Goal: Navigation & Orientation: Find specific page/section

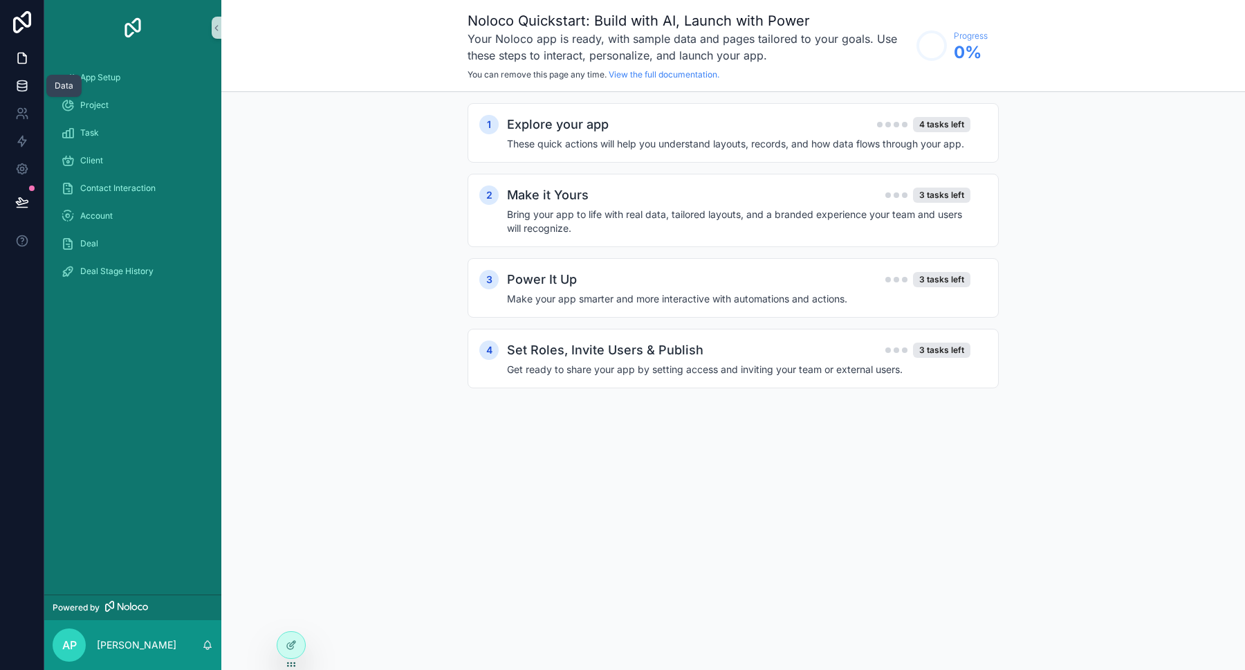
click at [26, 90] on icon at bounding box center [21, 89] width 9 height 6
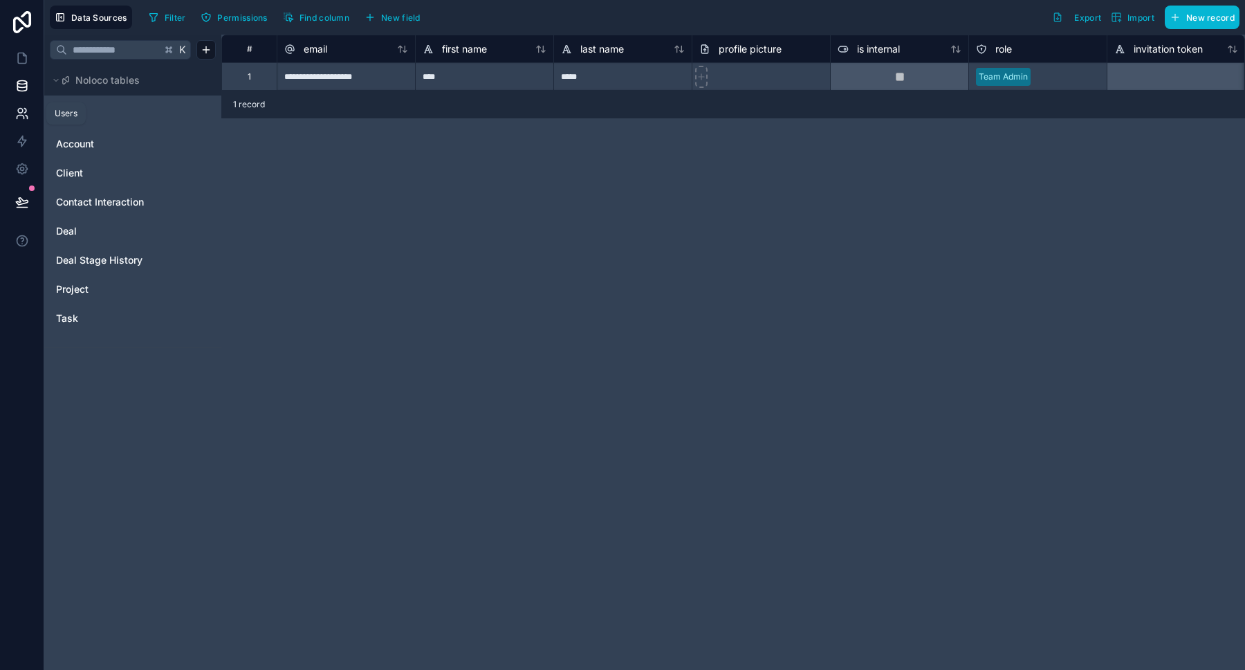
click at [24, 116] on icon at bounding box center [20, 117] width 7 height 3
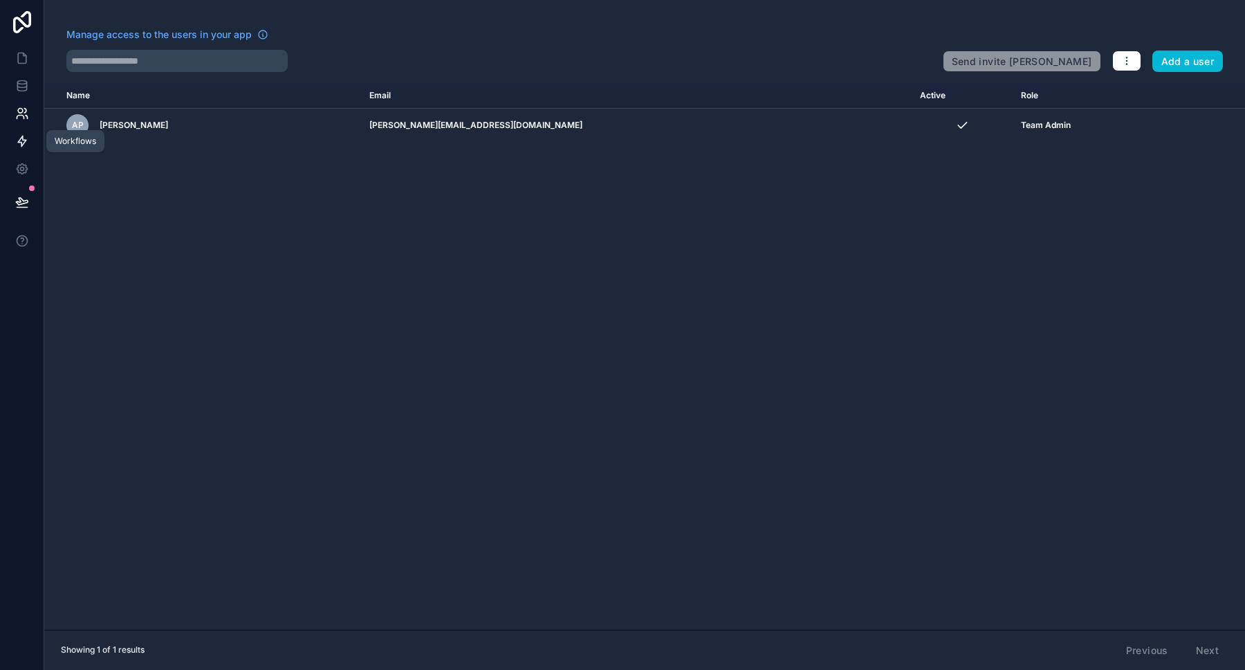
click at [24, 142] on icon at bounding box center [22, 141] width 8 height 10
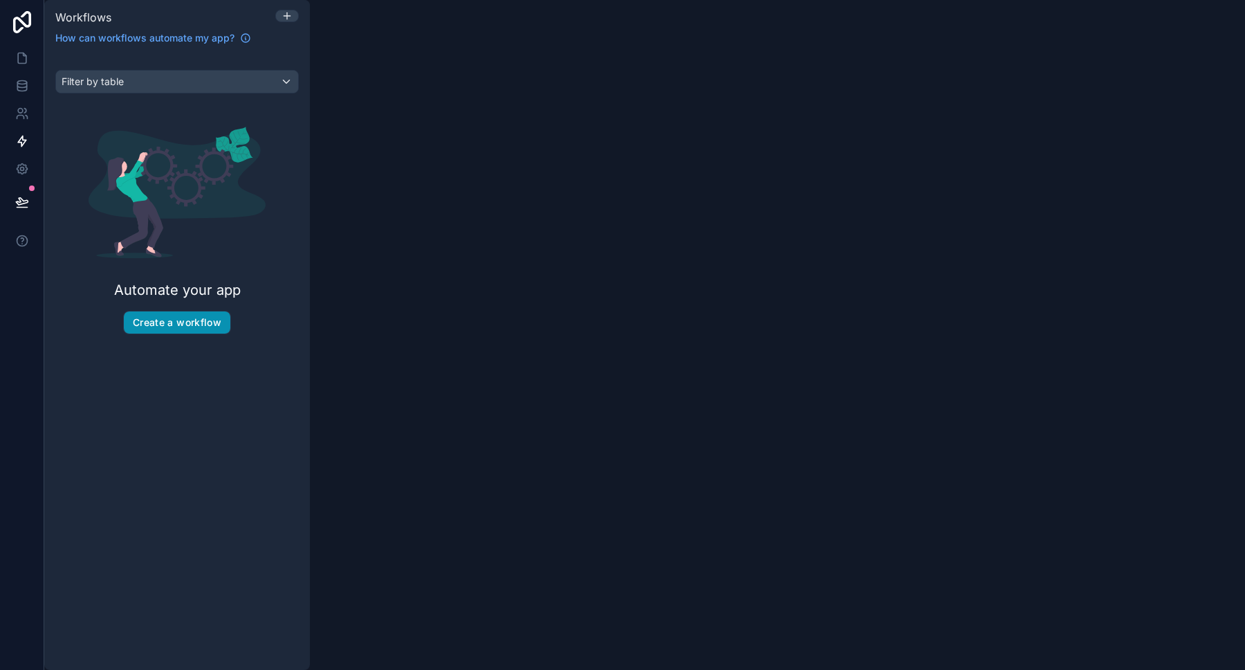
click at [181, 320] on button "Create a workflow" at bounding box center [177, 322] width 107 height 22
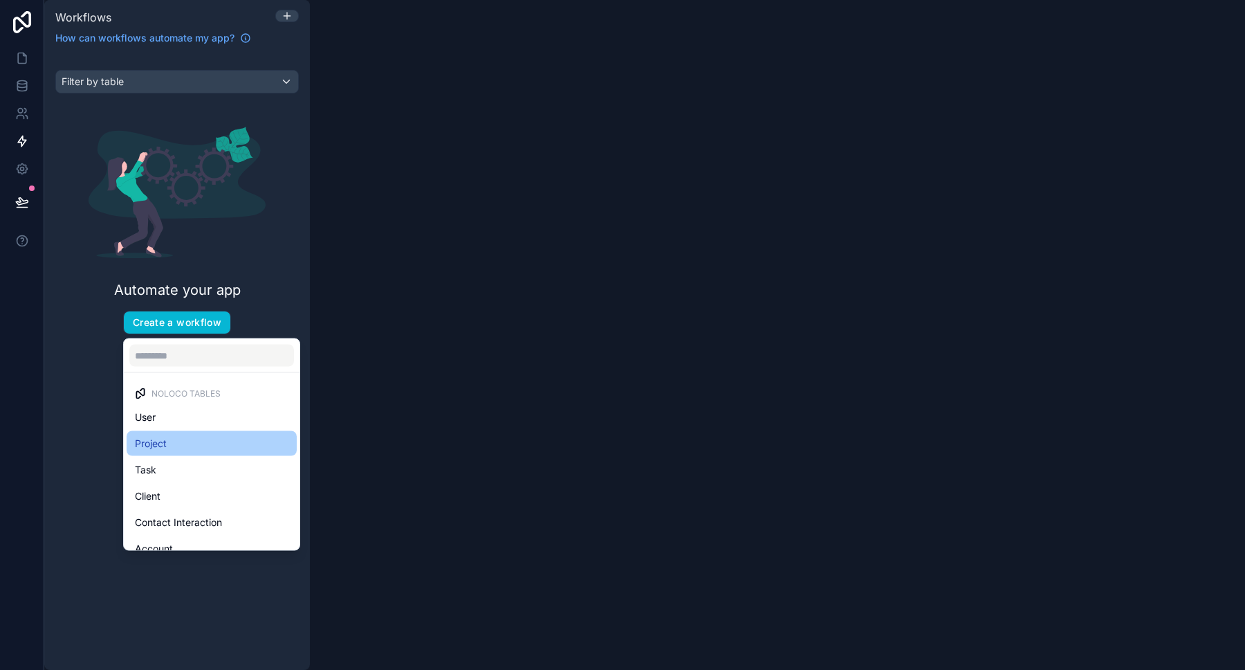
click at [167, 449] on div "Project" at bounding box center [212, 443] width 154 height 17
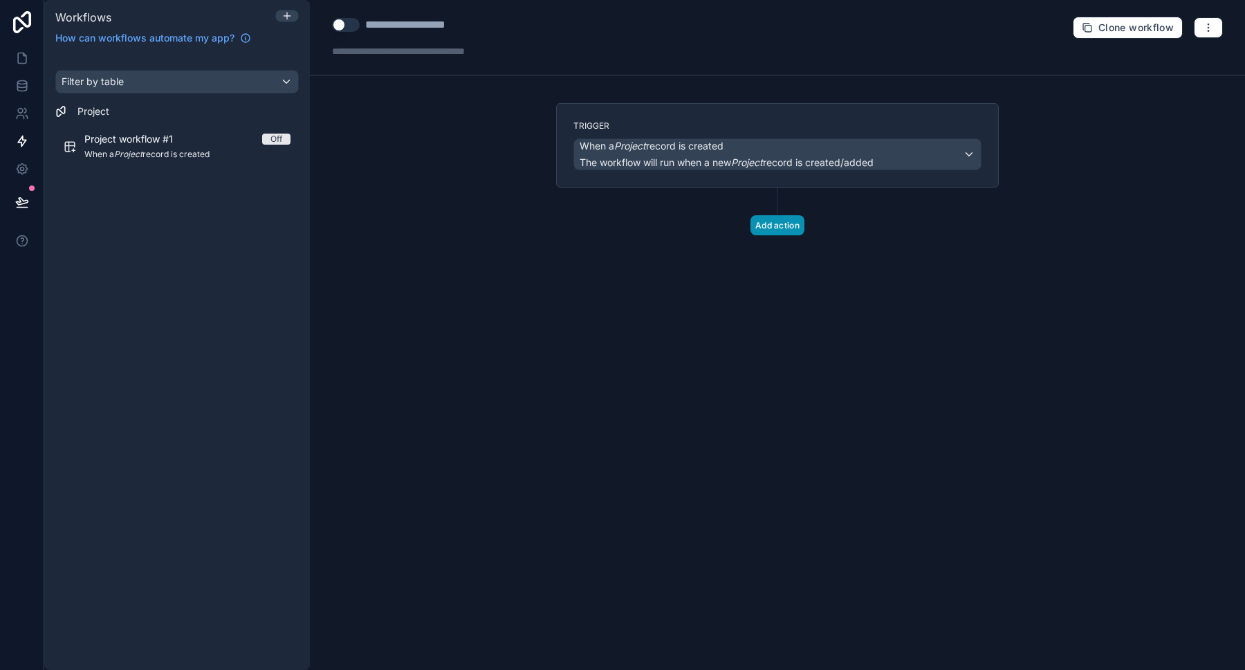
click at [788, 225] on button "Add action" at bounding box center [777, 225] width 54 height 20
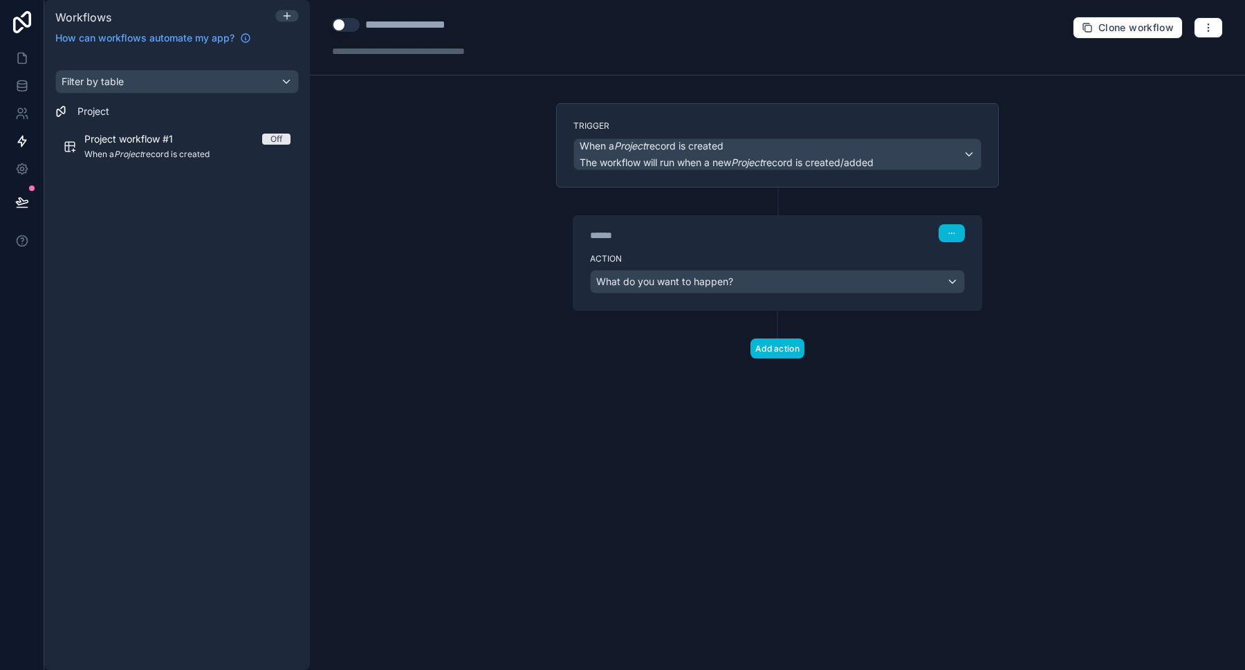
click at [815, 278] on div "What do you want to happen?" at bounding box center [777, 281] width 373 height 22
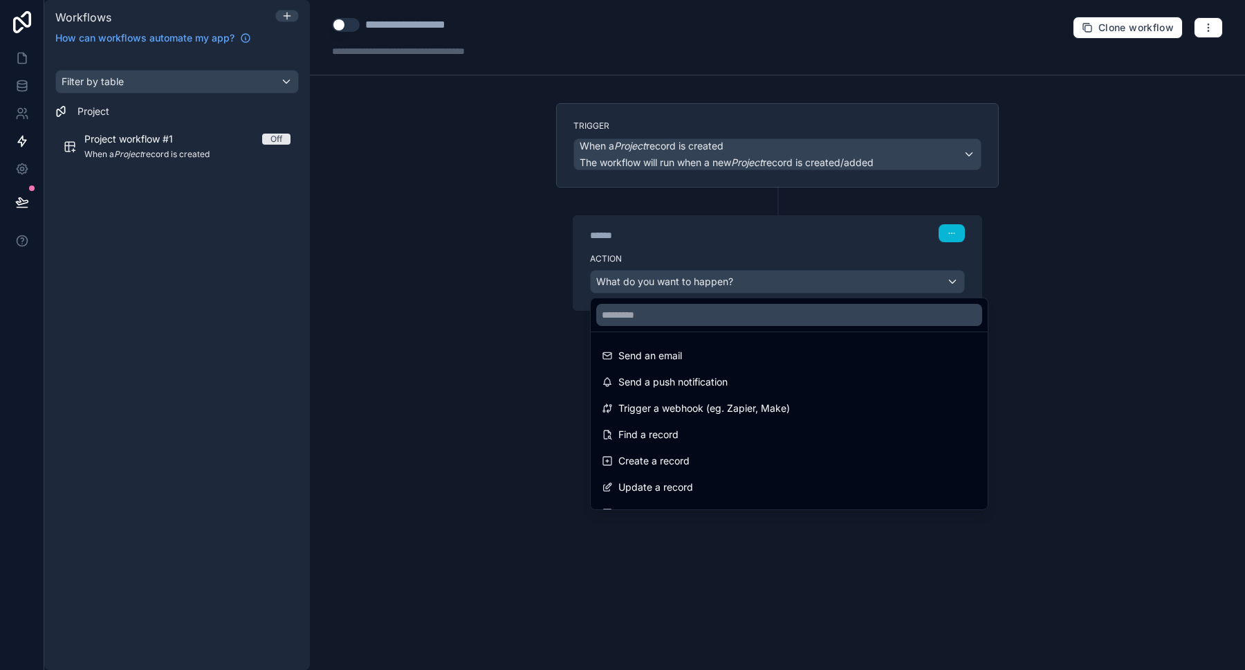
click at [550, 359] on div at bounding box center [622, 335] width 1245 height 670
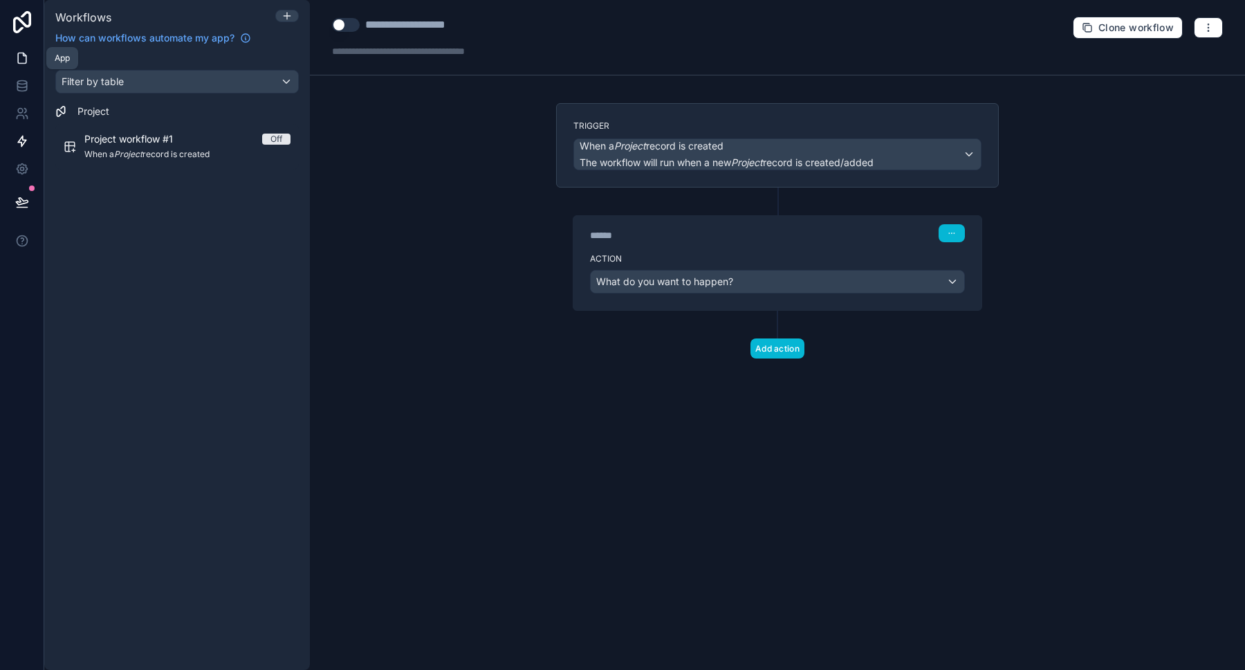
click at [28, 61] on icon at bounding box center [22, 58] width 14 height 14
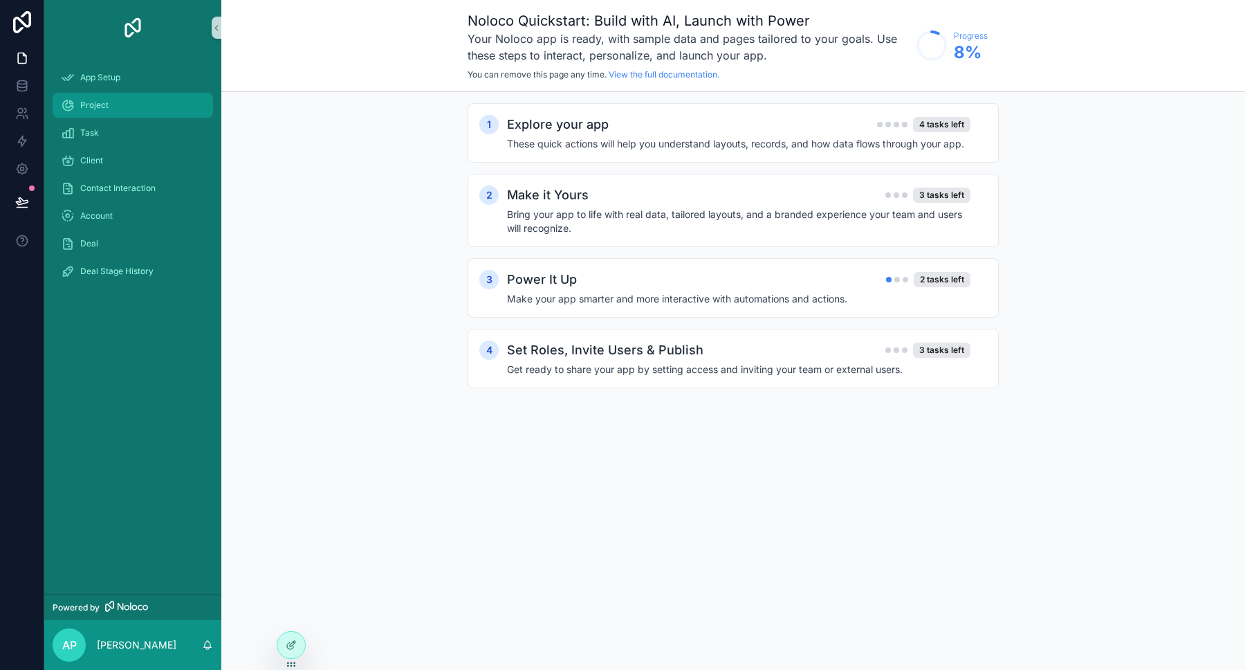
click at [108, 109] on div "Project" at bounding box center [133, 105] width 144 height 22
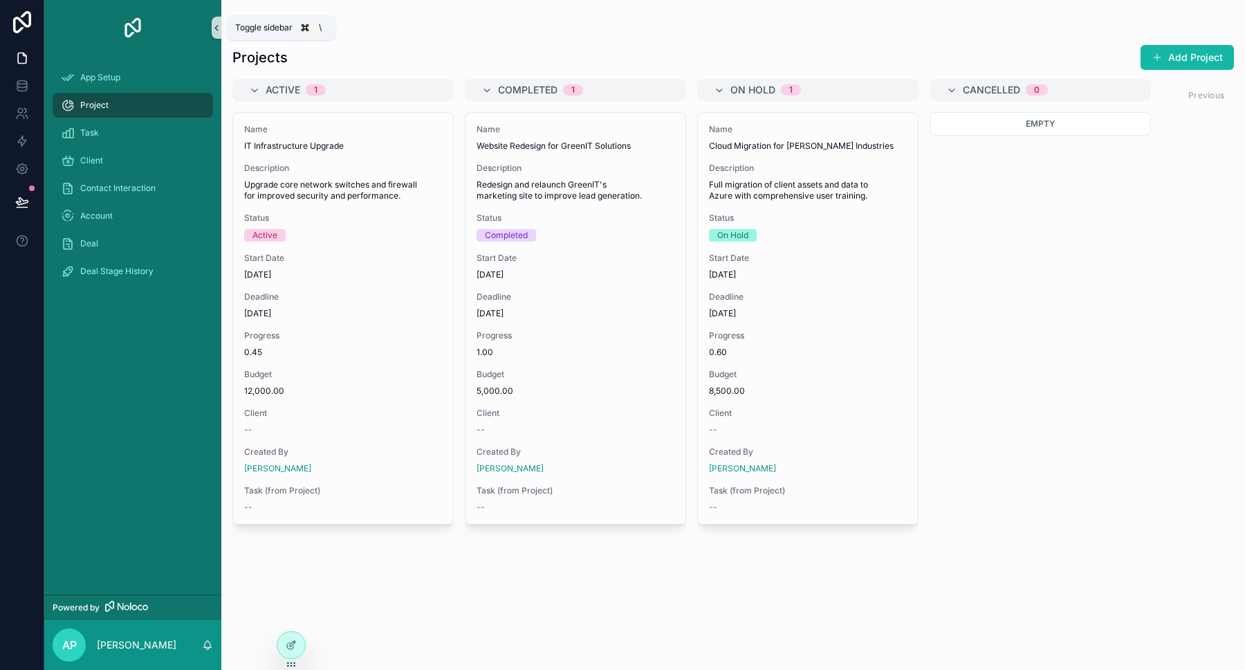
click at [216, 27] on icon "scrollable content" at bounding box center [216, 28] width 3 height 5
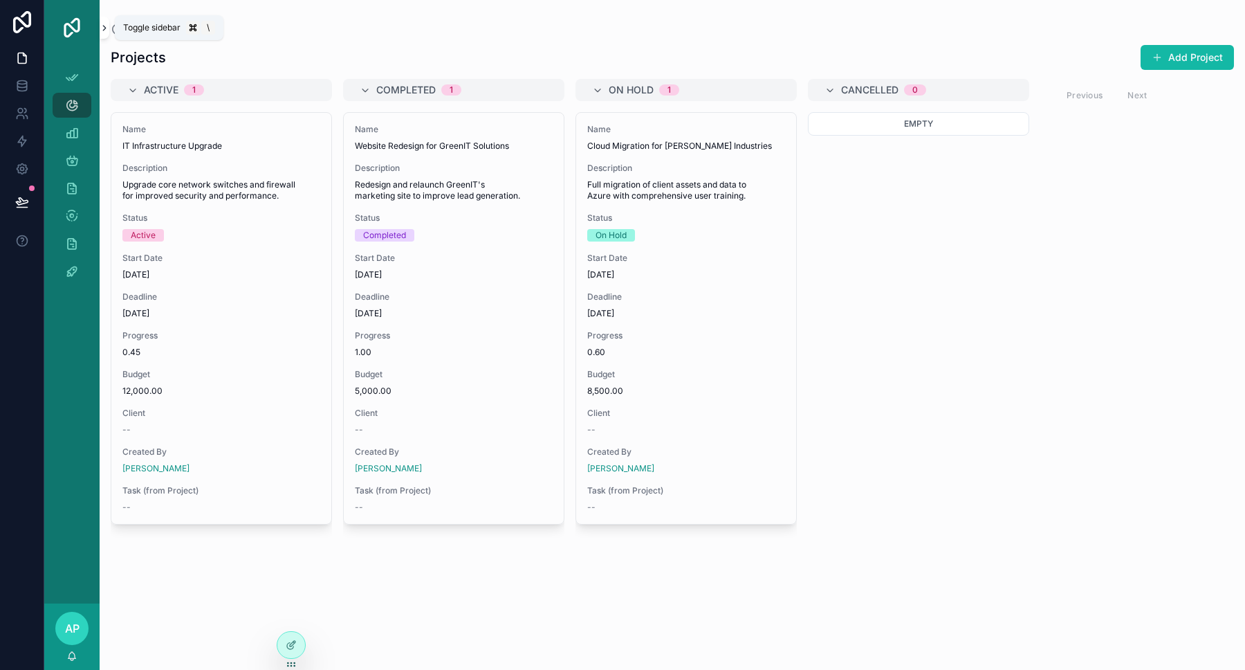
click at [107, 28] on icon "scrollable content" at bounding box center [105, 28] width 10 height 10
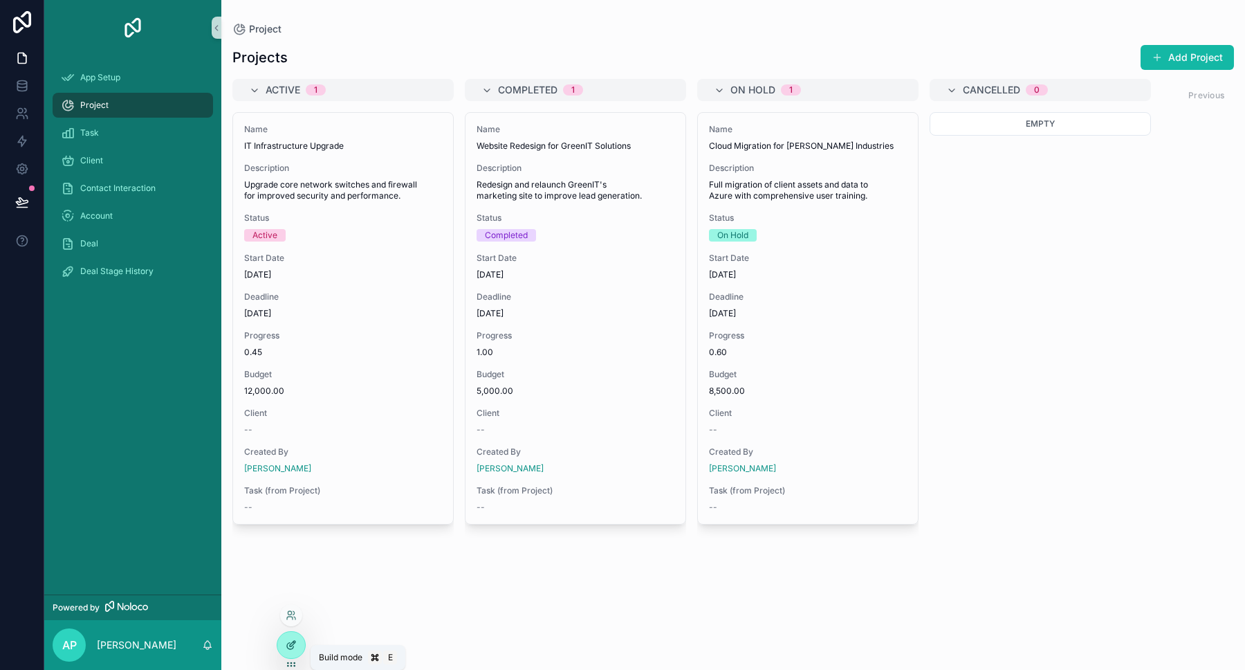
click at [295, 643] on icon at bounding box center [293, 641] width 1 height 1
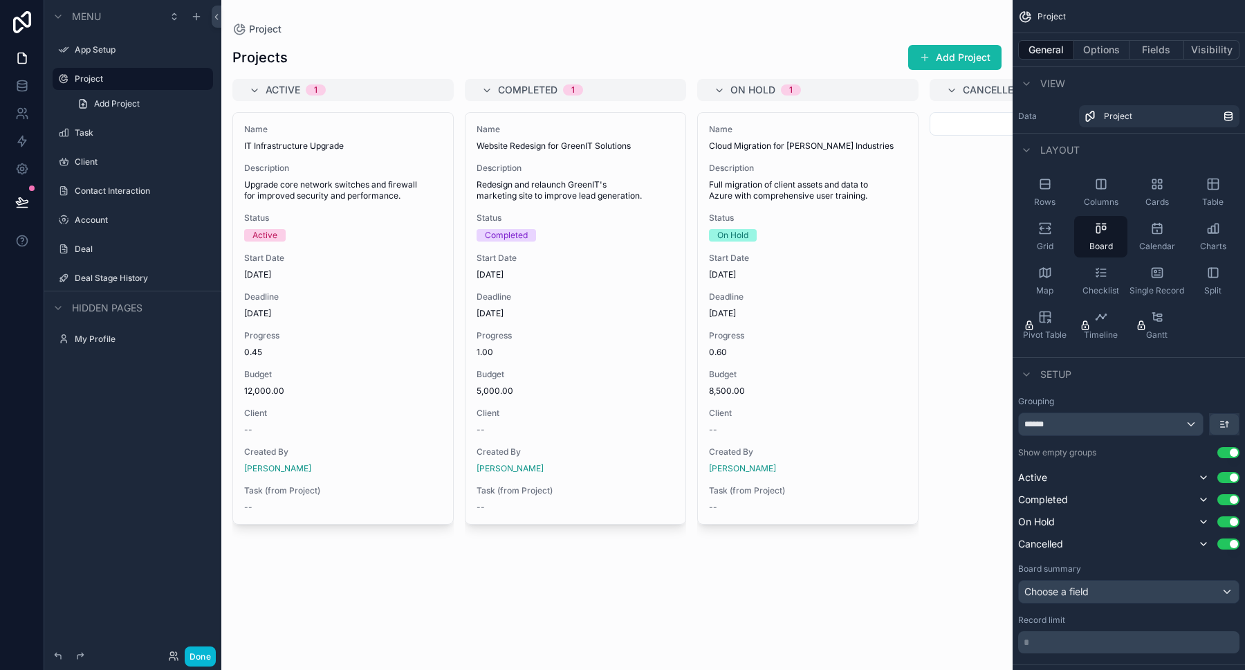
click at [380, 177] on div "scrollable content" at bounding box center [616, 335] width 791 height 670
click at [829, 43] on div "Projects Add Project Active 1 Name IT Infrastructure Upgrade Description Upgrad…" at bounding box center [616, 344] width 791 height 617
click at [878, 102] on div "On Hold 1 Name Cloud Migration for Smith Industries Description Full migration …" at bounding box center [807, 366] width 221 height 574
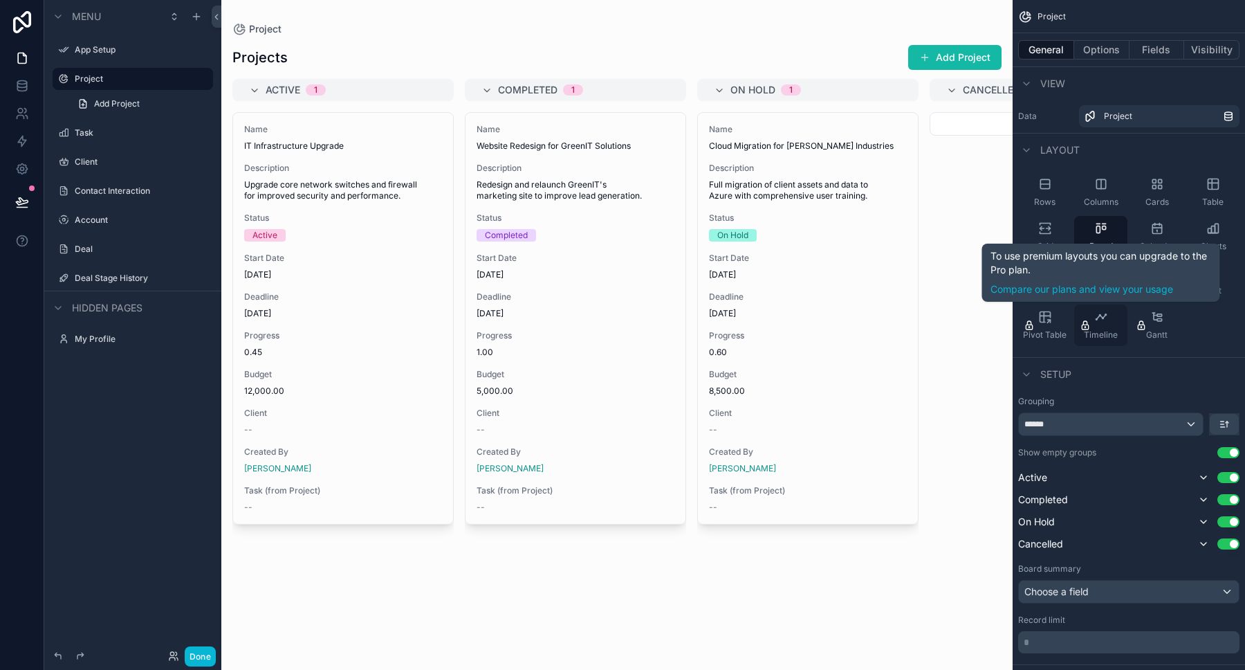
click at [1100, 326] on div "Timeline" at bounding box center [1100, 324] width 53 height 41
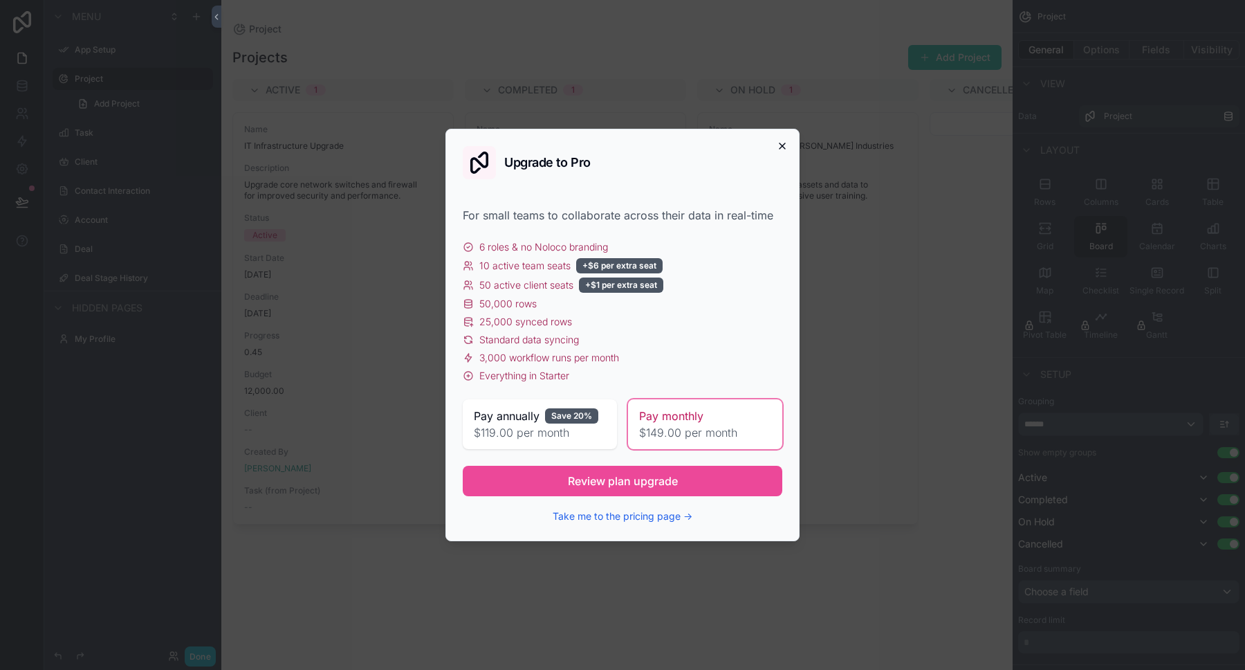
click at [779, 145] on icon "button" at bounding box center [782, 145] width 11 height 11
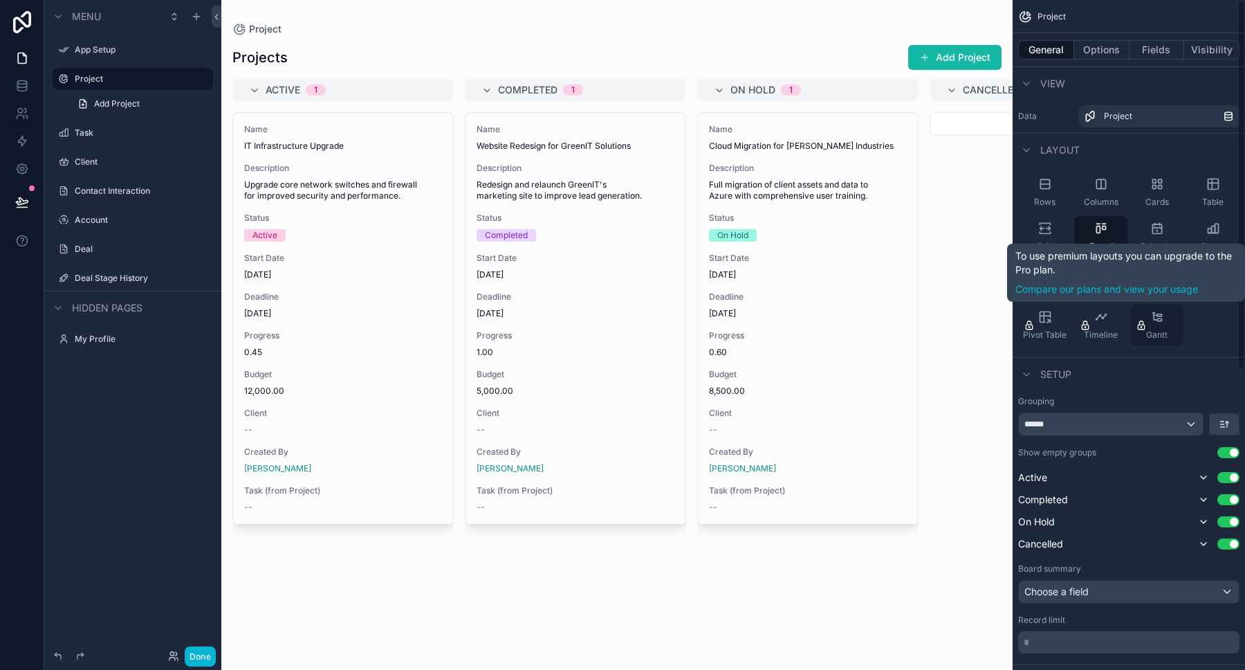
click at [1159, 324] on div "Gantt" at bounding box center [1156, 324] width 53 height 41
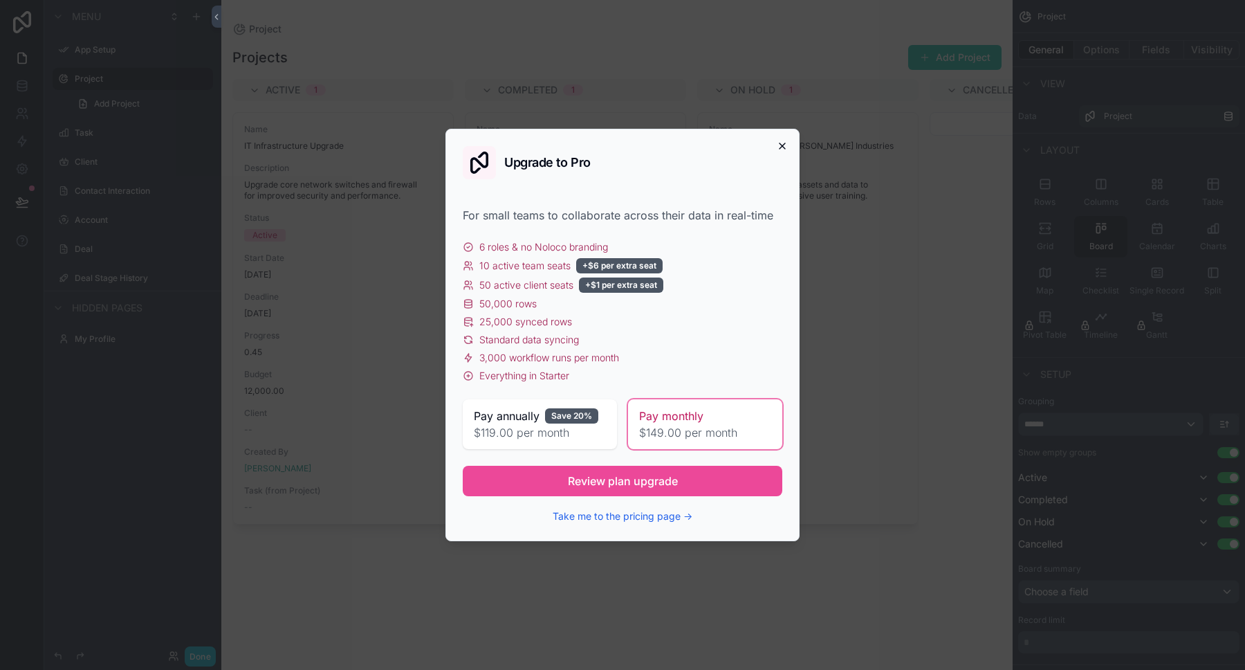
click at [785, 145] on icon "button" at bounding box center [782, 145] width 11 height 11
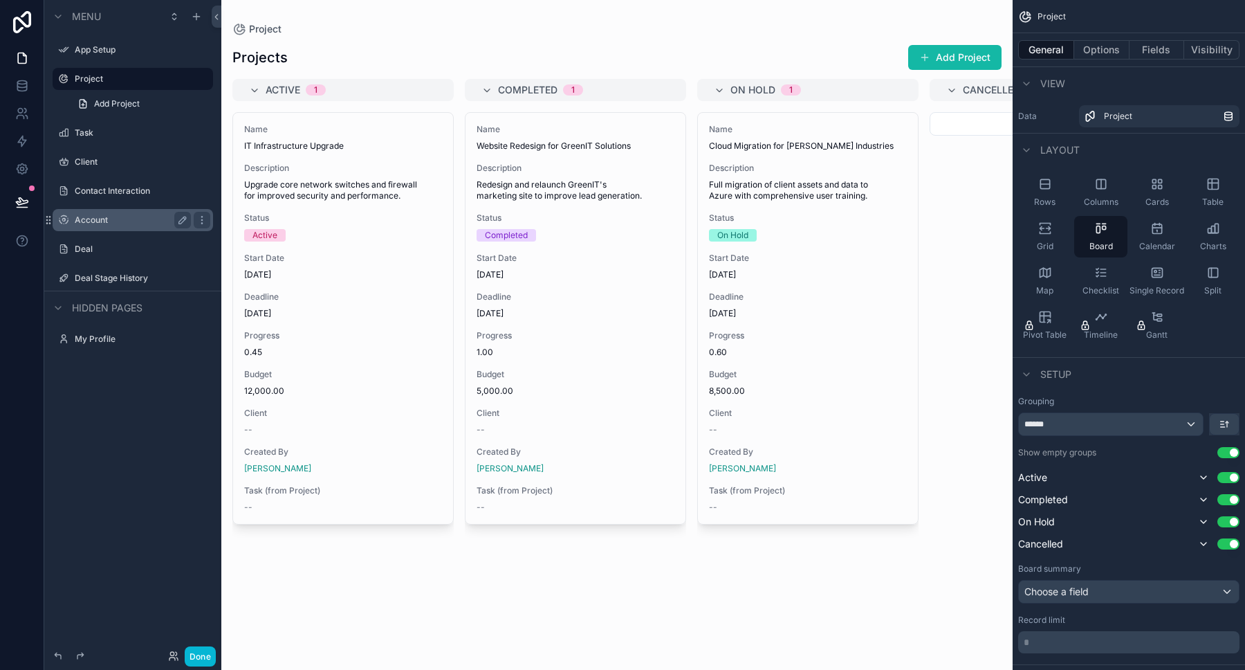
click at [98, 219] on label "Account" at bounding box center [130, 219] width 111 height 11
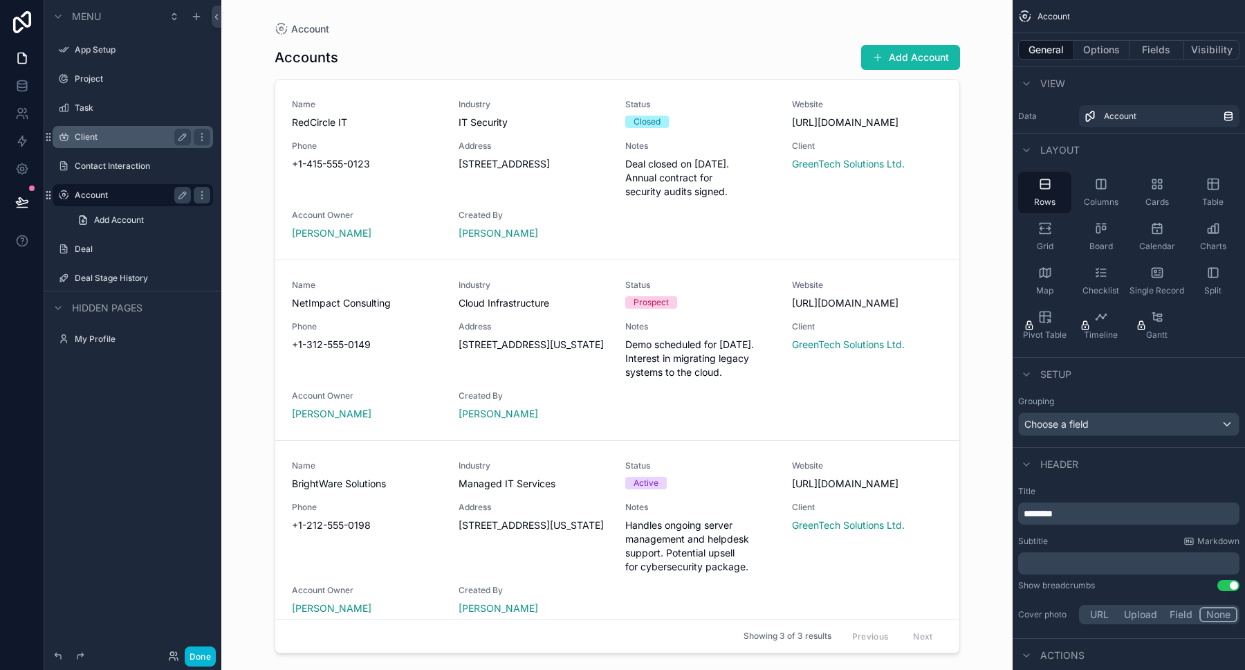
click at [93, 135] on label "Client" at bounding box center [130, 136] width 111 height 11
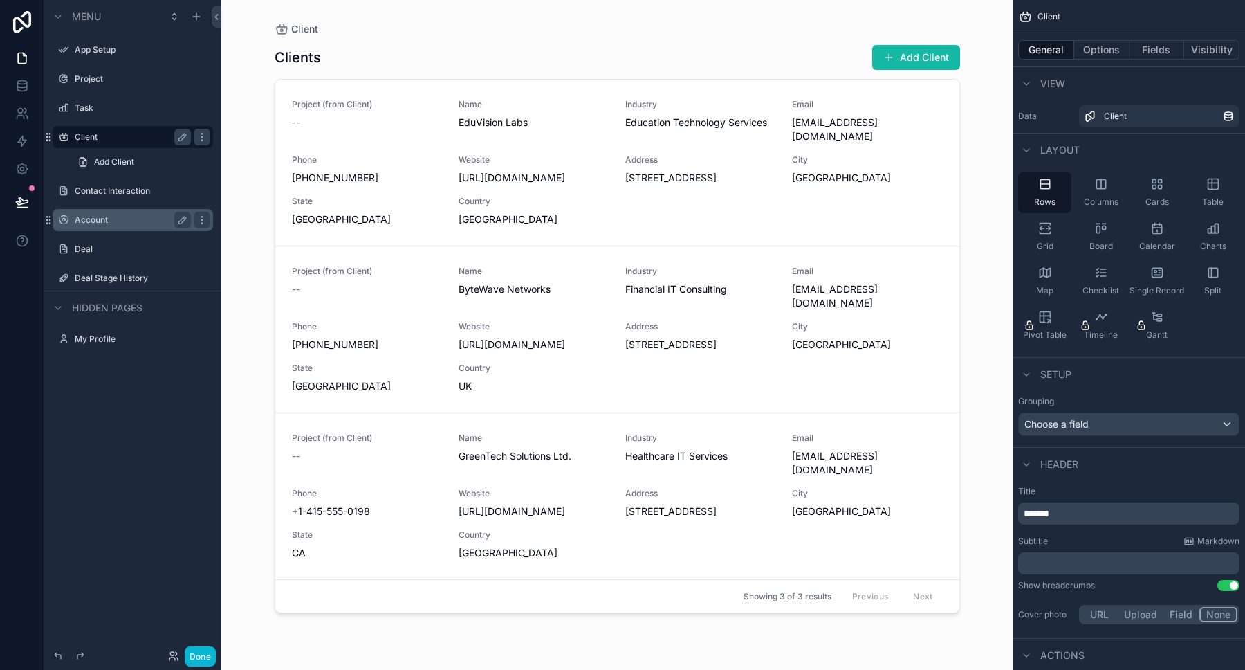
click at [513, 154] on div "scrollable content" at bounding box center [618, 326] width 708 height 653
click at [513, 154] on div "Website https://www.eduvisionlabs.org" at bounding box center [534, 169] width 150 height 30
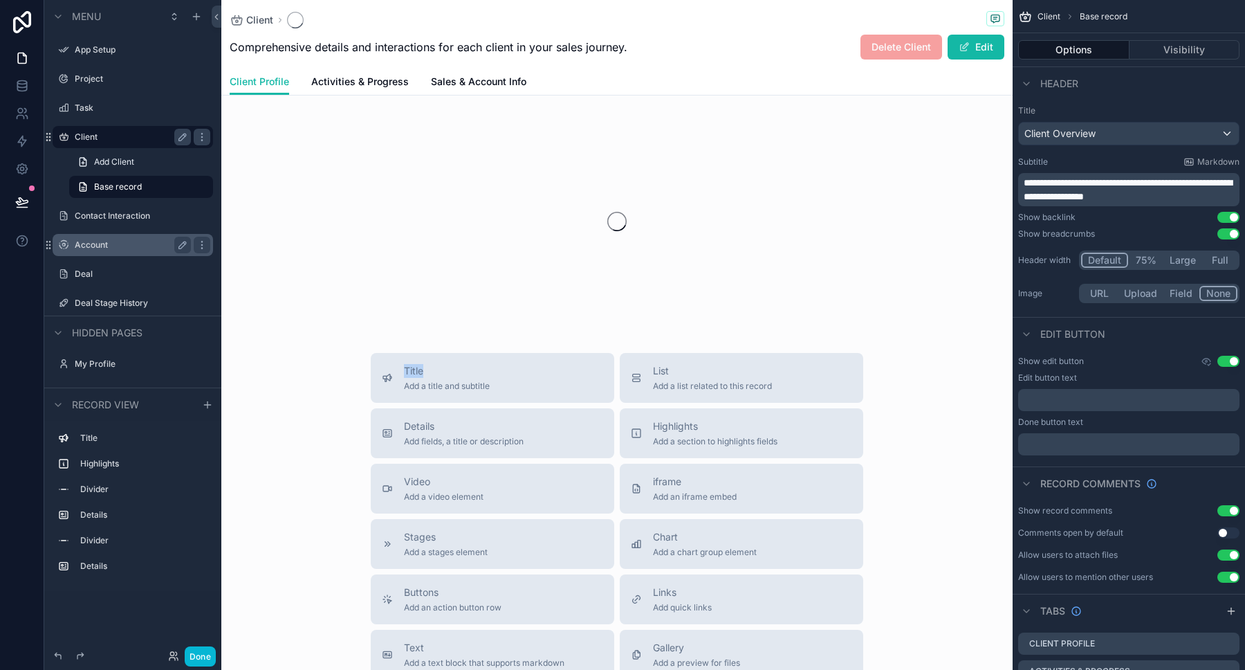
click at [513, 154] on div "scrollable content" at bounding box center [616, 221] width 791 height 219
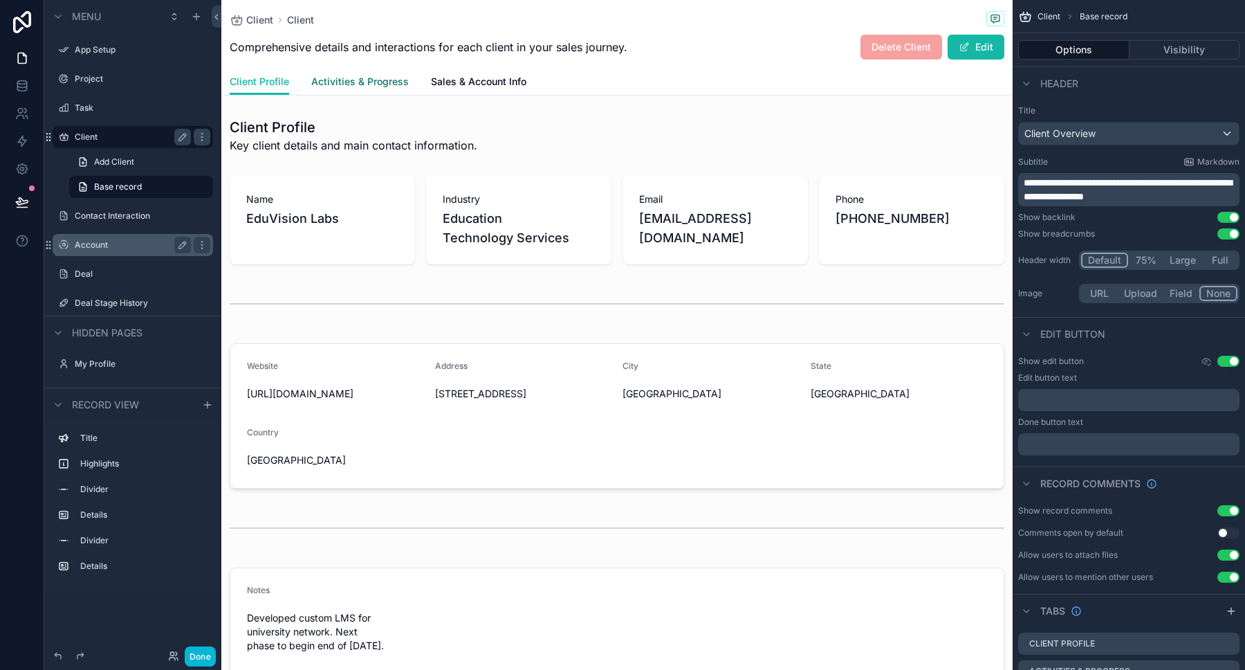
click at [373, 86] on span "Activities & Progress" at bounding box center [360, 82] width 98 height 14
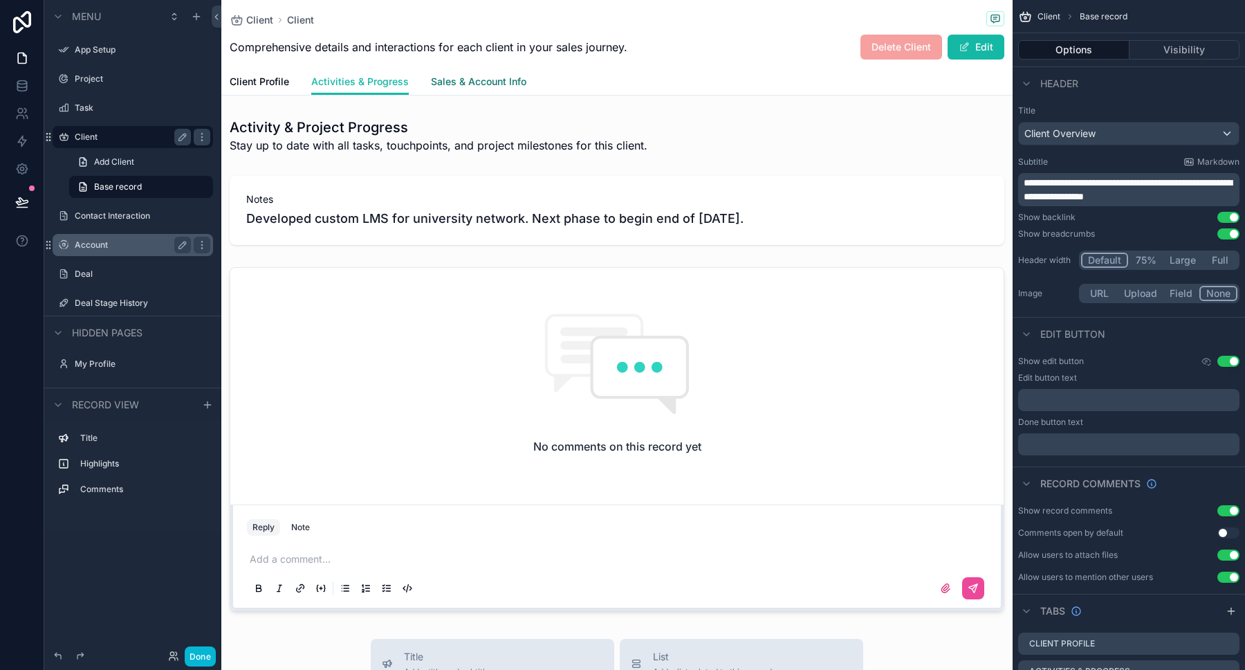
click at [486, 83] on span "Sales & Account Info" at bounding box center [478, 82] width 95 height 14
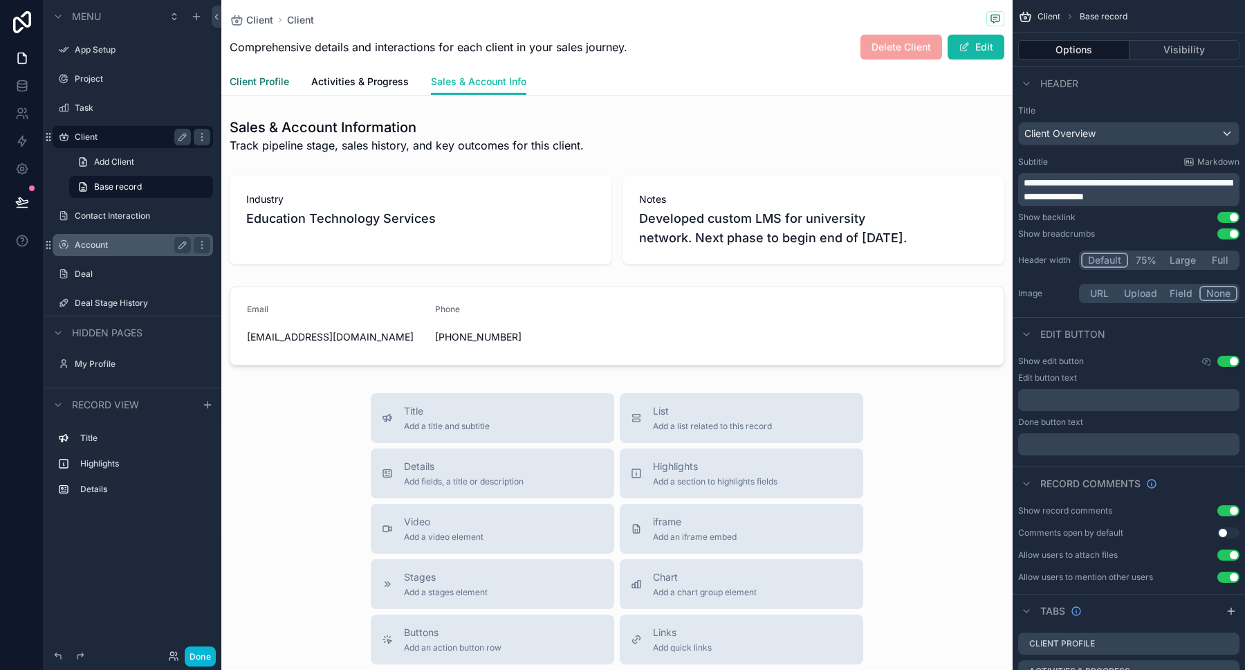
click at [275, 84] on span "Client Profile" at bounding box center [259, 82] width 59 height 14
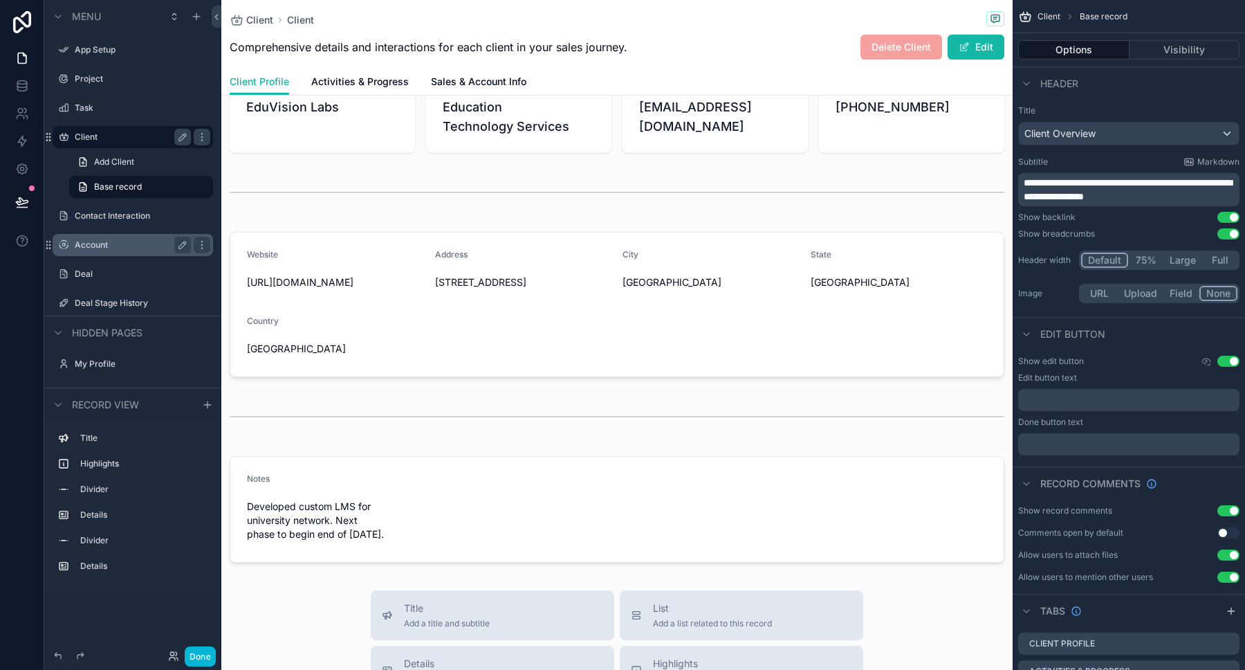
scroll to position [7, 0]
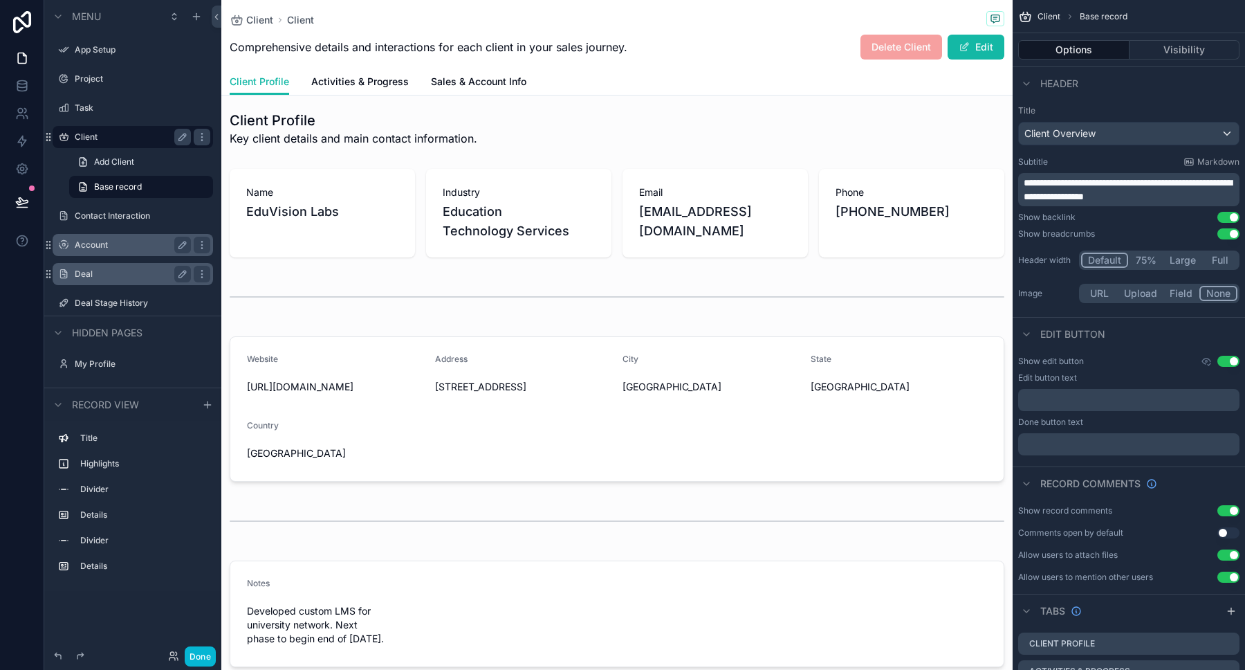
click at [120, 270] on label "Deal" at bounding box center [130, 273] width 111 height 11
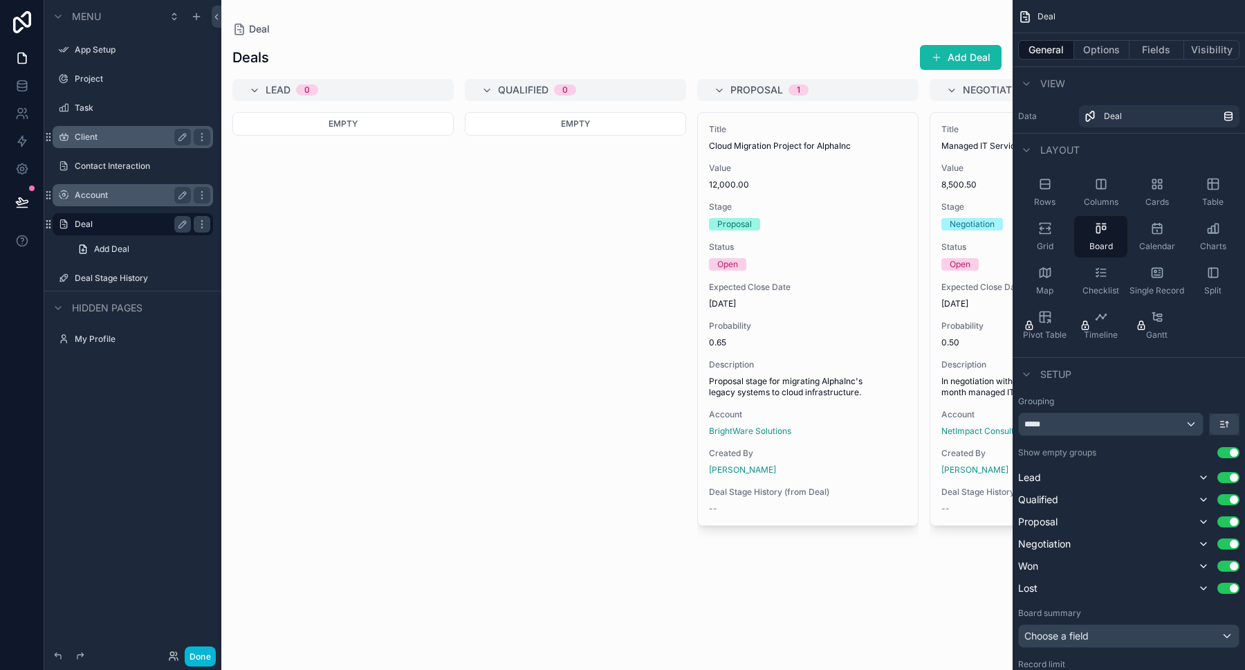
click at [795, 91] on div "scrollable content" at bounding box center [616, 335] width 791 height 670
click at [948, 57] on button "Add Deal" at bounding box center [961, 57] width 82 height 25
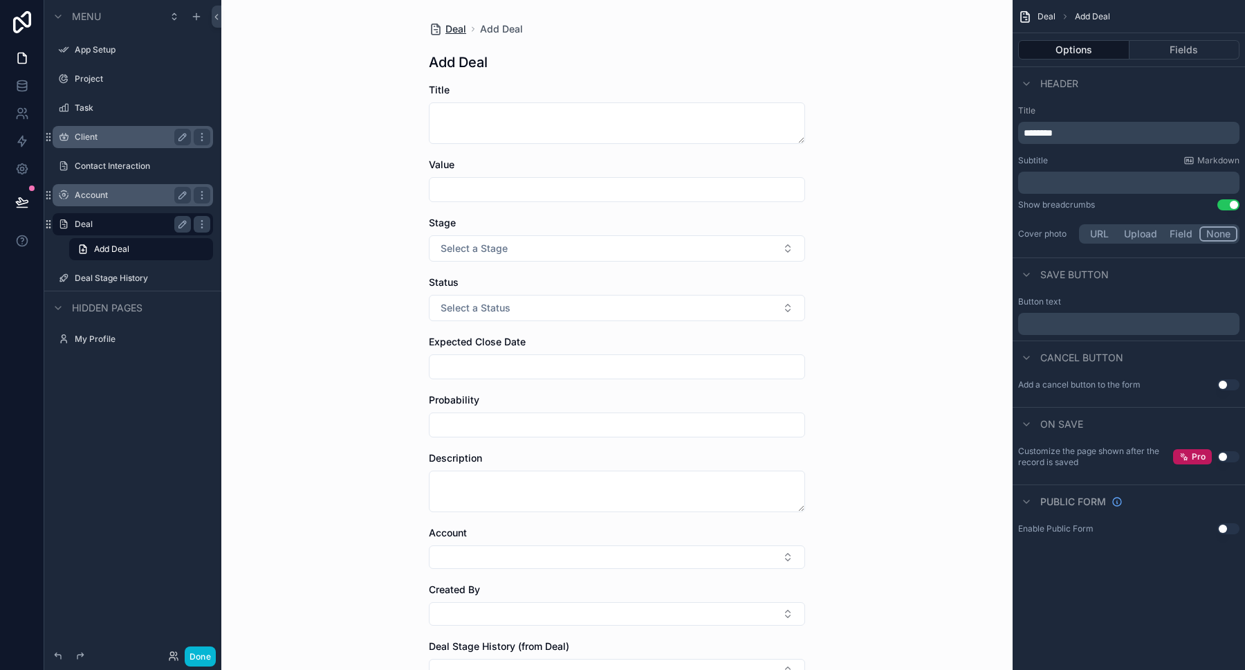
click at [450, 32] on span "Deal" at bounding box center [455, 29] width 21 height 14
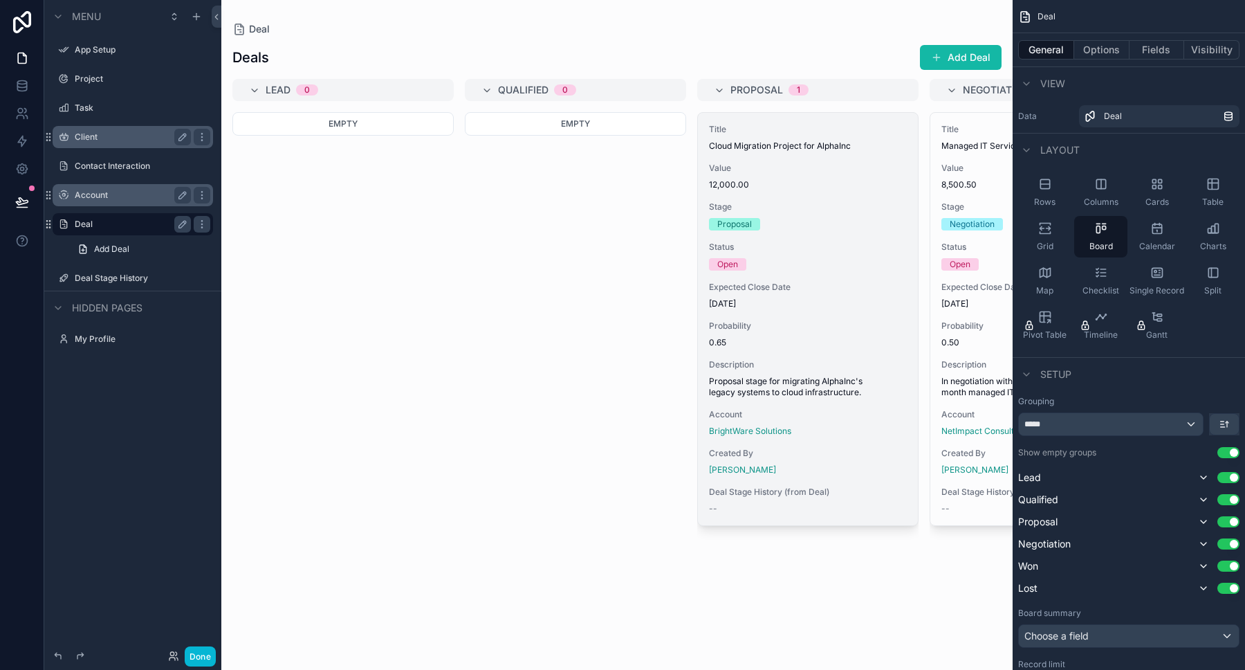
click at [784, 168] on span "Value" at bounding box center [808, 168] width 198 height 11
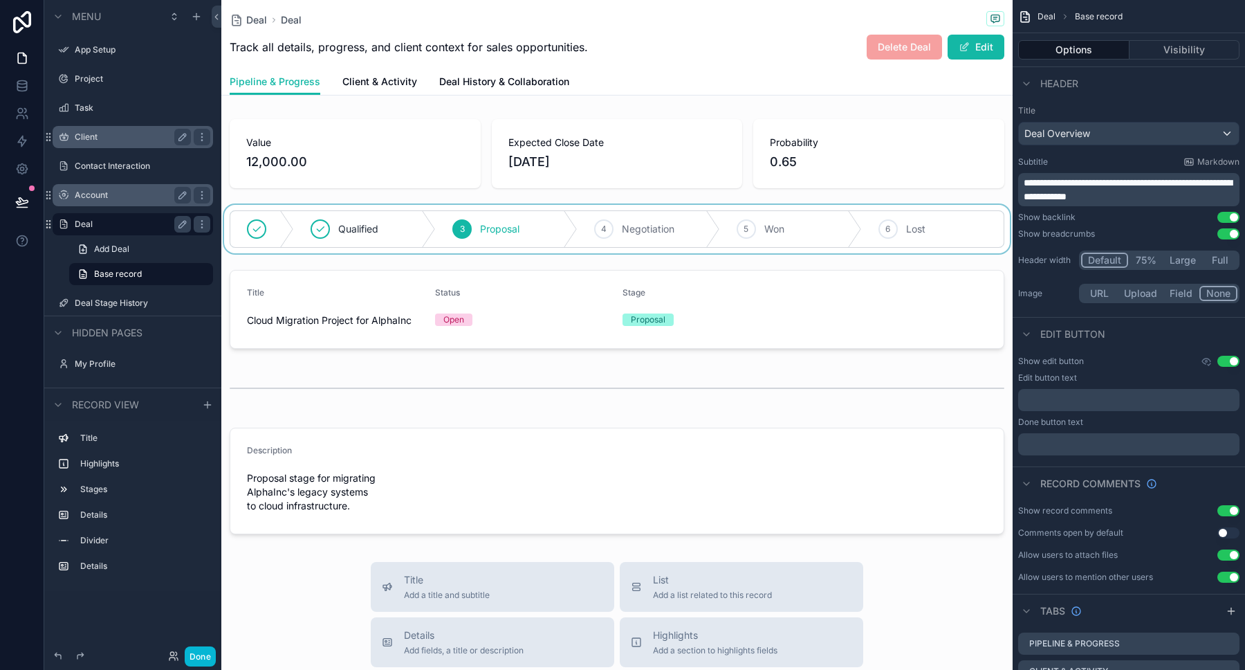
click at [400, 231] on div "scrollable content" at bounding box center [616, 229] width 791 height 48
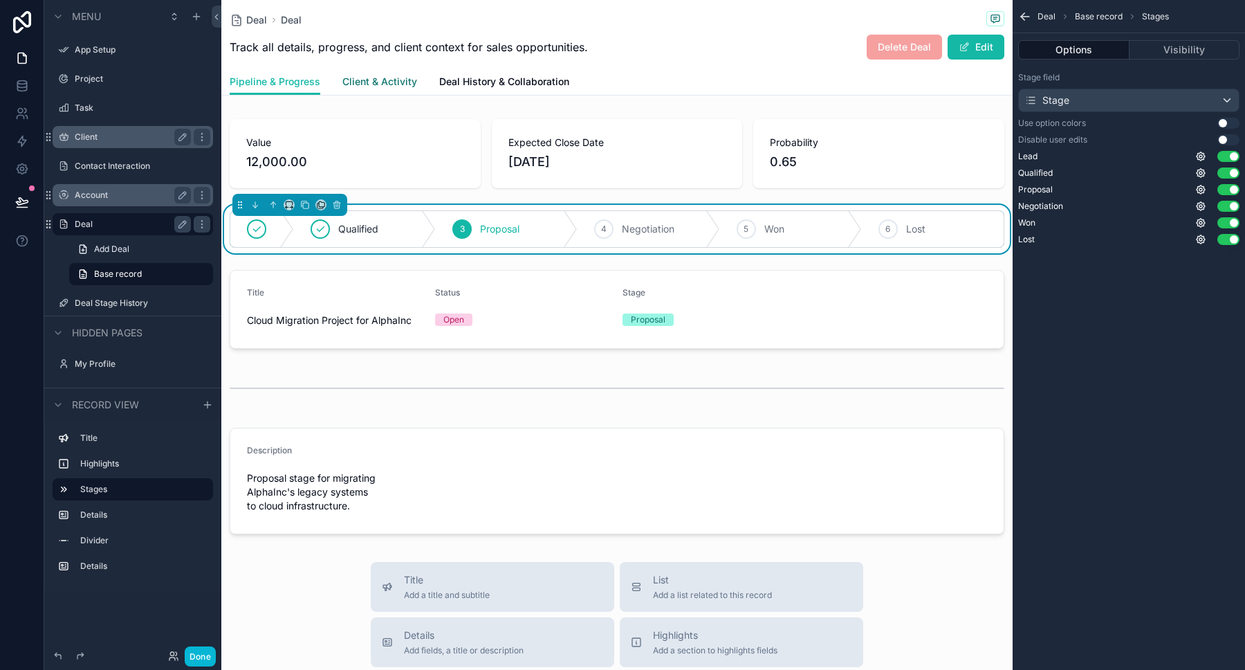
click at [382, 77] on span "Client & Activity" at bounding box center [379, 82] width 75 height 14
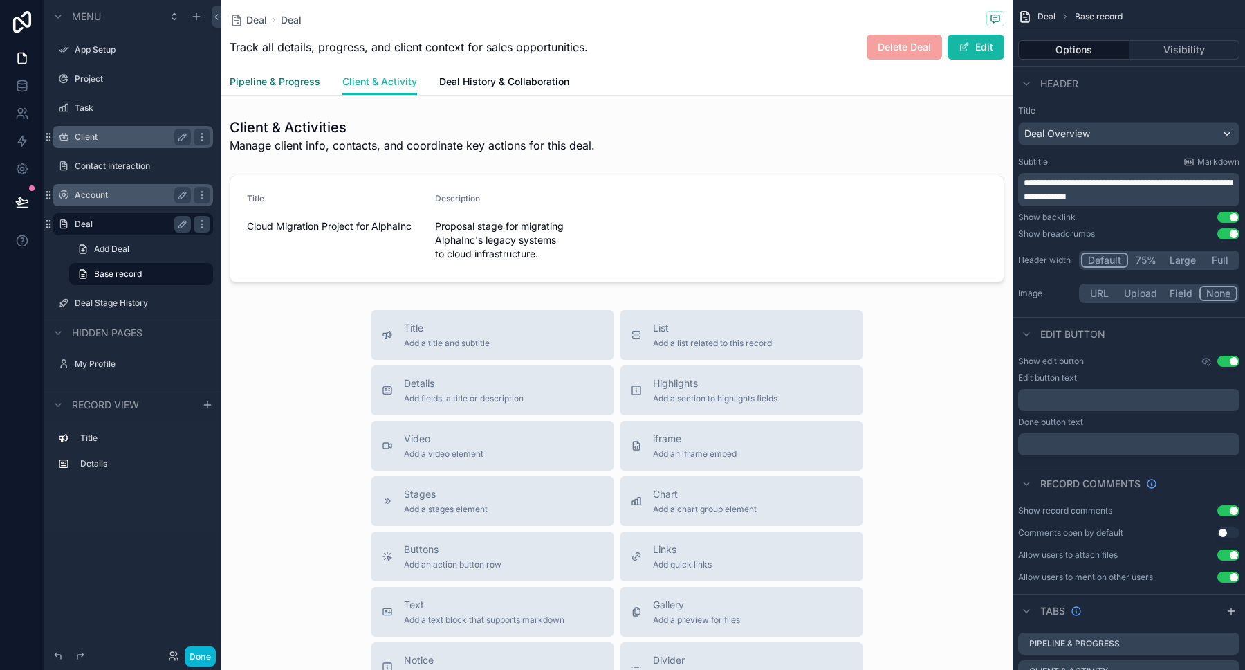
click at [294, 79] on span "Pipeline & Progress" at bounding box center [275, 82] width 91 height 14
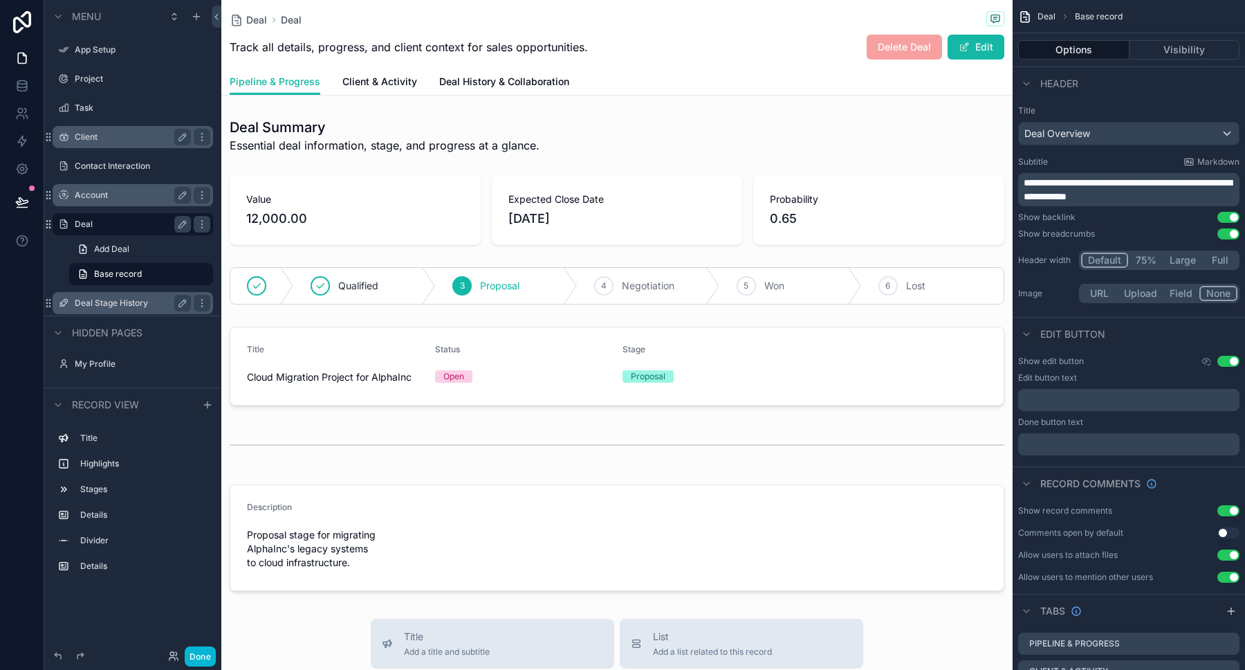
click at [121, 306] on label "Deal Stage History" at bounding box center [130, 302] width 111 height 11
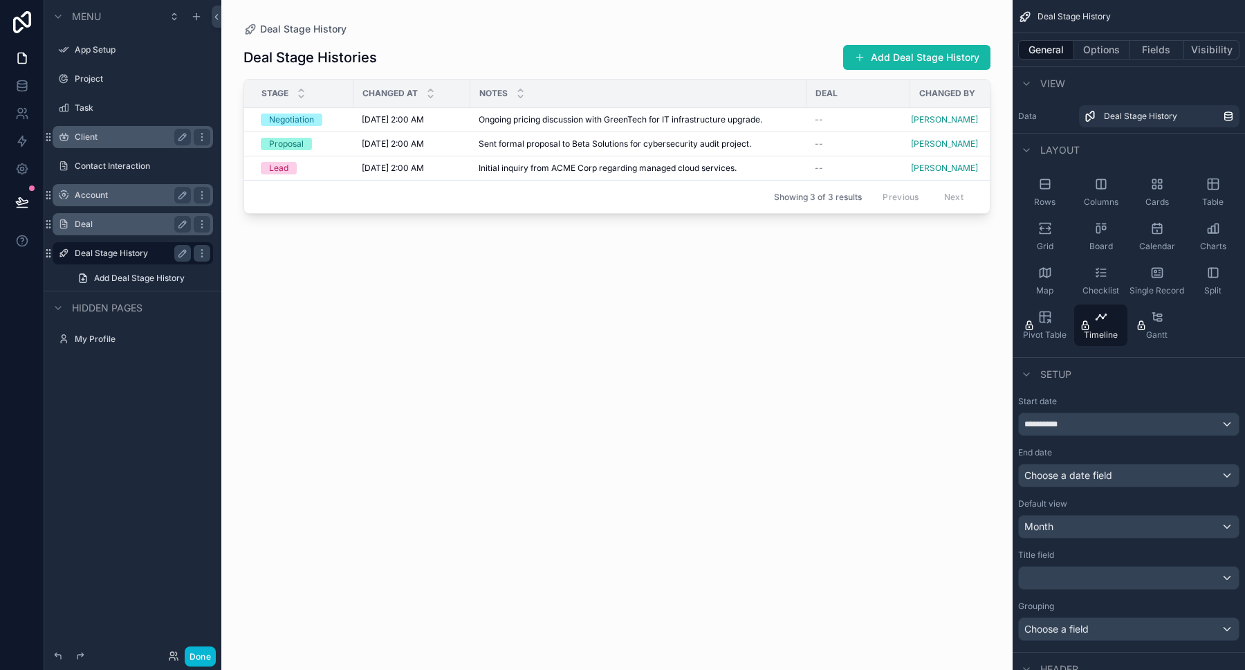
click at [93, 198] on label "Account" at bounding box center [130, 195] width 111 height 11
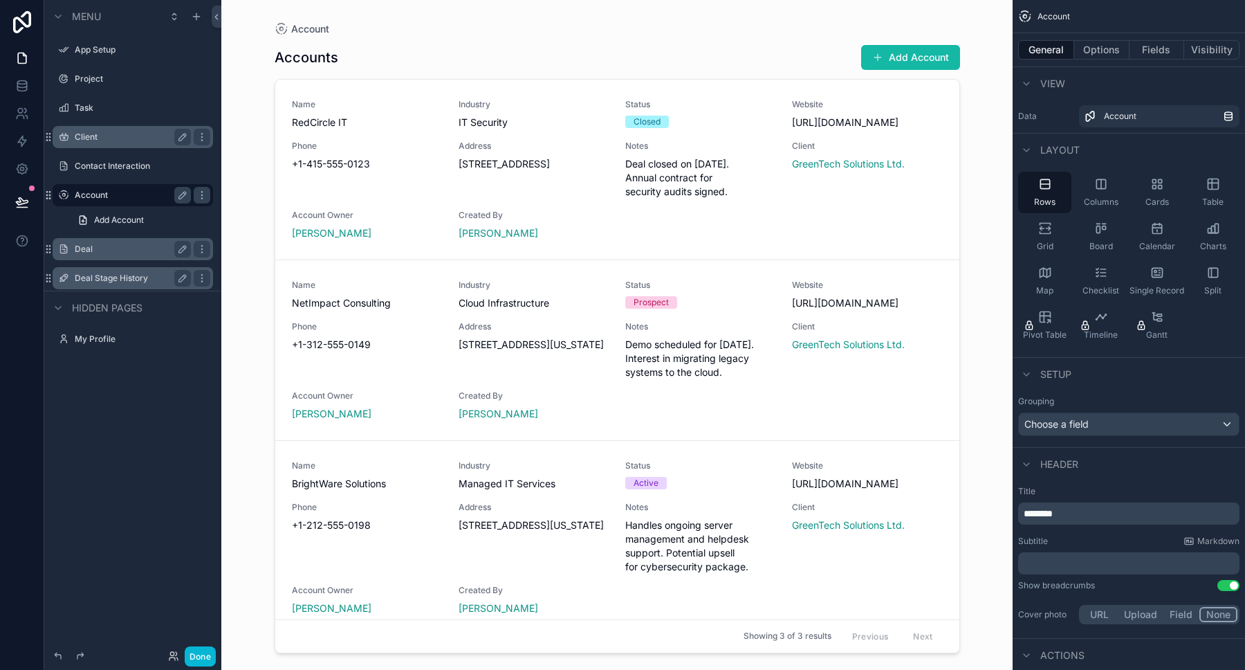
click at [333, 305] on div "scrollable content" at bounding box center [618, 326] width 708 height 653
click at [333, 305] on span "NetImpact Consulting" at bounding box center [367, 303] width 150 height 14
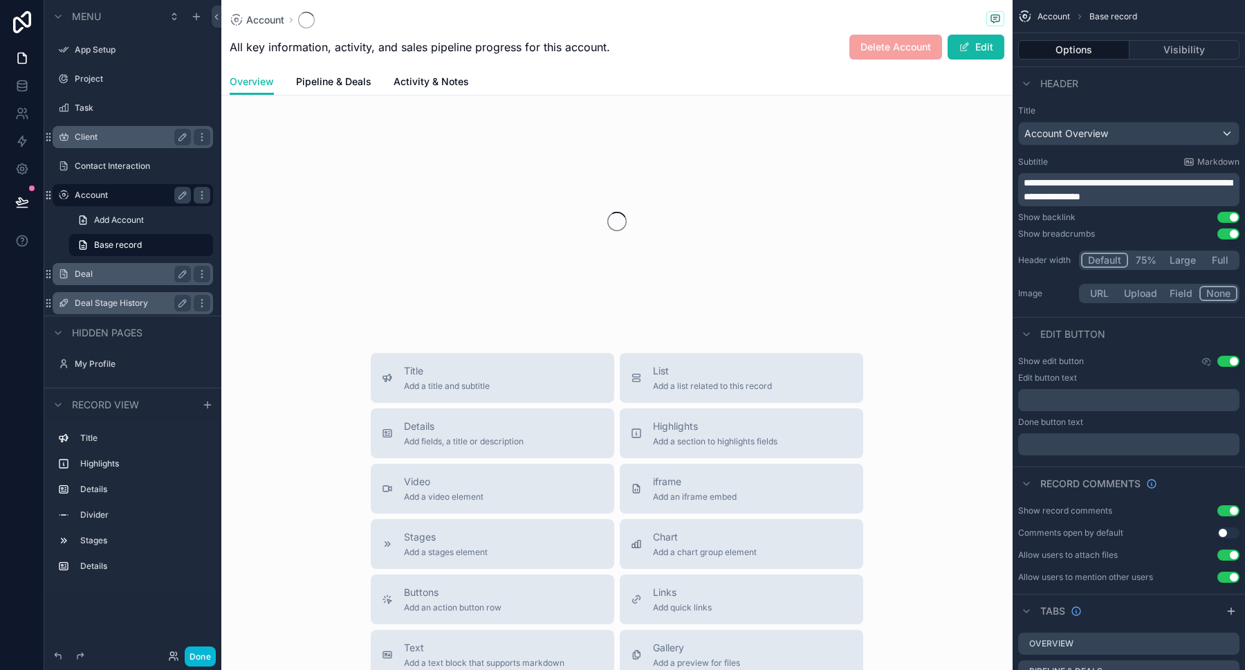
click at [333, 305] on div "scrollable content" at bounding box center [616, 221] width 791 height 219
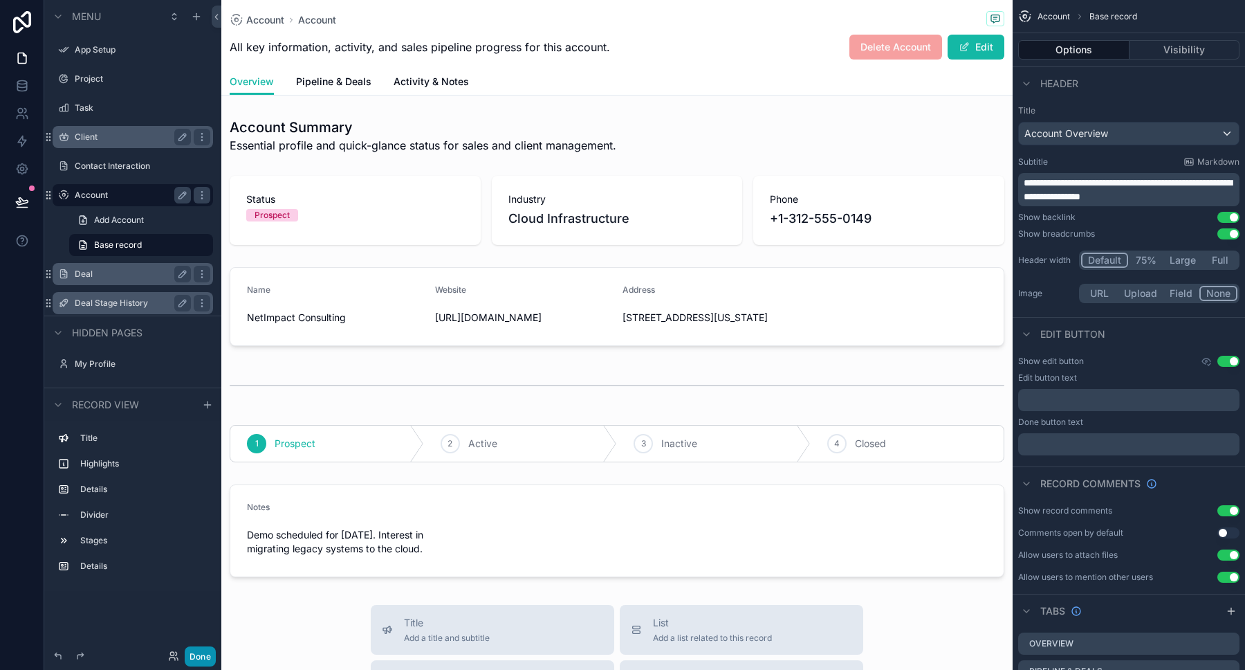
click at [198, 656] on button "Done" at bounding box center [200, 656] width 31 height 20
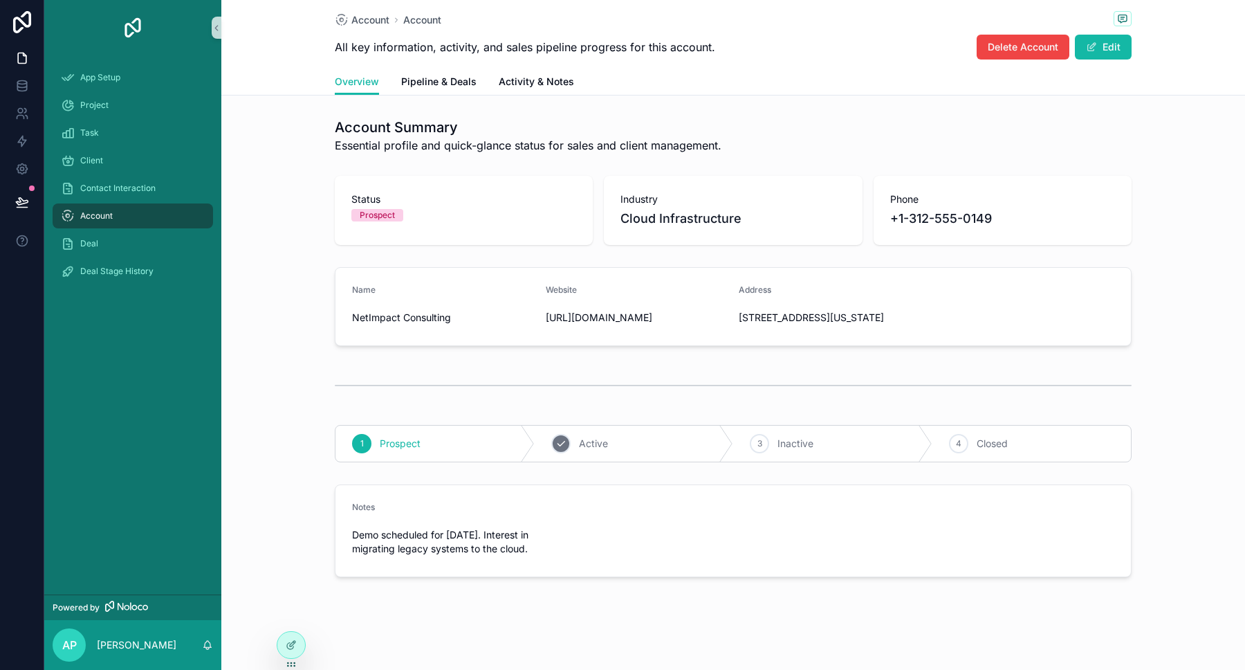
click at [628, 447] on div "2 Active" at bounding box center [634, 443] width 199 height 36
click at [432, 83] on span "Pipeline & Deals" at bounding box center [438, 82] width 75 height 14
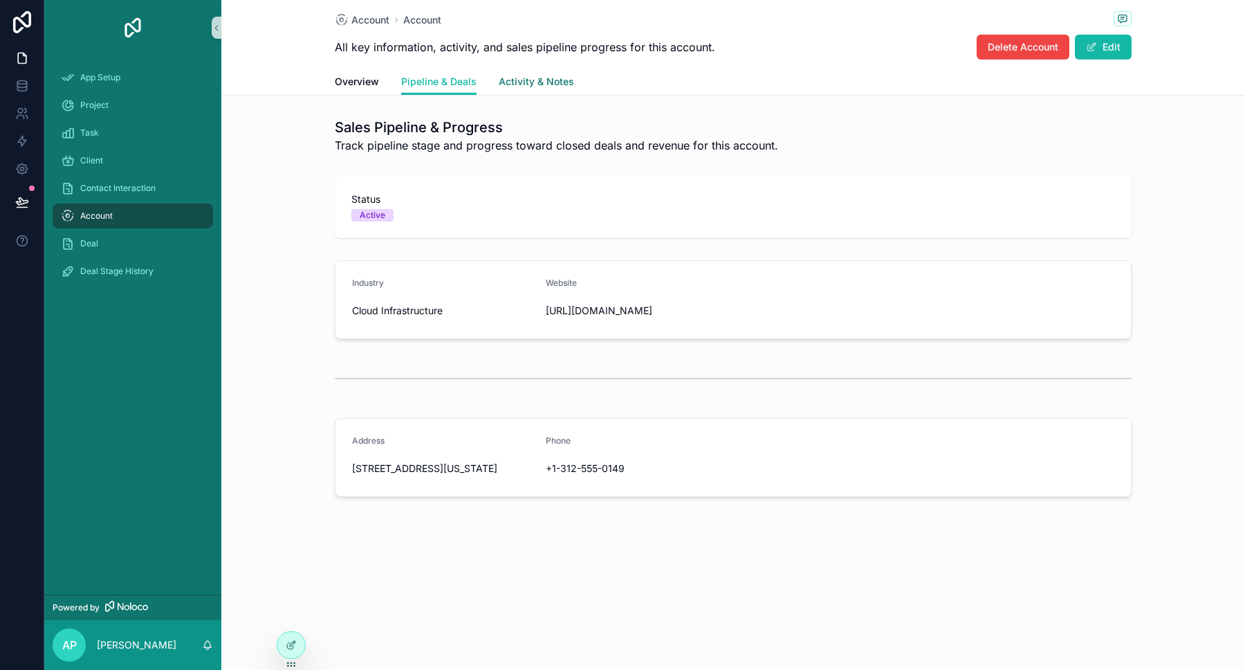
click at [548, 85] on span "Activity & Notes" at bounding box center [536, 82] width 75 height 14
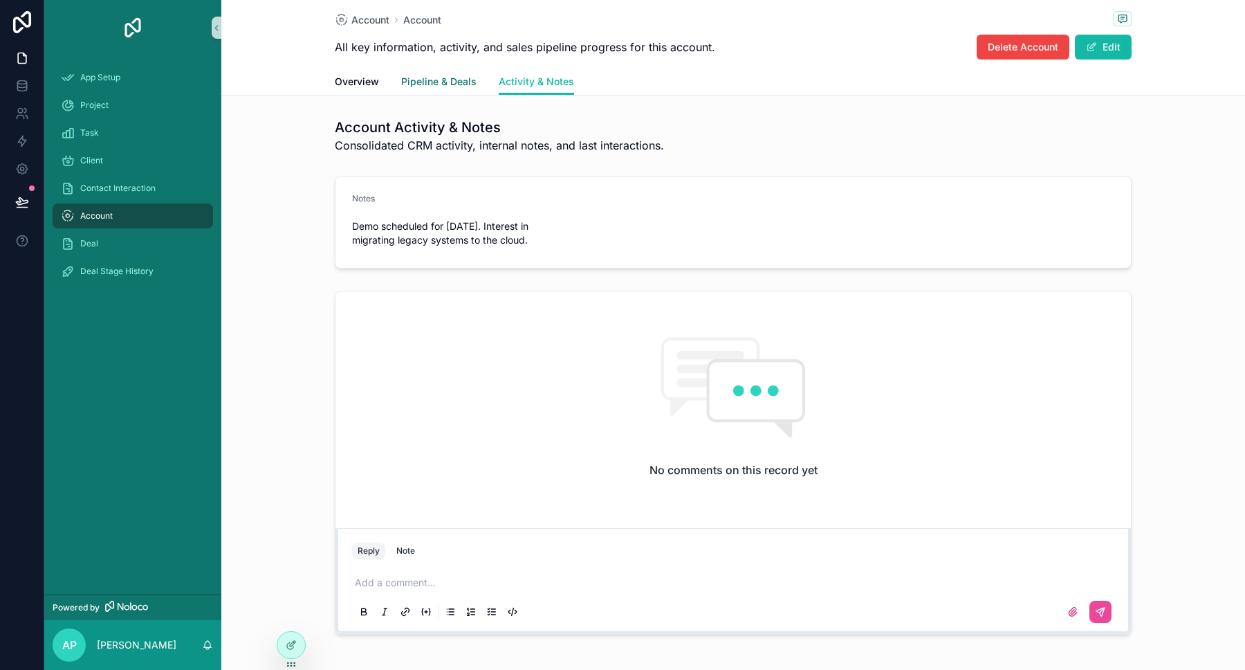
click at [463, 79] on span "Pipeline & Deals" at bounding box center [438, 82] width 75 height 14
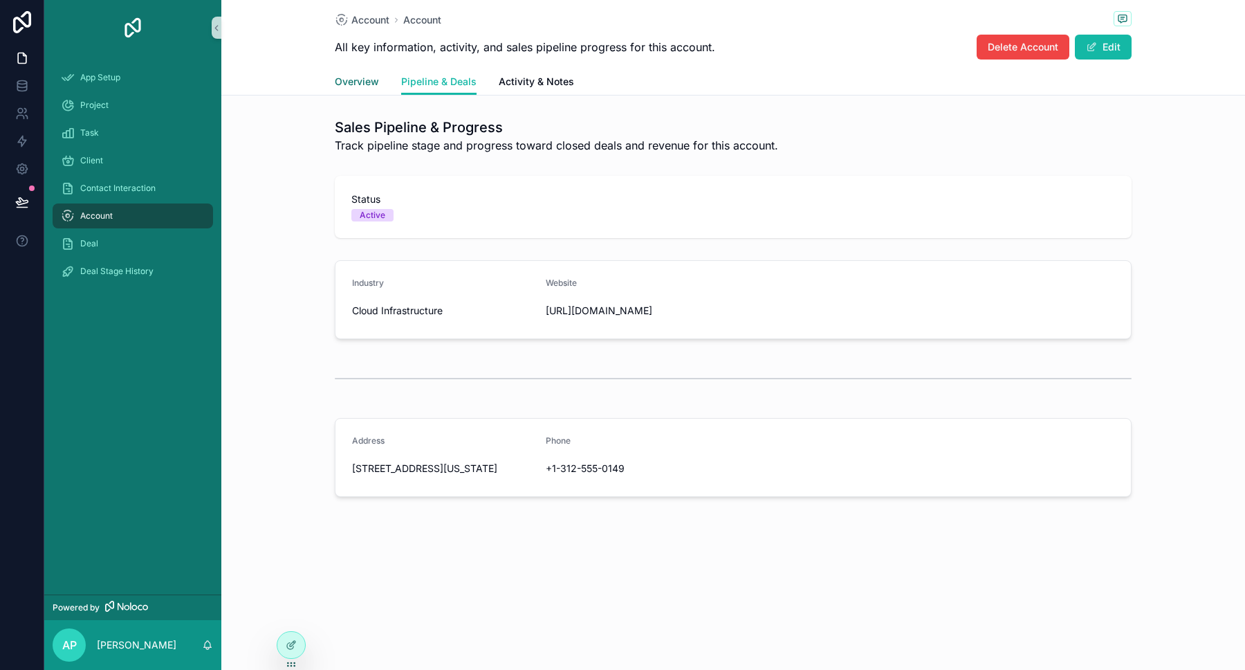
click at [353, 80] on span "Overview" at bounding box center [357, 82] width 44 height 14
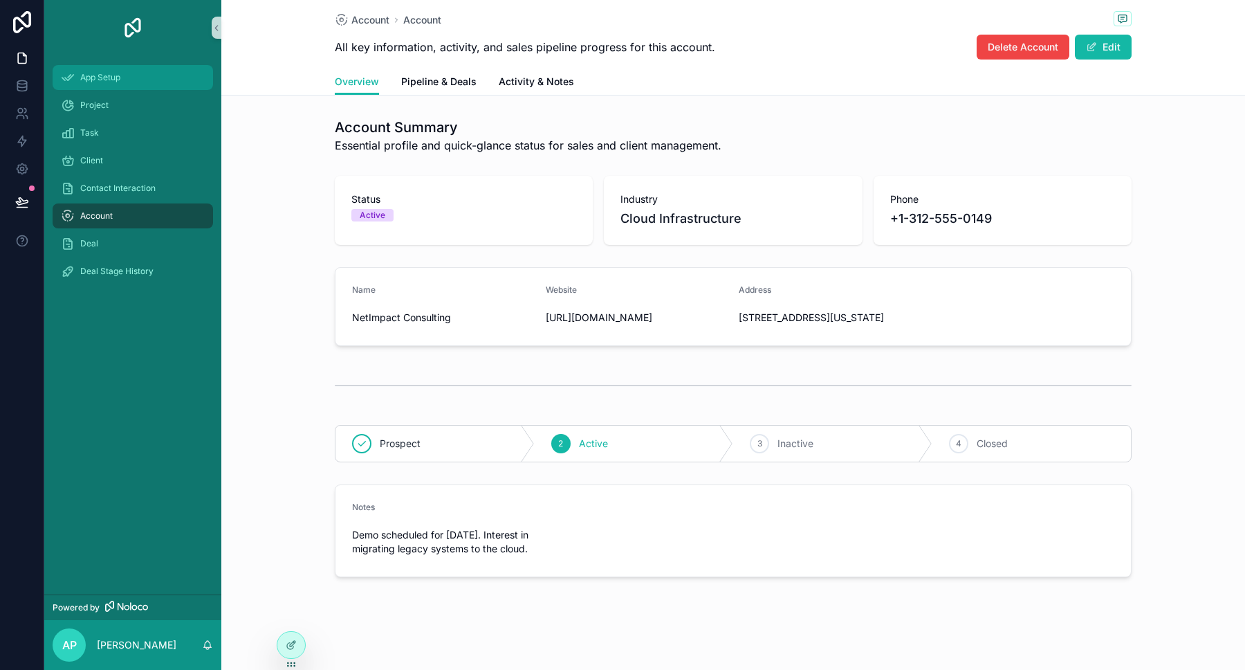
click at [98, 75] on span "App Setup" at bounding box center [100, 77] width 40 height 11
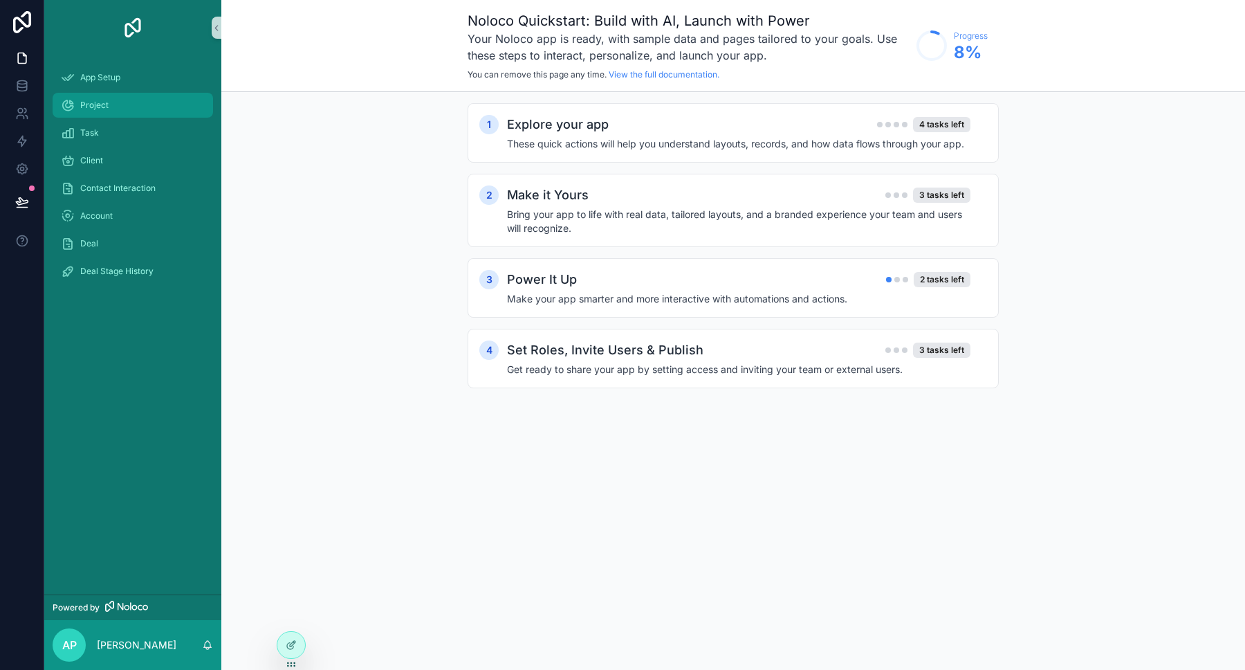
click at [96, 102] on span "Project" at bounding box center [94, 105] width 28 height 11
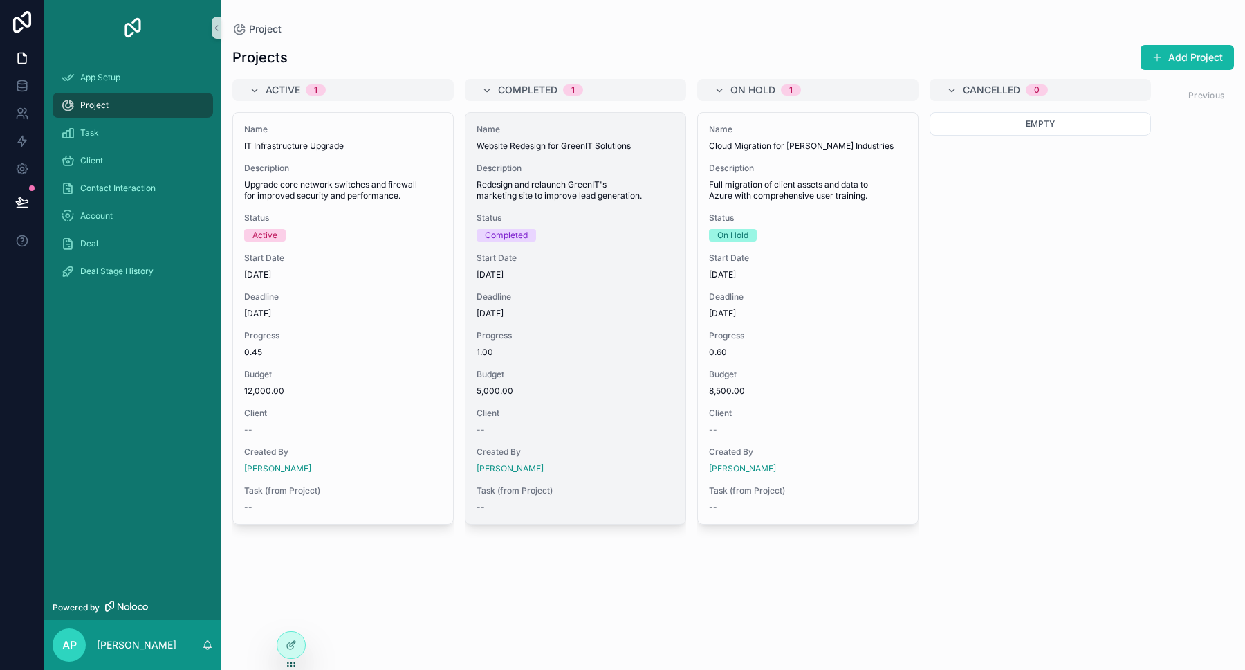
click at [558, 217] on span "Status" at bounding box center [576, 217] width 198 height 11
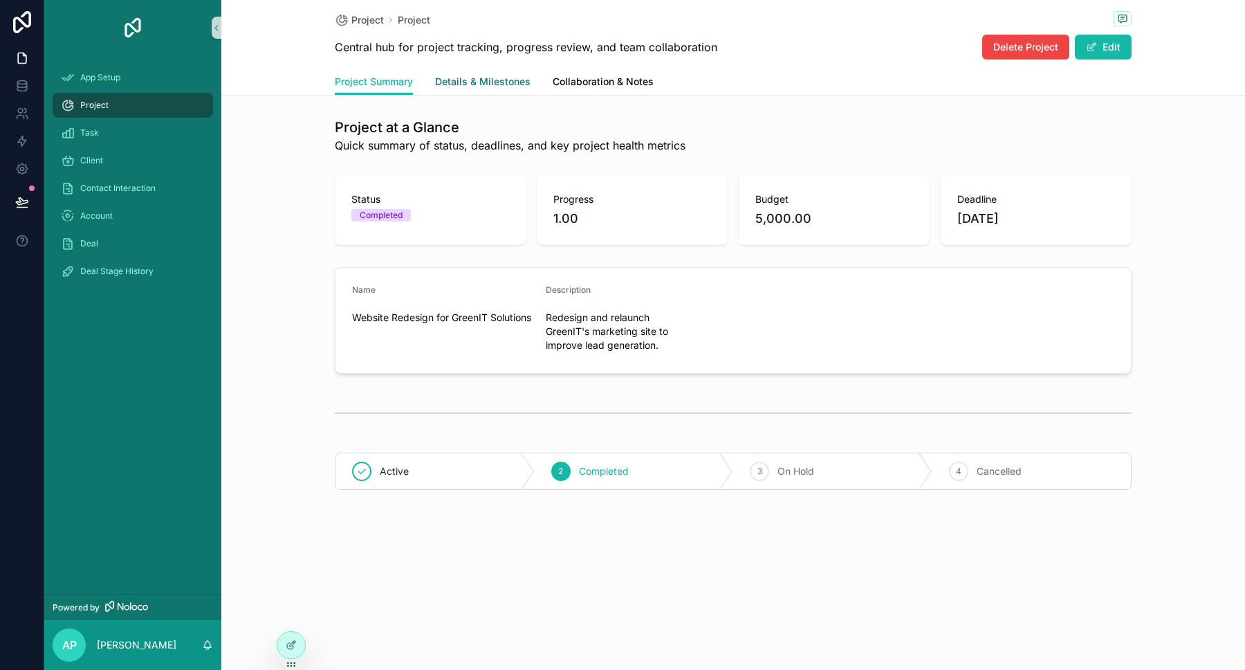
click at [501, 88] on span "Details & Milestones" at bounding box center [482, 82] width 95 height 14
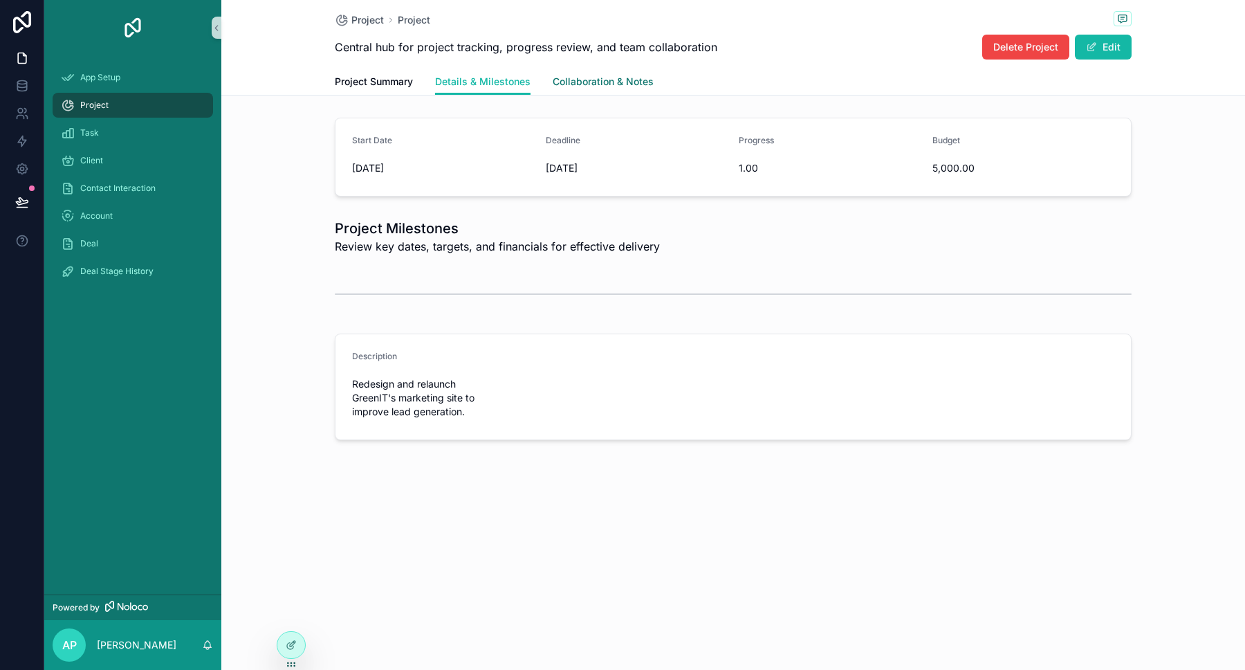
click at [607, 86] on span "Collaboration & Notes" at bounding box center [603, 82] width 101 height 14
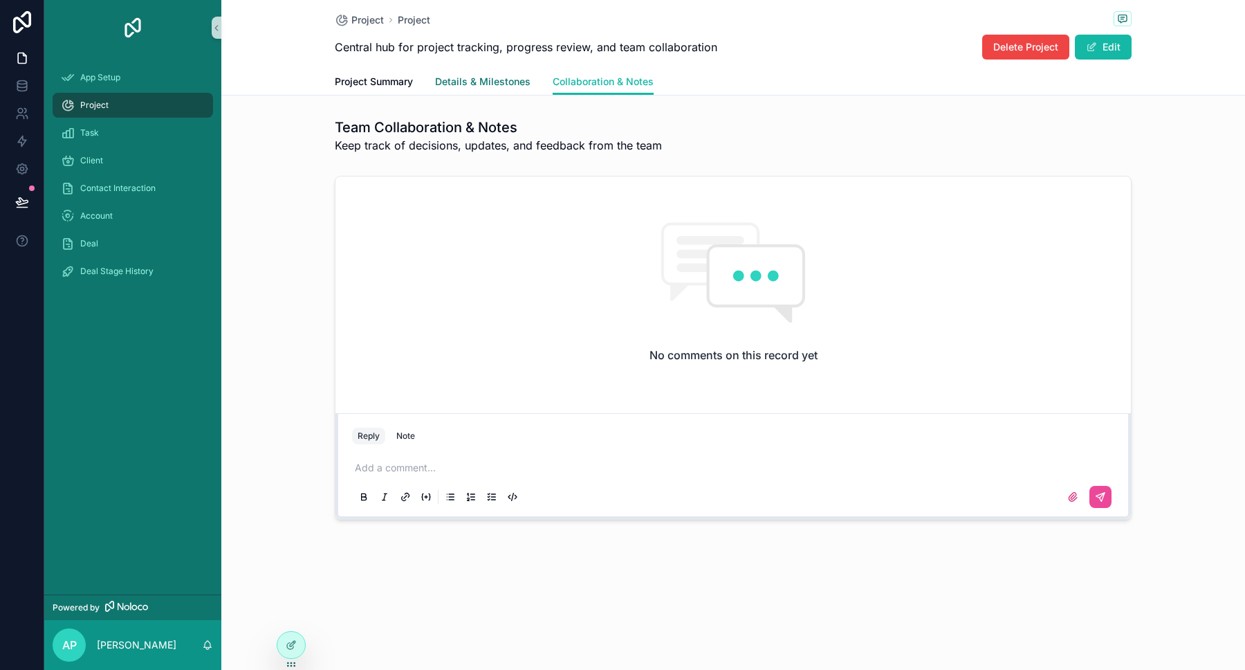
click at [486, 84] on span "Details & Milestones" at bounding box center [482, 82] width 95 height 14
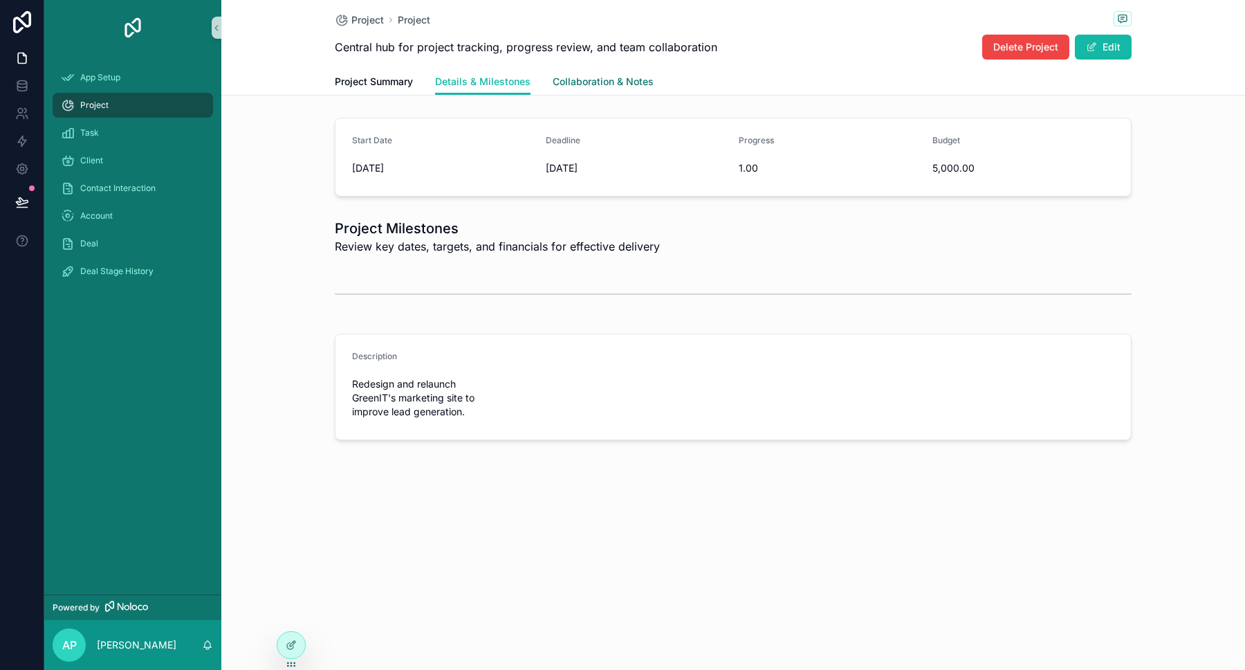
click at [629, 82] on span "Collaboration & Notes" at bounding box center [603, 82] width 101 height 14
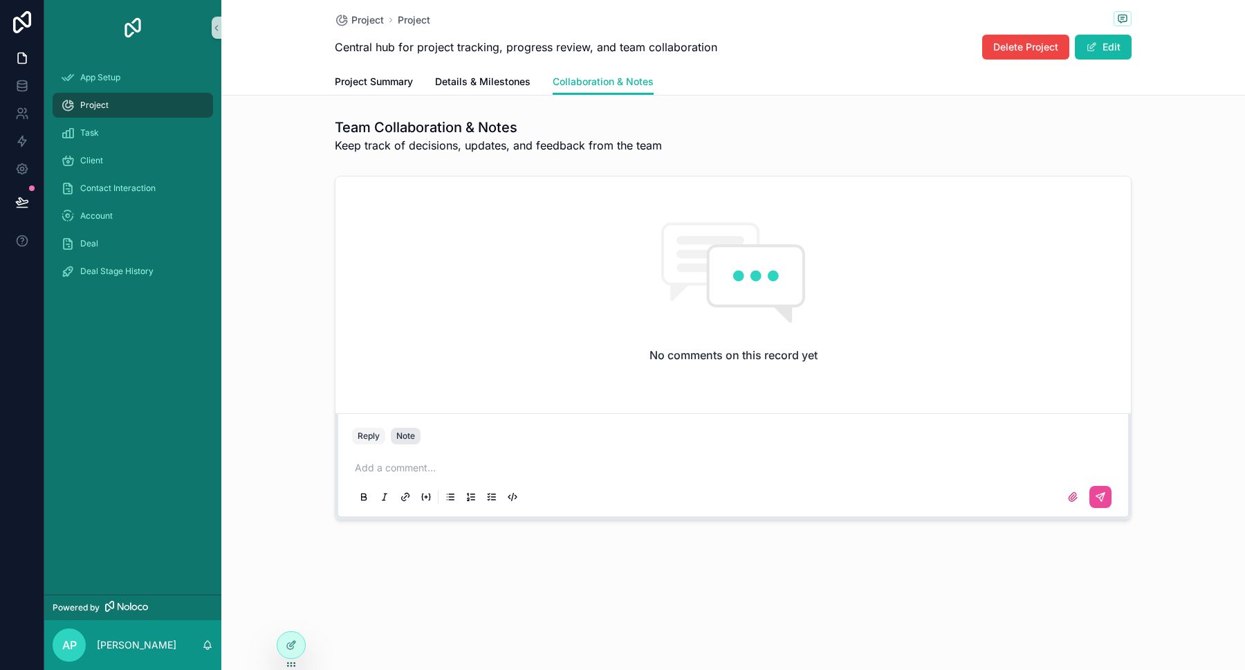
click at [407, 430] on div "Note" at bounding box center [405, 435] width 19 height 11
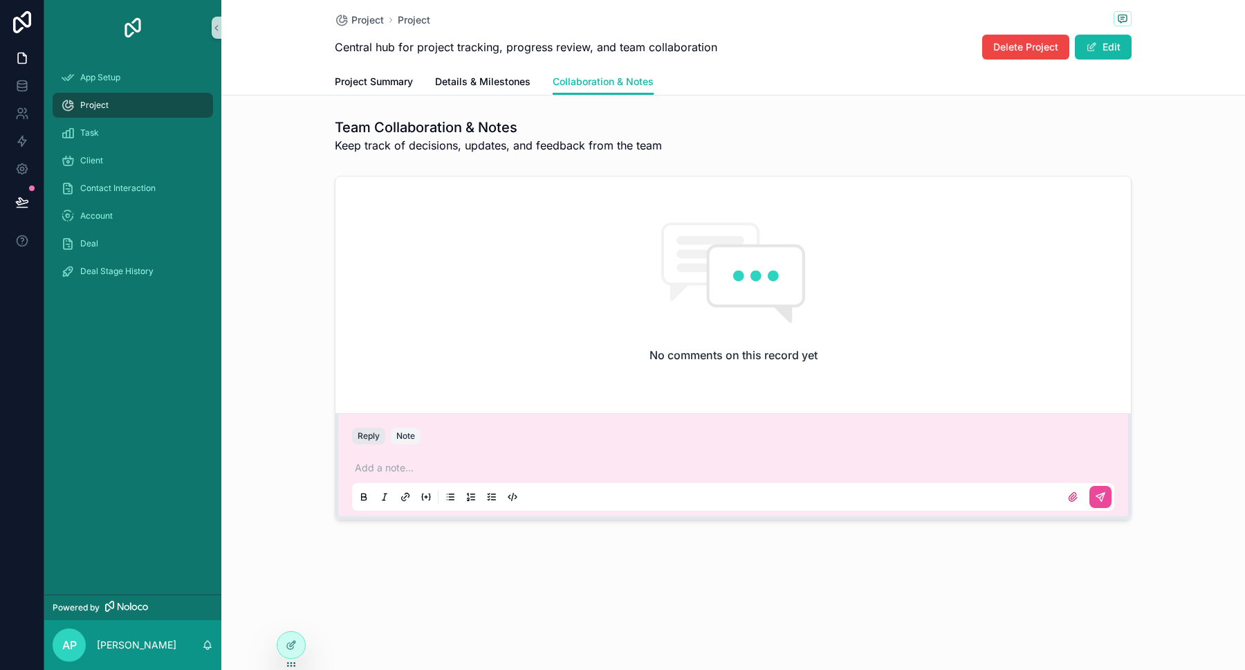
click at [366, 438] on button "Reply" at bounding box center [368, 435] width 33 height 17
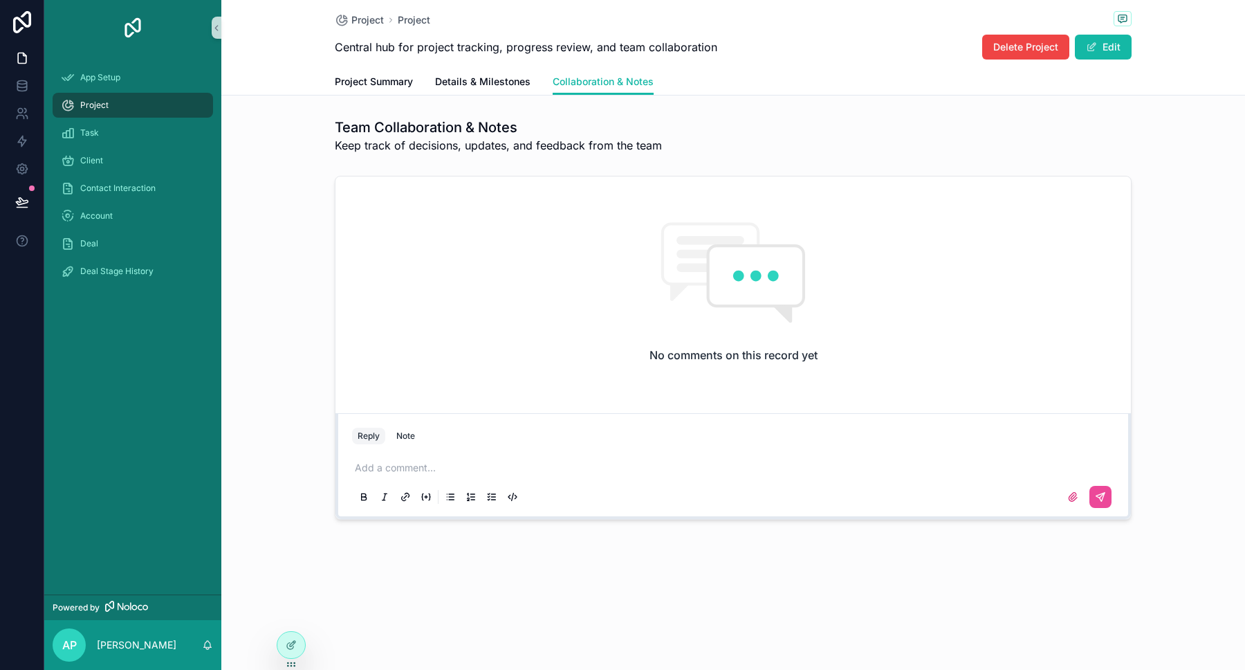
click at [497, 467] on p "scrollable content" at bounding box center [736, 468] width 762 height 14
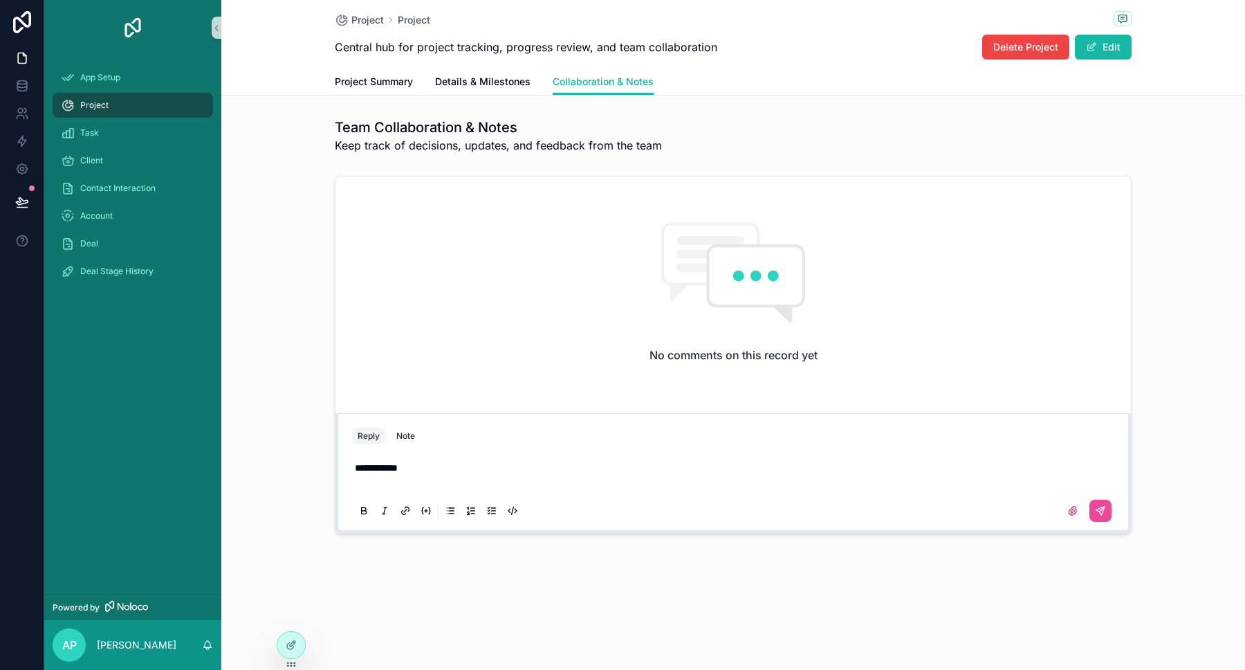
click at [427, 511] on icon "scrollable content" at bounding box center [426, 510] width 11 height 11
click at [1110, 510] on button "scrollable content" at bounding box center [1100, 510] width 22 height 22
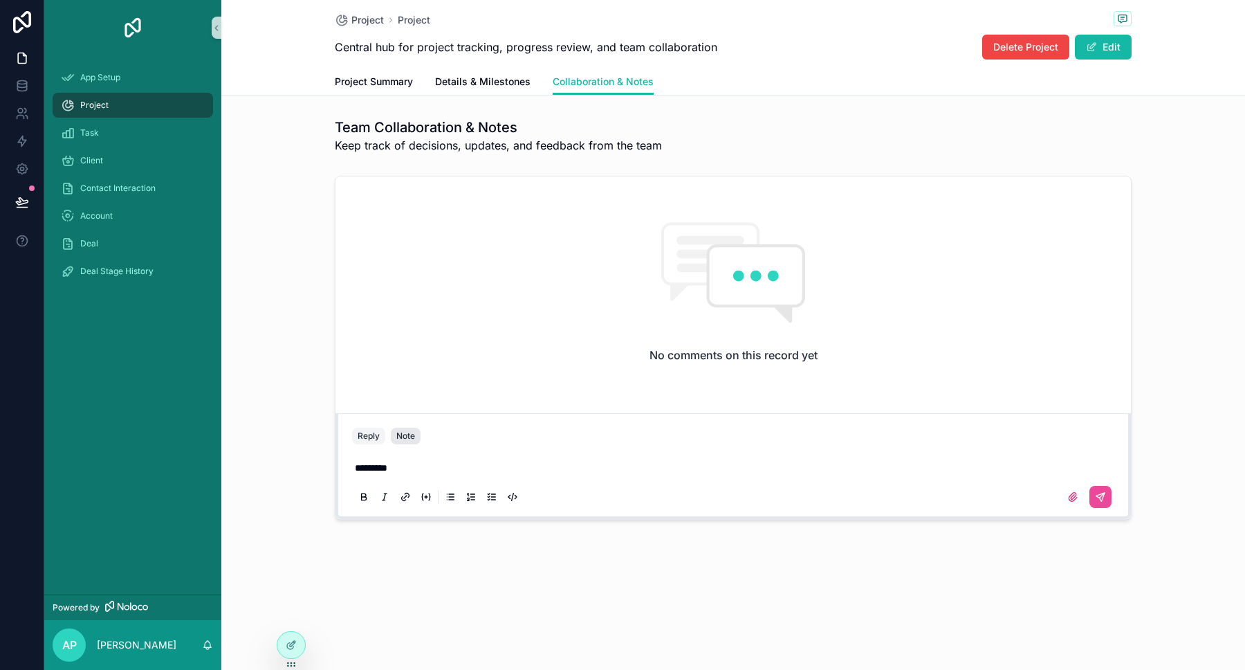
click at [408, 432] on div "Note" at bounding box center [405, 435] width 19 height 11
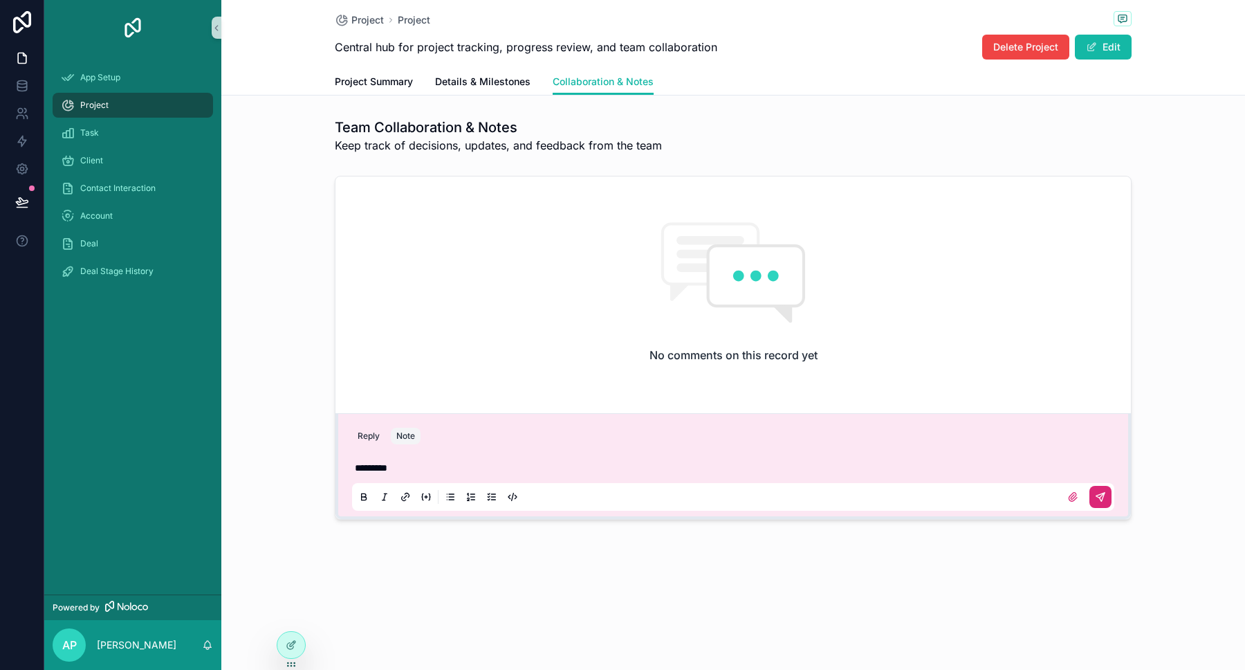
click at [1097, 497] on icon "scrollable content" at bounding box center [1100, 496] width 8 height 8
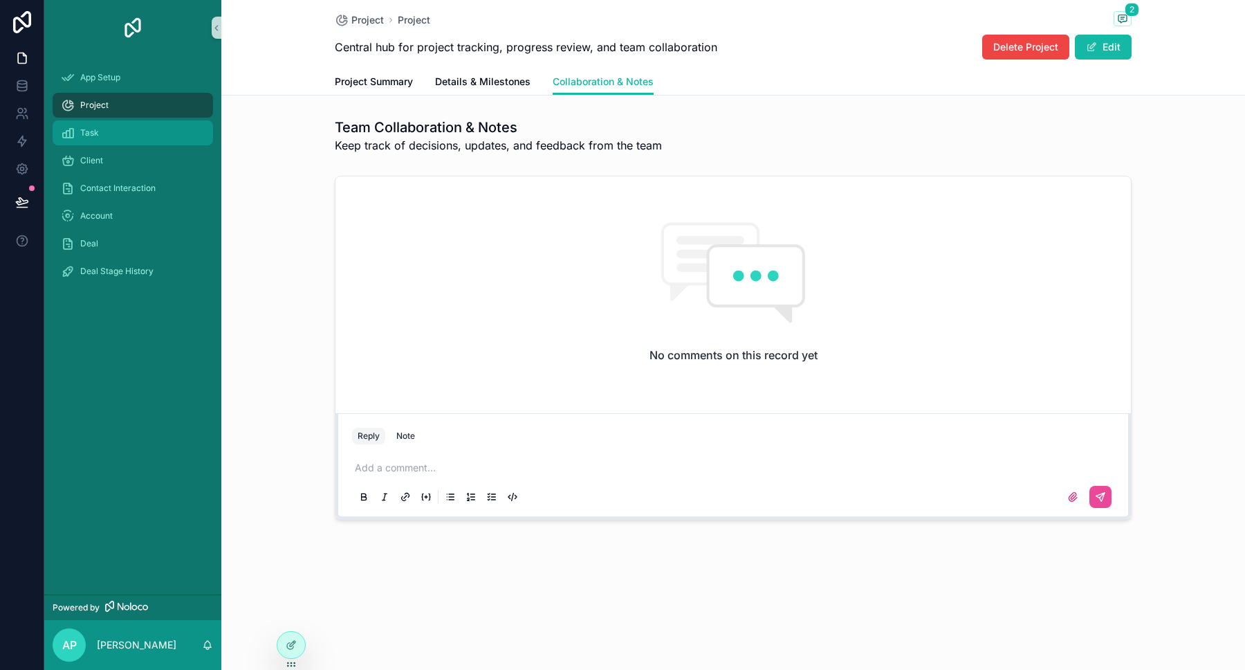
click at [91, 133] on span "Task" at bounding box center [89, 132] width 19 height 11
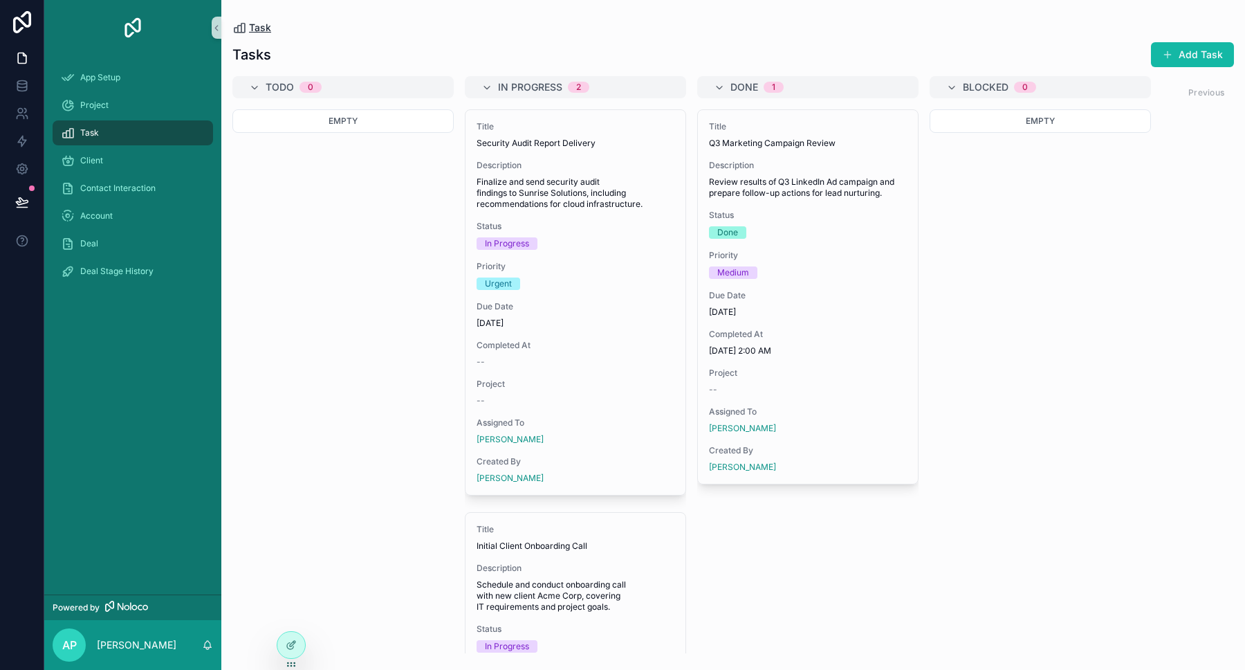
click at [252, 28] on span "Task" at bounding box center [260, 28] width 22 height 14
click at [1185, 56] on button "Add Task" at bounding box center [1192, 54] width 83 height 25
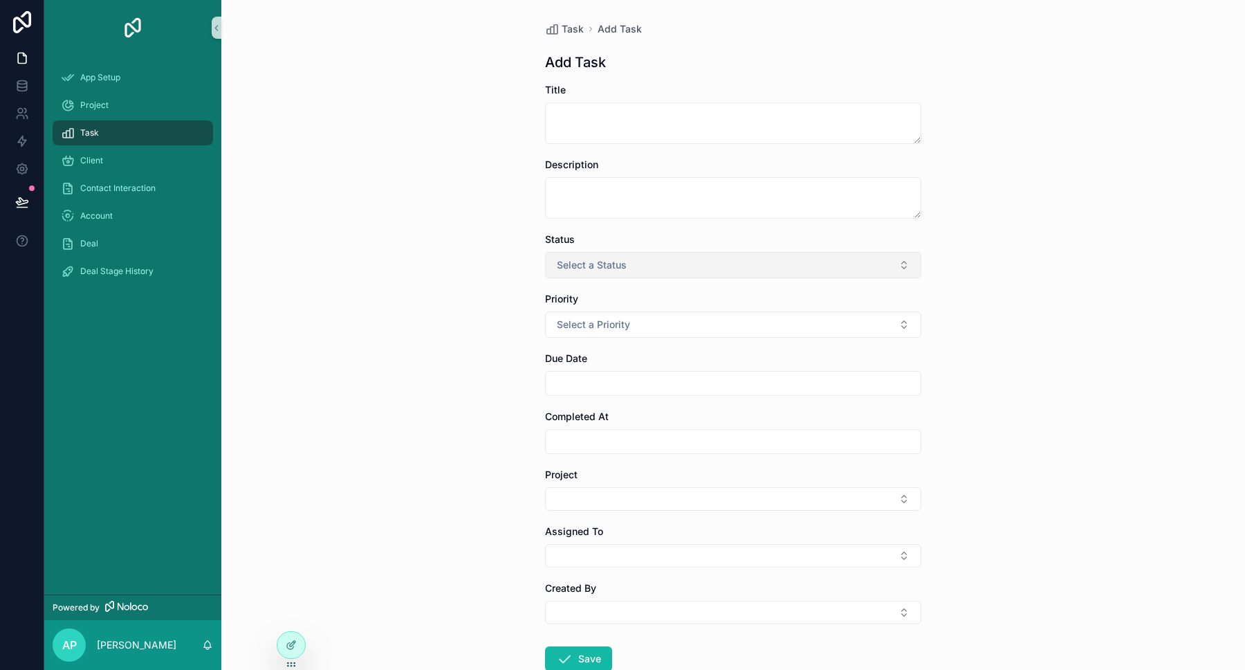
click at [822, 261] on button "Select a Status" at bounding box center [733, 265] width 376 height 26
click at [1121, 266] on div "Task Add Task Add Task Title Description Status Select a Status Priority Select…" at bounding box center [733, 335] width 1024 height 670
click at [661, 322] on button "Select a Priority" at bounding box center [733, 324] width 376 height 26
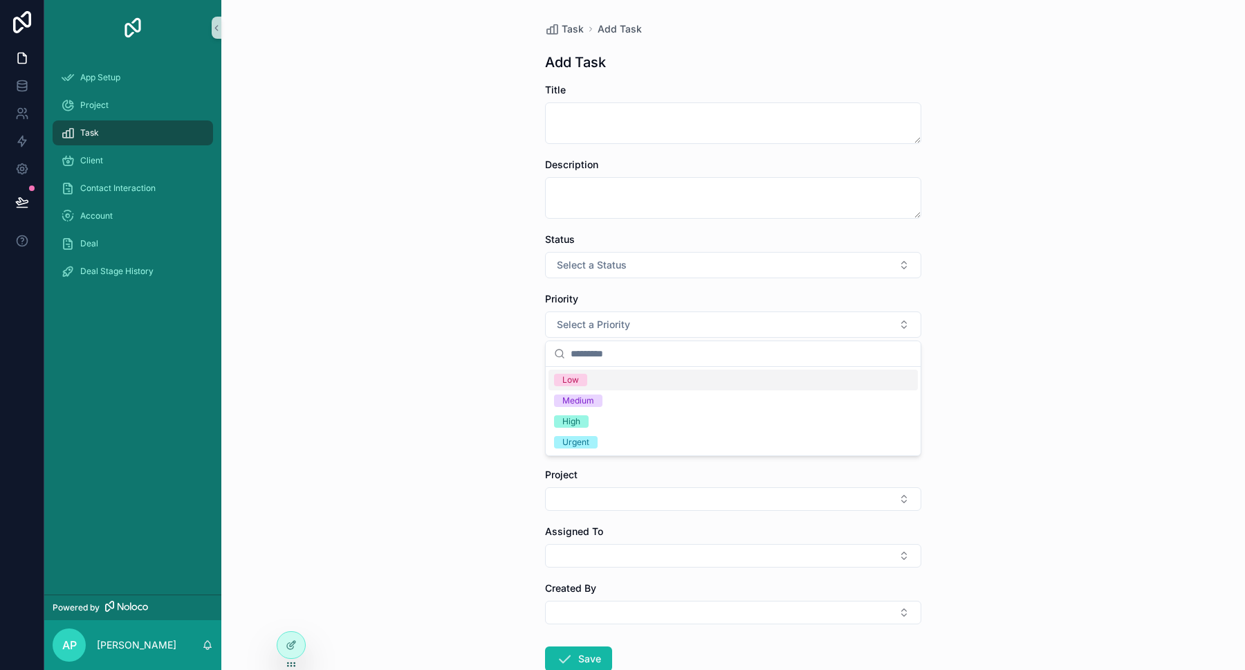
click at [494, 331] on div "Task Add Task Add Task Title Description Status Select a Status Priority Select…" at bounding box center [733, 335] width 1024 height 670
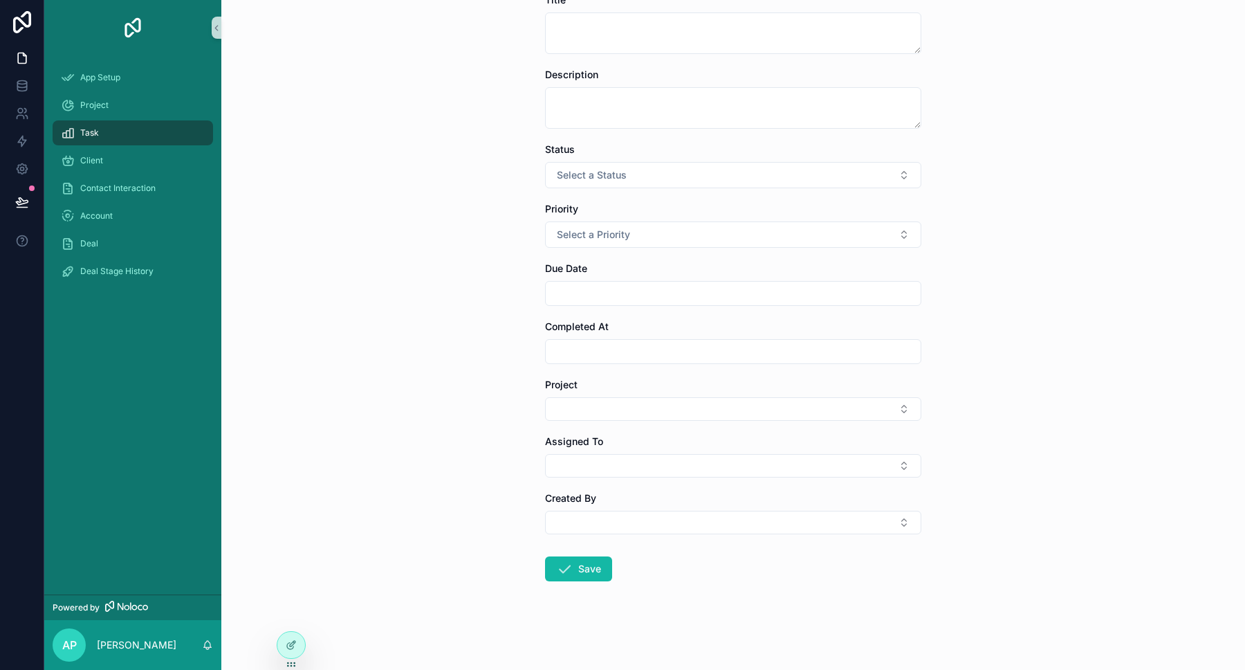
scroll to position [90, 0]
click at [694, 414] on button "Select Button" at bounding box center [733, 409] width 376 height 24
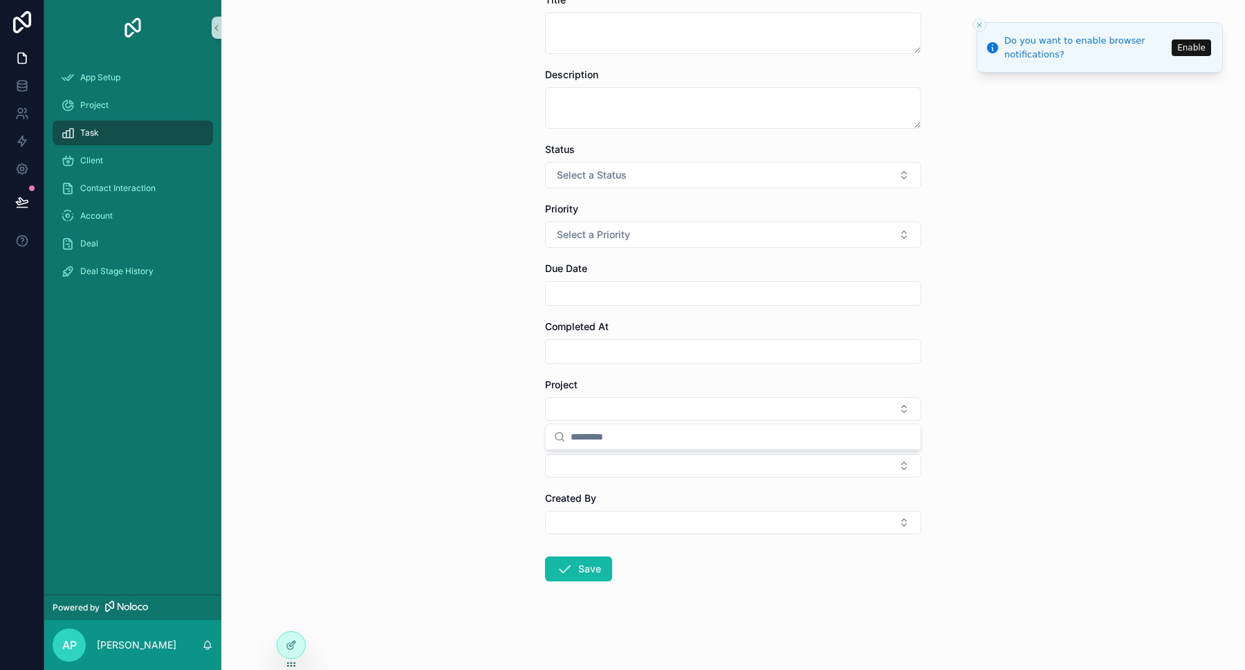
click at [520, 409] on div "Task Add Task Add Task Title Description Status Select a Status Priority Select…" at bounding box center [733, 245] width 1024 height 670
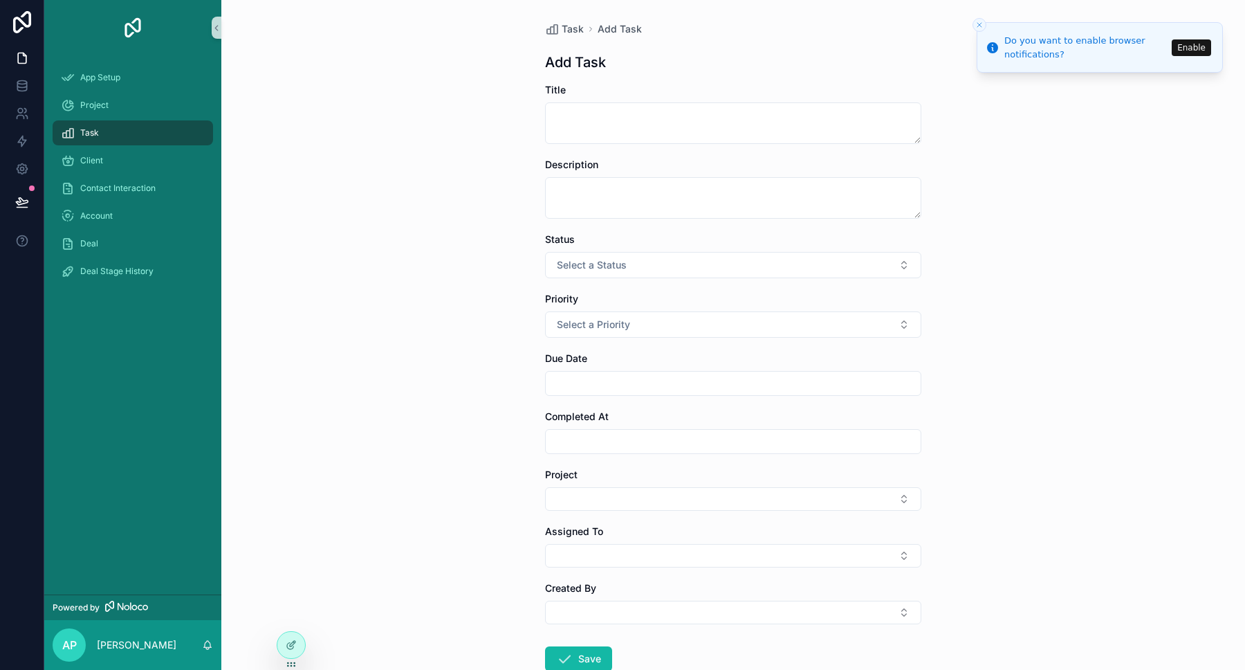
scroll to position [0, 0]
click at [292, 647] on icon at bounding box center [291, 644] width 11 height 11
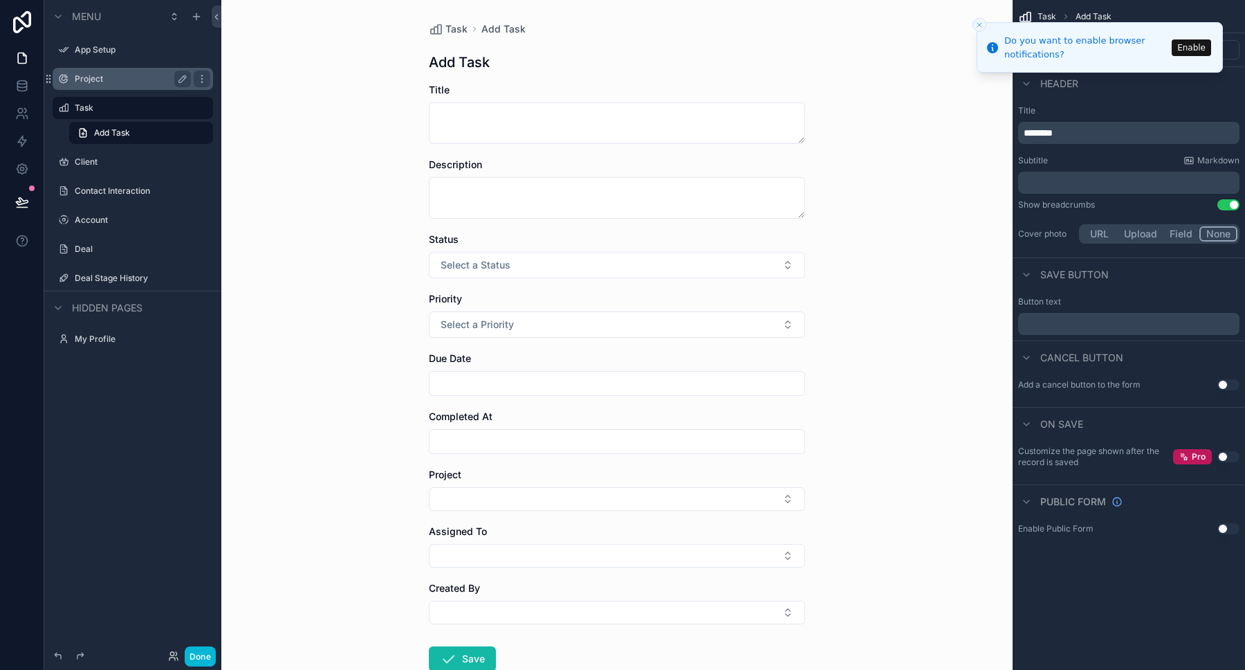
click at [92, 81] on label "Project" at bounding box center [130, 78] width 111 height 11
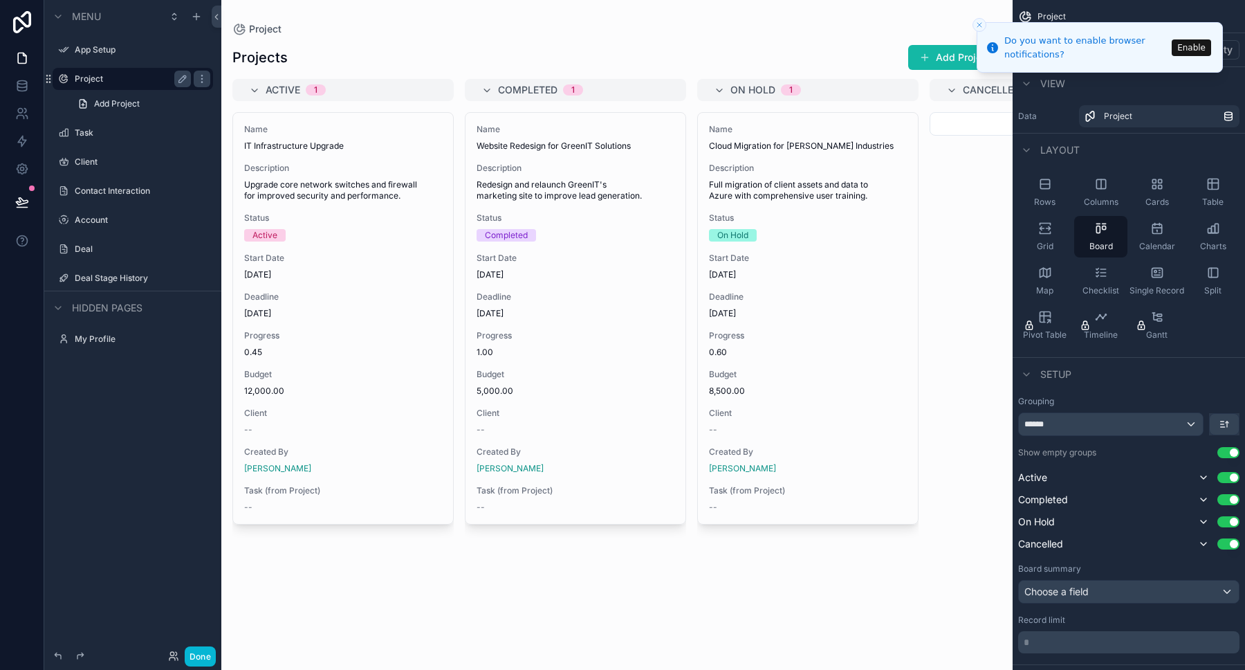
click at [98, 75] on label "Project" at bounding box center [130, 78] width 111 height 11
click at [165, 102] on link "Add Project" at bounding box center [141, 104] width 144 height 22
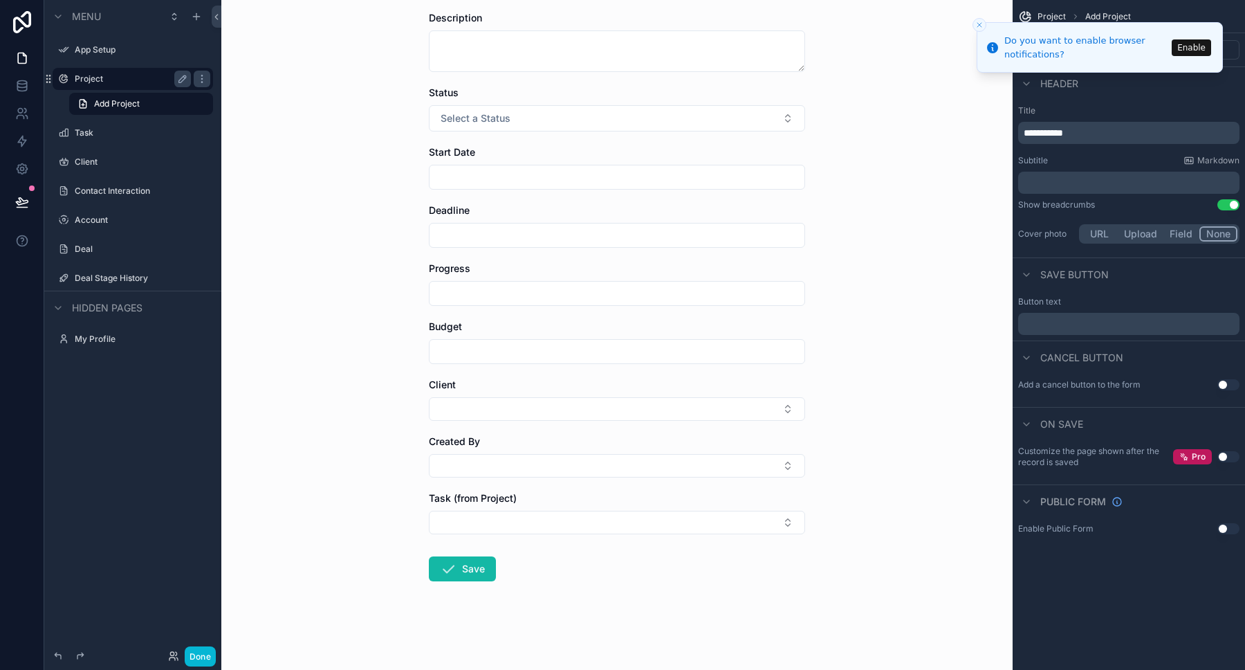
scroll to position [147, 0]
click at [634, 519] on button "Select Button" at bounding box center [617, 522] width 376 height 24
click at [389, 511] on div "Project Add Project Add Project Name Description Status Select a Status Start D…" at bounding box center [616, 188] width 791 height 670
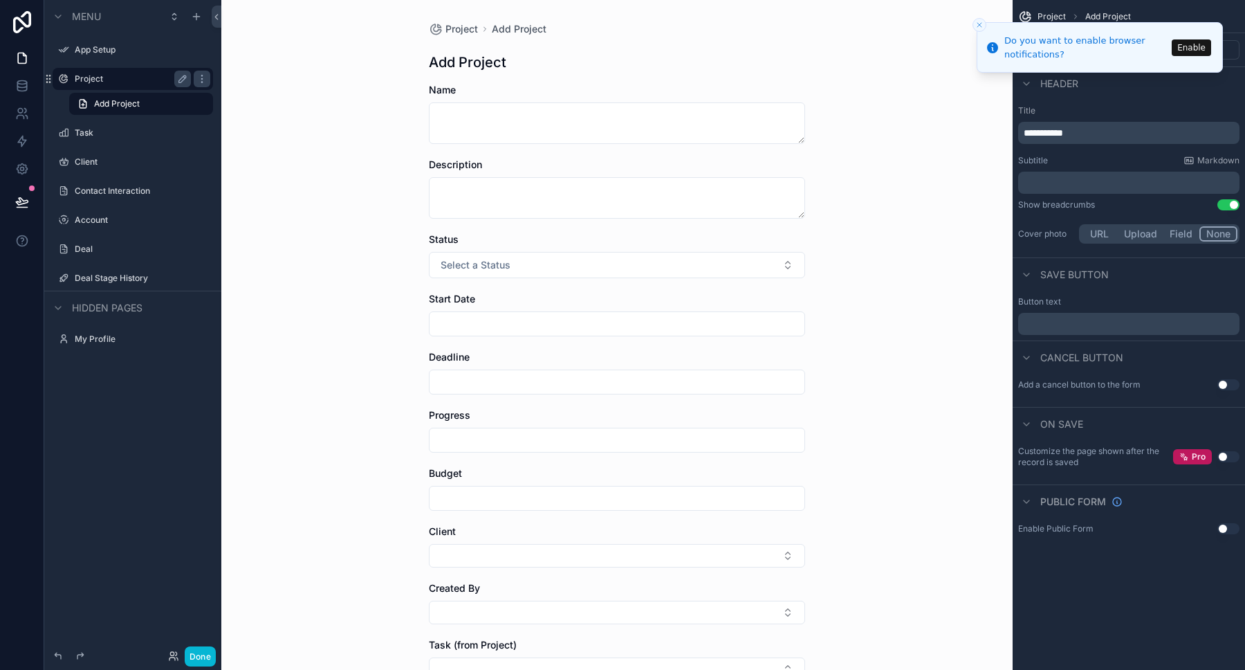
scroll to position [0, 0]
click at [620, 264] on button "Select a Status" at bounding box center [617, 265] width 376 height 26
click at [418, 261] on div "Project Add Project Add Project Name Description Status Select a Status Start D…" at bounding box center [617, 408] width 398 height 816
click at [121, 190] on label "Contact Interaction" at bounding box center [130, 190] width 111 height 11
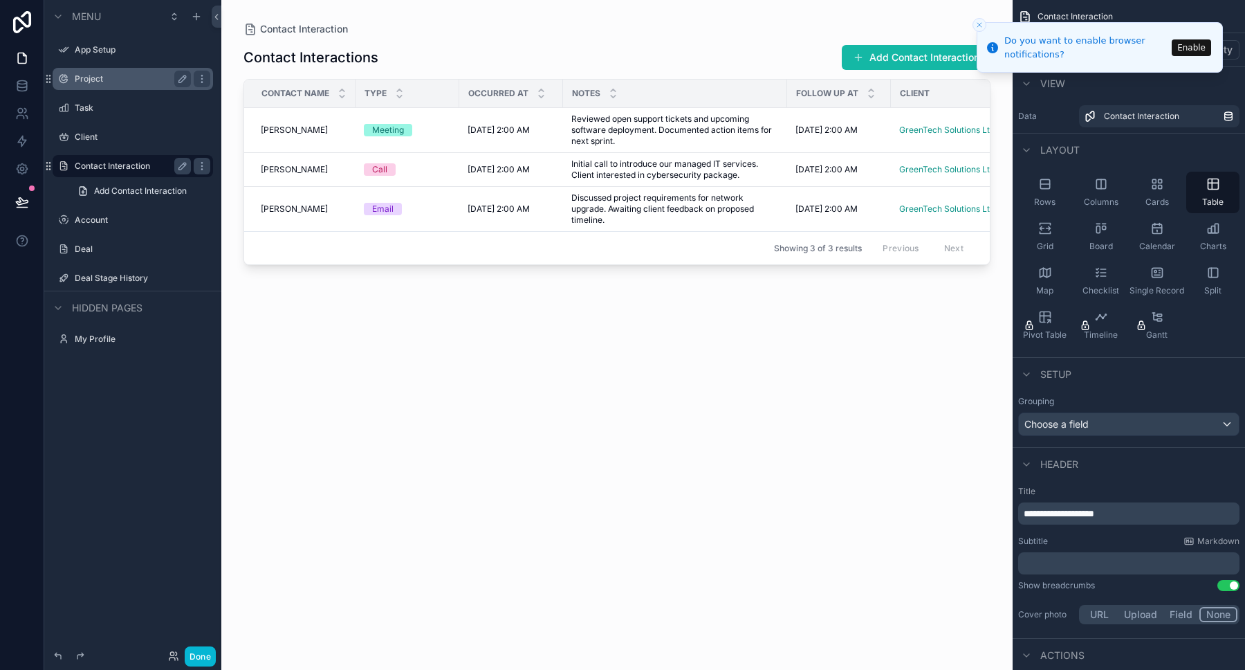
click at [298, 130] on div "scrollable content" at bounding box center [616, 326] width 791 height 653
click at [298, 130] on span "Sara Patel" at bounding box center [294, 129] width 67 height 11
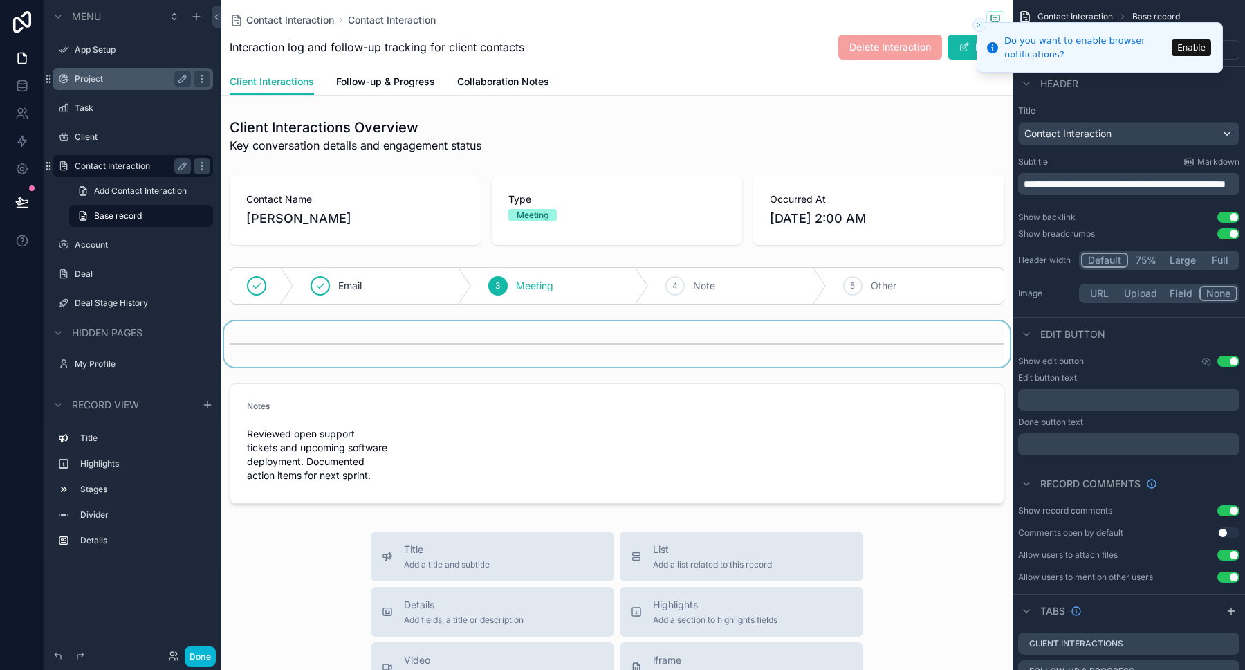
scroll to position [12, 0]
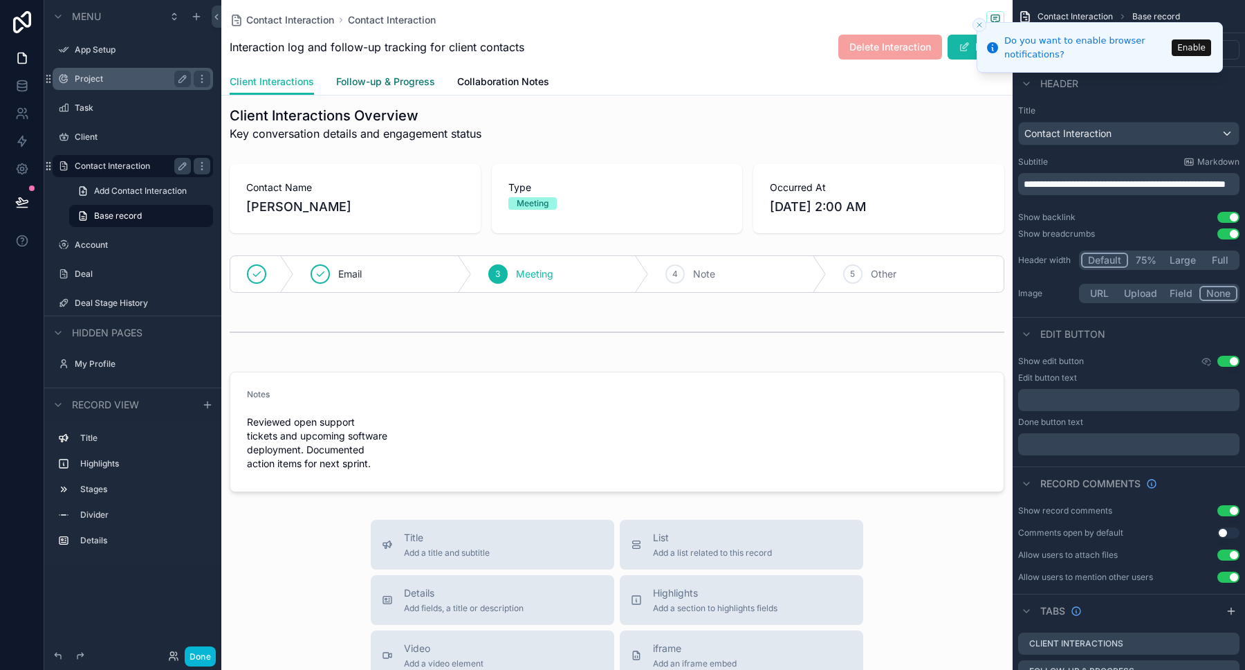
click at [396, 79] on span "Follow-up & Progress" at bounding box center [385, 82] width 99 height 14
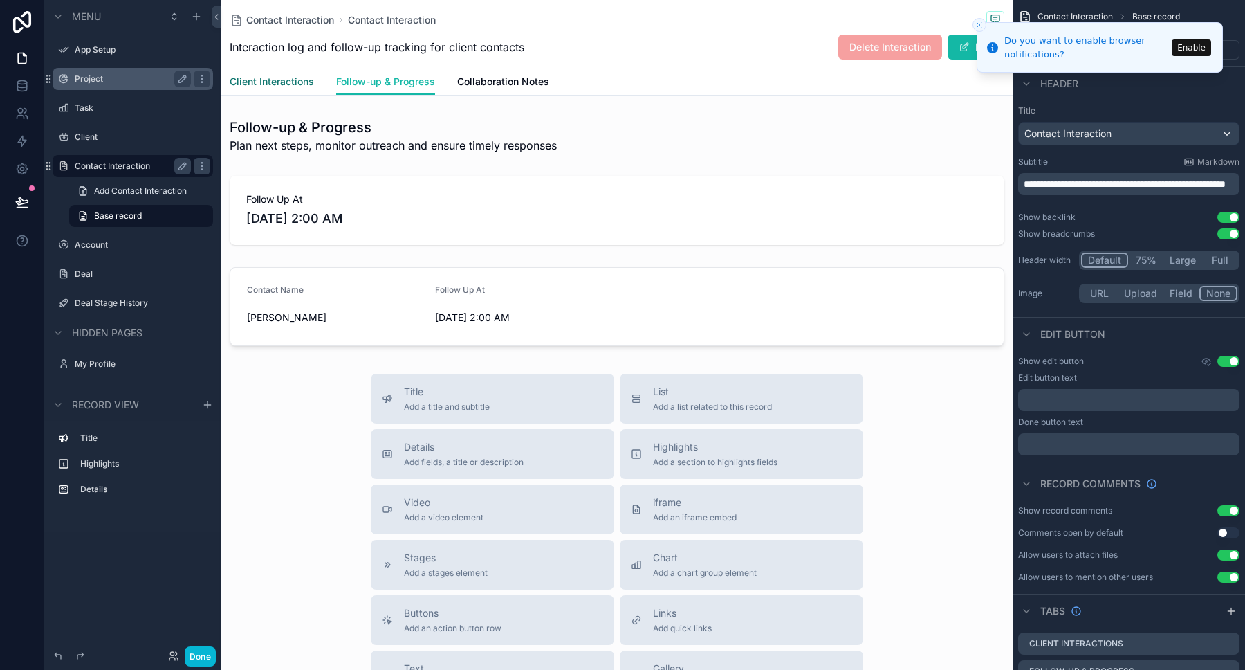
click at [287, 84] on span "Client Interactions" at bounding box center [272, 82] width 84 height 14
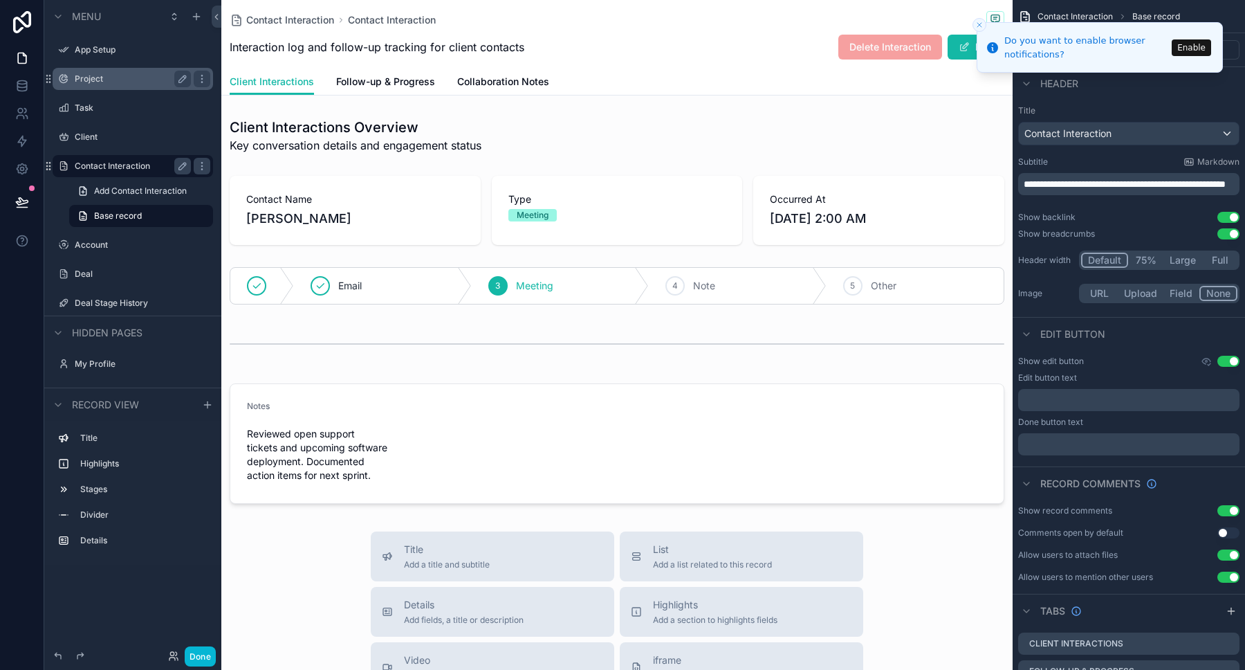
click at [93, 77] on label "Project" at bounding box center [130, 78] width 111 height 11
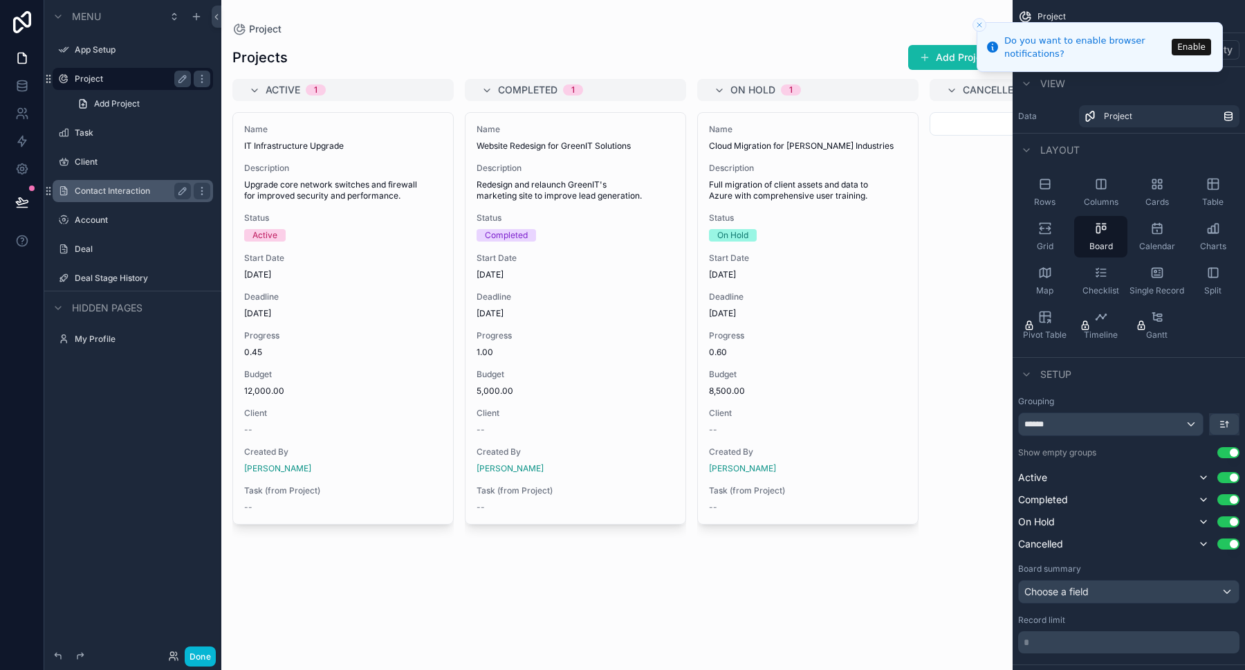
click at [979, 24] on icon "Close toast" at bounding box center [979, 25] width 8 height 8
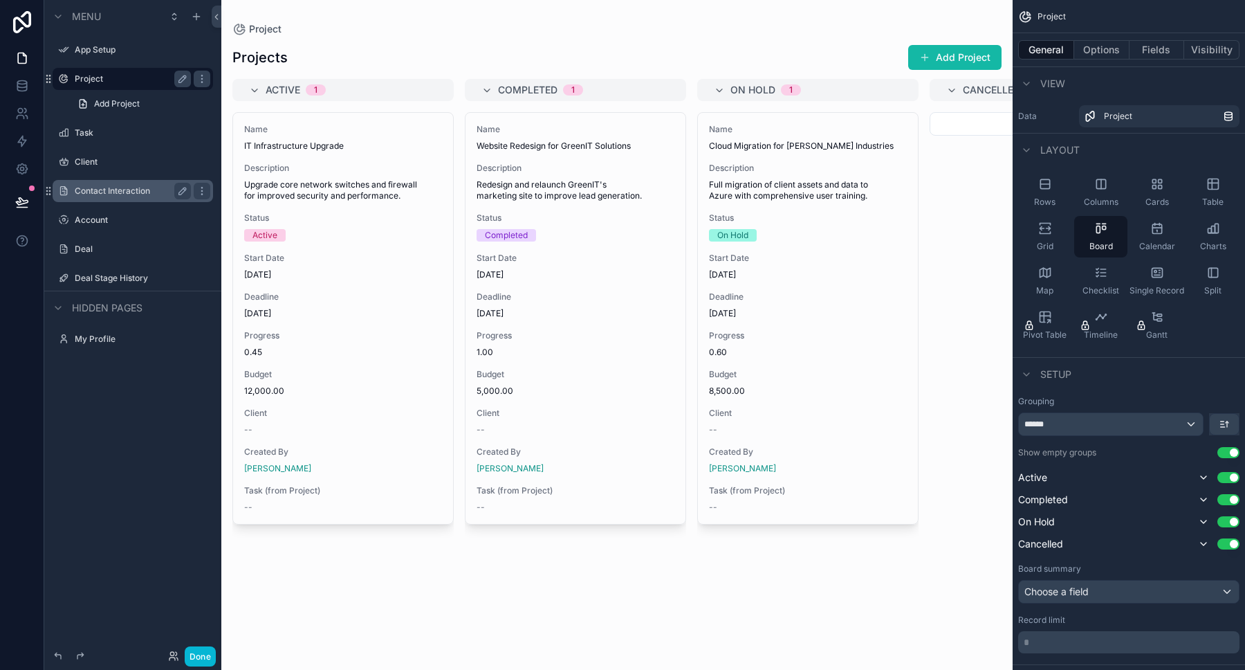
click at [109, 75] on label "Project" at bounding box center [130, 78] width 111 height 11
click at [203, 80] on icon "scrollable content" at bounding box center [201, 78] width 11 height 11
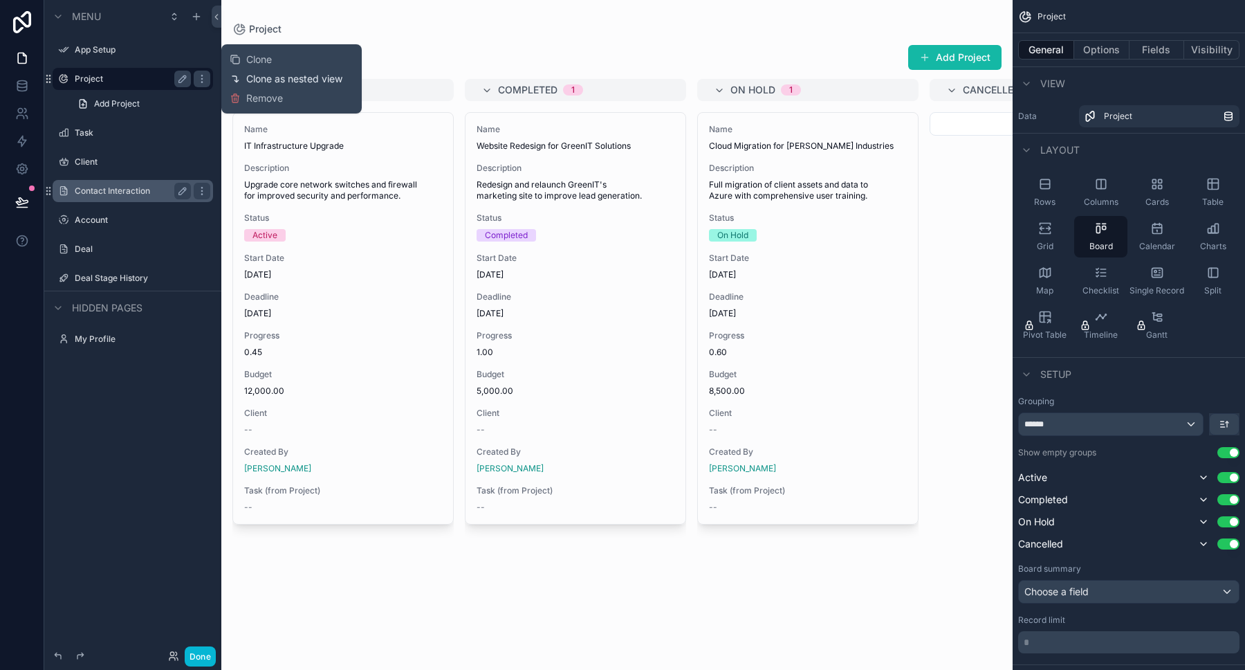
click at [262, 80] on span "Clone as nested view" at bounding box center [294, 79] width 96 height 14
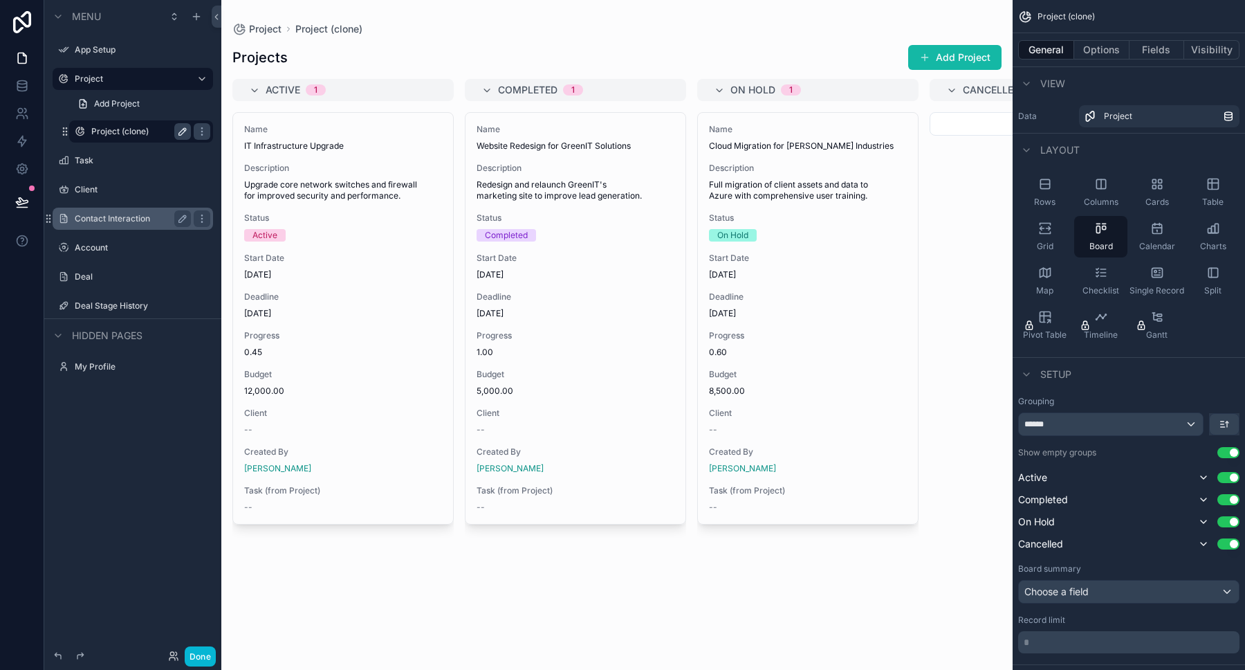
click at [183, 131] on icon "scrollable content" at bounding box center [182, 131] width 11 height 11
click at [202, 131] on icon "scrollable content" at bounding box center [201, 131] width 1 height 1
click at [943, 169] on div "scrollable content" at bounding box center [616, 335] width 791 height 670
click at [848, 93] on div "On Hold 1" at bounding box center [816, 90] width 172 height 22
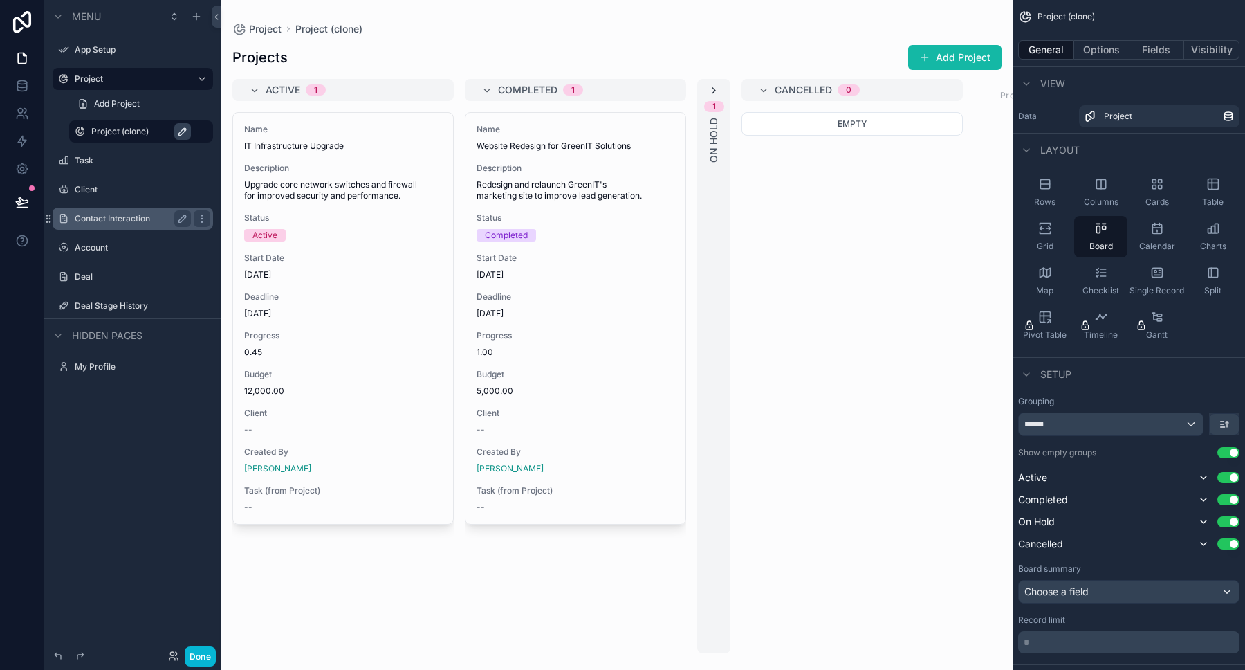
click at [712, 90] on icon "scrollable content" at bounding box center [713, 90] width 11 height 11
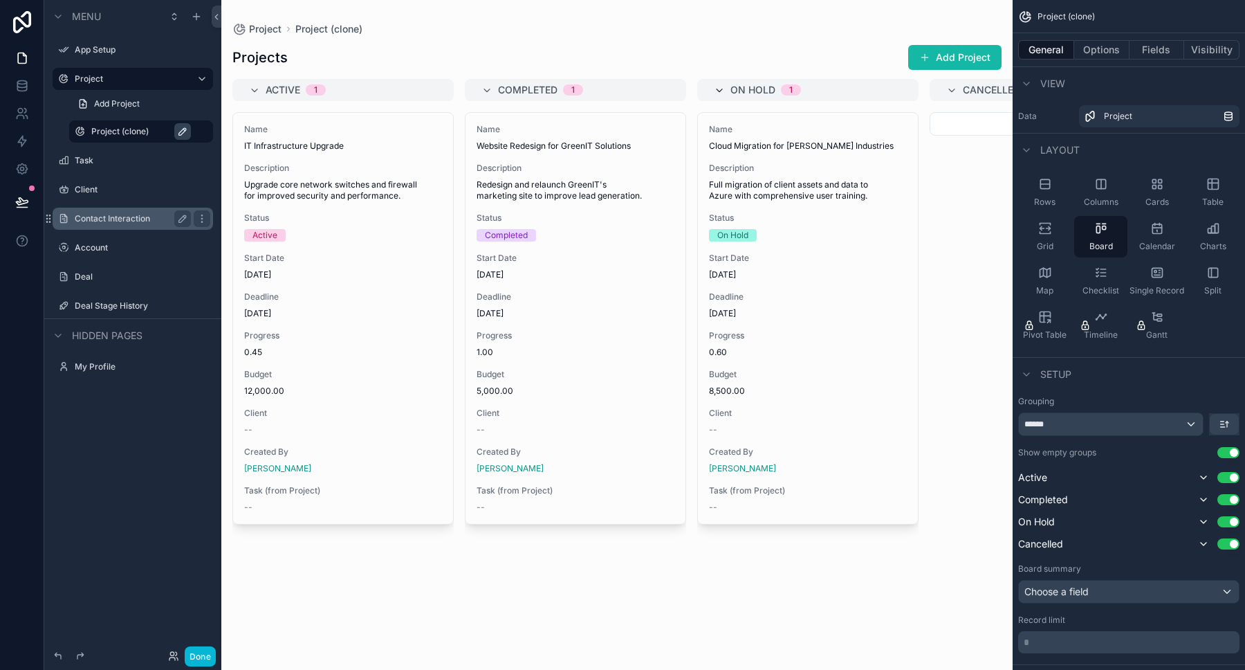
click at [719, 87] on icon "scrollable content" at bounding box center [719, 90] width 11 height 11
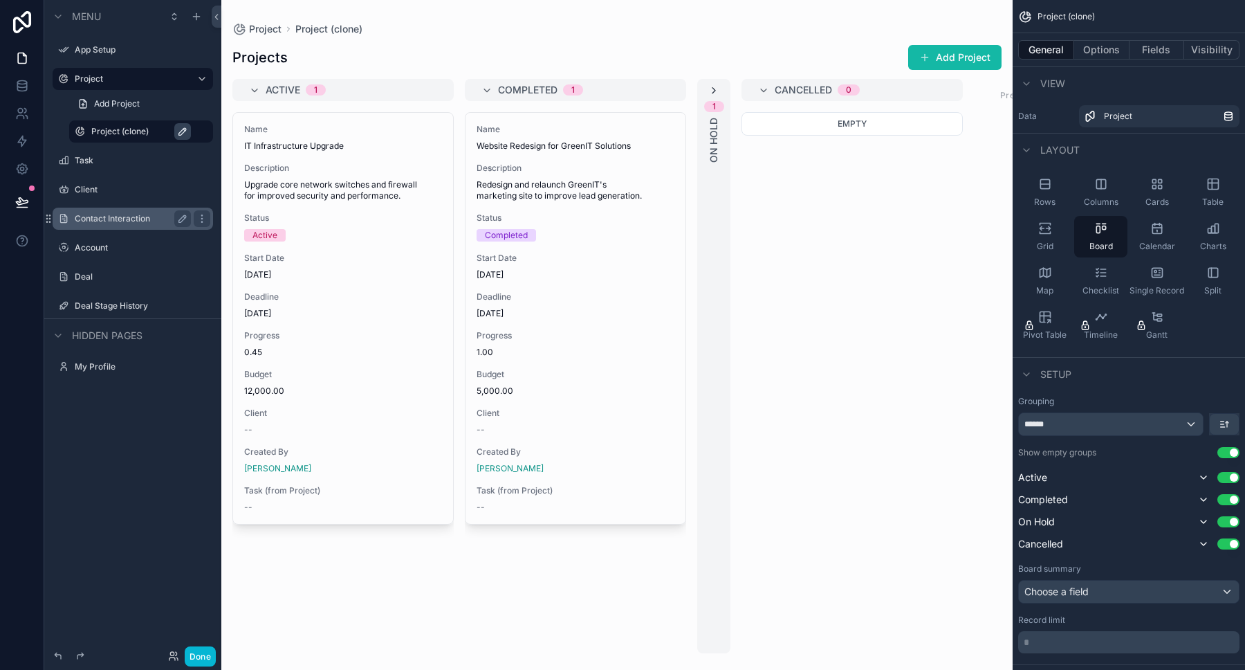
click at [719, 87] on div "1 On Hold" at bounding box center [713, 366] width 33 height 574
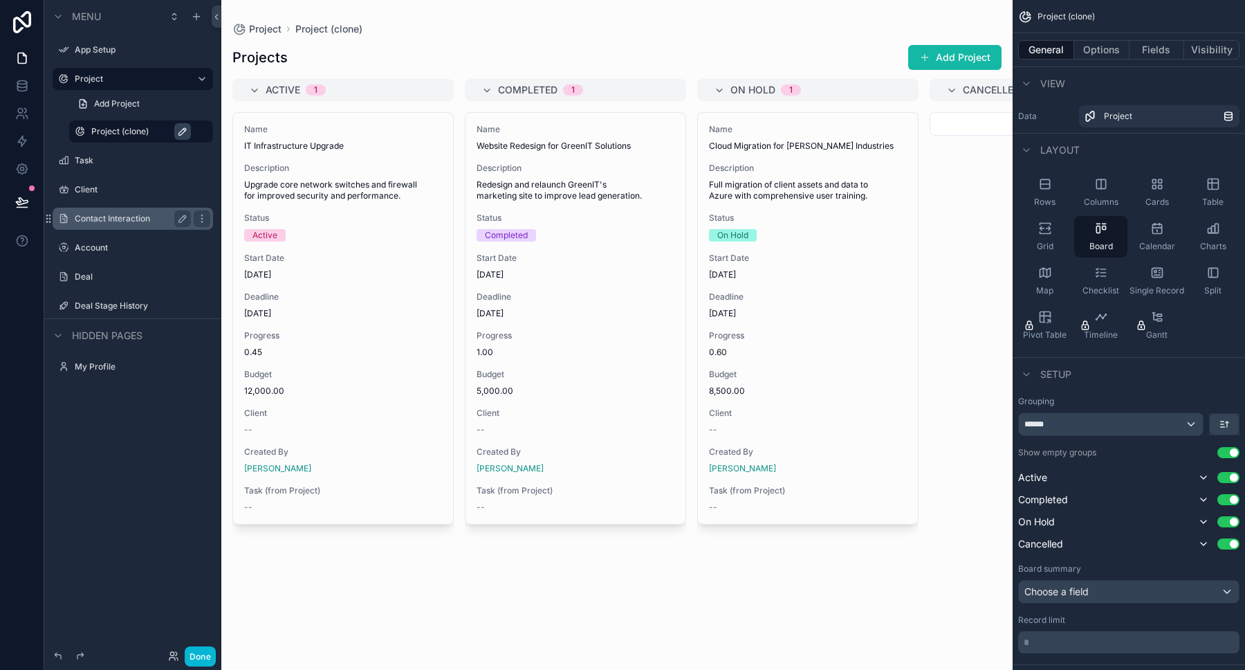
click at [432, 74] on div "Projects Add Project Active 1 Name IT Infrastructure Upgrade Description Upgrad…" at bounding box center [616, 344] width 791 height 617
click at [495, 32] on div "Project Project (clone)" at bounding box center [616, 29] width 769 height 14
click at [1049, 234] on icon "scrollable content" at bounding box center [1045, 228] width 14 height 14
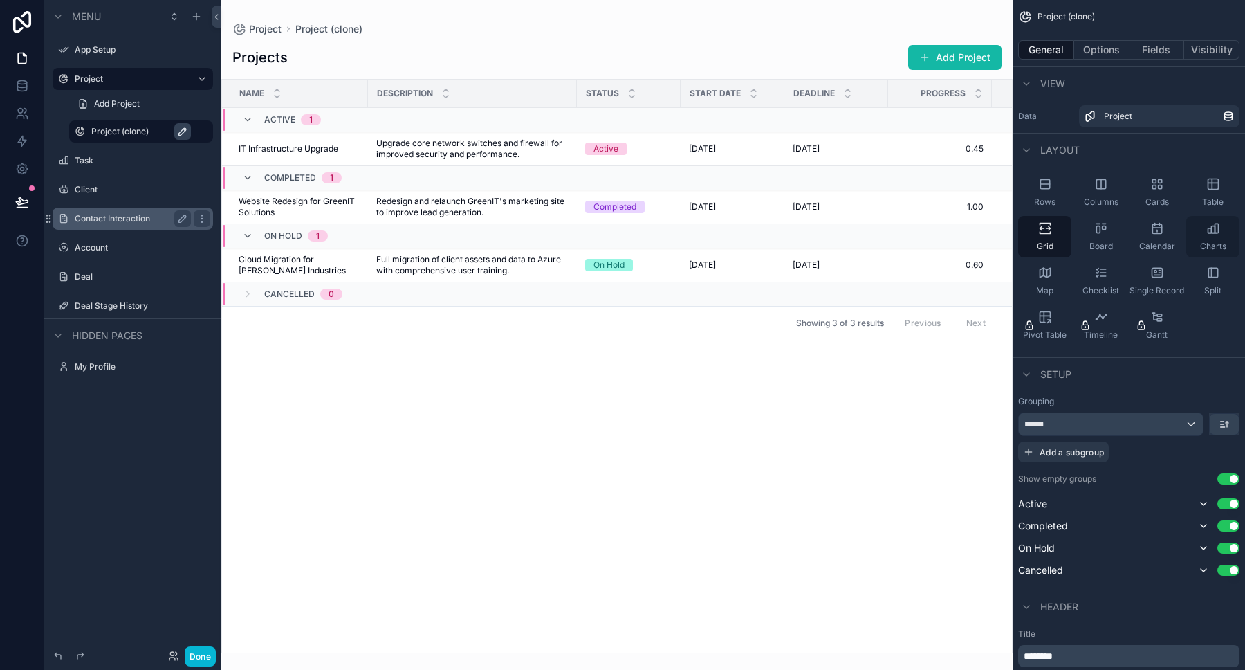
click at [1219, 233] on icon "scrollable content" at bounding box center [1213, 228] width 14 height 14
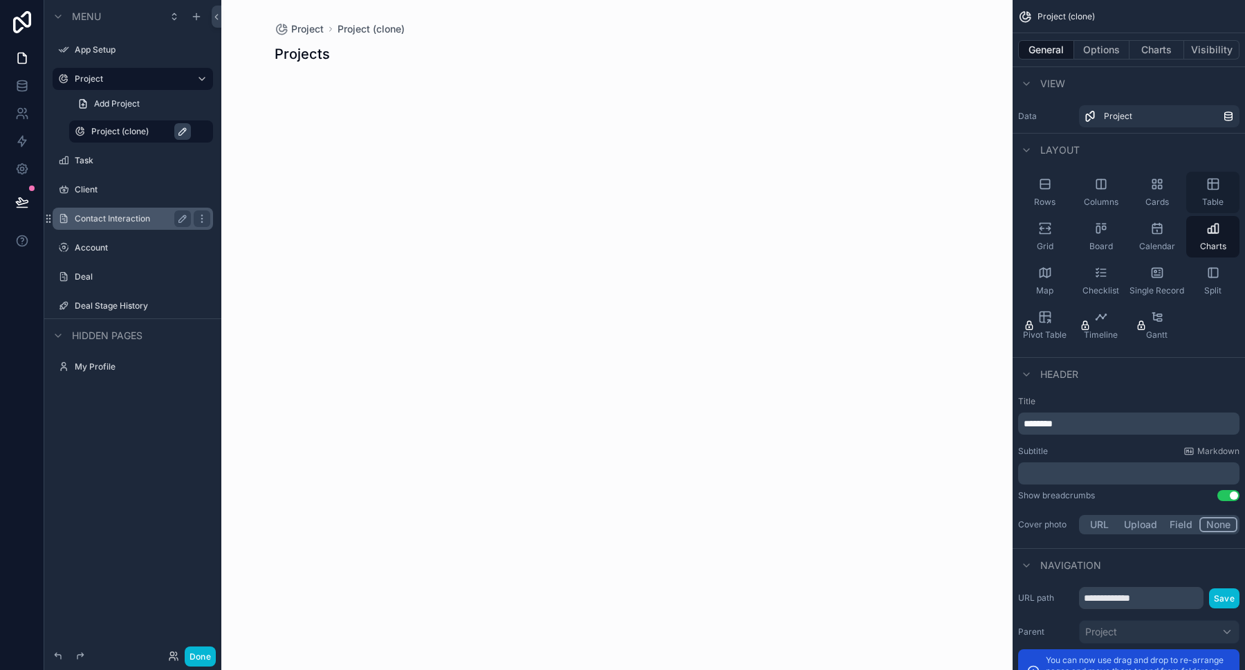
click at [1215, 183] on icon "scrollable content" at bounding box center [1213, 183] width 10 height 0
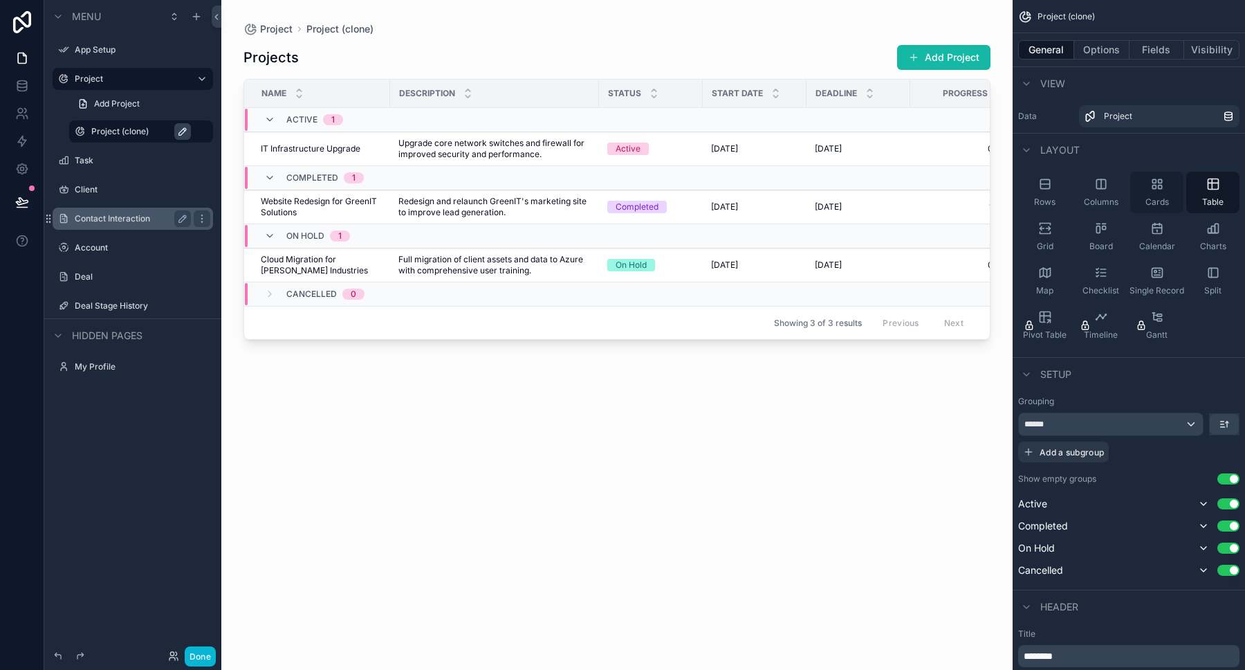
click at [1158, 186] on icon "scrollable content" at bounding box center [1159, 186] width 3 height 3
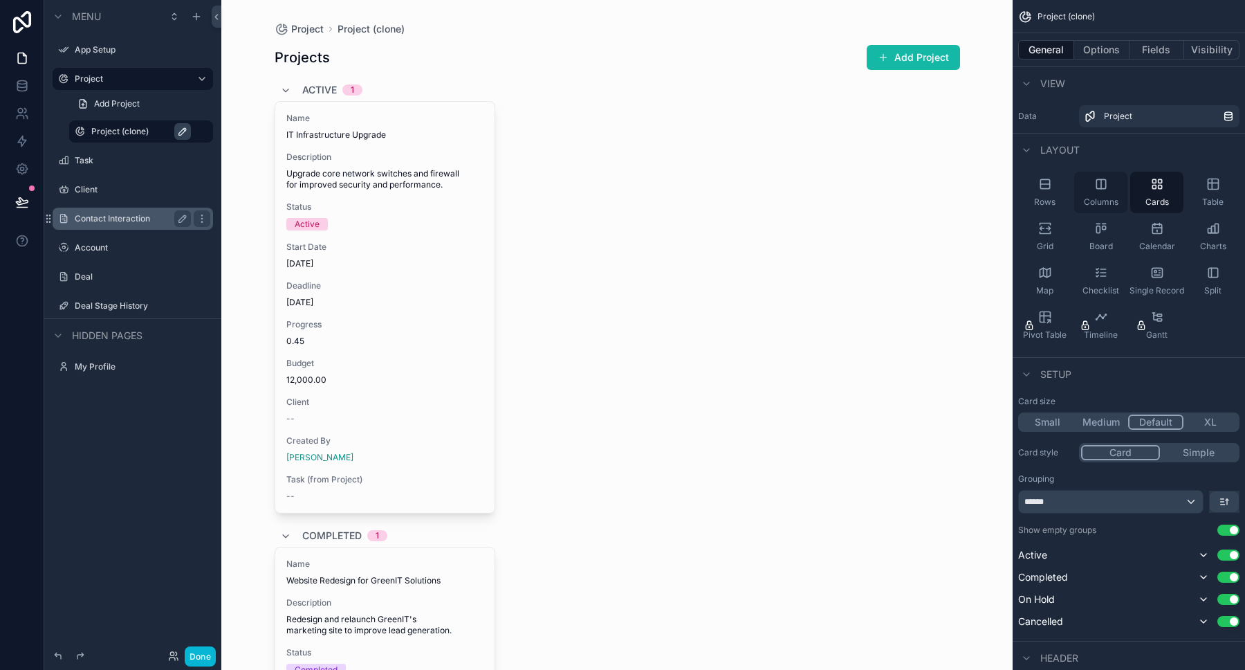
click at [1102, 187] on icon "scrollable content" at bounding box center [1101, 184] width 14 height 14
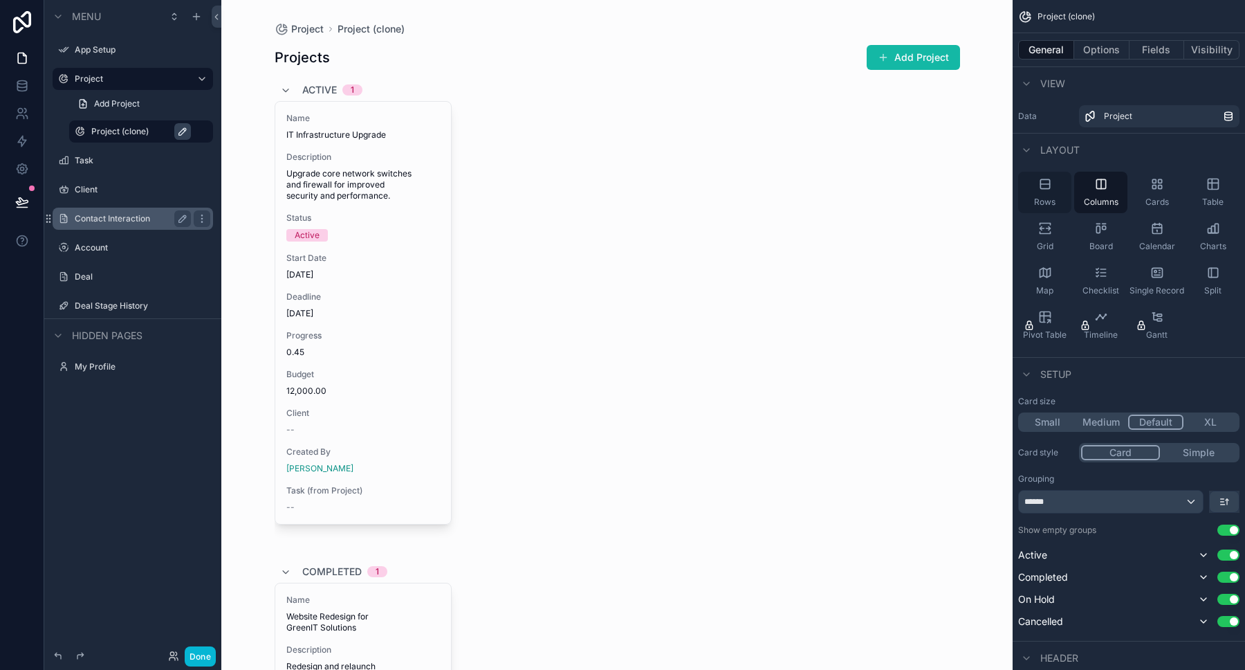
click at [1062, 181] on div "Rows" at bounding box center [1044, 192] width 53 height 41
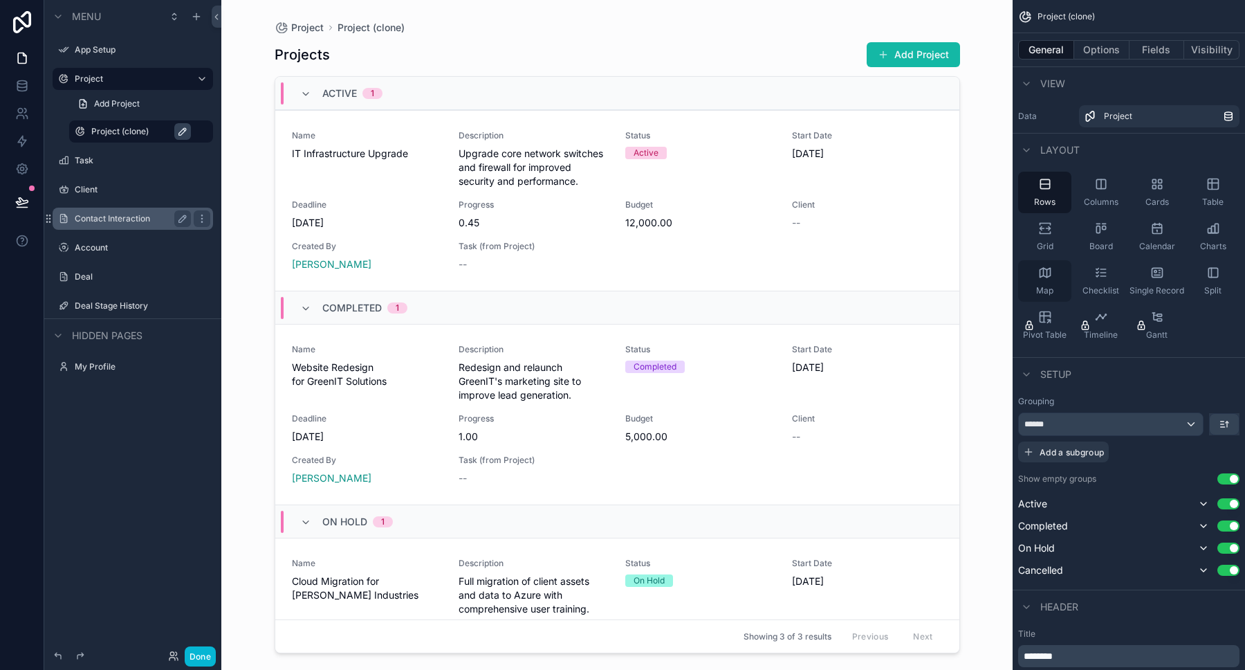
click at [1049, 276] on icon "scrollable content" at bounding box center [1045, 272] width 10 height 9
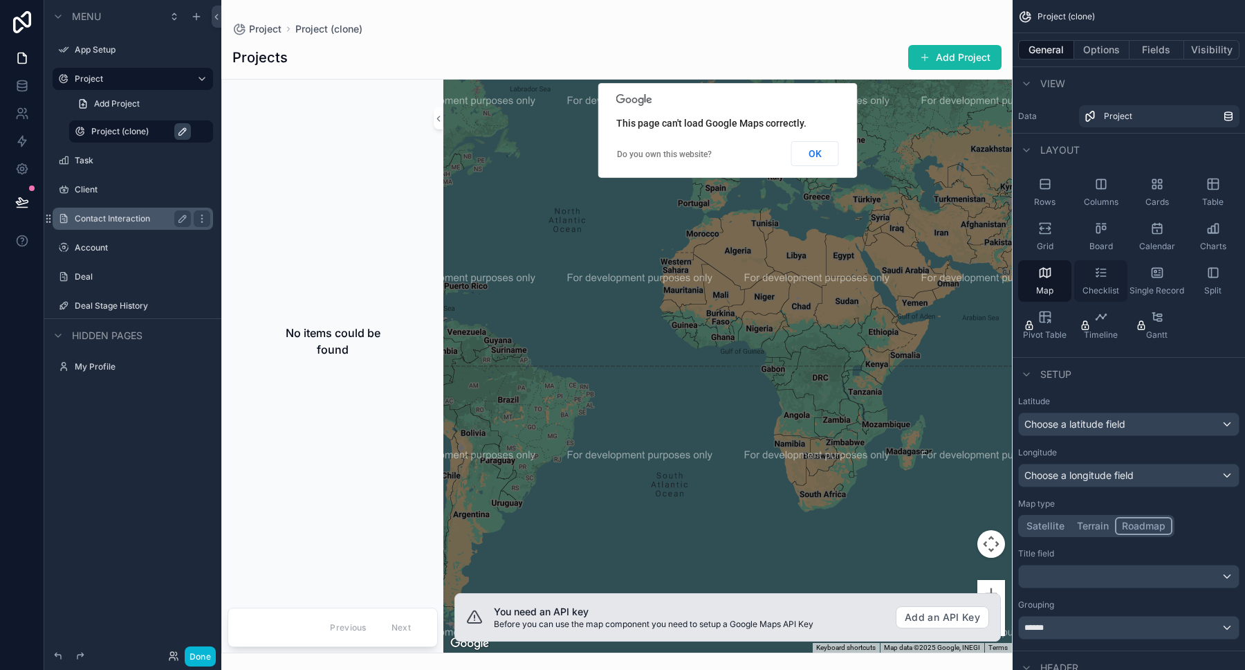
click at [1103, 278] on icon "scrollable content" at bounding box center [1101, 273] width 14 height 14
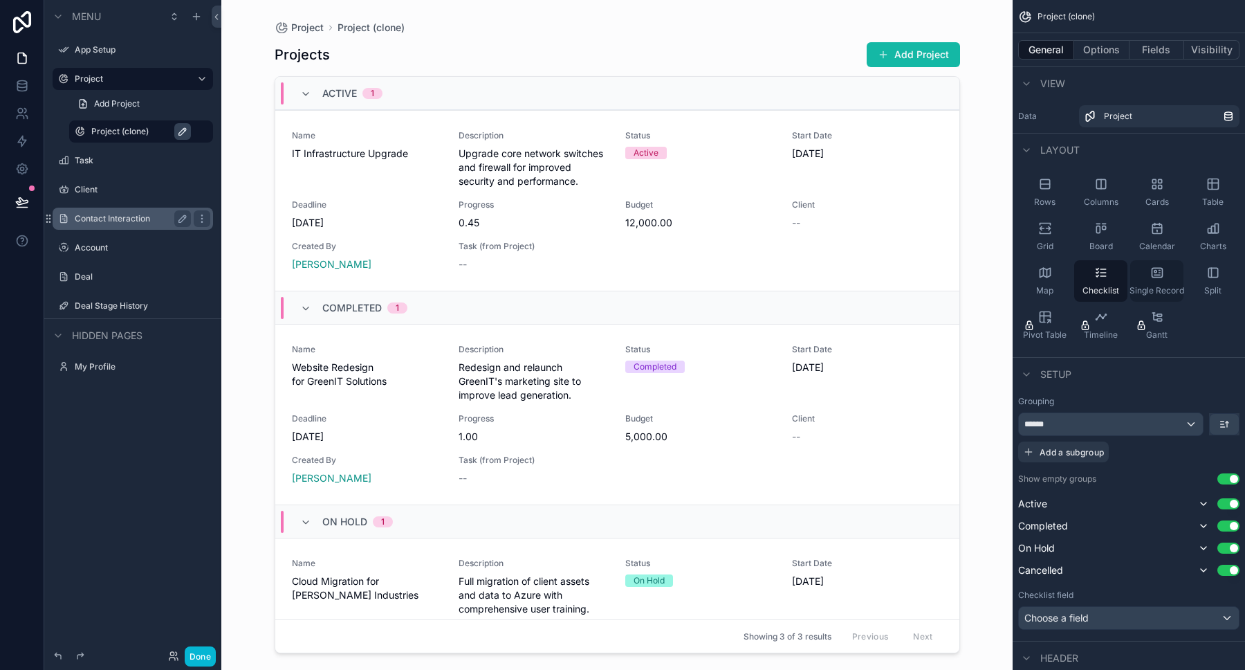
click at [1159, 275] on icon "scrollable content" at bounding box center [1157, 275] width 6 height 0
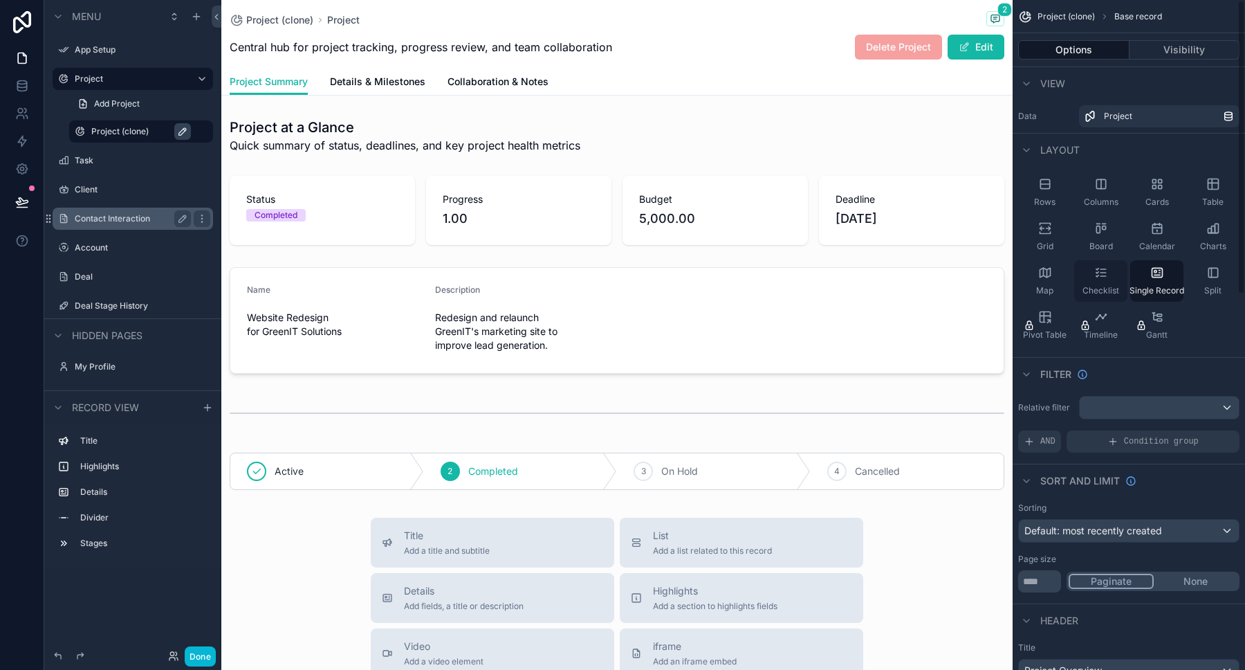
click at [1119, 275] on div "Checklist" at bounding box center [1100, 280] width 53 height 41
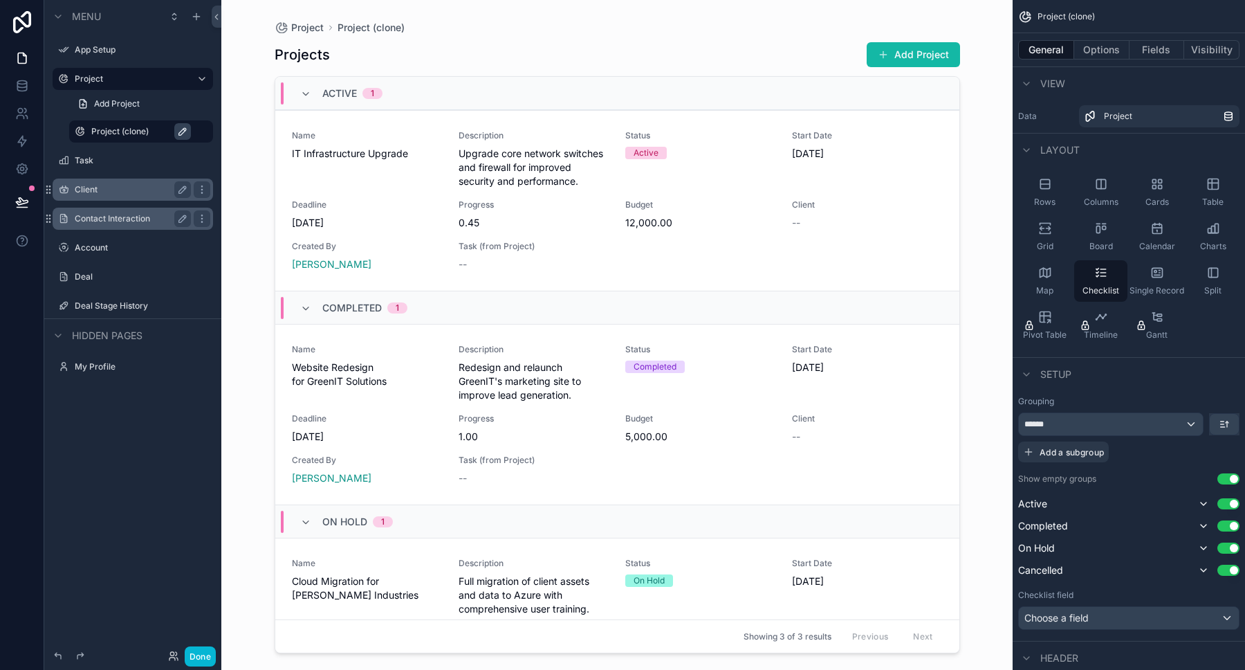
click at [94, 192] on label "Client" at bounding box center [130, 189] width 111 height 11
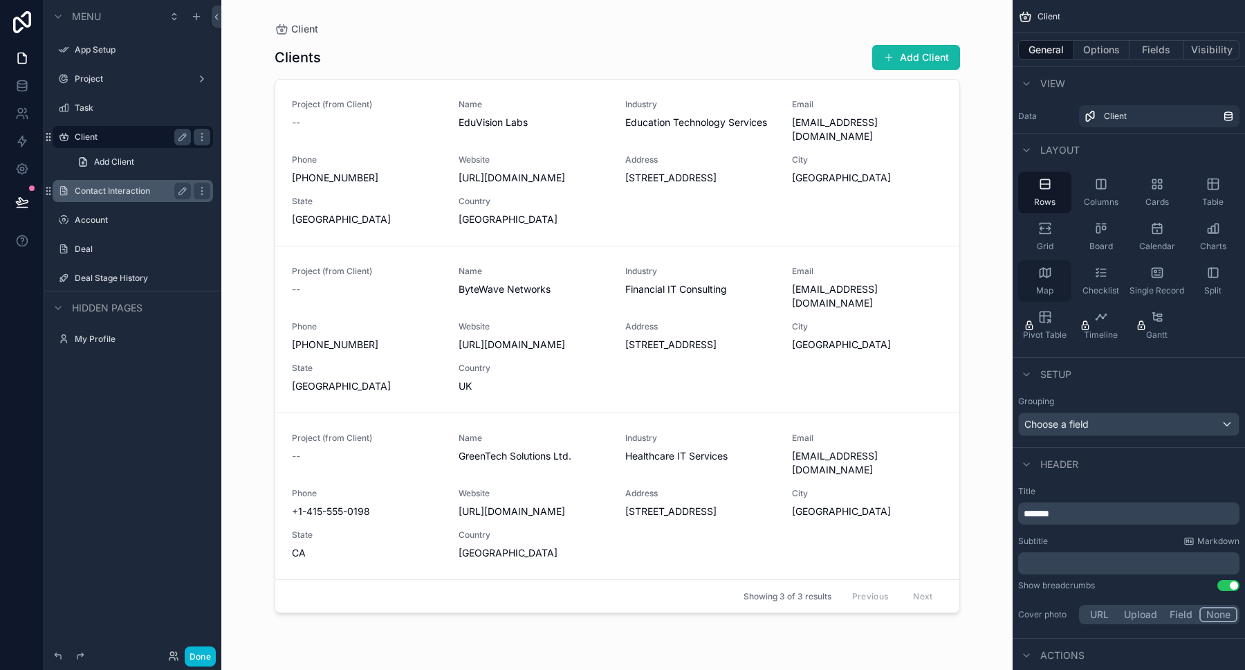
click at [1043, 275] on icon "scrollable content" at bounding box center [1043, 272] width 0 height 8
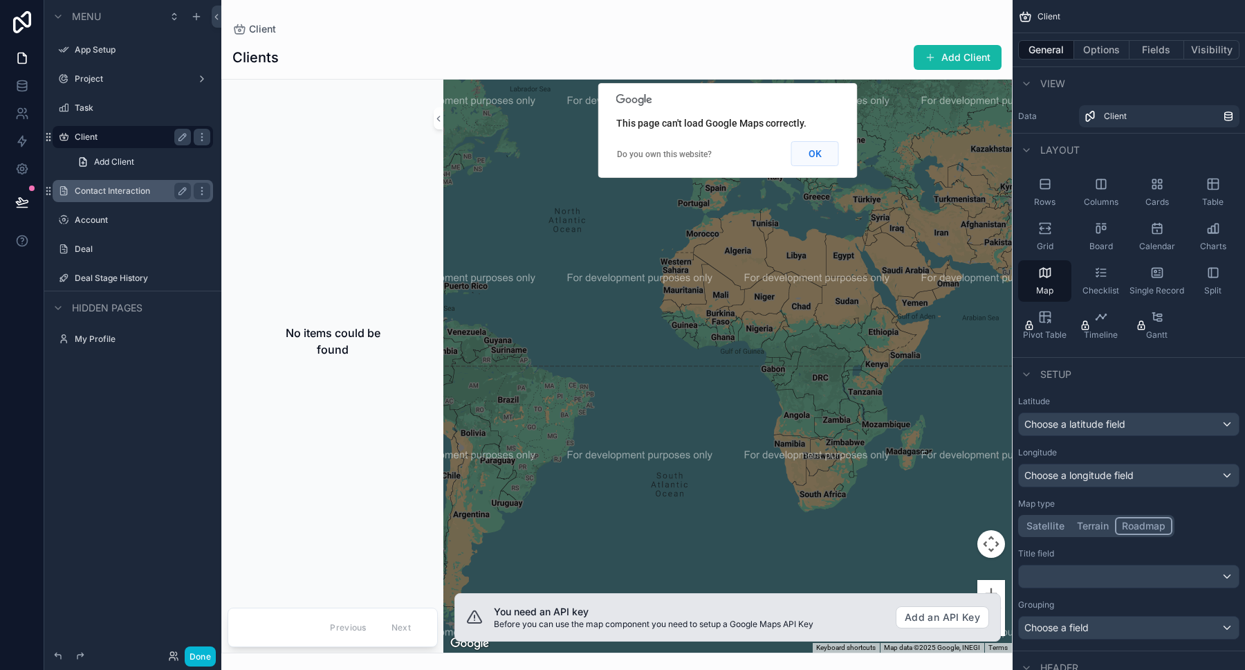
click at [816, 154] on button "OK" at bounding box center [815, 153] width 48 height 25
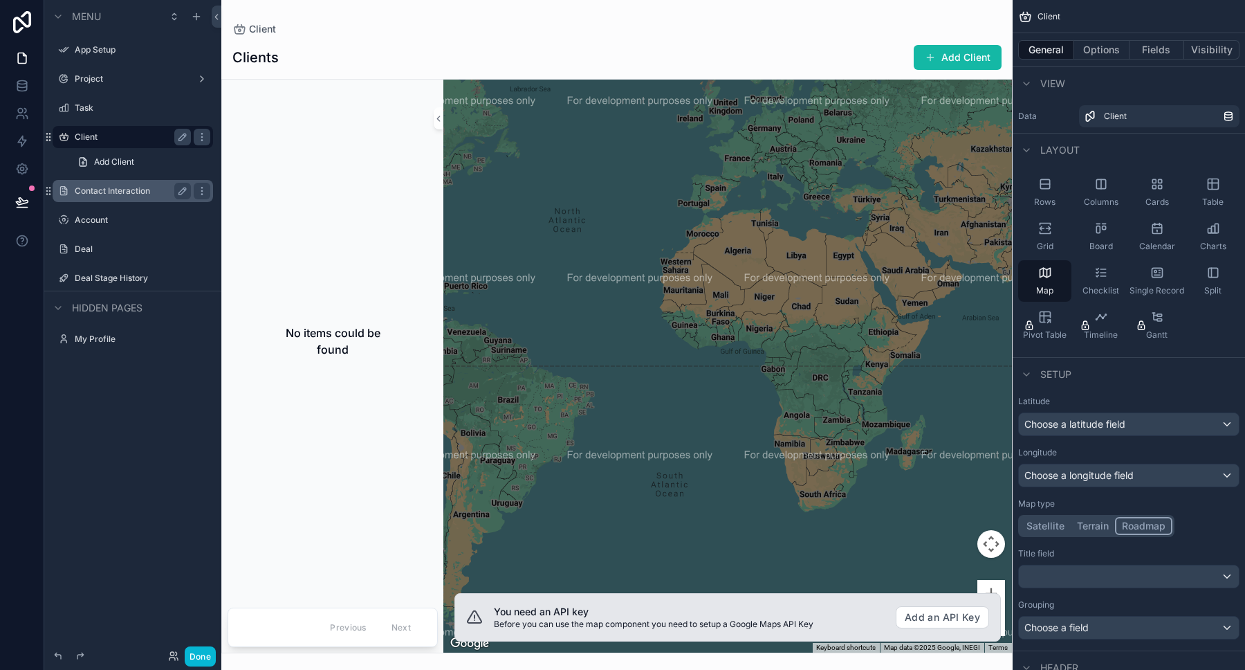
click at [334, 187] on div "No items could be found" at bounding box center [333, 340] width 210 height 511
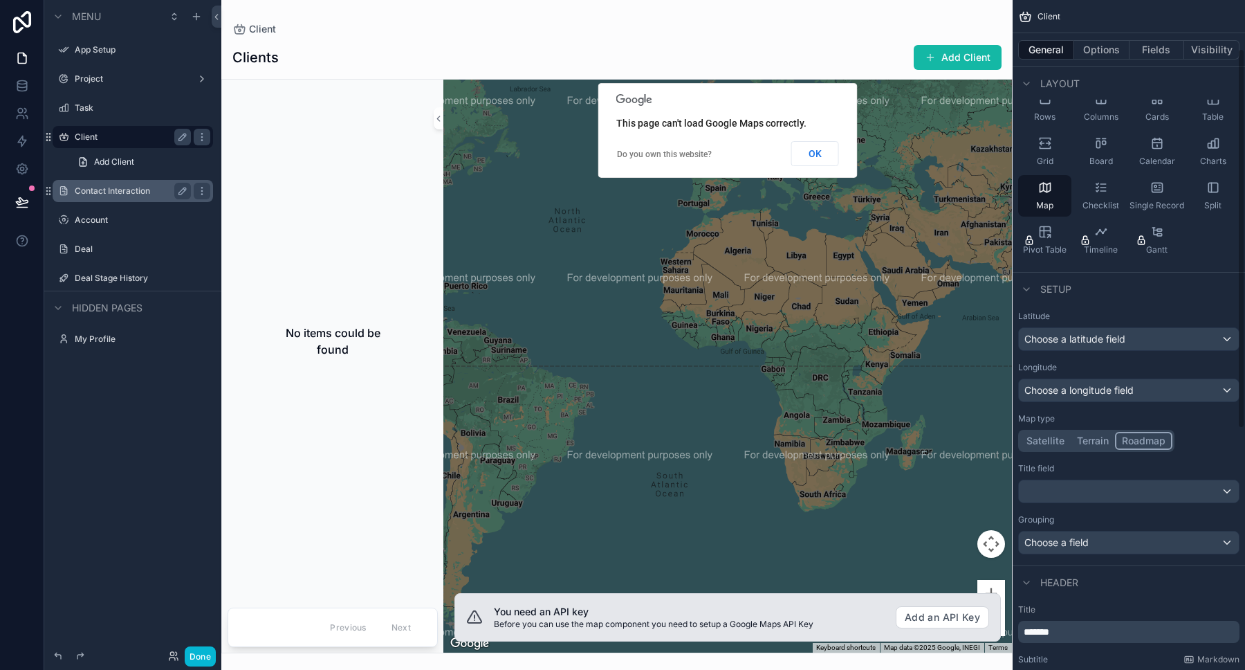
scroll to position [88, 0]
click at [1117, 333] on span "Choose a latitude field" at bounding box center [1074, 336] width 101 height 12
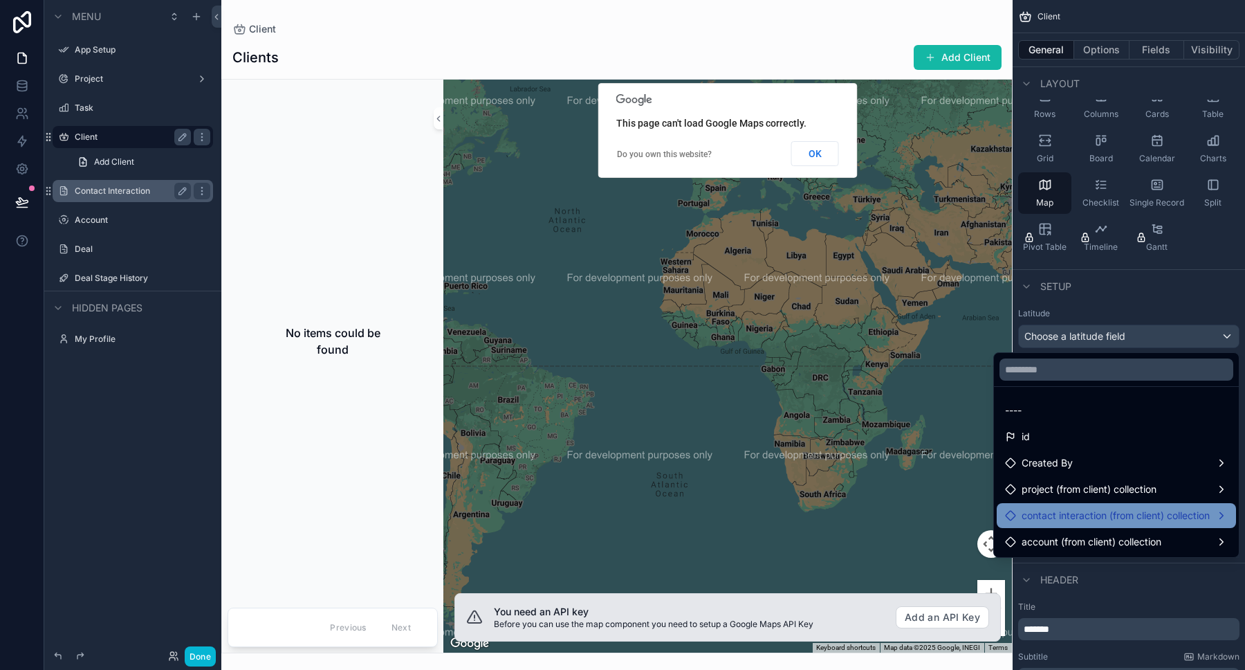
scroll to position [0, 0]
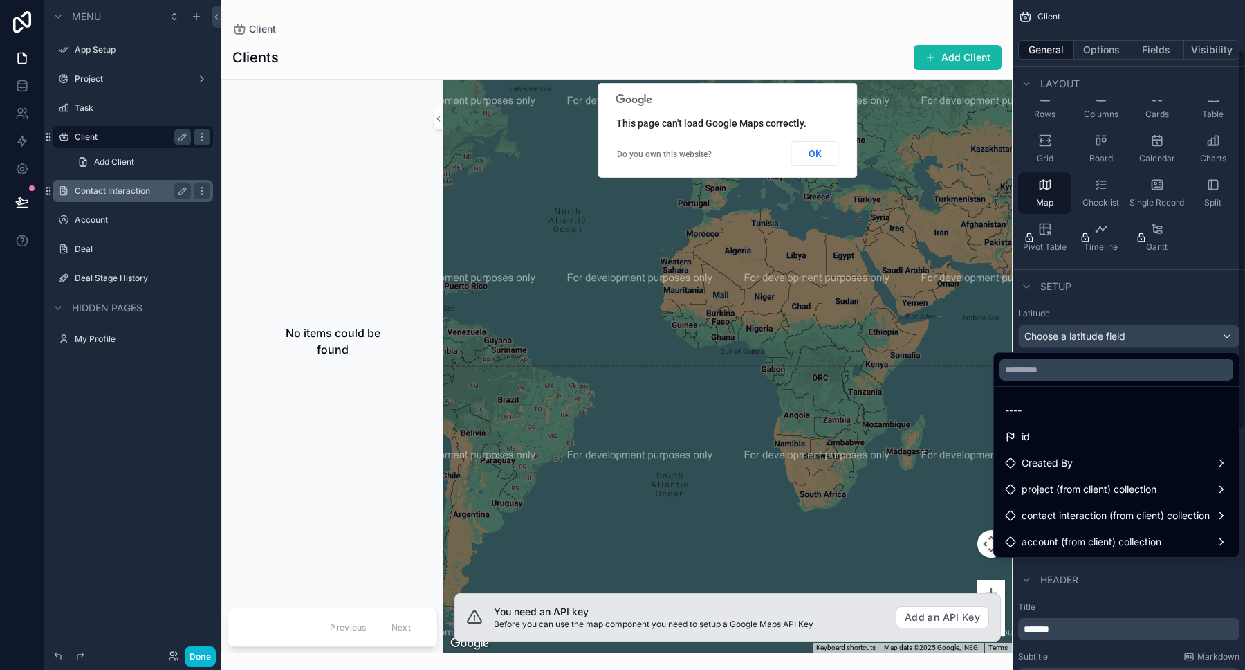
click at [1111, 292] on div "scrollable content" at bounding box center [622, 335] width 1245 height 670
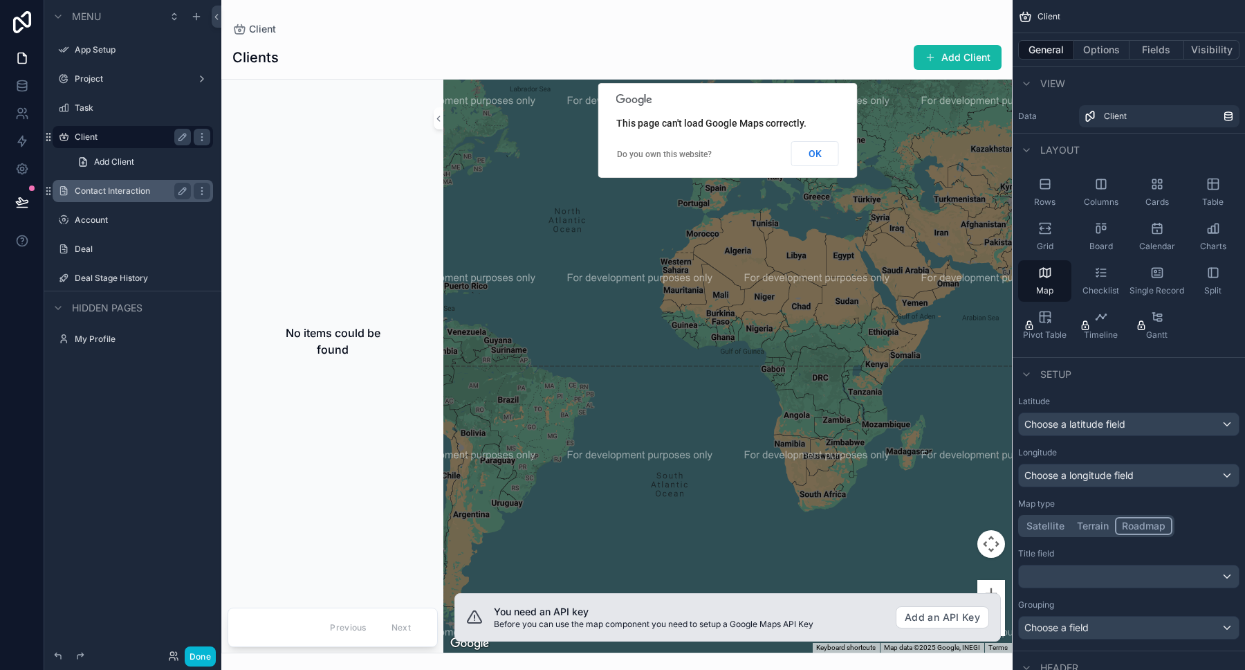
click at [105, 192] on label "Contact Interaction" at bounding box center [130, 190] width 111 height 11
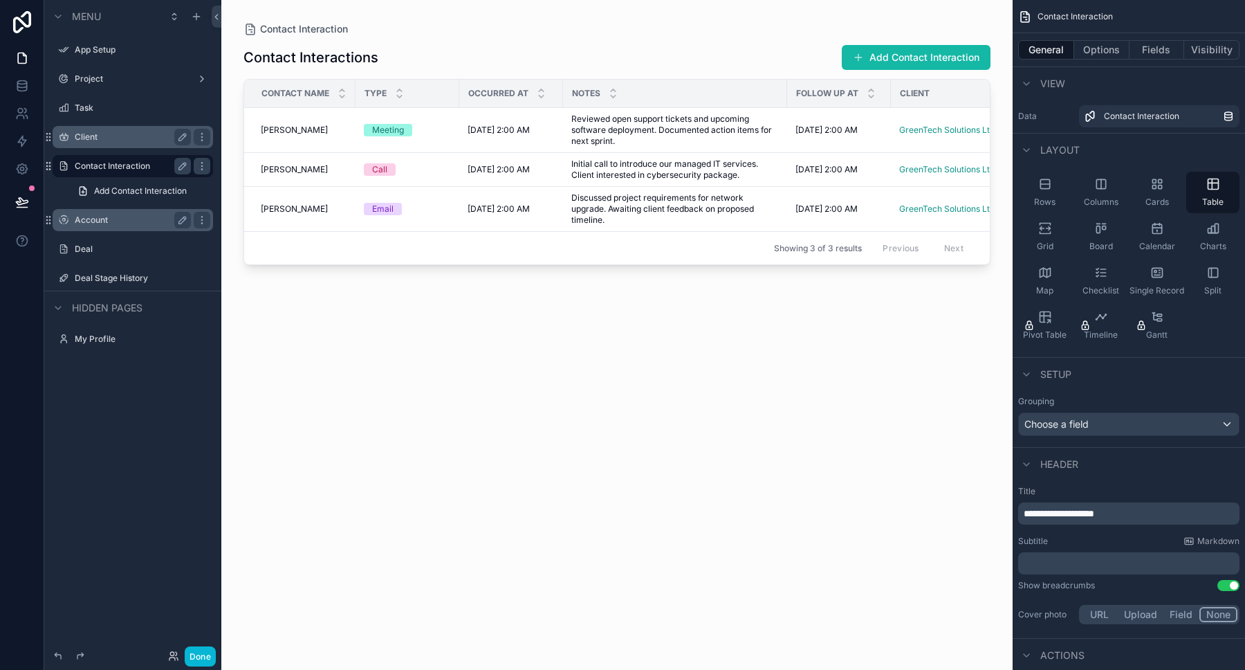
click at [99, 224] on label "Account" at bounding box center [130, 219] width 111 height 11
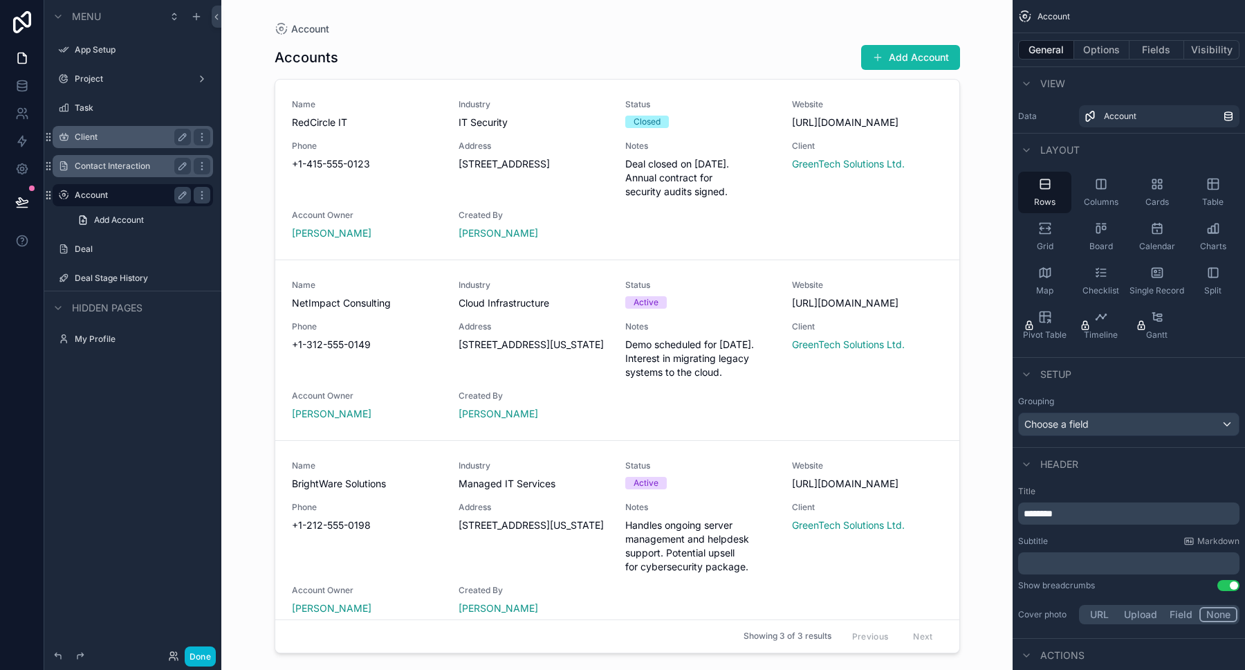
click at [535, 323] on div "scrollable content" at bounding box center [618, 326] width 708 height 653
click at [535, 323] on span "Address" at bounding box center [534, 326] width 150 height 11
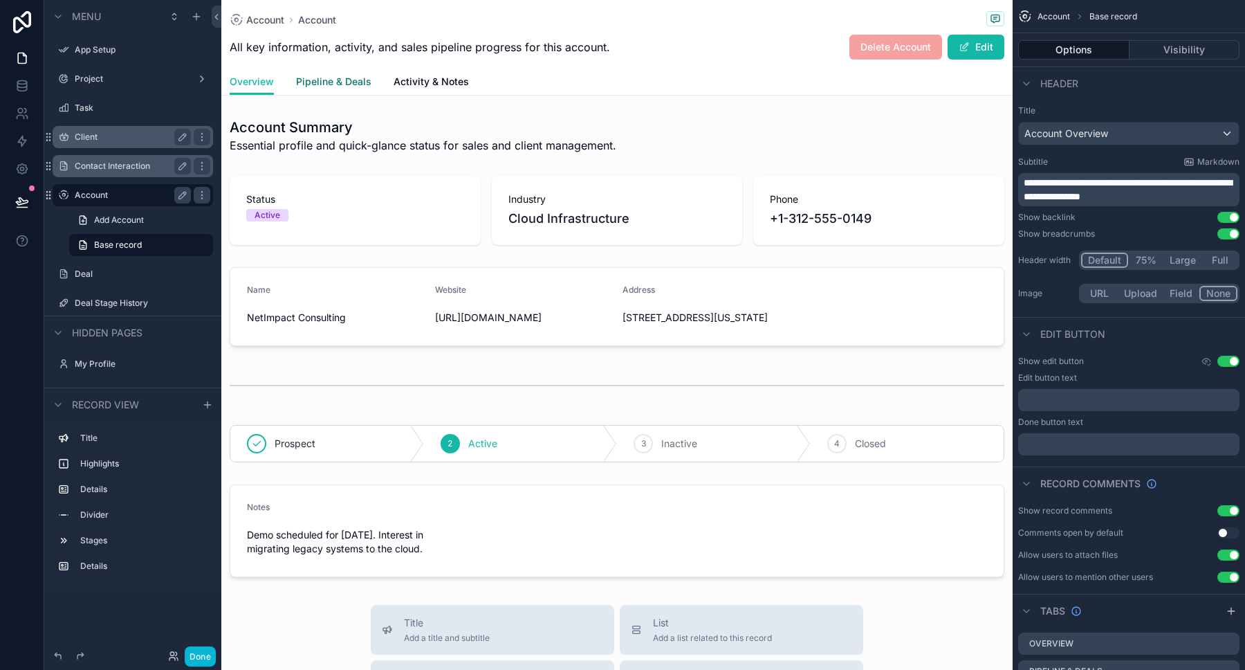
click at [335, 84] on span "Pipeline & Deals" at bounding box center [333, 82] width 75 height 14
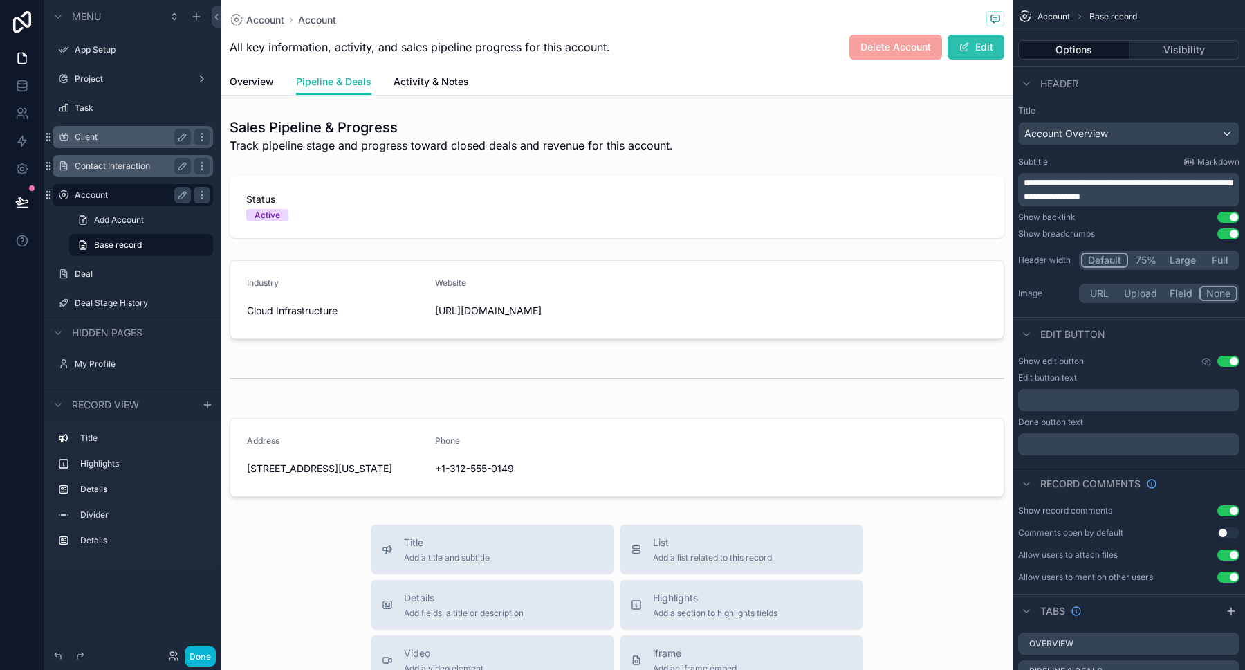
click at [977, 49] on button "Edit" at bounding box center [976, 47] width 57 height 25
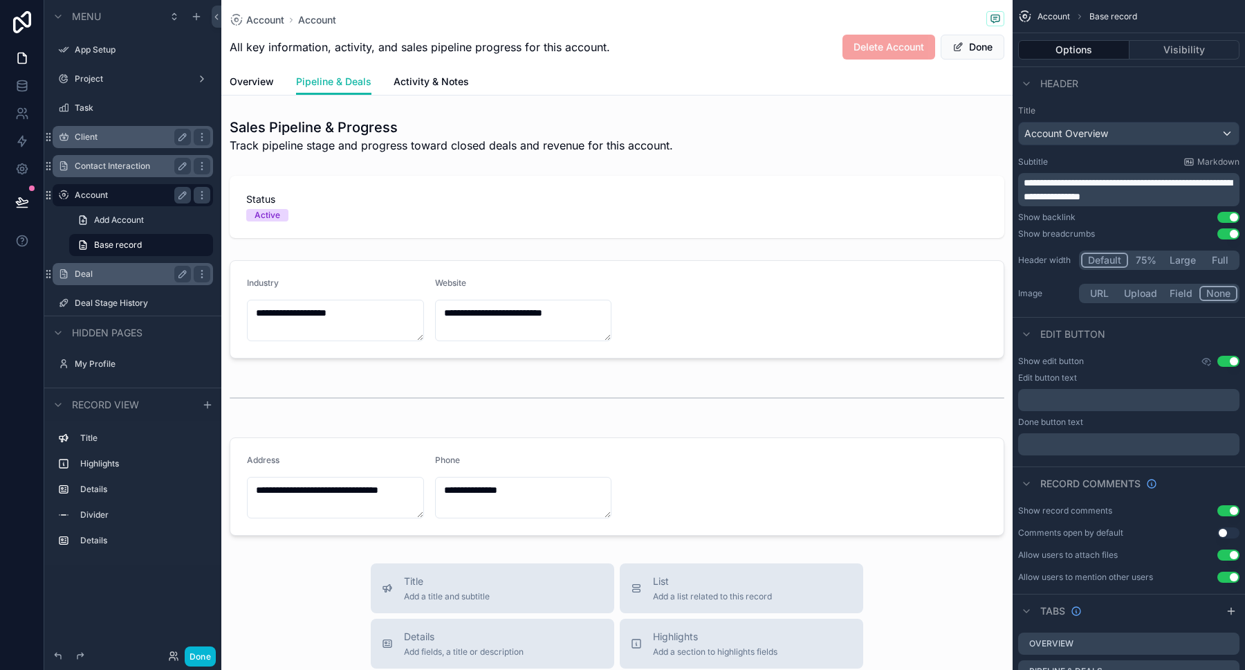
click at [93, 276] on label "Deal" at bounding box center [130, 273] width 111 height 11
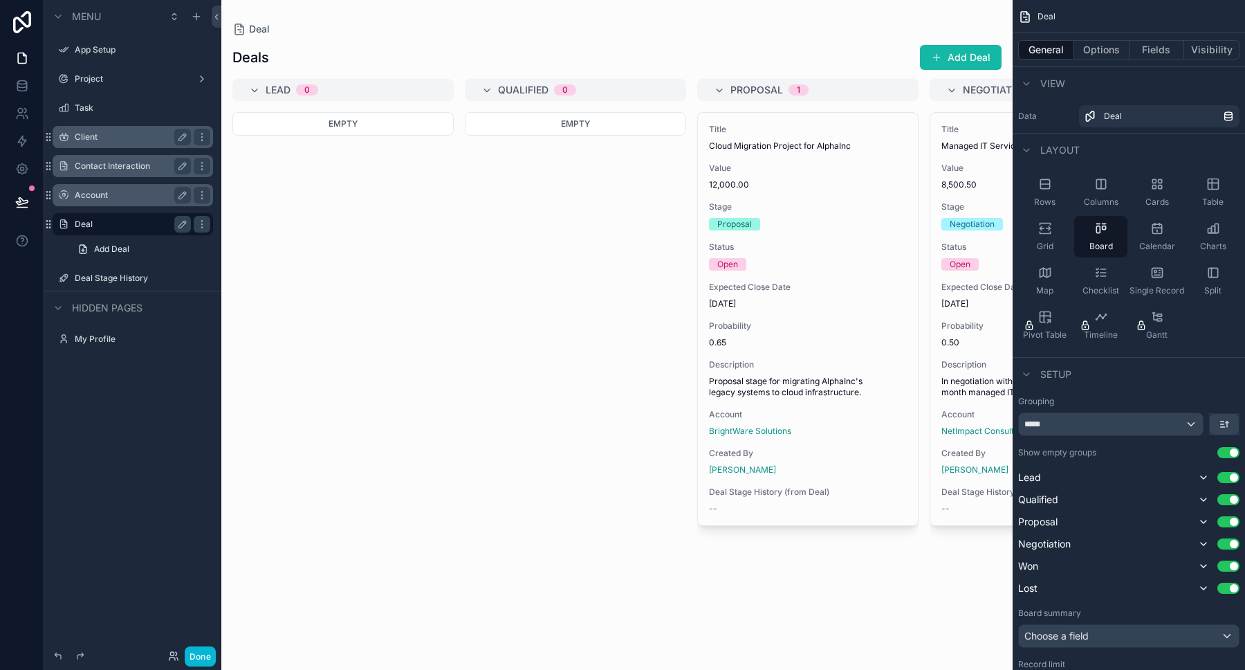
click at [781, 431] on div "scrollable content" at bounding box center [616, 335] width 791 height 670
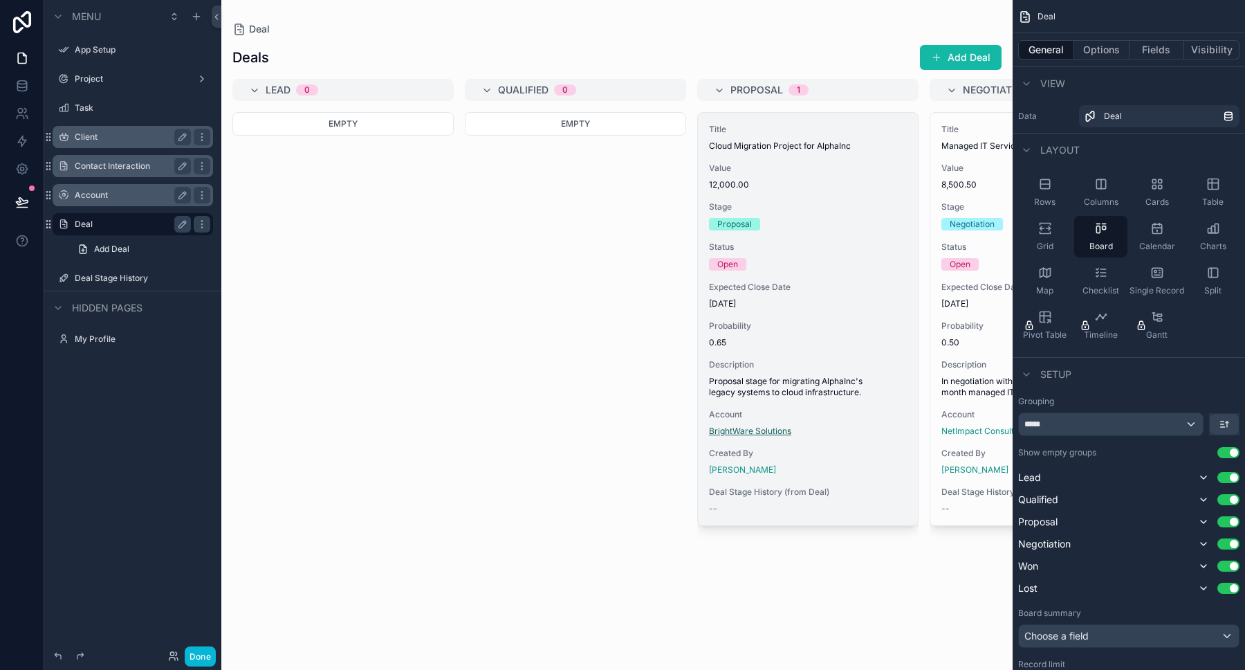
click at [777, 432] on span "BrightWare Solutions" at bounding box center [750, 430] width 82 height 11
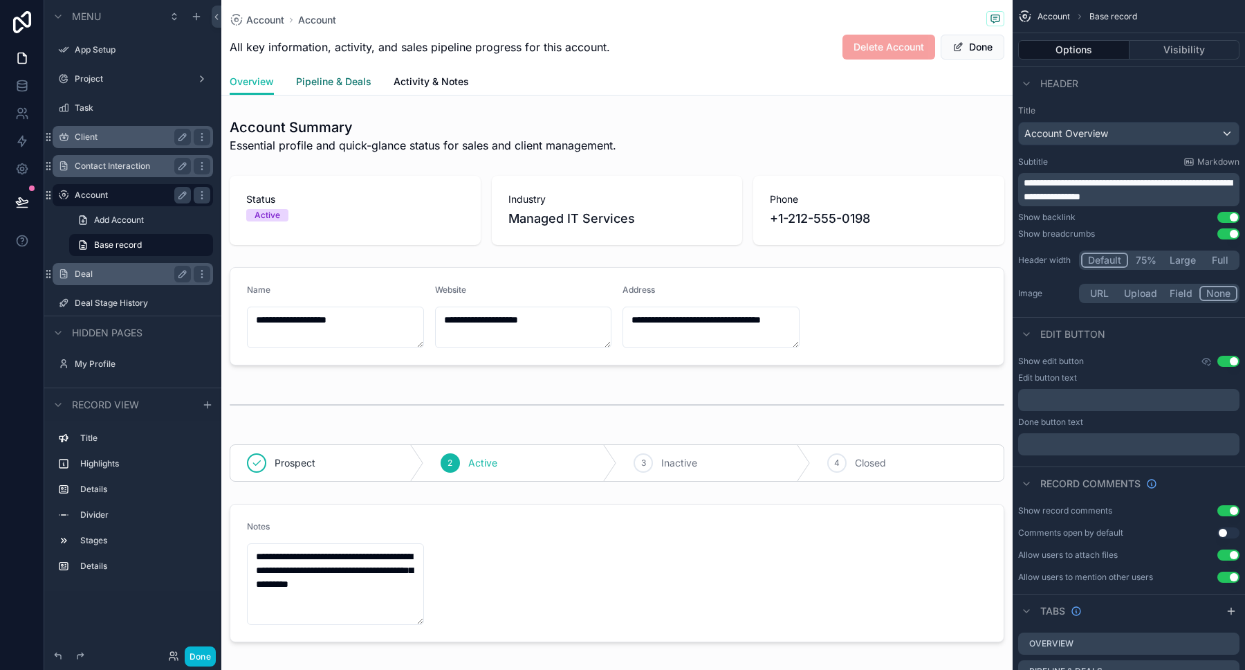
click at [340, 79] on span "Pipeline & Deals" at bounding box center [333, 82] width 75 height 14
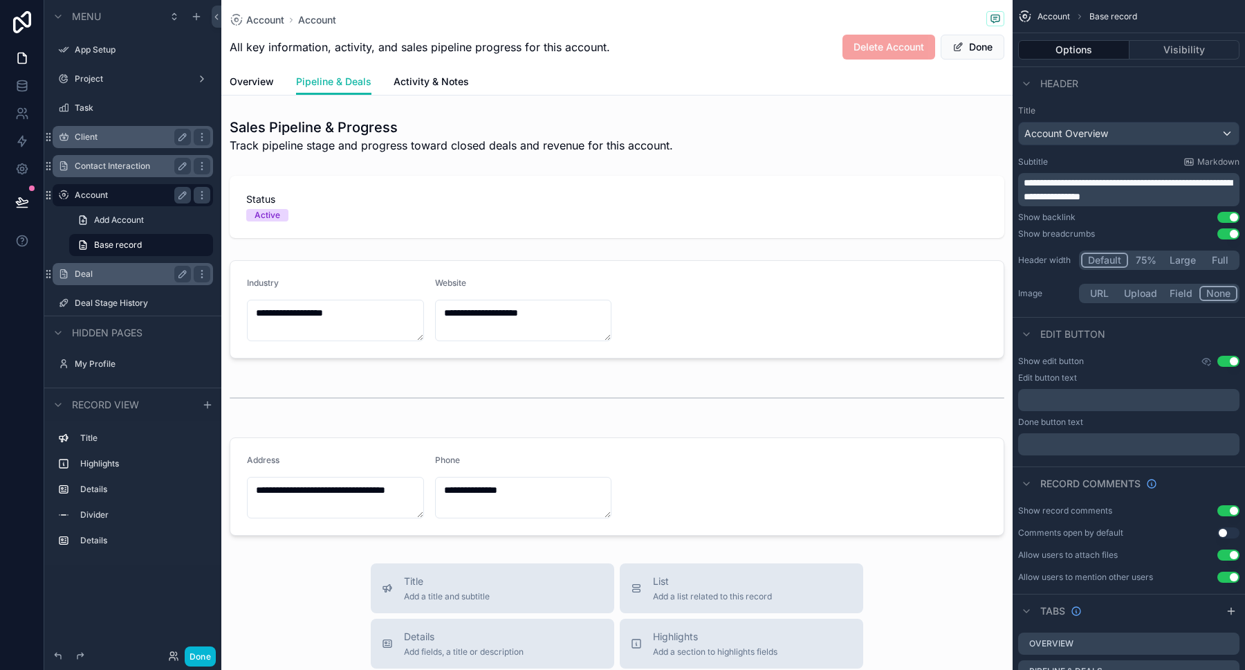
click at [723, 86] on div "Overview Pipeline & Deals Activity & Notes" at bounding box center [617, 81] width 775 height 26
click at [510, 178] on div "scrollable content" at bounding box center [616, 206] width 791 height 73
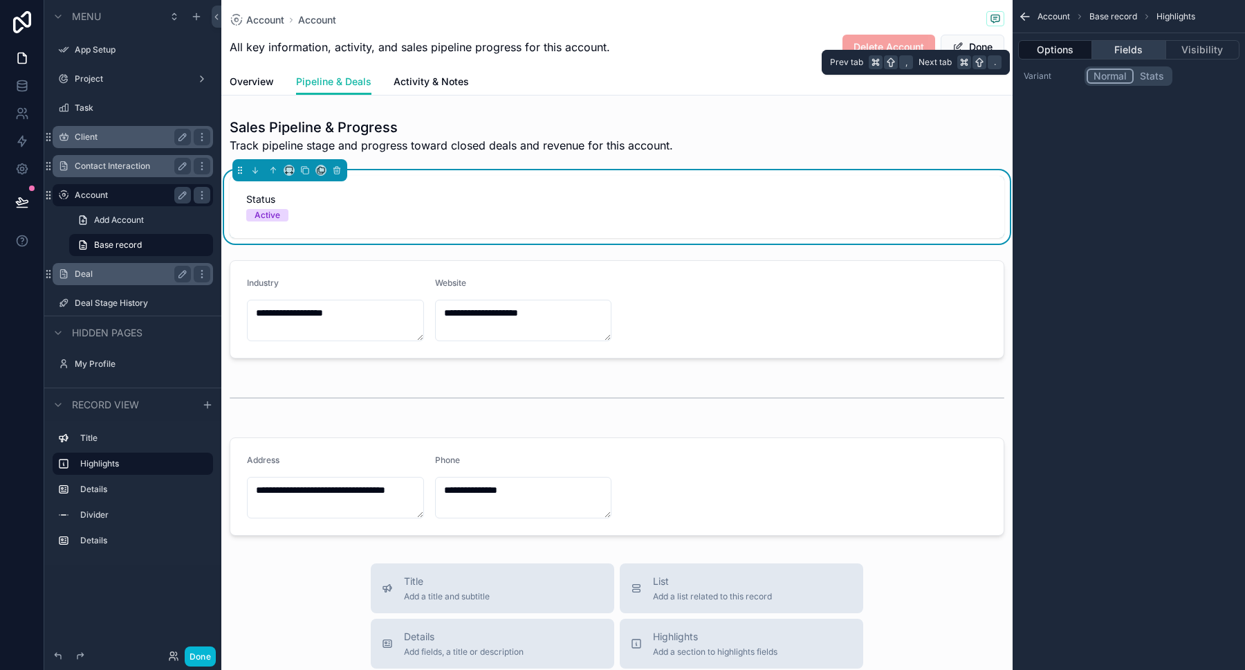
click at [1133, 58] on button "Fields" at bounding box center [1128, 49] width 73 height 19
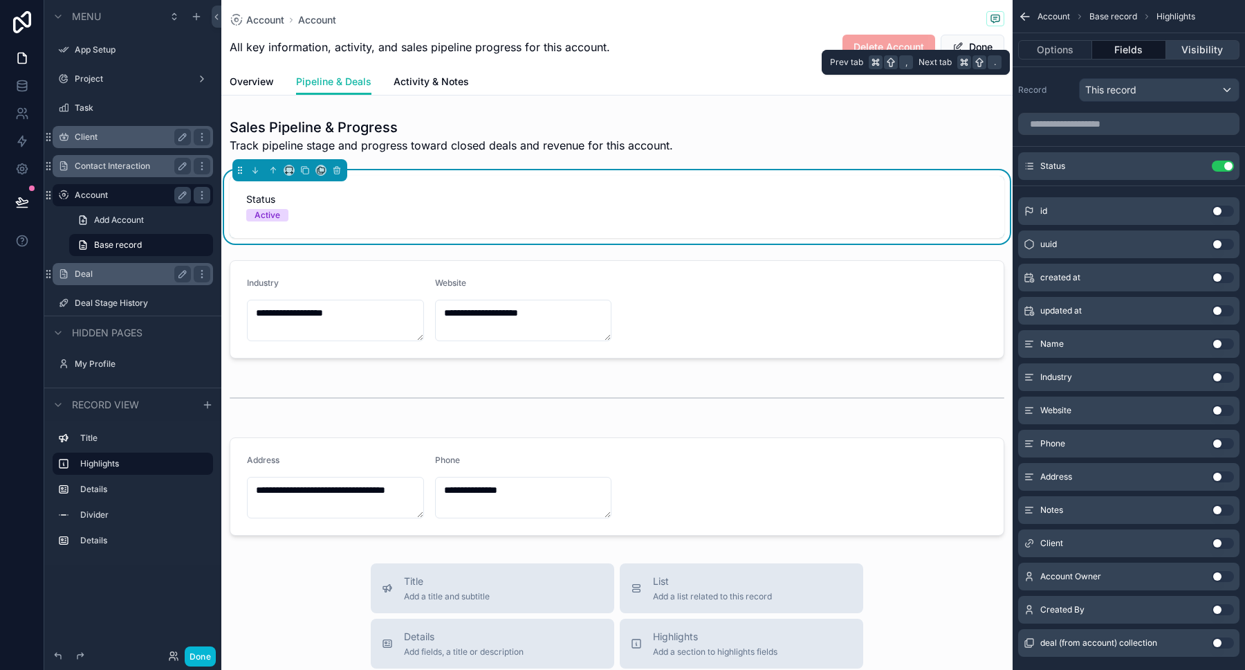
click at [1199, 48] on button "Visibility" at bounding box center [1202, 49] width 73 height 19
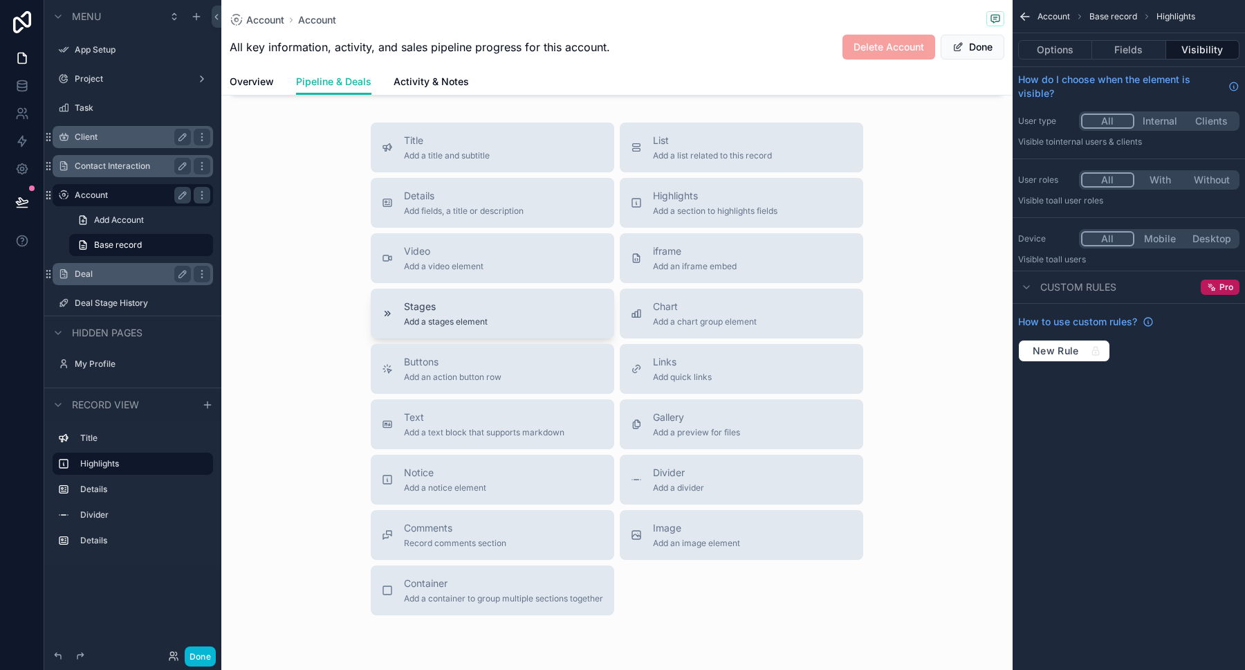
scroll to position [444, 0]
click at [696, 157] on span "Add a list related to this record" at bounding box center [712, 152] width 119 height 11
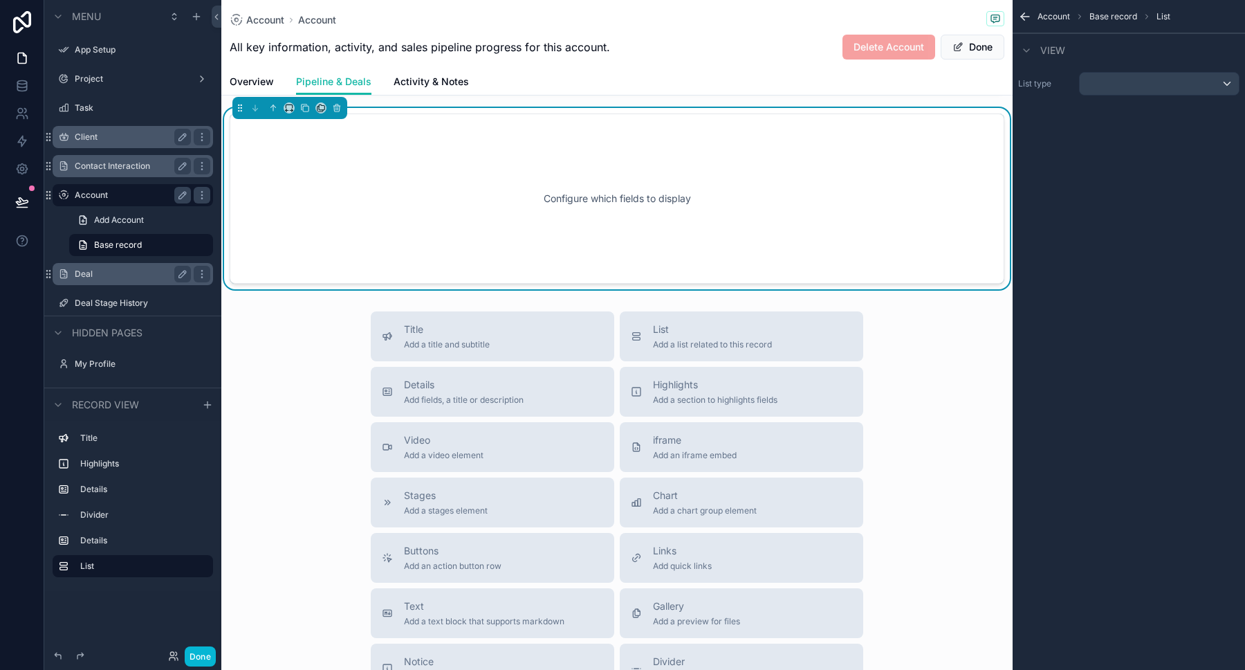
scroll to position [308, 0]
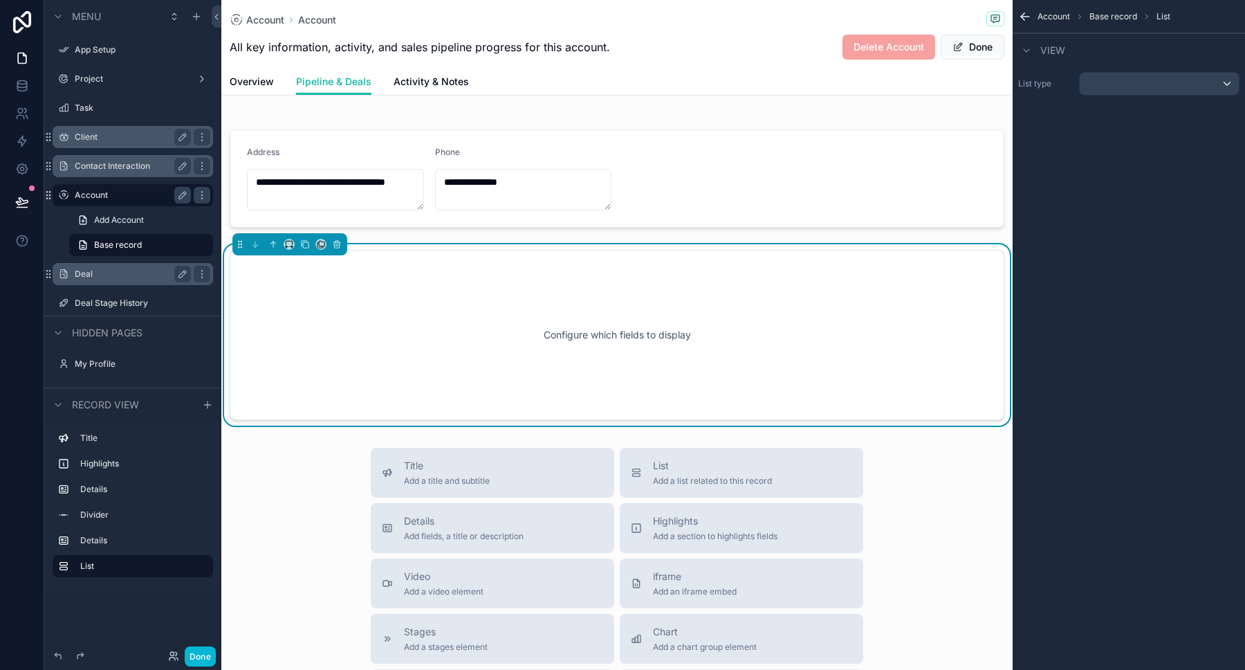
click at [627, 309] on div "Configure which fields to display" at bounding box center [616, 335] width 729 height 124
click at [1194, 79] on div "scrollable content" at bounding box center [1159, 84] width 159 height 22
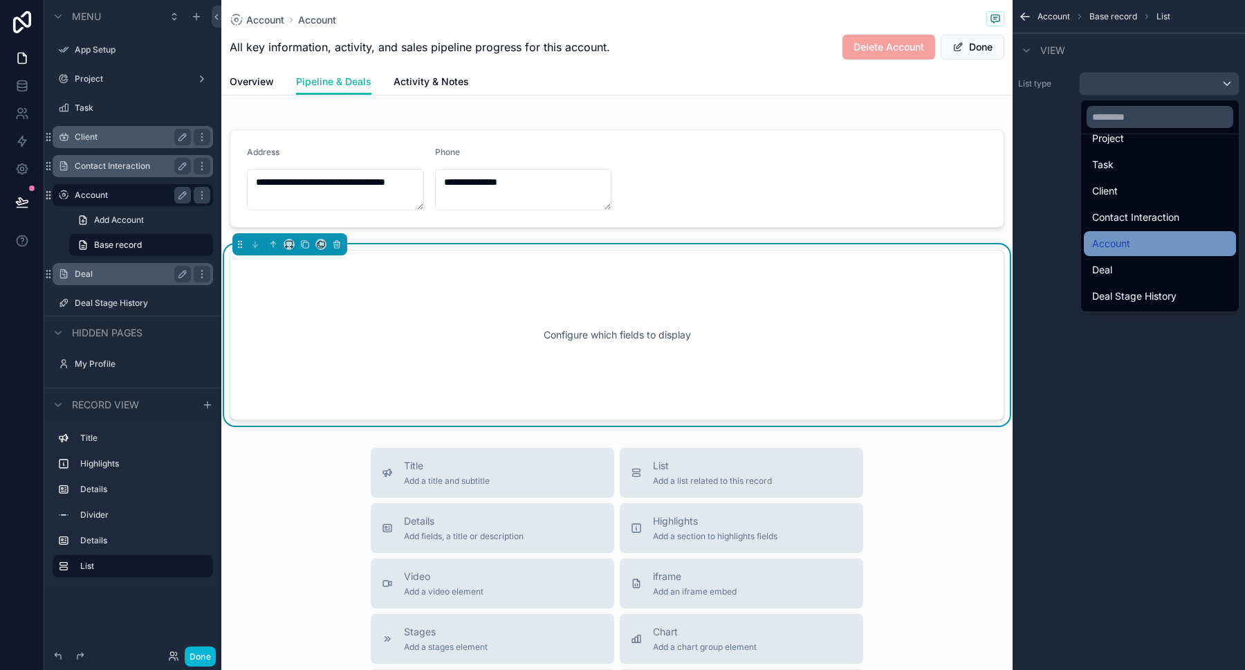
scroll to position [66, 0]
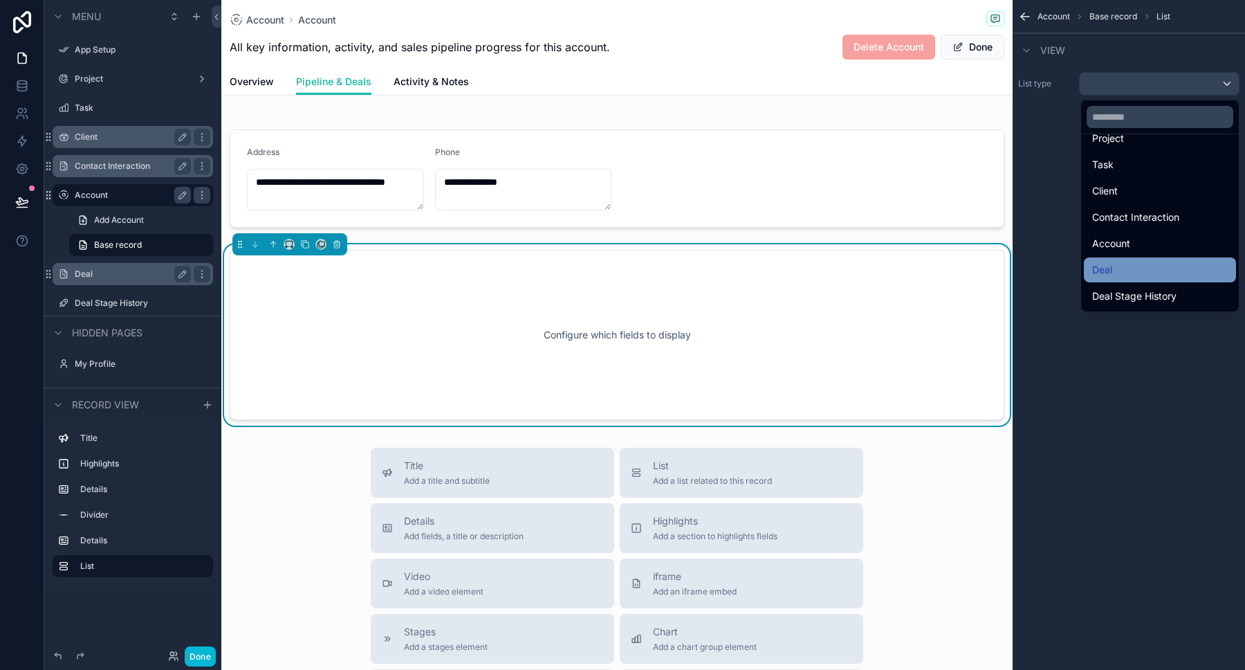
click at [1093, 275] on span "Deal" at bounding box center [1102, 269] width 20 height 17
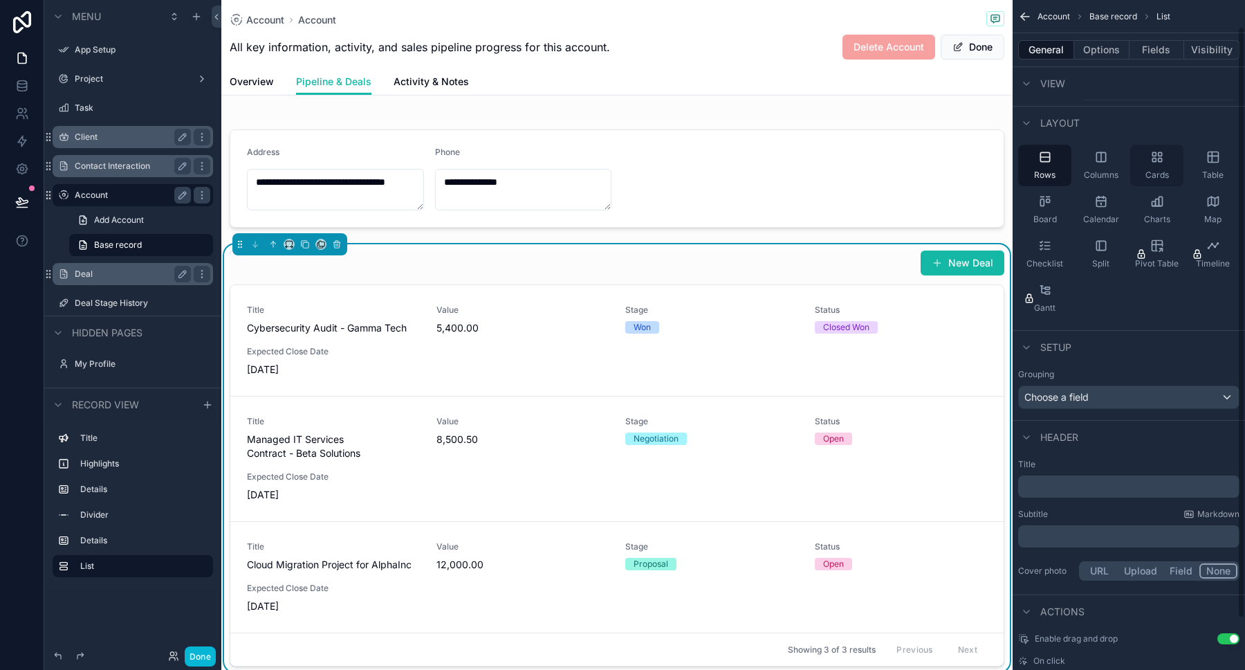
scroll to position [30, 0]
click at [1210, 165] on div "Table" at bounding box center [1212, 164] width 53 height 41
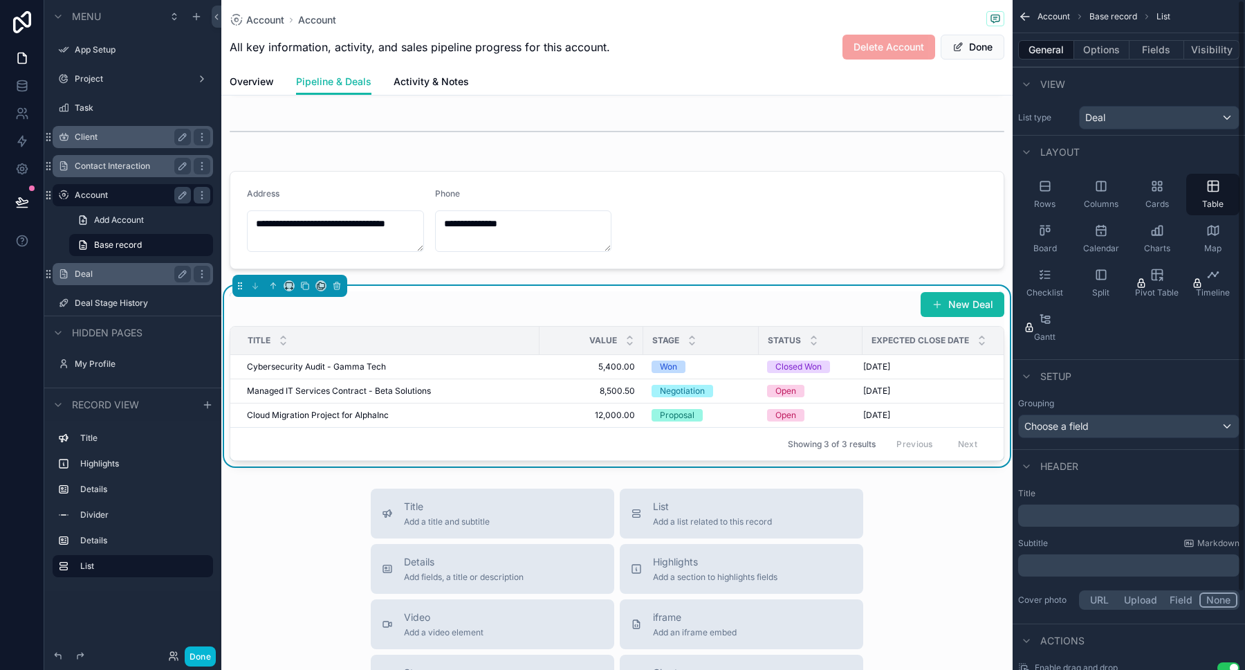
scroll to position [0, 0]
click at [1102, 46] on button "Options" at bounding box center [1101, 49] width 55 height 19
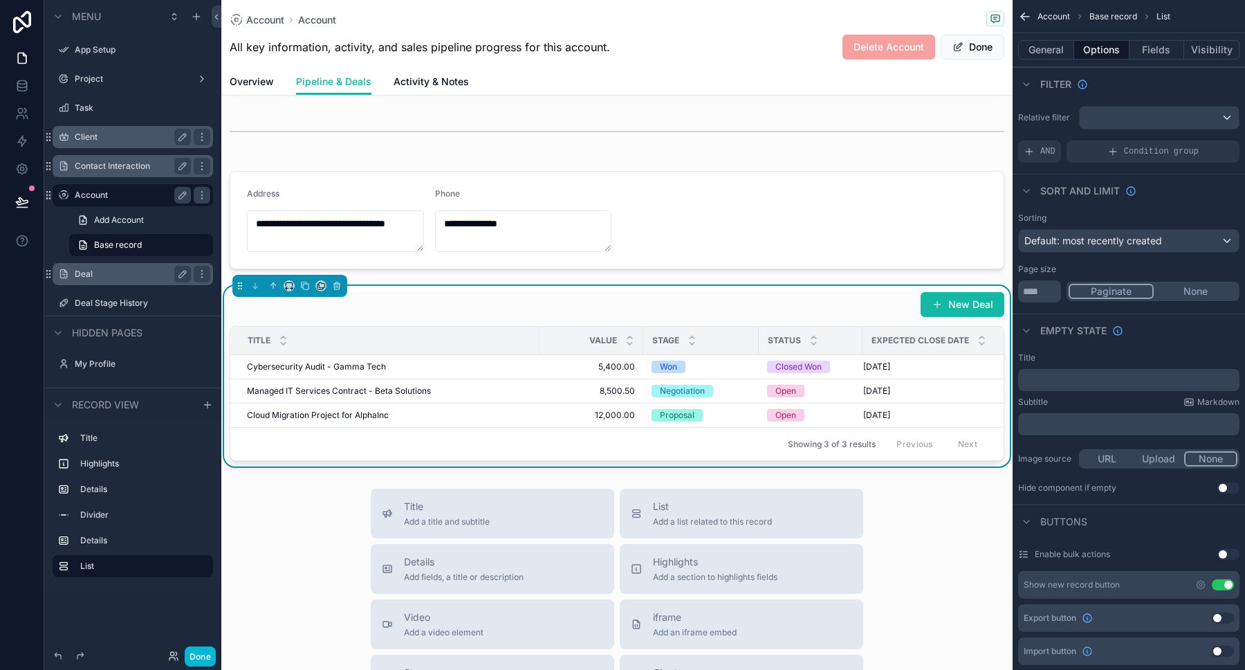
click at [1226, 118] on div "scrollable content" at bounding box center [1159, 118] width 159 height 22
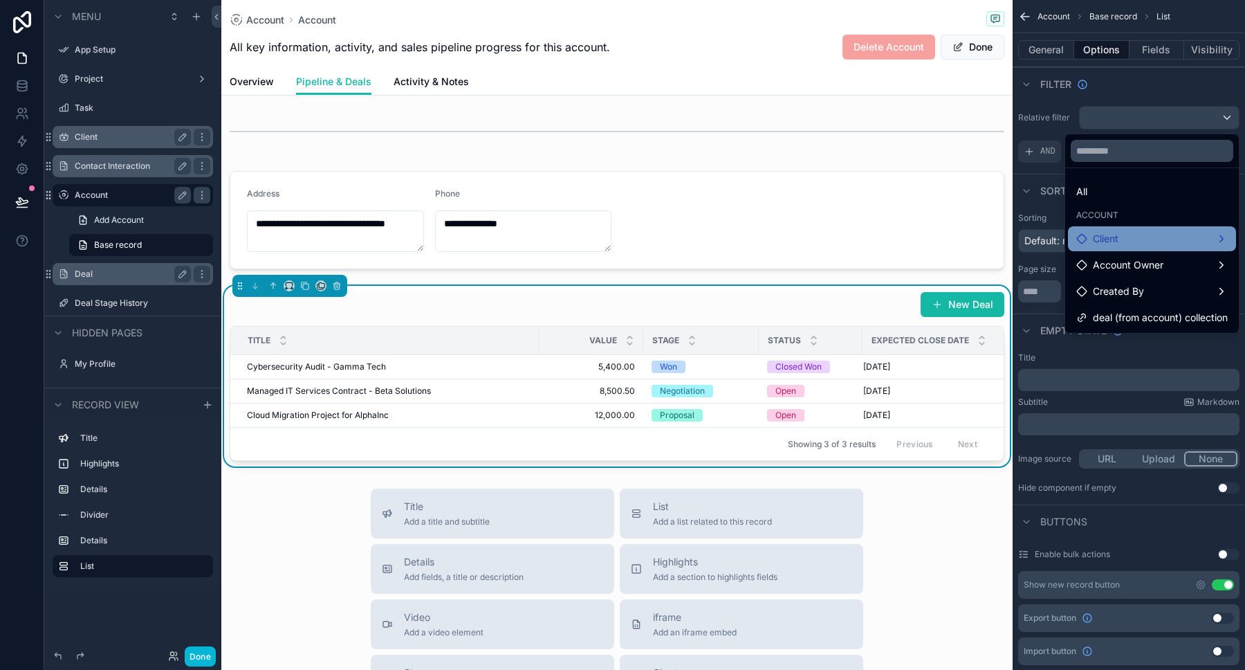
click at [1167, 243] on div "Client" at bounding box center [1151, 238] width 151 height 17
click at [1055, 240] on div "Created By" at bounding box center [1010, 240] width 102 height 25
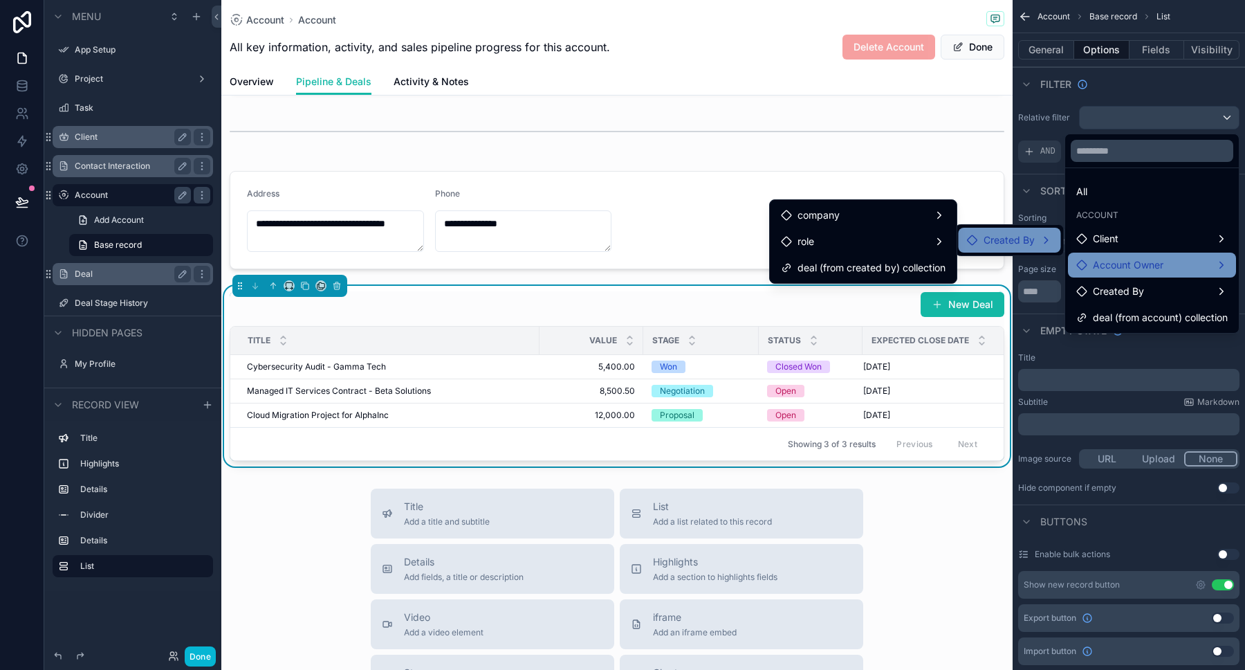
click at [1115, 264] on span "Account Owner" at bounding box center [1128, 265] width 71 height 17
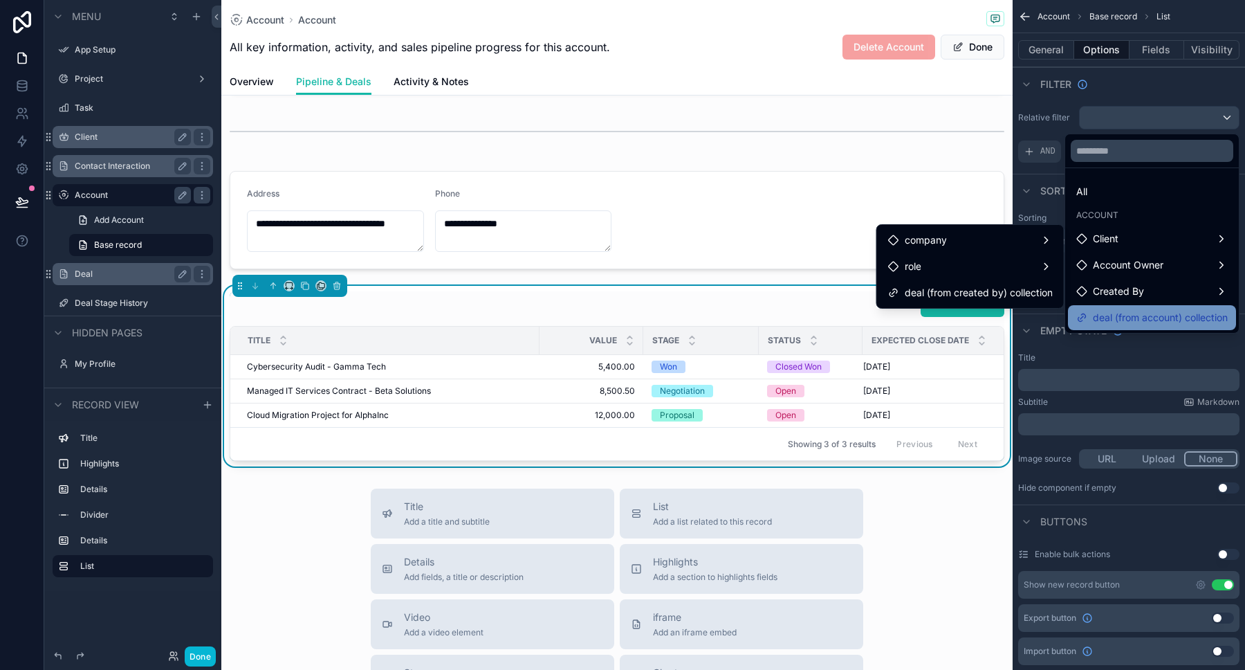
click at [1114, 312] on span "deal (from account) collection" at bounding box center [1160, 317] width 135 height 17
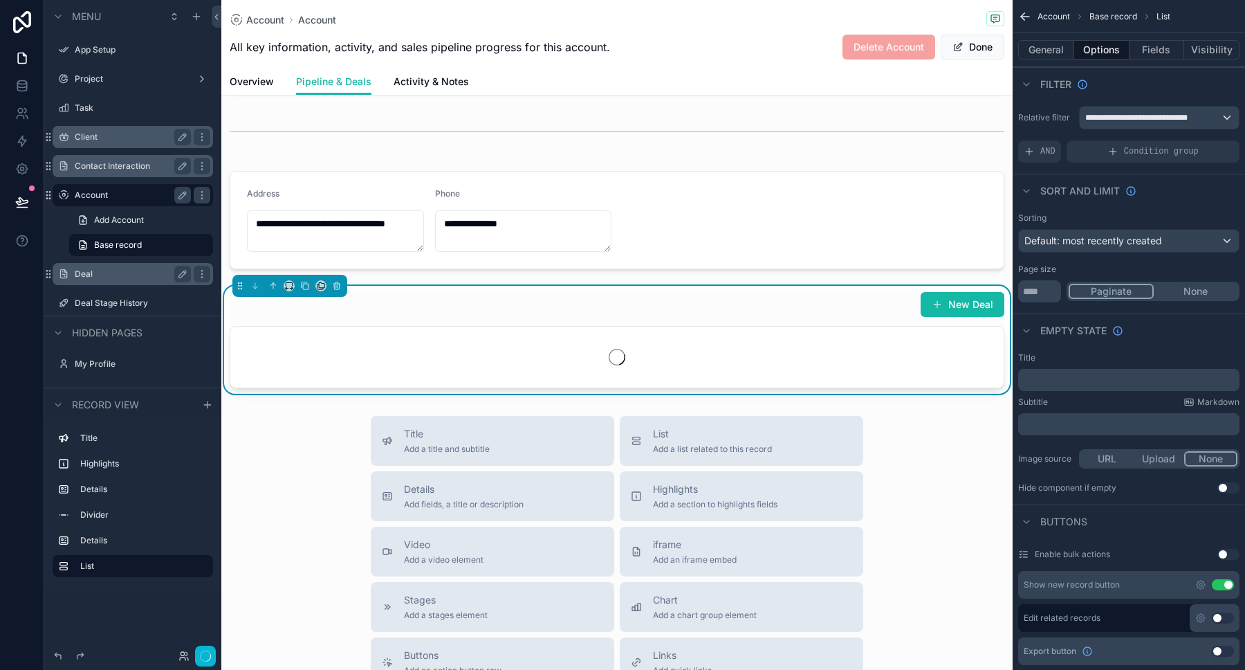
click at [1208, 240] on div "Default: most recently created" at bounding box center [1129, 241] width 220 height 22
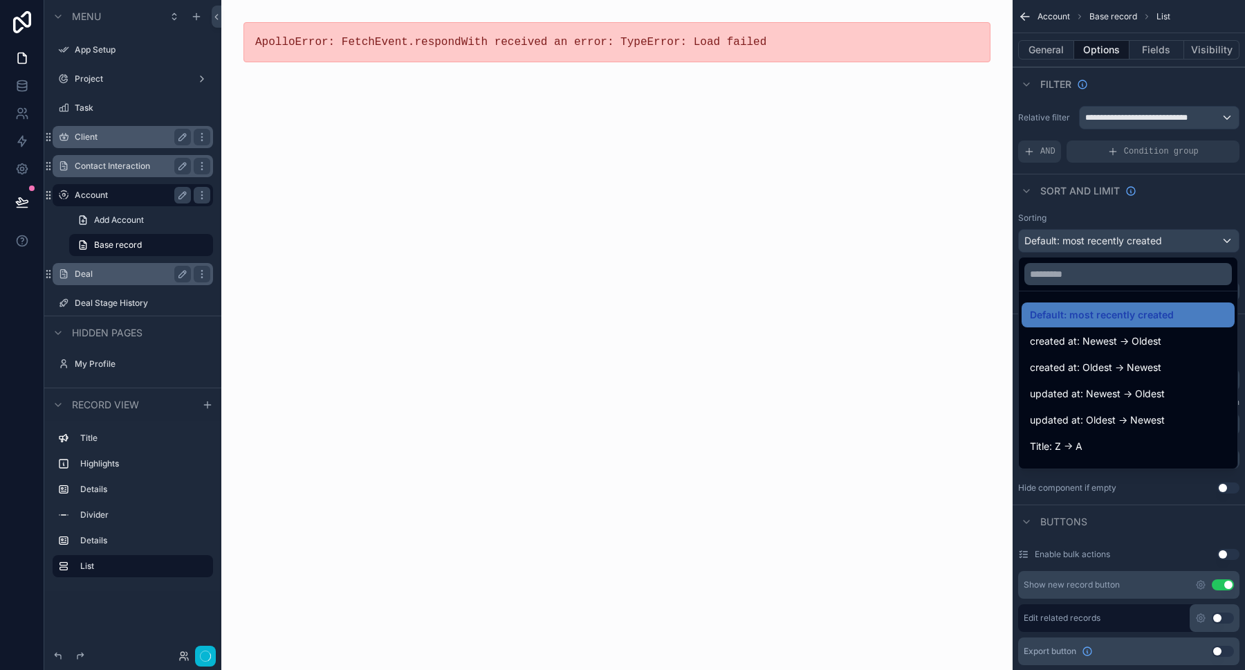
click at [1208, 241] on div "scrollable content" at bounding box center [622, 335] width 1245 height 670
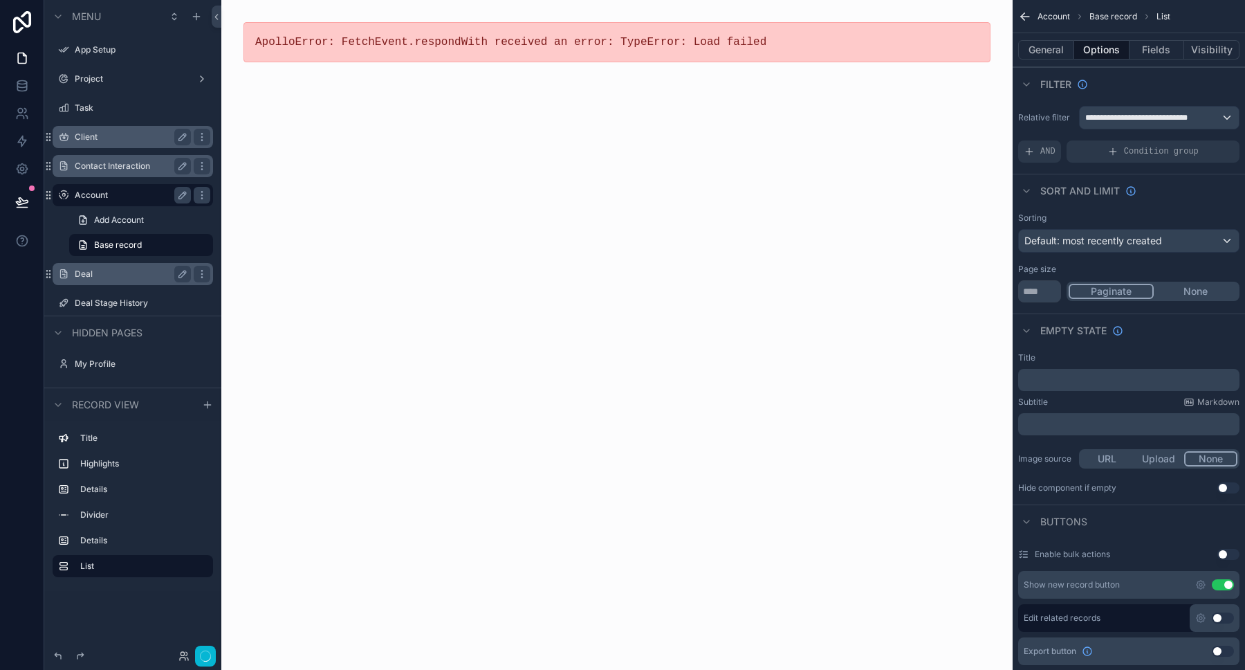
click at [1163, 120] on span "**********" at bounding box center [1144, 117] width 118 height 11
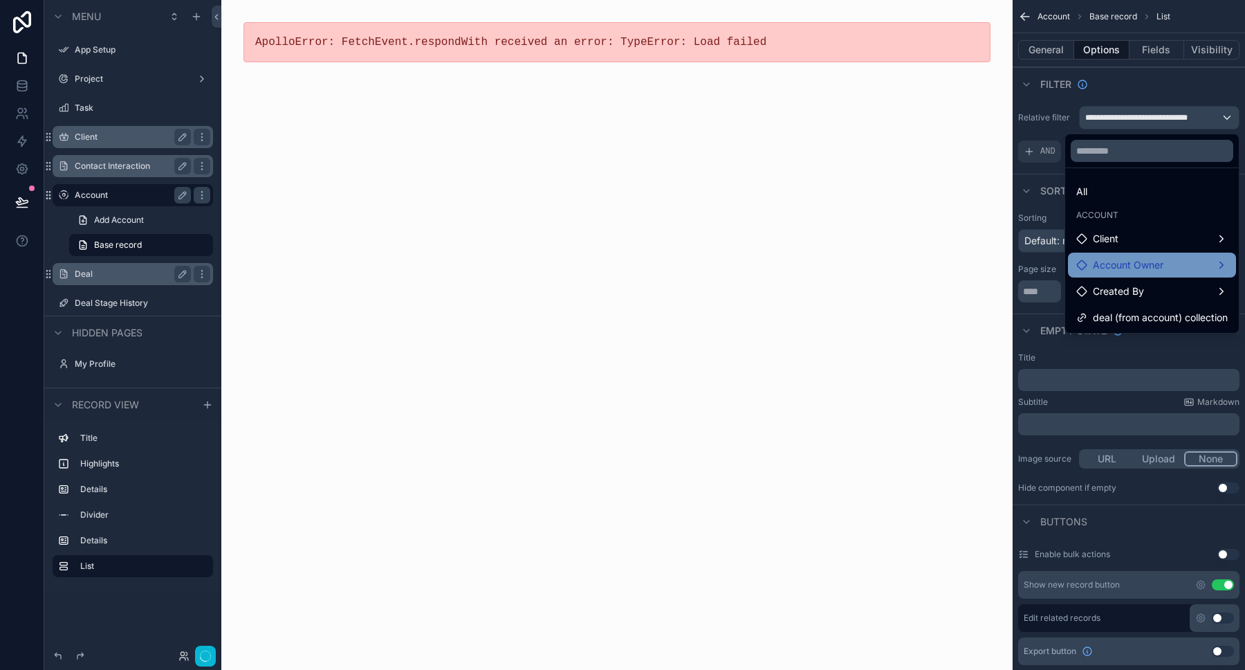
click at [1154, 269] on span "Account Owner" at bounding box center [1128, 265] width 71 height 17
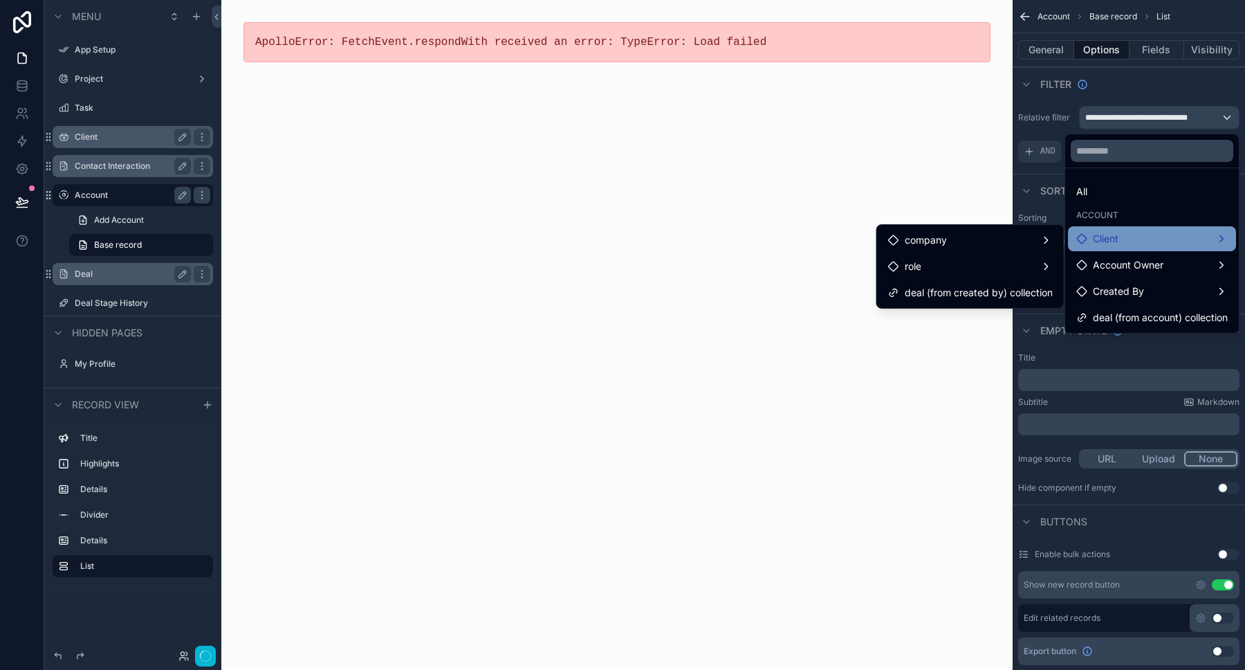
click at [1152, 245] on div "Client" at bounding box center [1151, 238] width 151 height 17
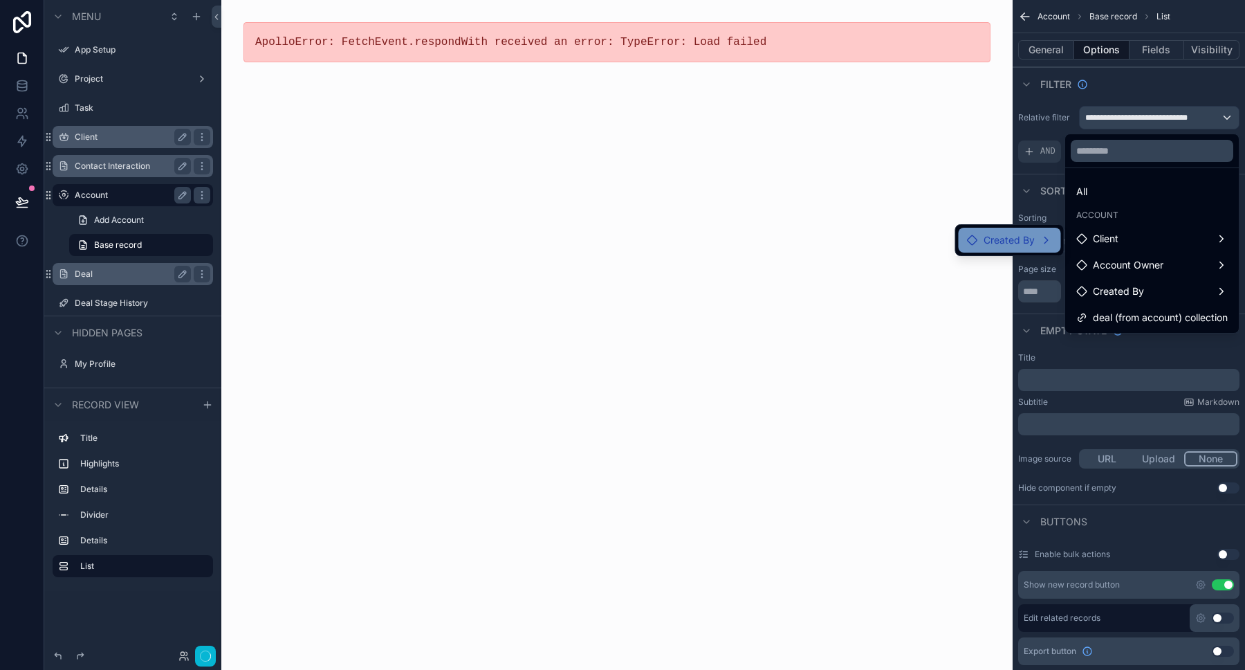
click at [1034, 241] on span "Created By" at bounding box center [1009, 240] width 51 height 17
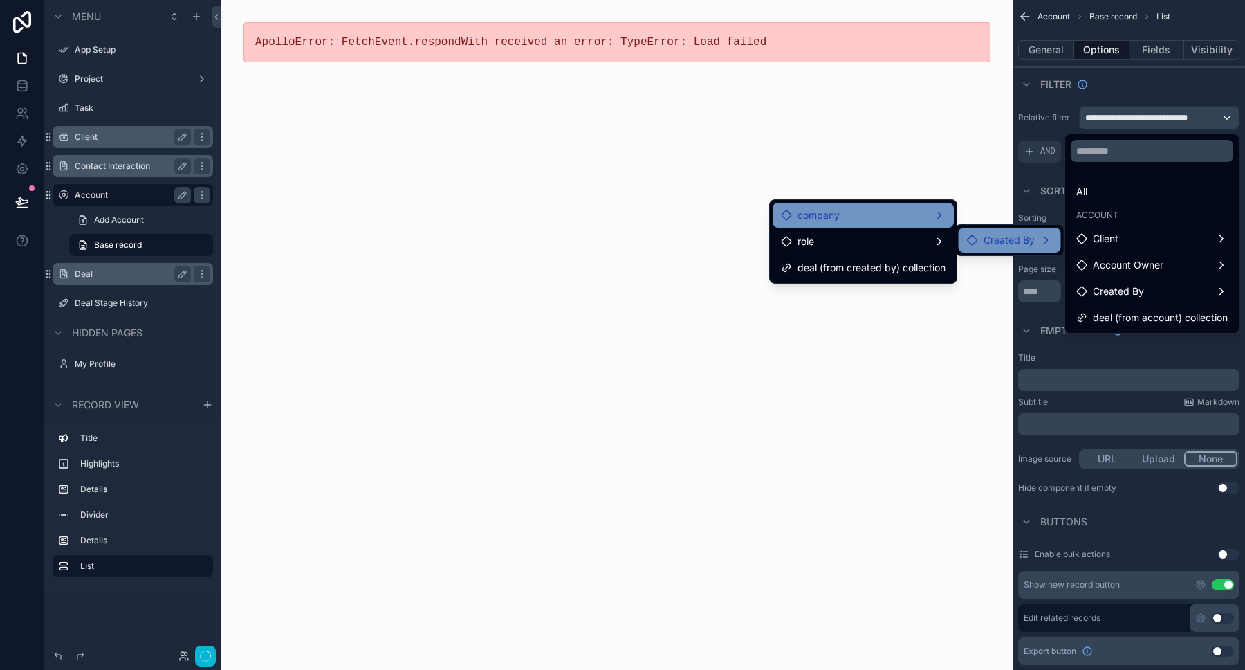
click at [912, 212] on div "company" at bounding box center [863, 215] width 165 height 17
click at [1013, 242] on span "Created By" at bounding box center [1009, 240] width 51 height 17
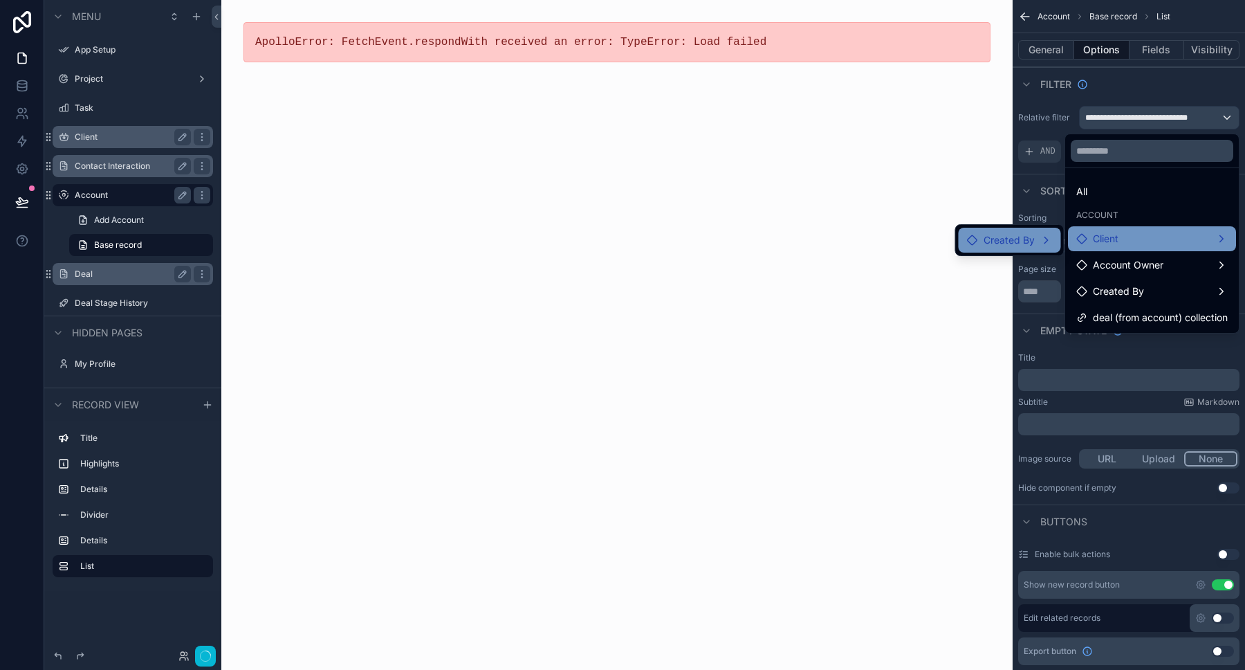
click at [1114, 239] on span "Client" at bounding box center [1106, 238] width 26 height 17
click at [1123, 234] on div "Client" at bounding box center [1151, 238] width 151 height 17
click at [1033, 237] on span "Created By" at bounding box center [1009, 240] width 51 height 17
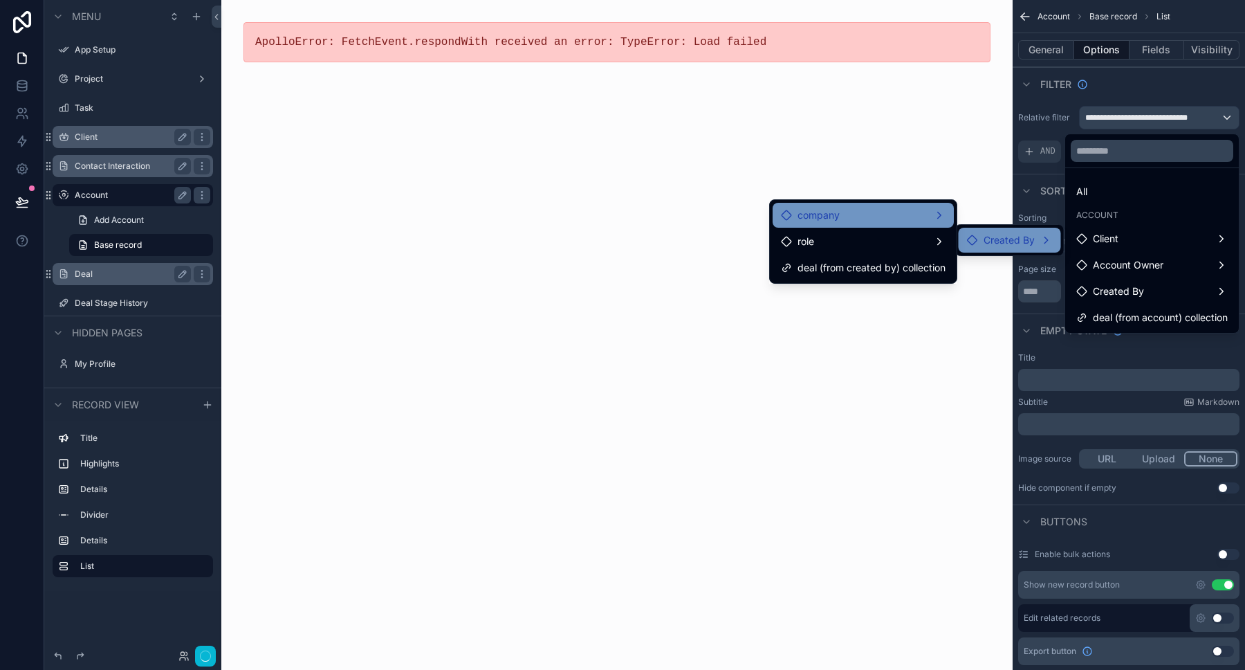
click at [879, 206] on div "company" at bounding box center [863, 215] width 181 height 25
click at [941, 214] on div "company" at bounding box center [863, 215] width 165 height 17
click at [852, 210] on div "company" at bounding box center [863, 215] width 165 height 17
click at [804, 207] on span "company" at bounding box center [818, 215] width 42 height 17
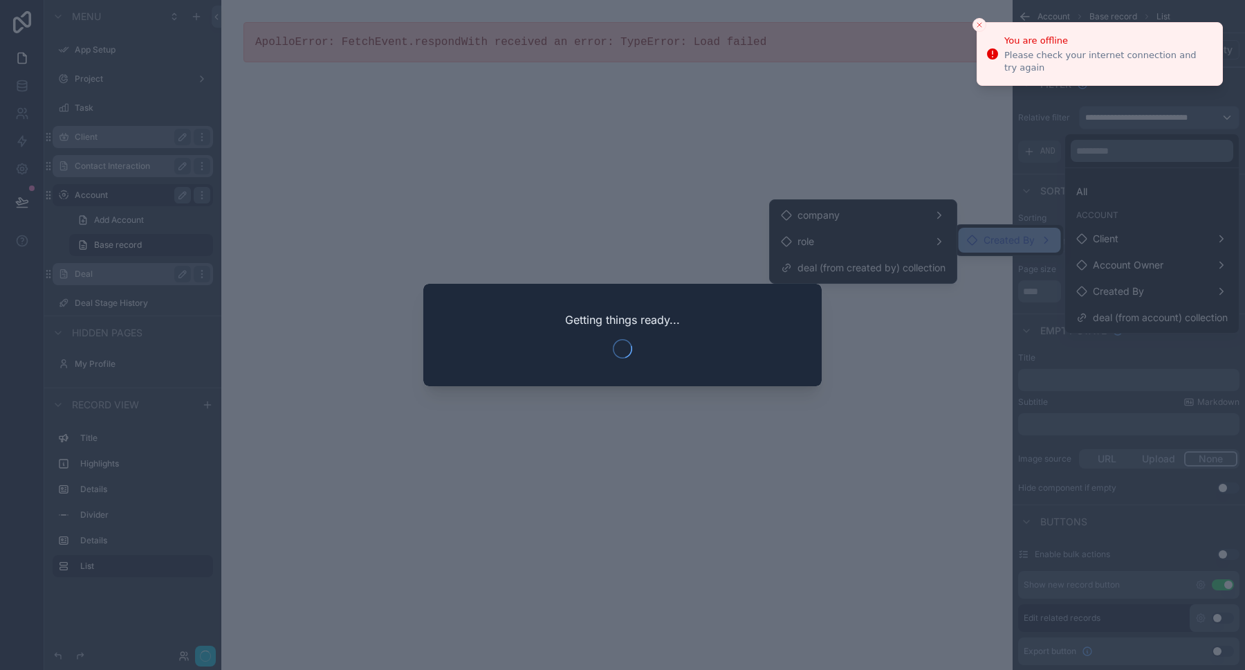
click at [875, 133] on div at bounding box center [622, 335] width 1245 height 670
click at [979, 23] on icon "Close toast" at bounding box center [979, 25] width 8 height 8
click at [979, 24] on icon "Close toast" at bounding box center [979, 25] width 8 height 8
click at [977, 27] on line "Close toast" at bounding box center [979, 25] width 4 height 4
click at [977, 21] on icon "Close toast" at bounding box center [979, 25] width 8 height 8
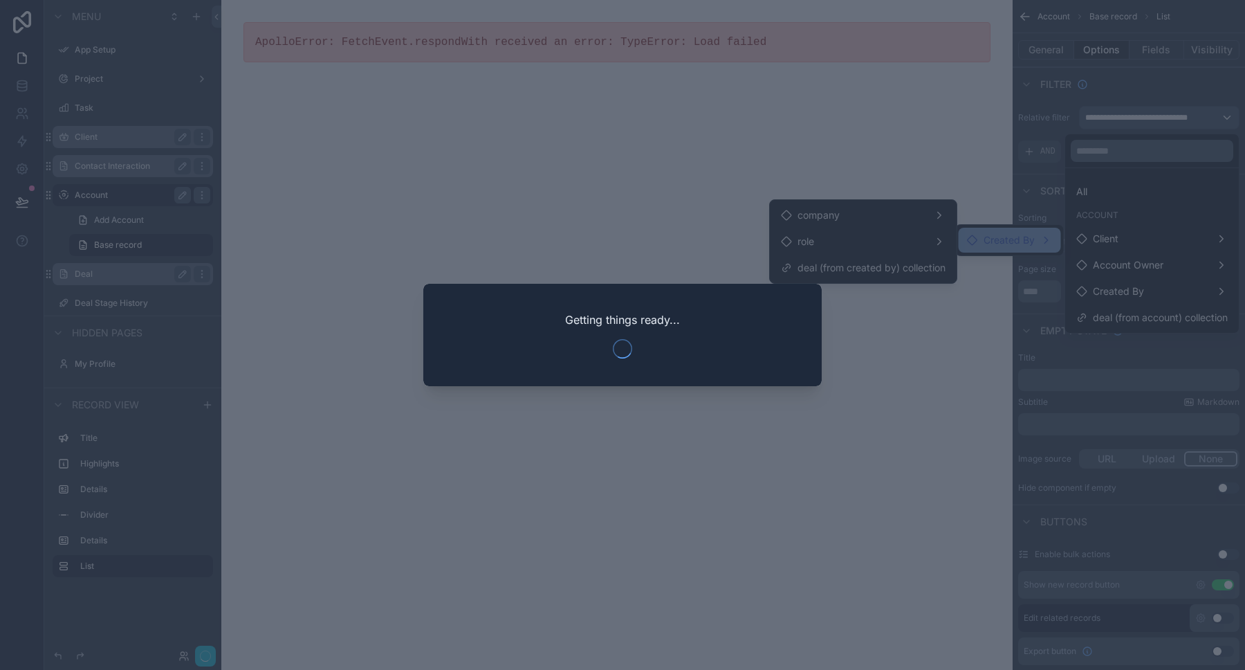
click at [945, 153] on div at bounding box center [622, 335] width 1245 height 670
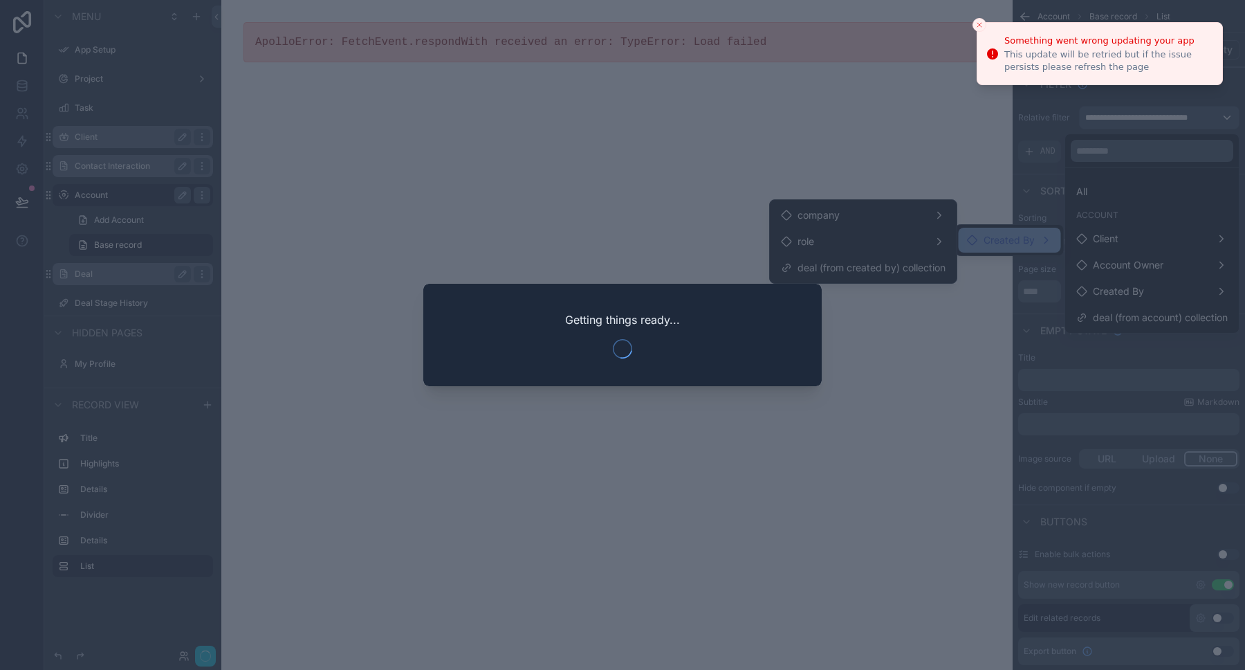
click at [978, 21] on icon "Close toast" at bounding box center [979, 25] width 8 height 8
click at [928, 165] on div at bounding box center [622, 335] width 1245 height 670
click at [934, 156] on div at bounding box center [622, 335] width 1245 height 670
click at [984, 20] on button "Close toast" at bounding box center [979, 25] width 14 height 14
click at [975, 25] on icon "Close toast" at bounding box center [979, 25] width 8 height 8
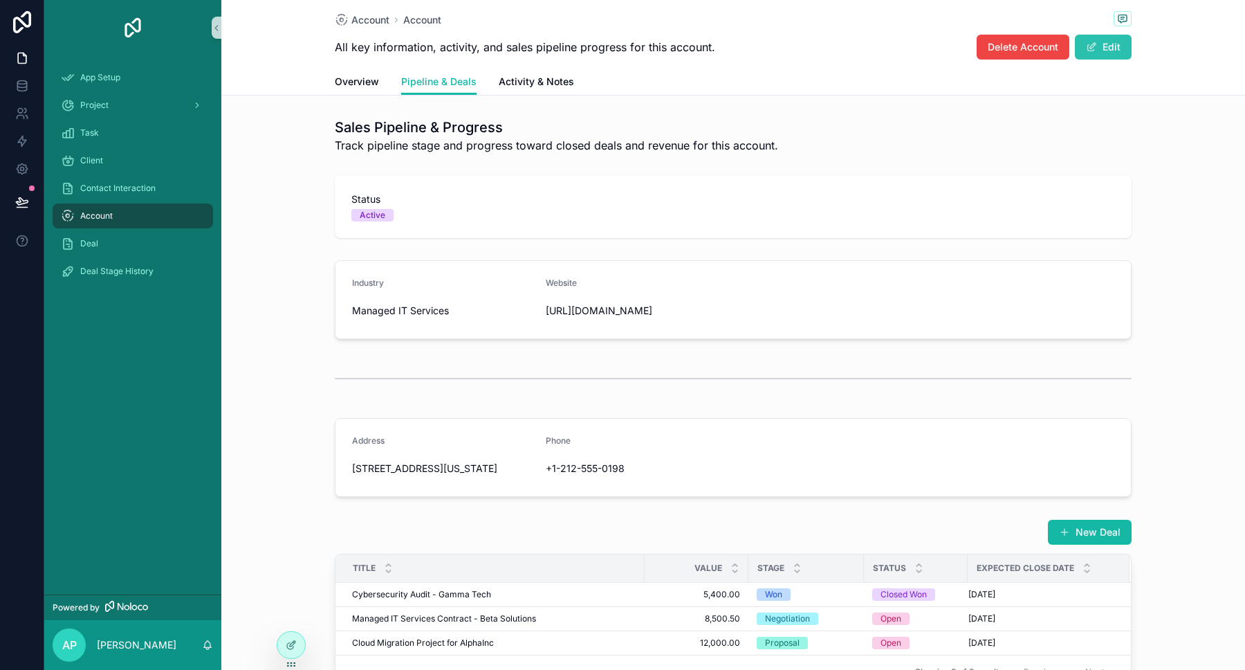
click at [1103, 47] on button "Edit" at bounding box center [1103, 47] width 57 height 25
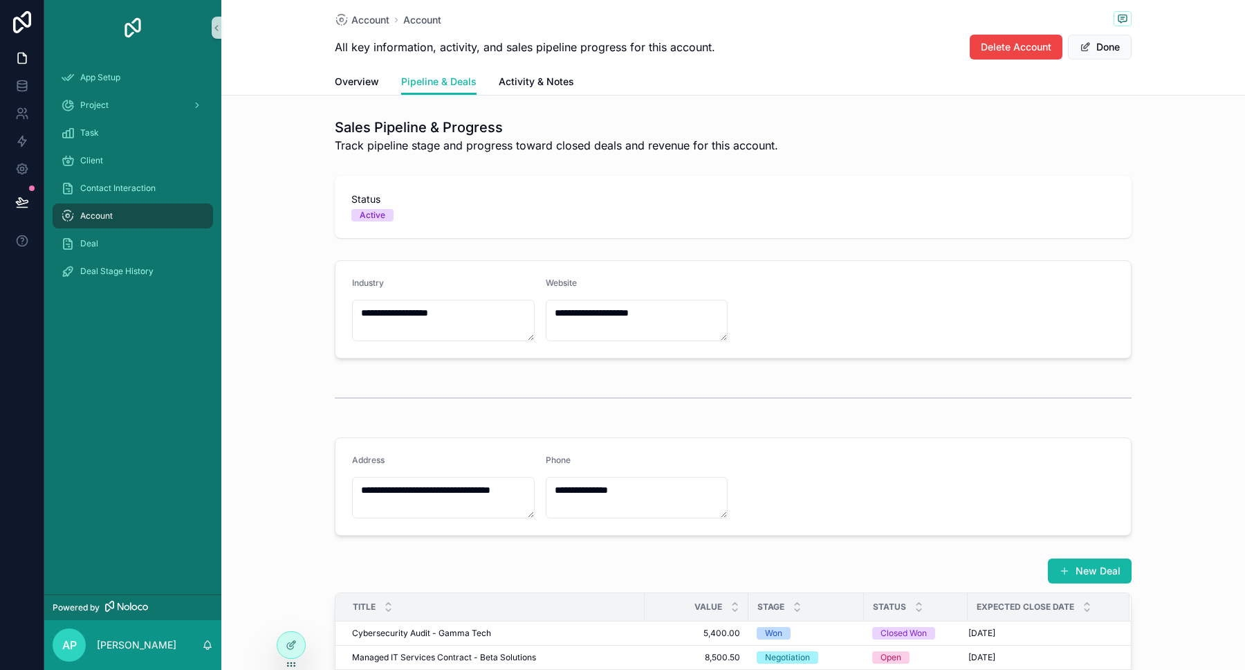
click at [539, 51] on span "All key information, activity, and sales pipeline progress for this account." at bounding box center [525, 47] width 380 height 17
click at [133, 216] on div "Account" at bounding box center [133, 216] width 144 height 22
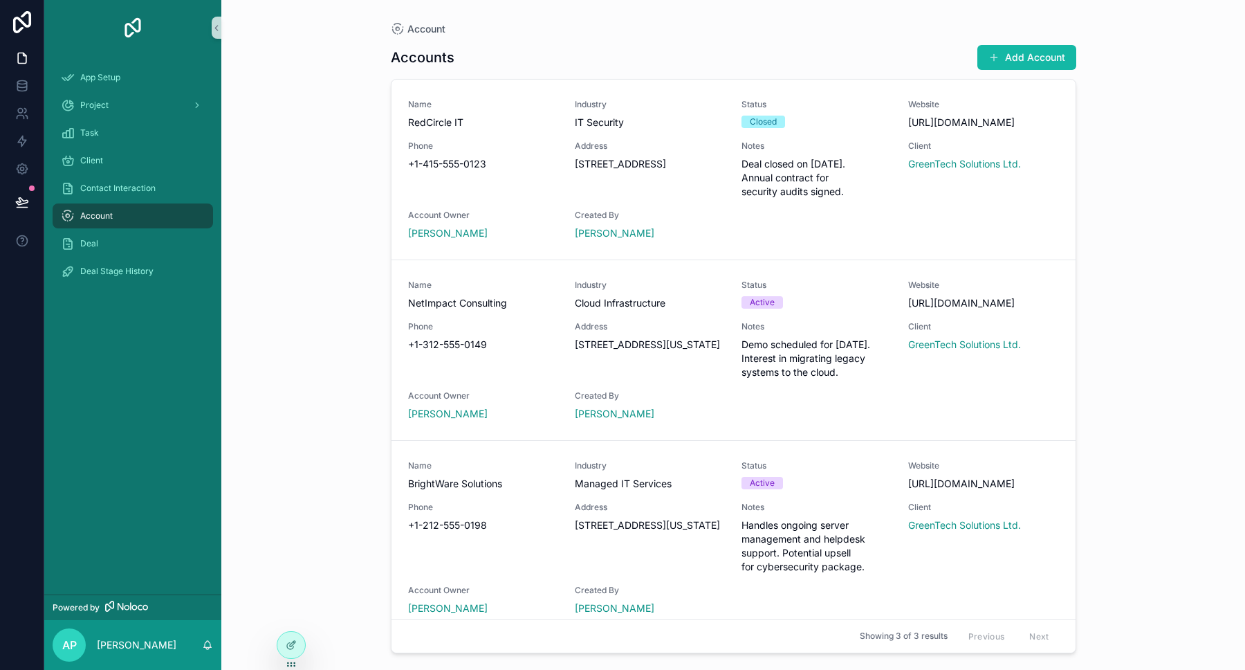
click at [193, 214] on div "Account" at bounding box center [133, 216] width 144 height 22
click at [293, 651] on div at bounding box center [291, 644] width 28 height 26
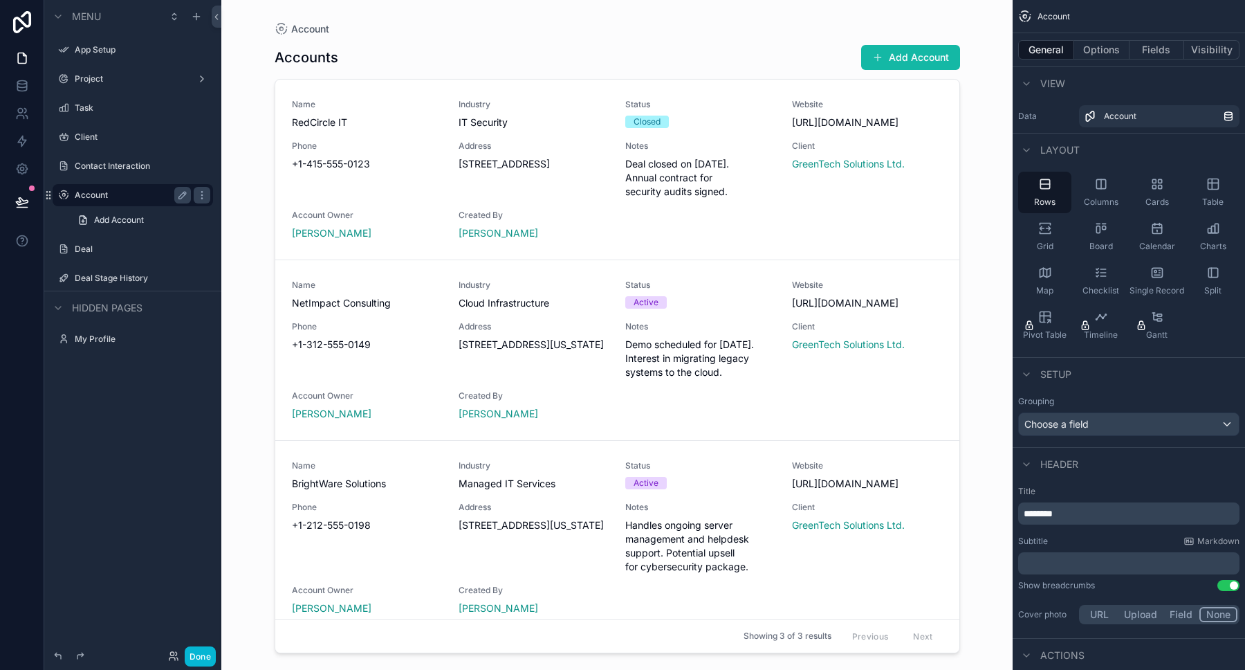
click at [121, 196] on label "Account" at bounding box center [130, 195] width 111 height 11
click at [185, 196] on icon "scrollable content" at bounding box center [182, 195] width 11 height 11
click at [182, 194] on icon "scrollable content" at bounding box center [182, 195] width 11 height 11
click at [196, 194] on icon "scrollable content" at bounding box center [201, 195] width 11 height 11
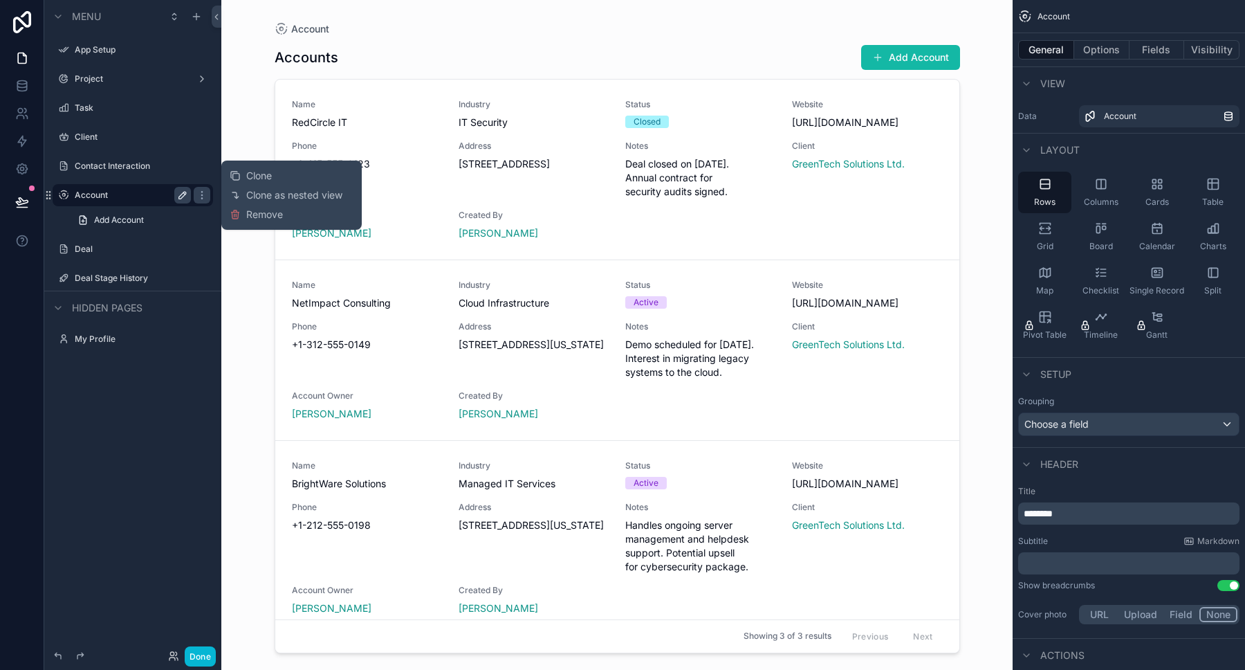
click at [215, 291] on div "Hidden pages" at bounding box center [132, 306] width 177 height 33
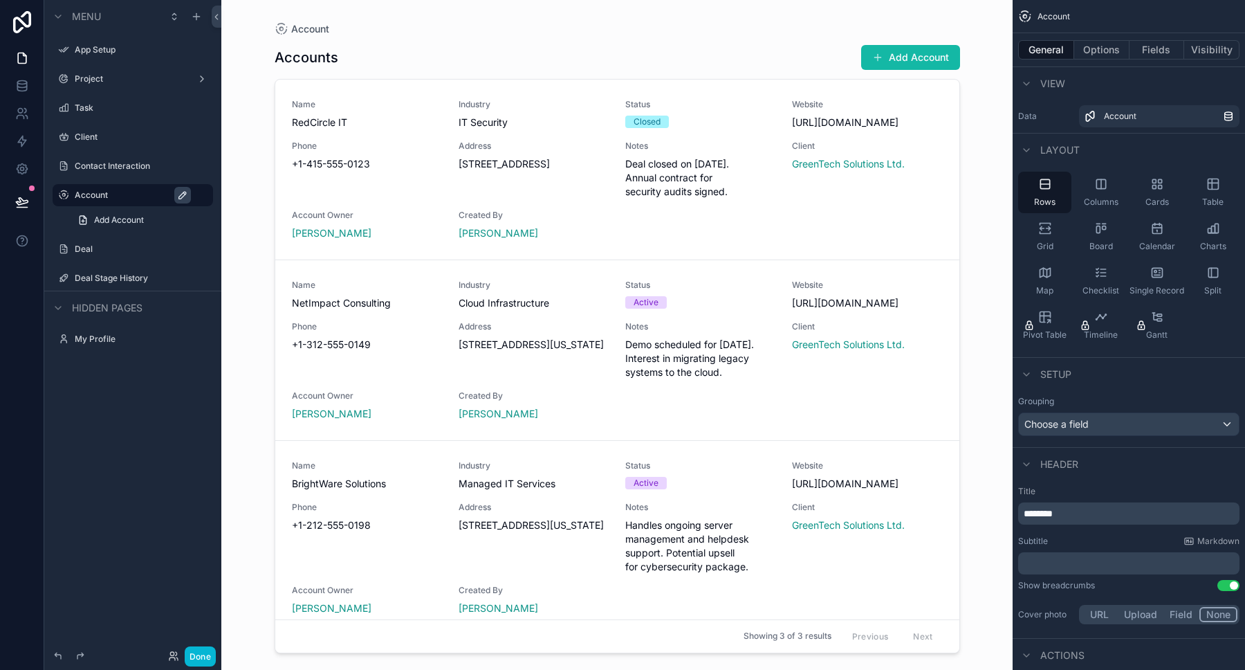
click at [149, 197] on label "Account" at bounding box center [140, 195] width 130 height 11
click at [93, 255] on div "Deal" at bounding box center [133, 249] width 116 height 17
click at [89, 250] on label "Deal" at bounding box center [130, 248] width 111 height 11
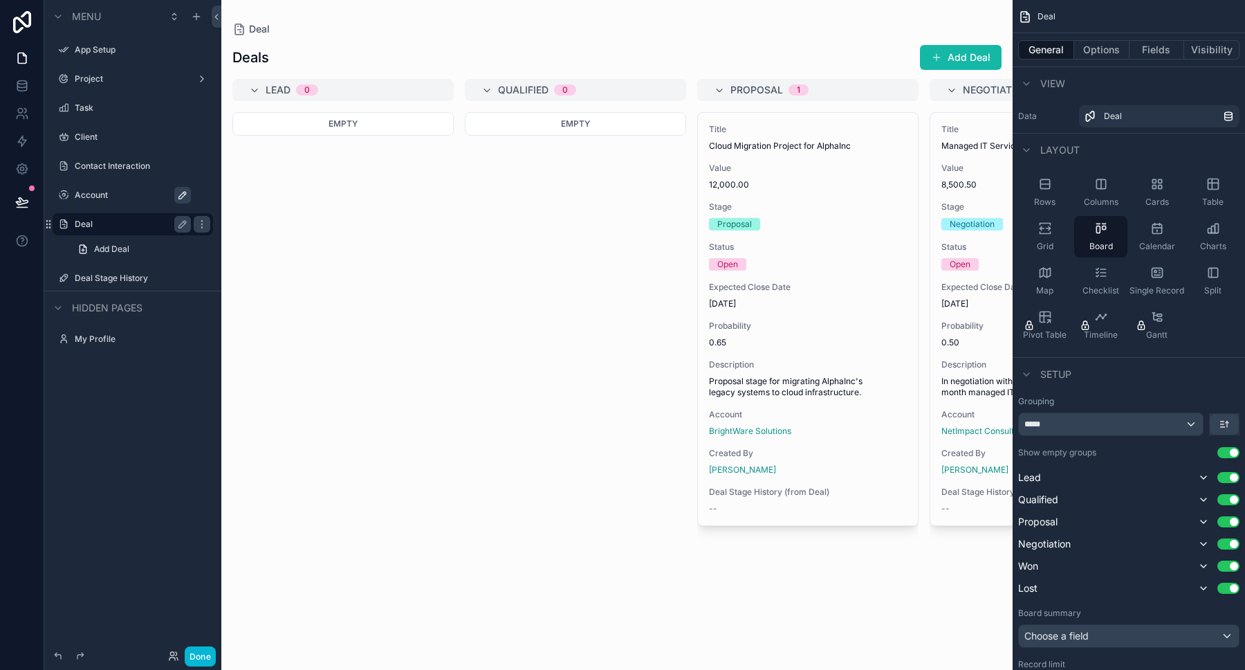
click at [89, 192] on label "Account" at bounding box center [140, 195] width 130 height 11
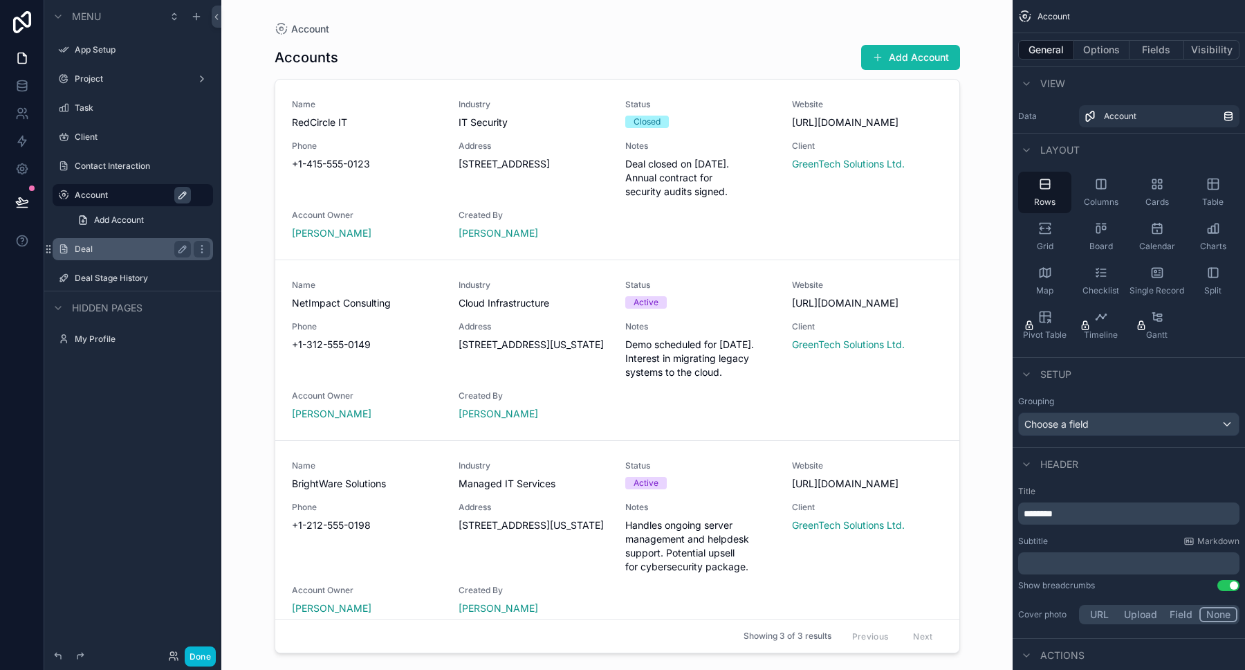
click at [334, 127] on div "scrollable content" at bounding box center [618, 326] width 708 height 653
click at [334, 127] on span "RedCircle IT" at bounding box center [367, 123] width 150 height 14
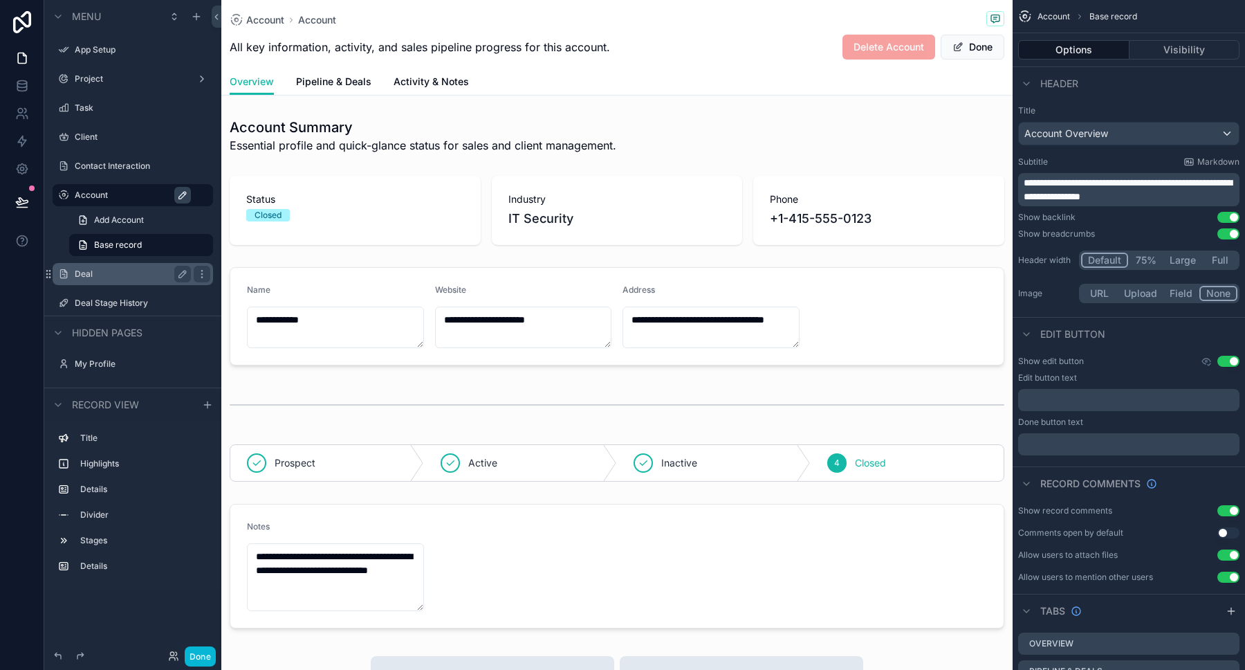
click at [387, 68] on div "Account Account All key information, activity, and sales pipeline progress for …" at bounding box center [617, 34] width 775 height 68
click at [407, 48] on span "All key information, activity, and sales pipeline progress for this account." at bounding box center [420, 47] width 380 height 17
click at [1202, 167] on span "Markdown" at bounding box center [1218, 161] width 42 height 11
click at [1025, 178] on span "**********" at bounding box center [1128, 190] width 208 height 24
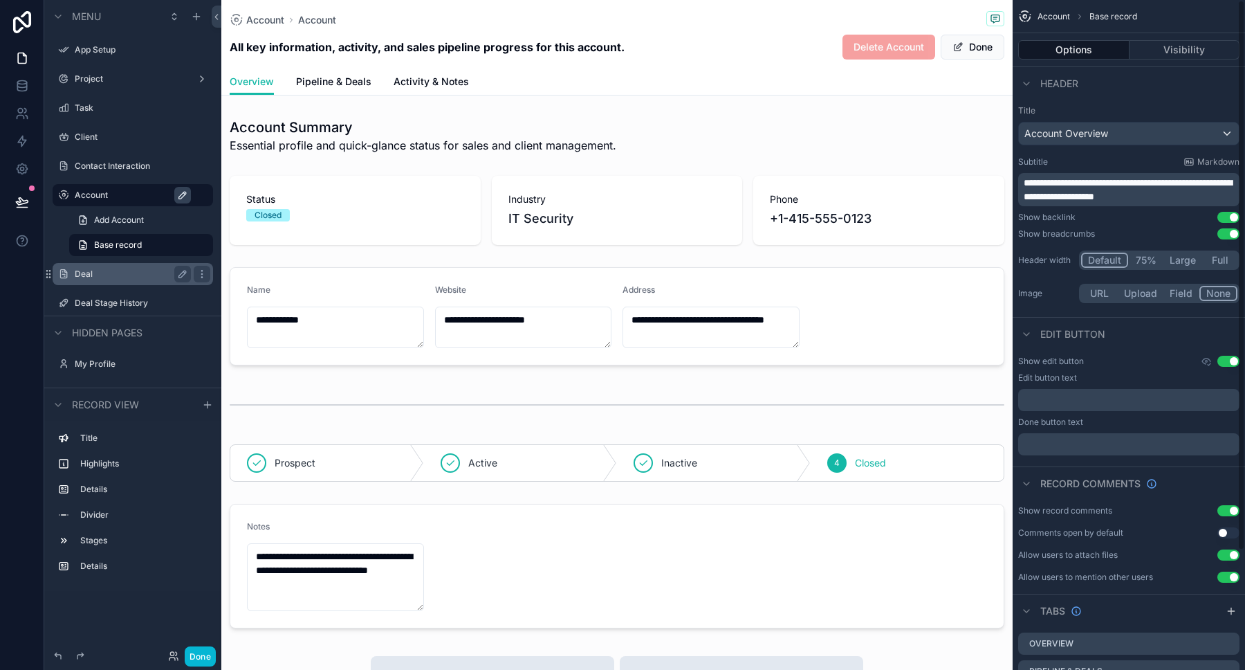
click at [1146, 158] on div "Subtitle Markdown" at bounding box center [1128, 161] width 221 height 11
click at [99, 48] on label "App Setup" at bounding box center [130, 49] width 111 height 11
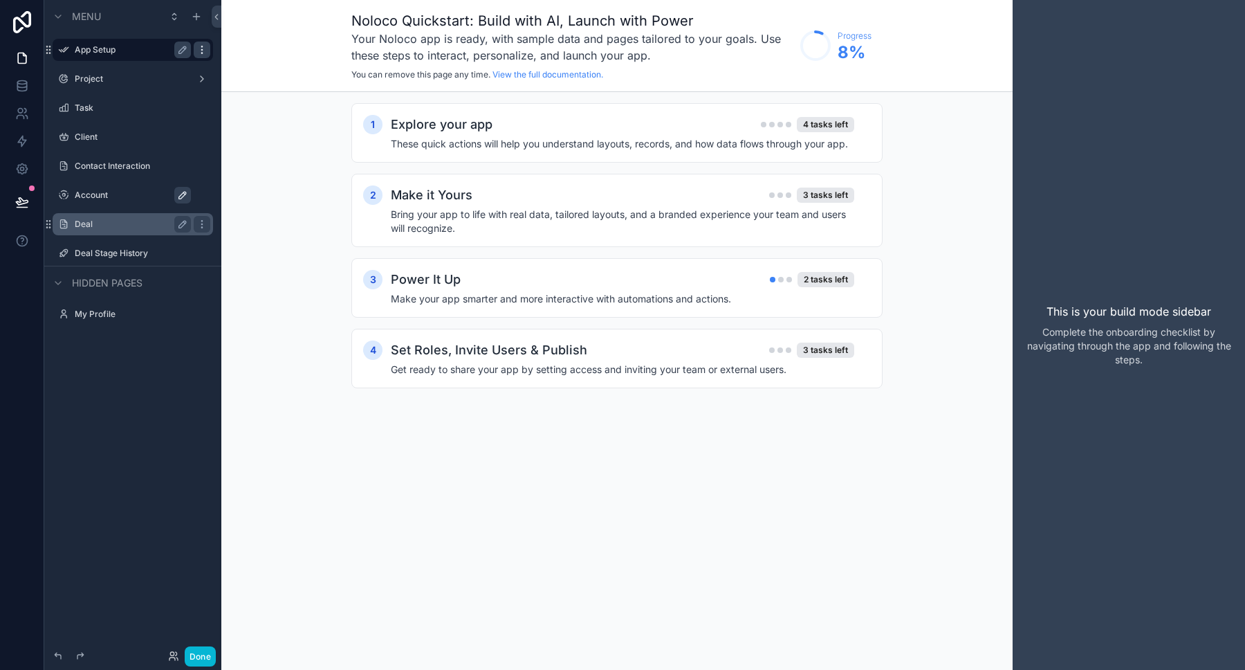
click at [200, 48] on icon "scrollable content" at bounding box center [201, 49] width 11 height 11
click at [258, 57] on span "Remove" at bounding box center [264, 60] width 37 height 14
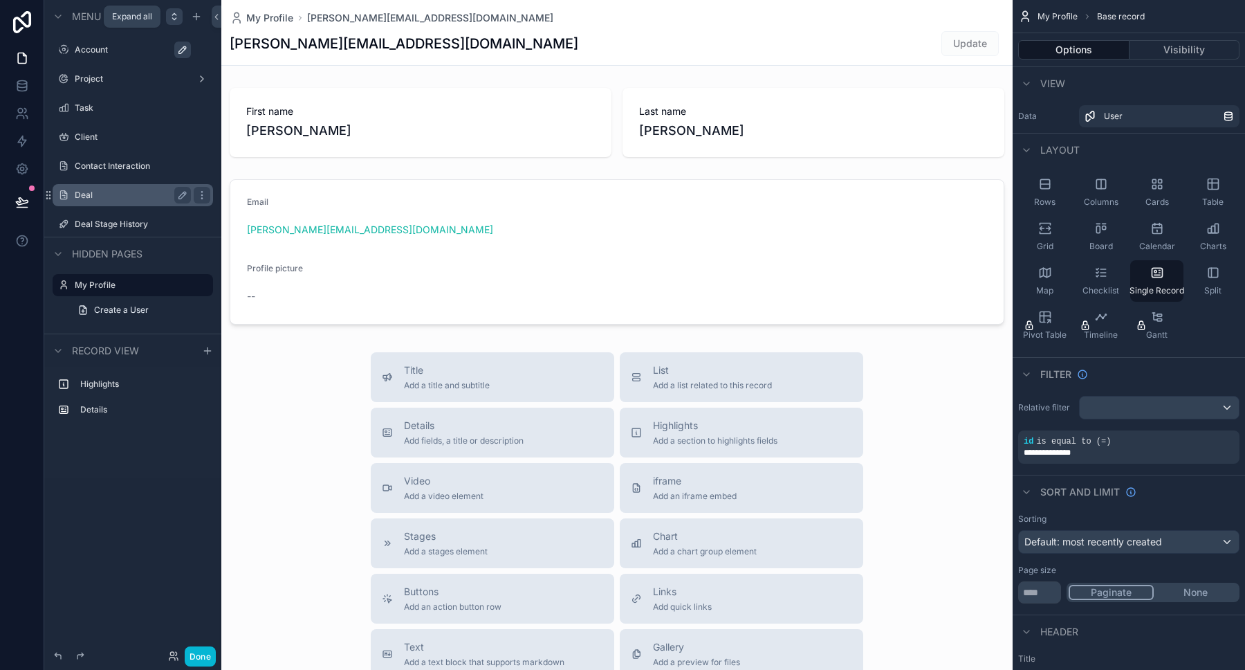
click at [174, 17] on icon "scrollable content" at bounding box center [174, 16] width 11 height 11
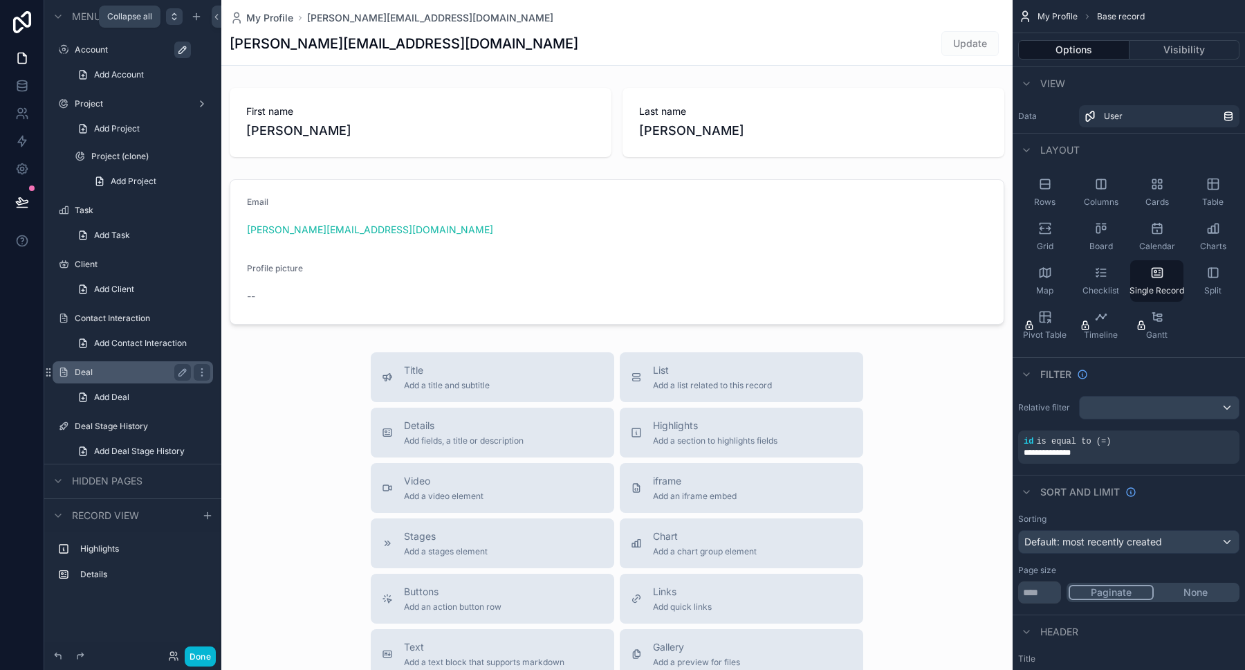
click at [174, 17] on icon "scrollable content" at bounding box center [174, 16] width 11 height 11
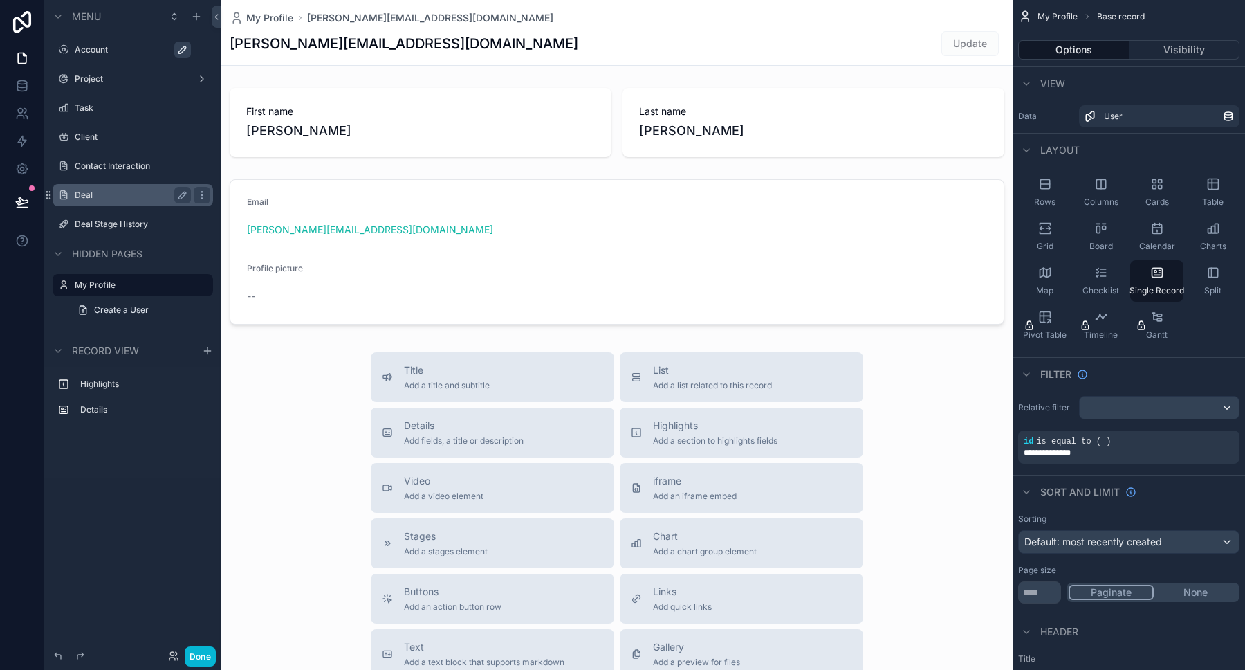
click at [98, 50] on label "Account" at bounding box center [140, 49] width 130 height 11
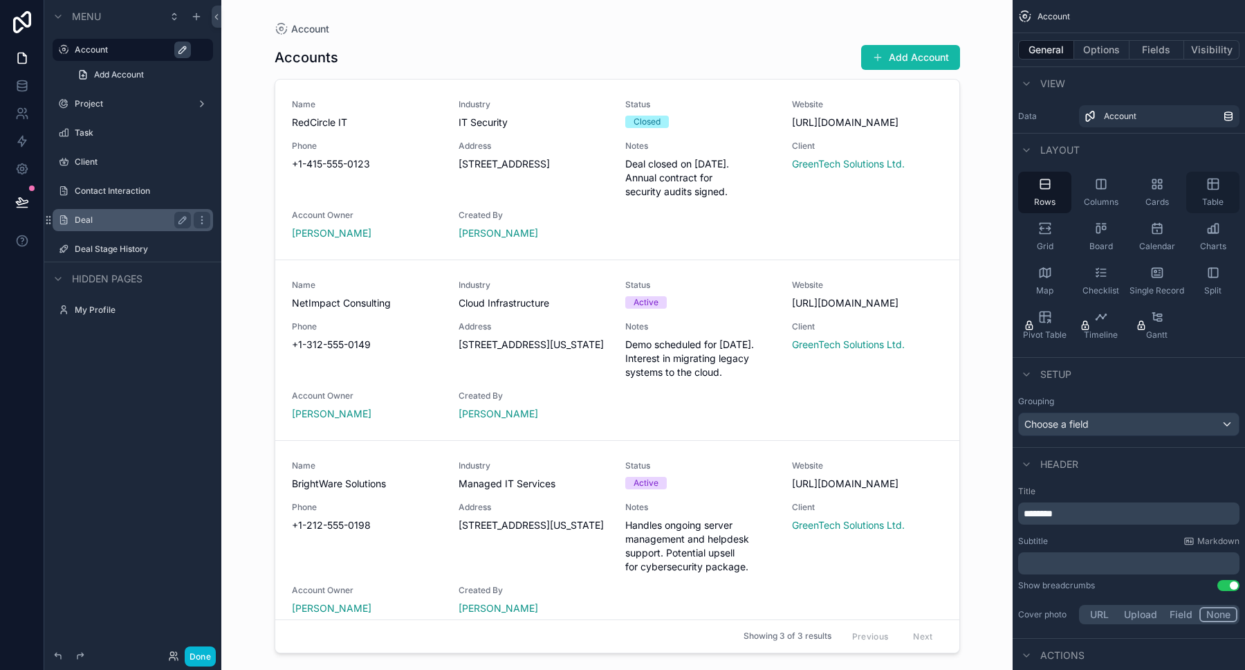
click at [1220, 185] on div "Table" at bounding box center [1212, 192] width 53 height 41
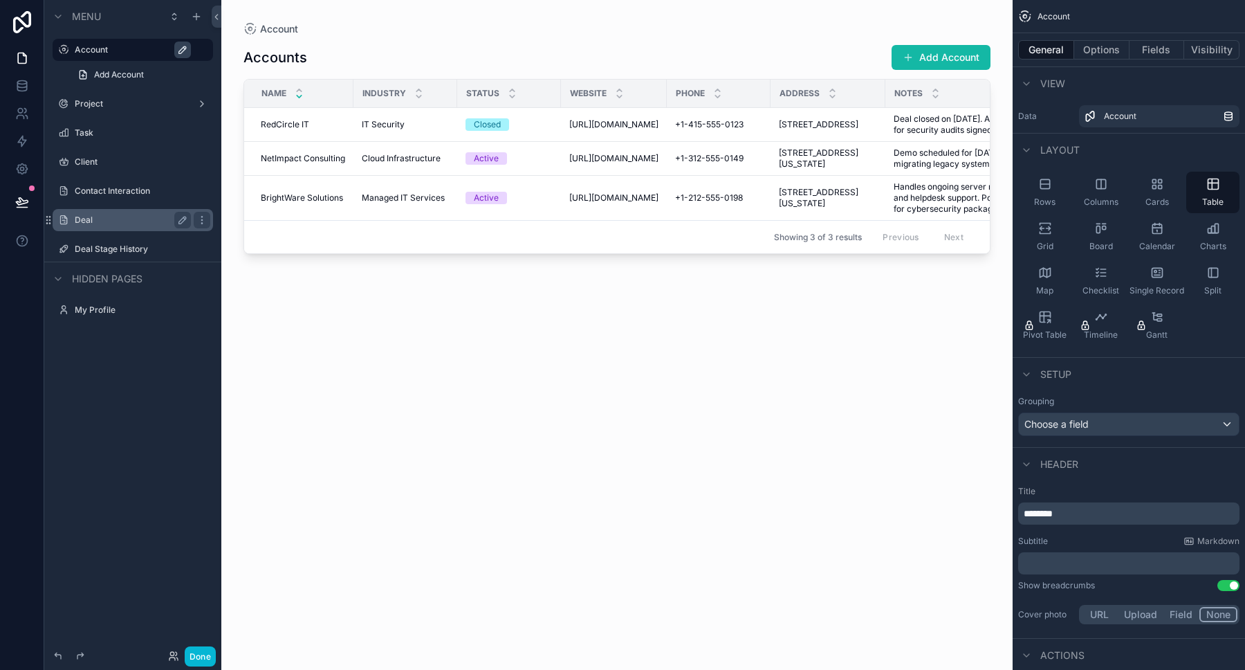
click at [296, 93] on icon "scrollable content" at bounding box center [299, 90] width 9 height 9
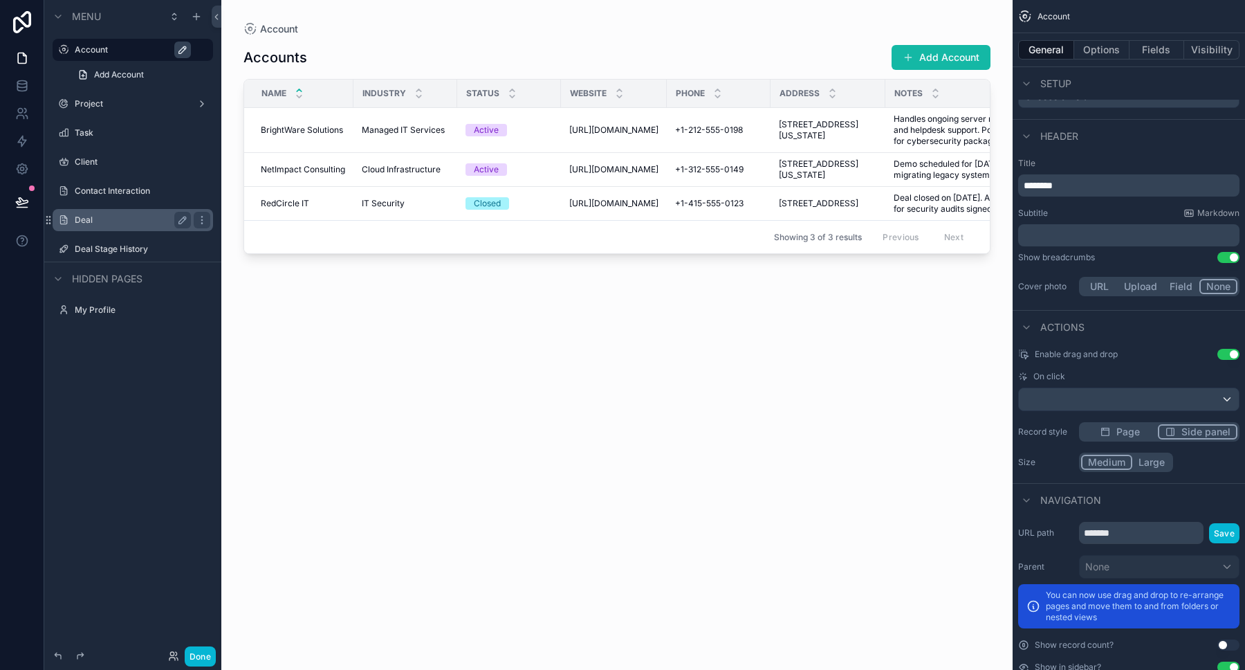
click at [1190, 432] on span "Side panel" at bounding box center [1205, 432] width 49 height 14
click at [409, 118] on td "Managed IT Services Managed IT Services" at bounding box center [405, 130] width 104 height 45
click at [414, 137] on td "Managed IT Services Managed IT Services" at bounding box center [405, 130] width 104 height 45
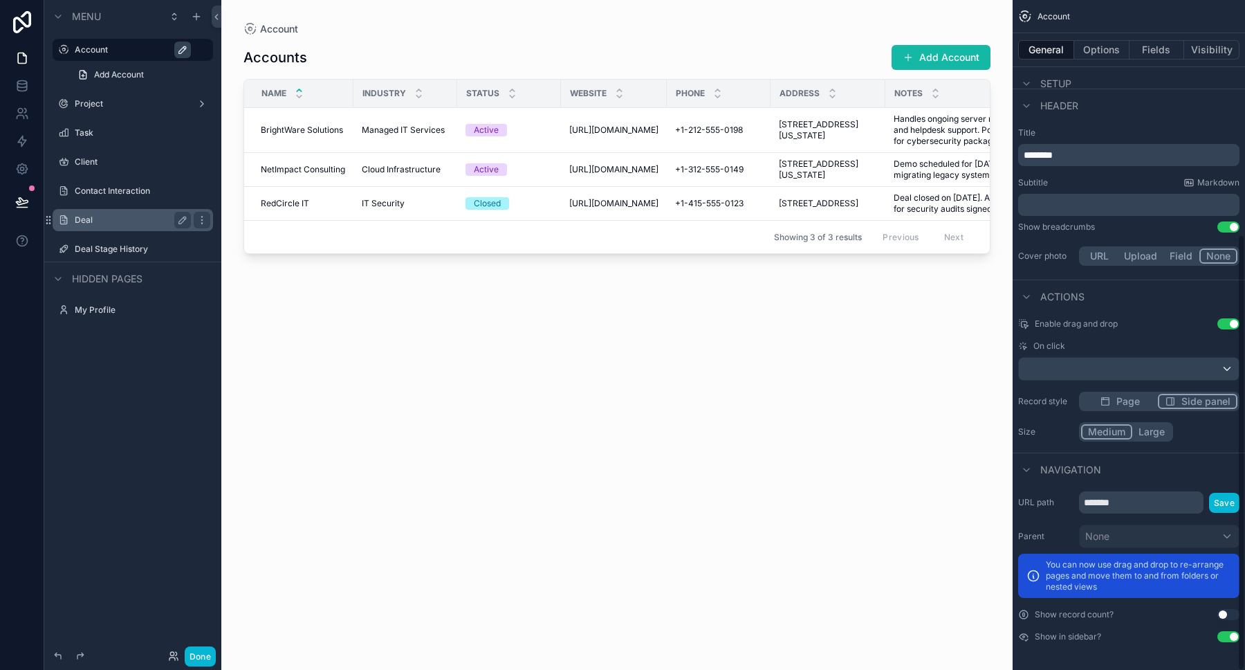
scroll to position [358, 0]
click at [1022, 82] on icon "scrollable content" at bounding box center [1026, 83] width 11 height 11
click at [1023, 107] on icon "scrollable content" at bounding box center [1026, 105] width 11 height 11
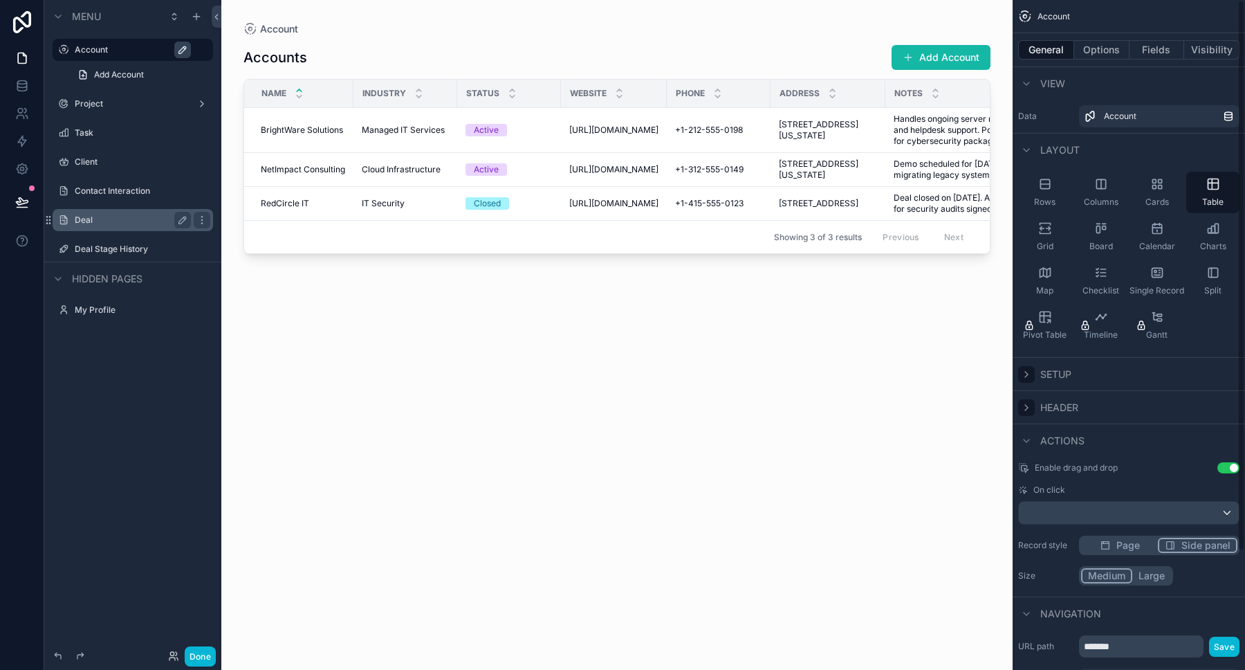
scroll to position [0, 0]
click at [1099, 49] on button "Options" at bounding box center [1101, 49] width 55 height 19
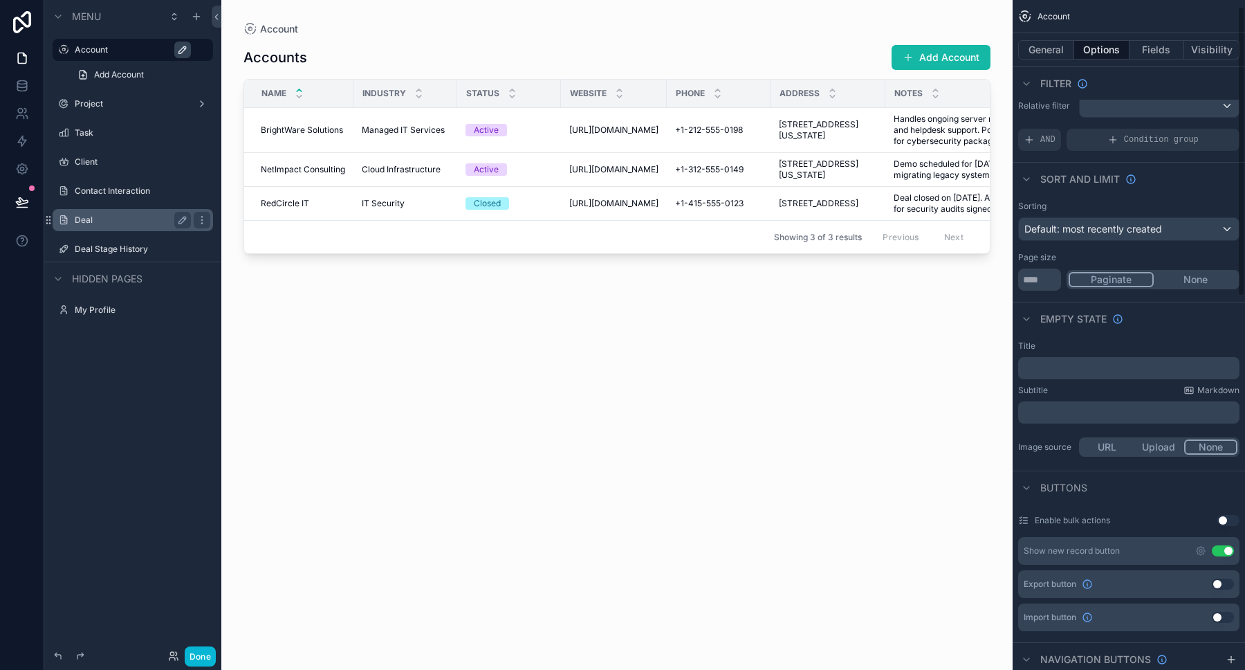
scroll to position [17, 0]
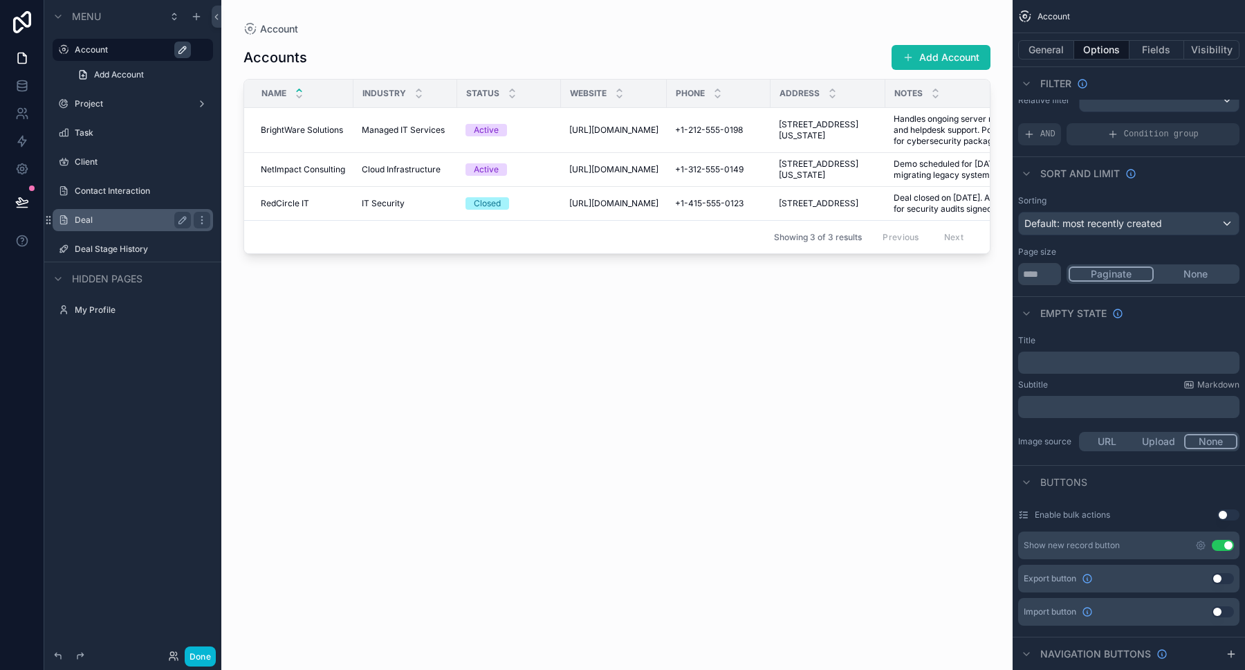
click at [1188, 227] on div "Default: most recently created" at bounding box center [1129, 223] width 220 height 22
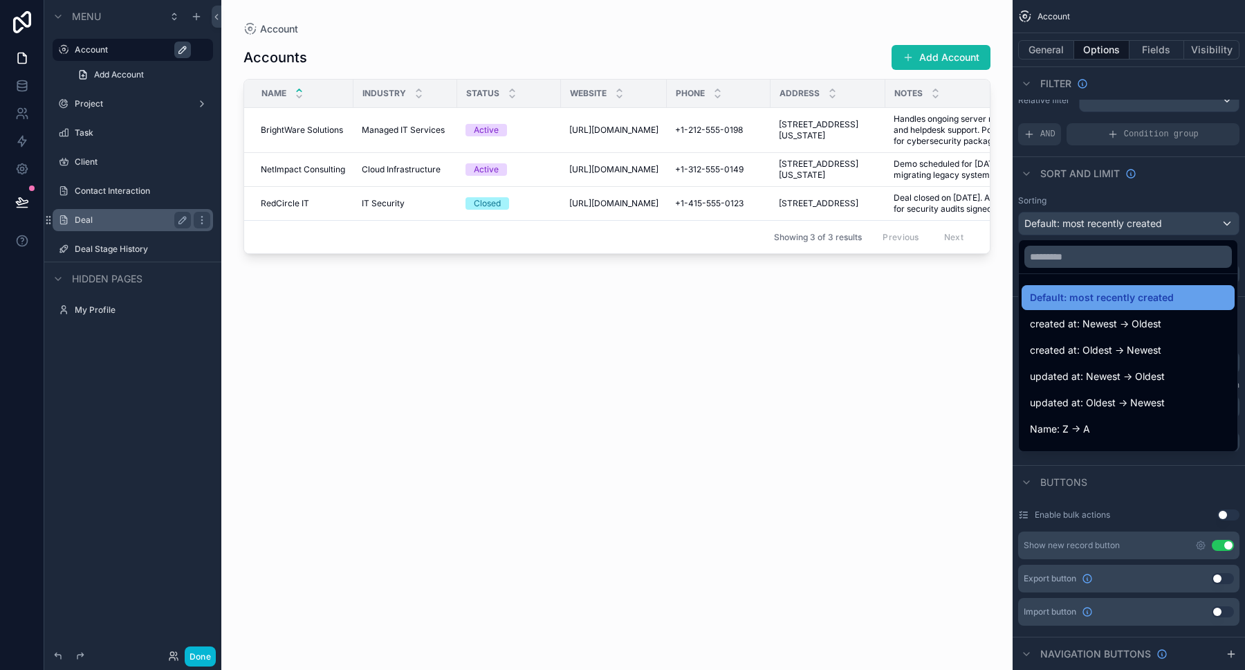
click at [1163, 295] on span "Default: most recently created" at bounding box center [1102, 297] width 144 height 17
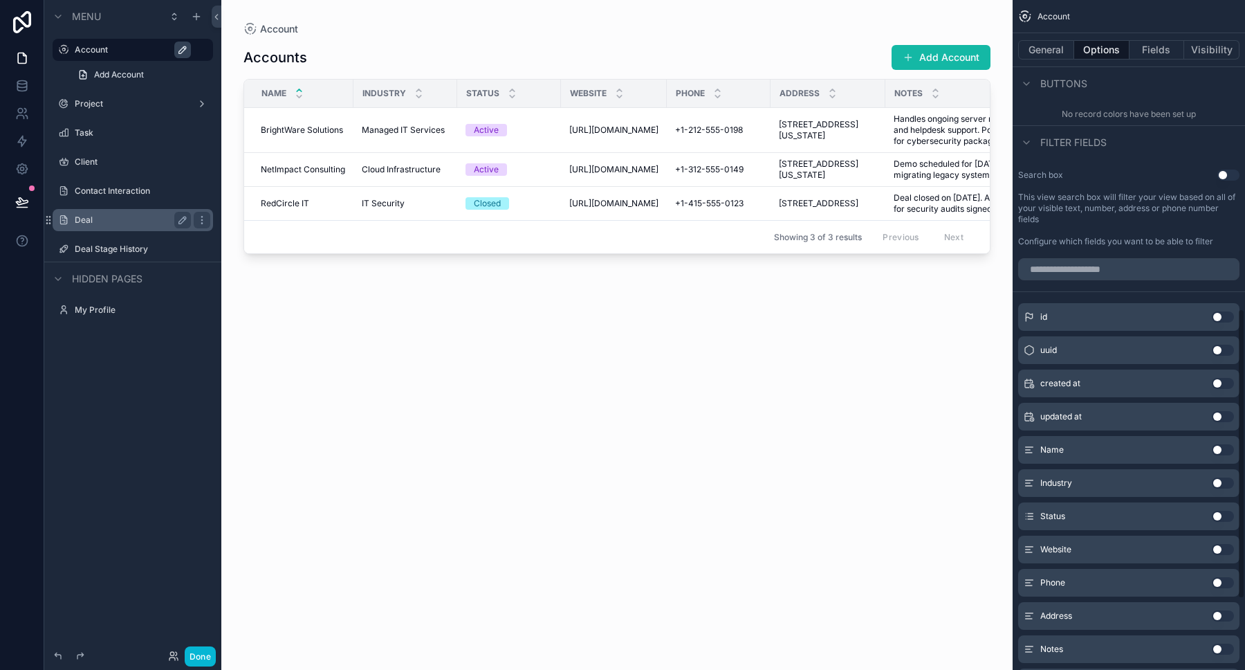
scroll to position [712, 0]
click at [1231, 173] on button "Use setting" at bounding box center [1228, 173] width 22 height 11
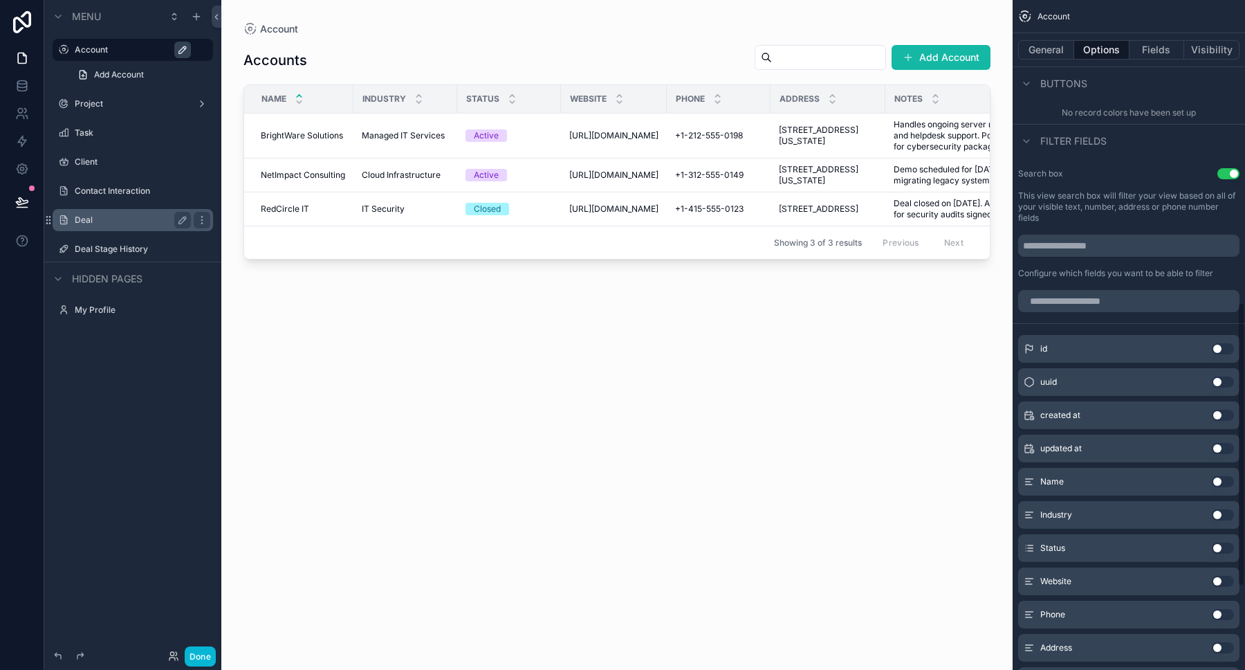
click at [1224, 485] on button "Use setting" at bounding box center [1223, 481] width 22 height 11
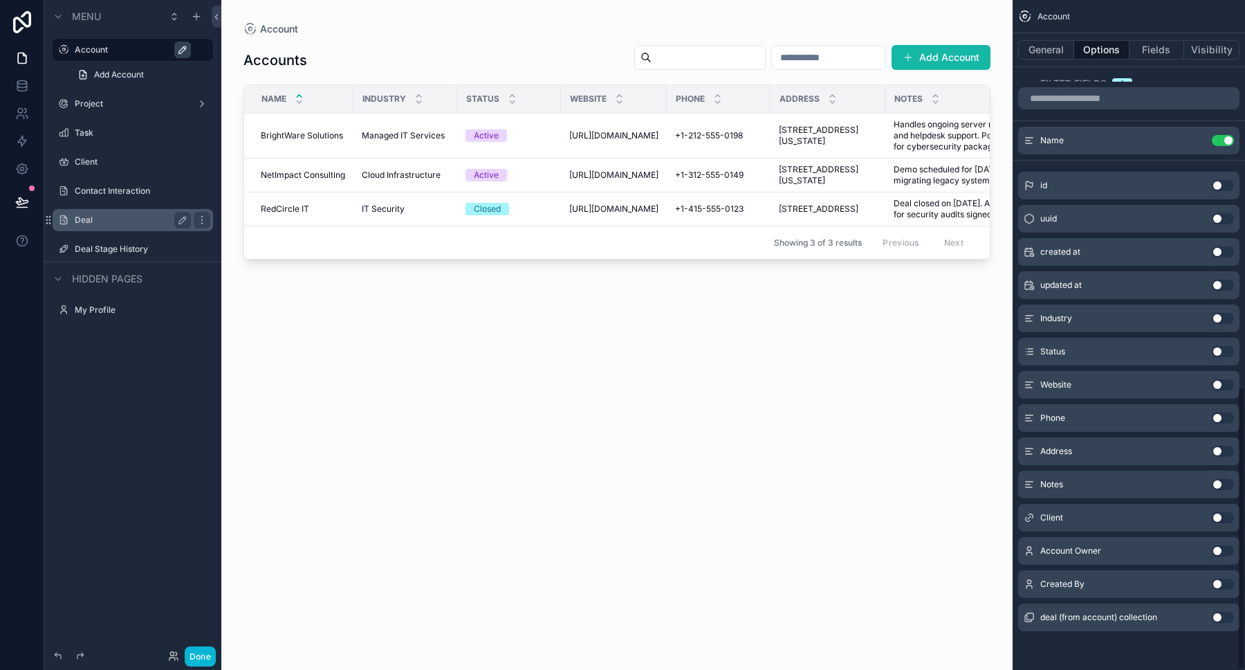
scroll to position [914, 0]
click at [773, 56] on input "scrollable content" at bounding box center [828, 57] width 113 height 19
click at [1222, 142] on button "Use setting" at bounding box center [1223, 140] width 22 height 11
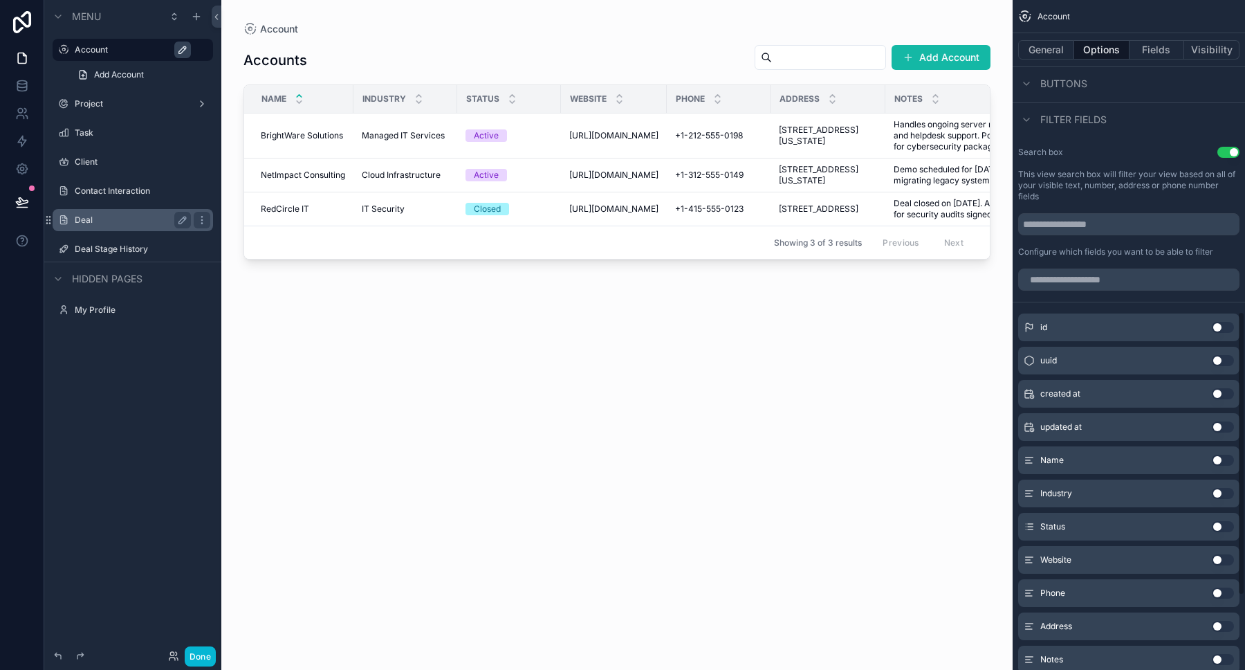
scroll to position [732, 0]
click at [1232, 150] on button "Use setting" at bounding box center [1228, 152] width 22 height 11
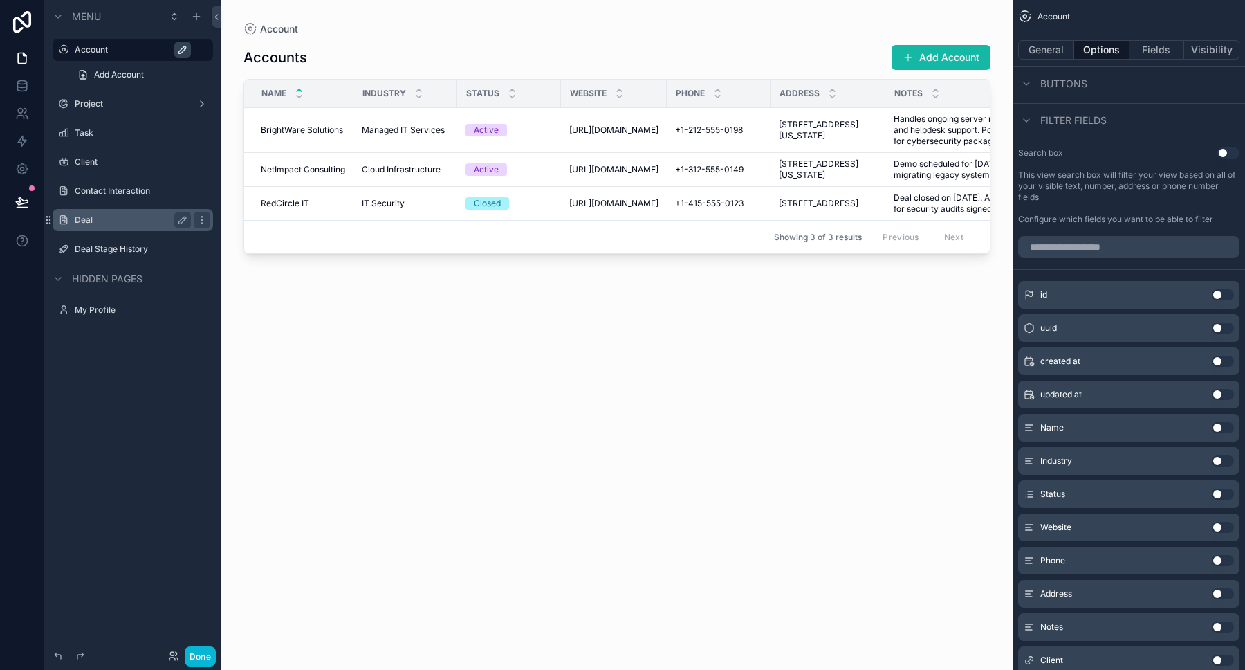
click at [1226, 154] on button "Use setting" at bounding box center [1228, 152] width 22 height 11
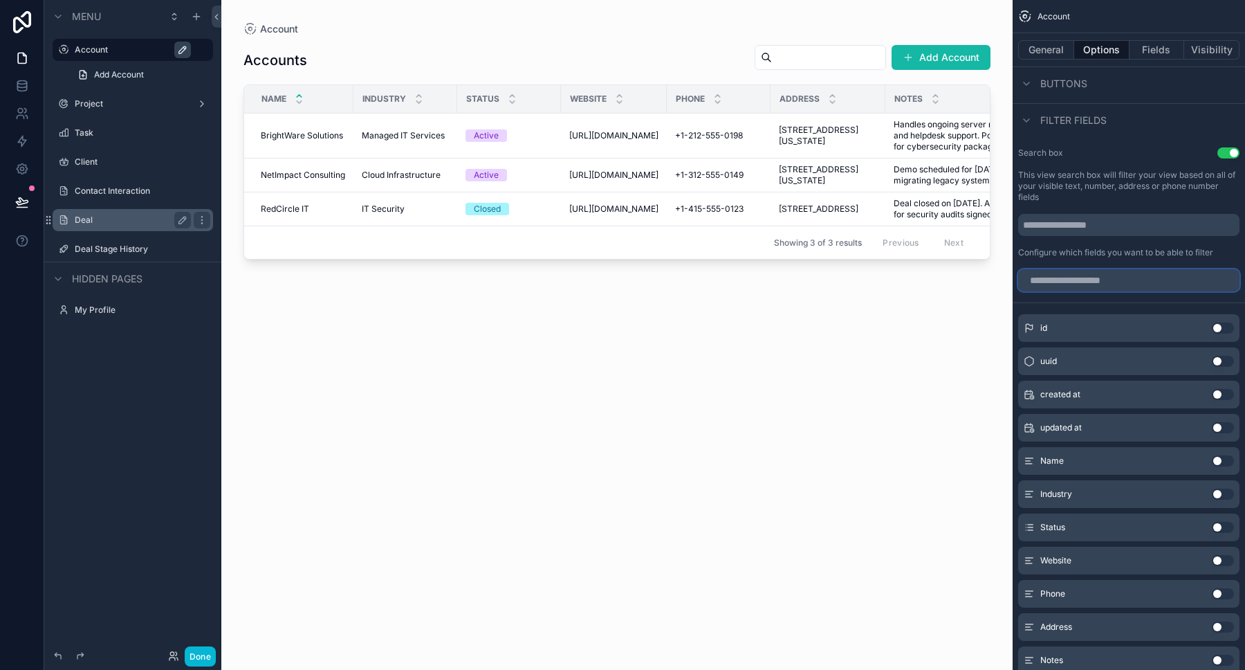
click at [1099, 284] on input "scrollable content" at bounding box center [1128, 280] width 221 height 22
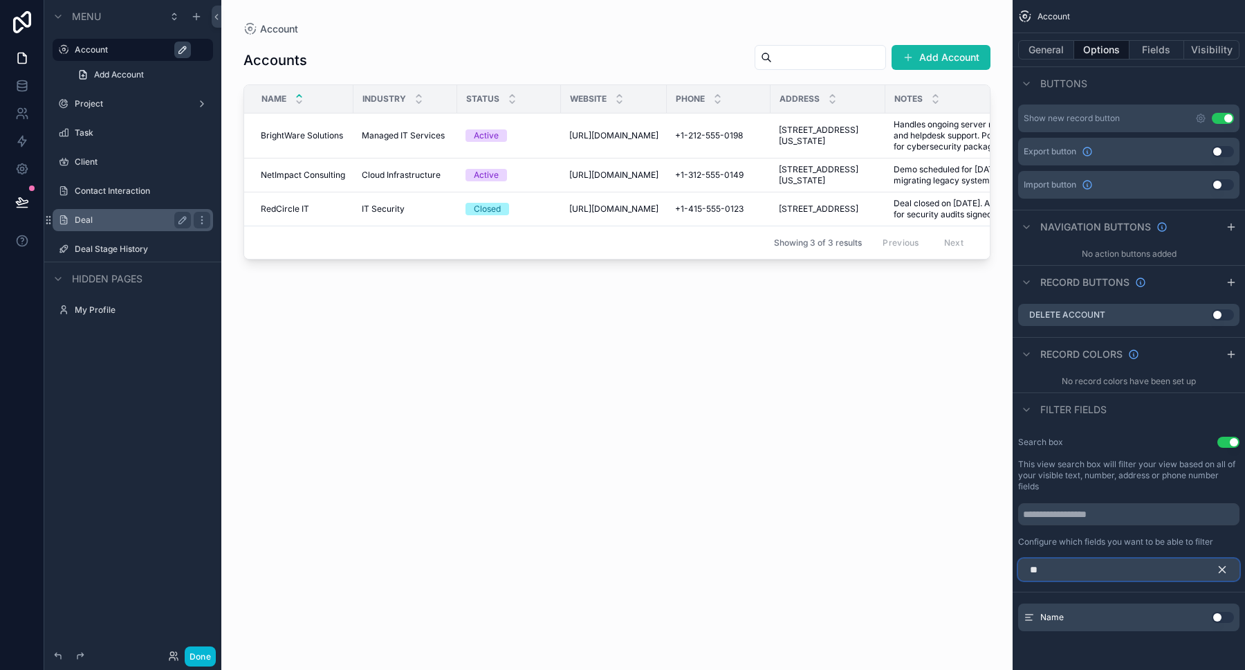
type input "**"
click at [1224, 618] on button "Use setting" at bounding box center [1223, 616] width 22 height 11
click at [652, 59] on input "scrollable content" at bounding box center [708, 57] width 113 height 19
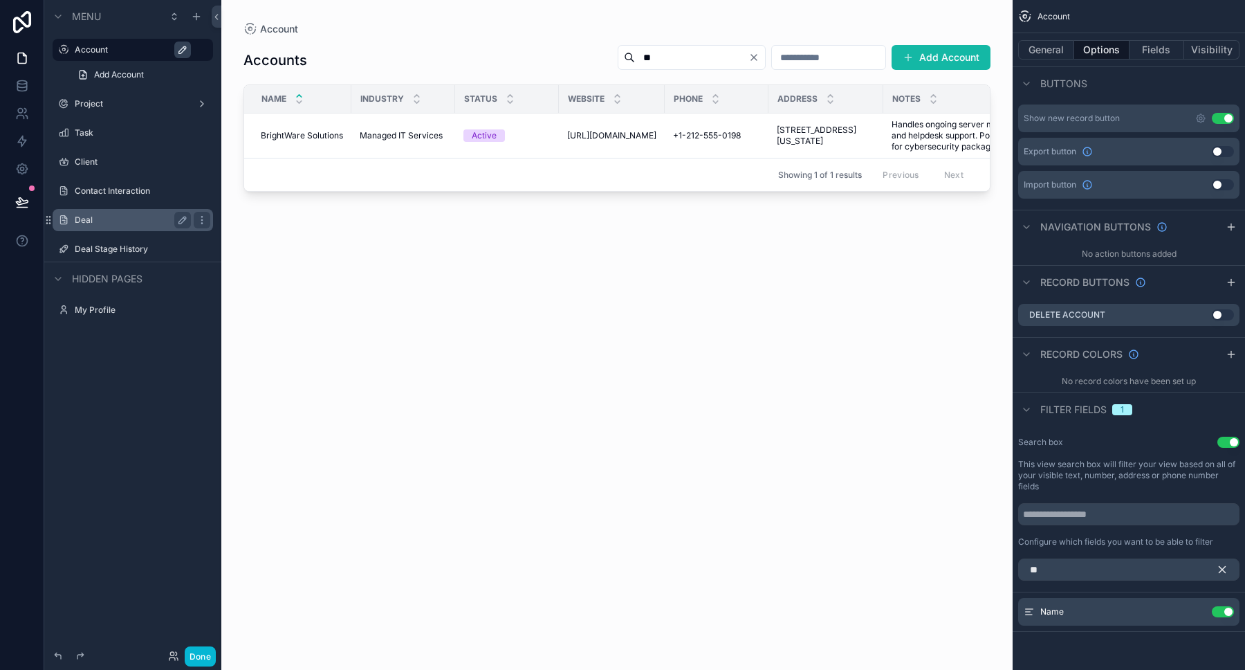
type input "*"
type input "******"
click at [342, 129] on td "BrightWare Solutions BrightWare Solutions" at bounding box center [297, 135] width 107 height 45
click at [329, 137] on span "BrightWare Solutions" at bounding box center [302, 135] width 82 height 11
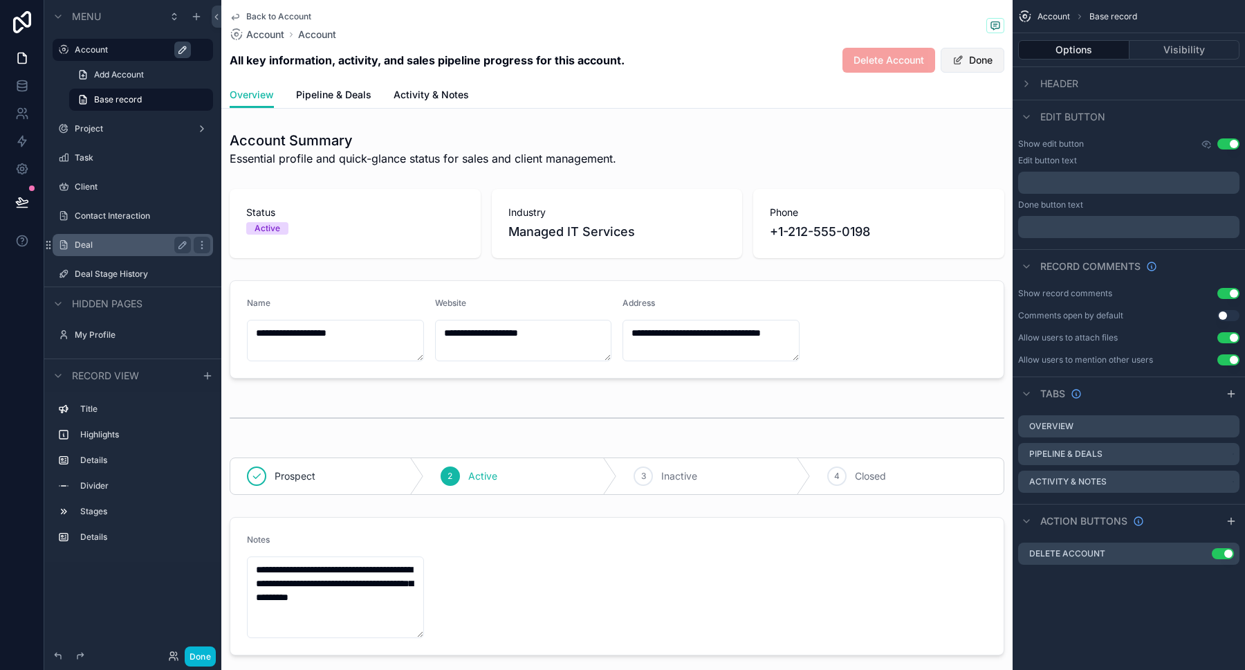
click at [976, 59] on button "Done" at bounding box center [973, 60] width 64 height 25
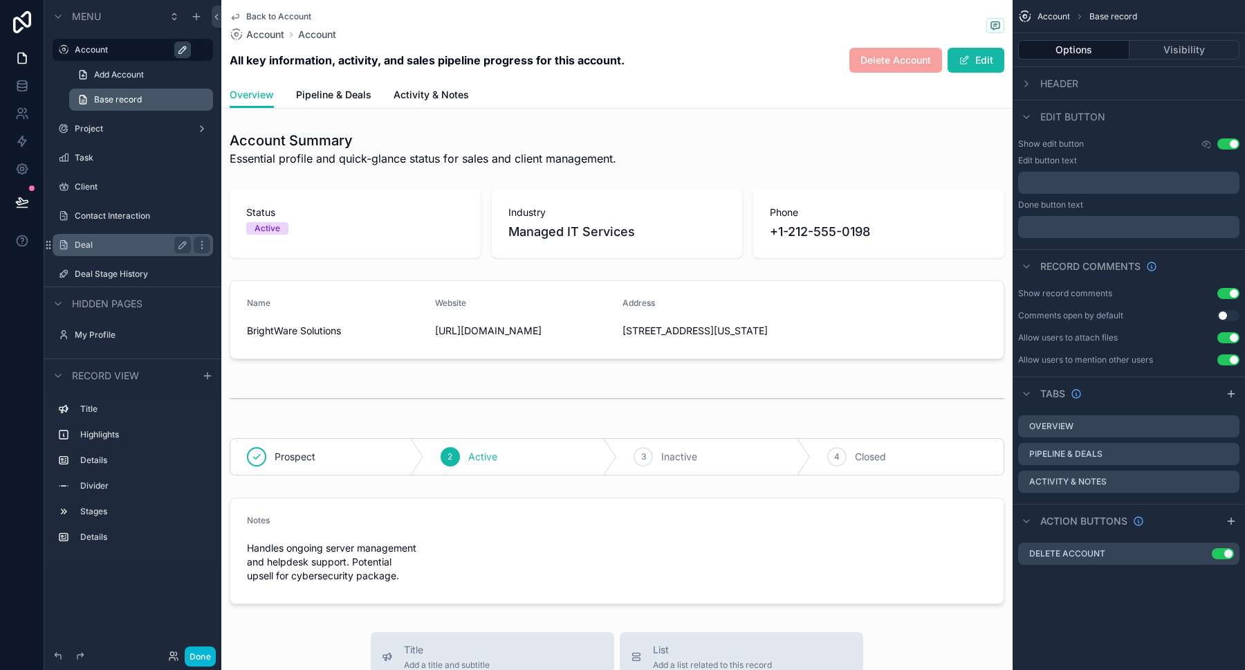
click at [122, 102] on span "Base record" at bounding box center [118, 99] width 48 height 11
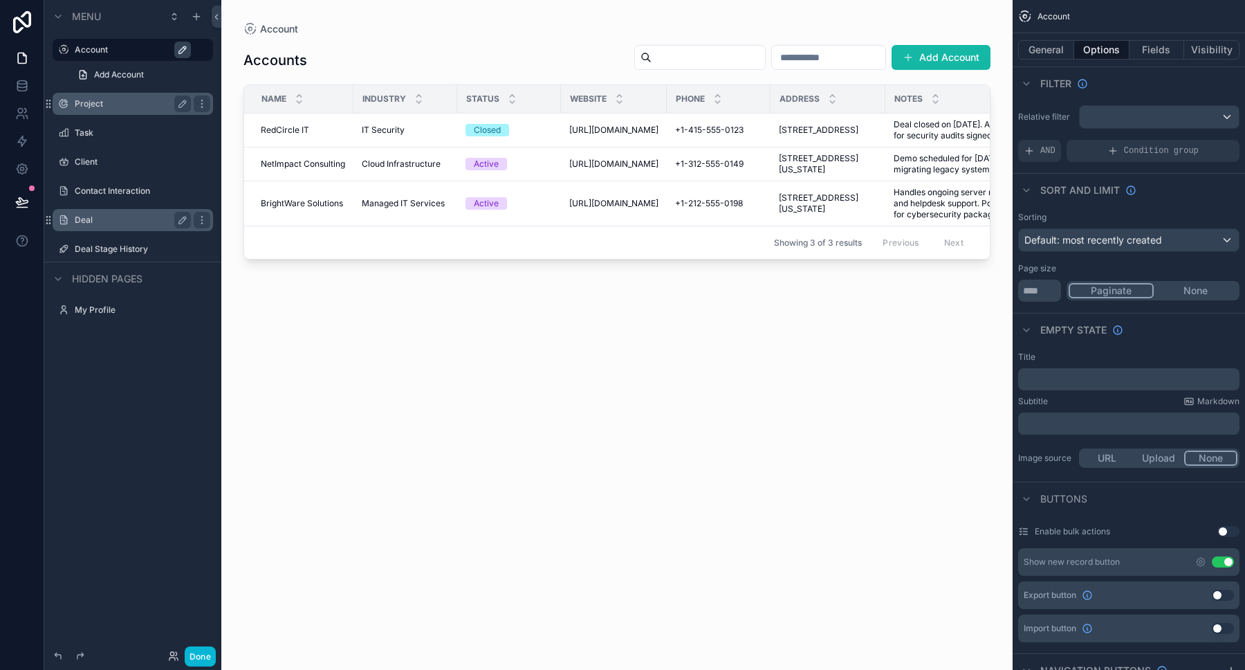
click at [138, 110] on div "Project" at bounding box center [133, 103] width 116 height 17
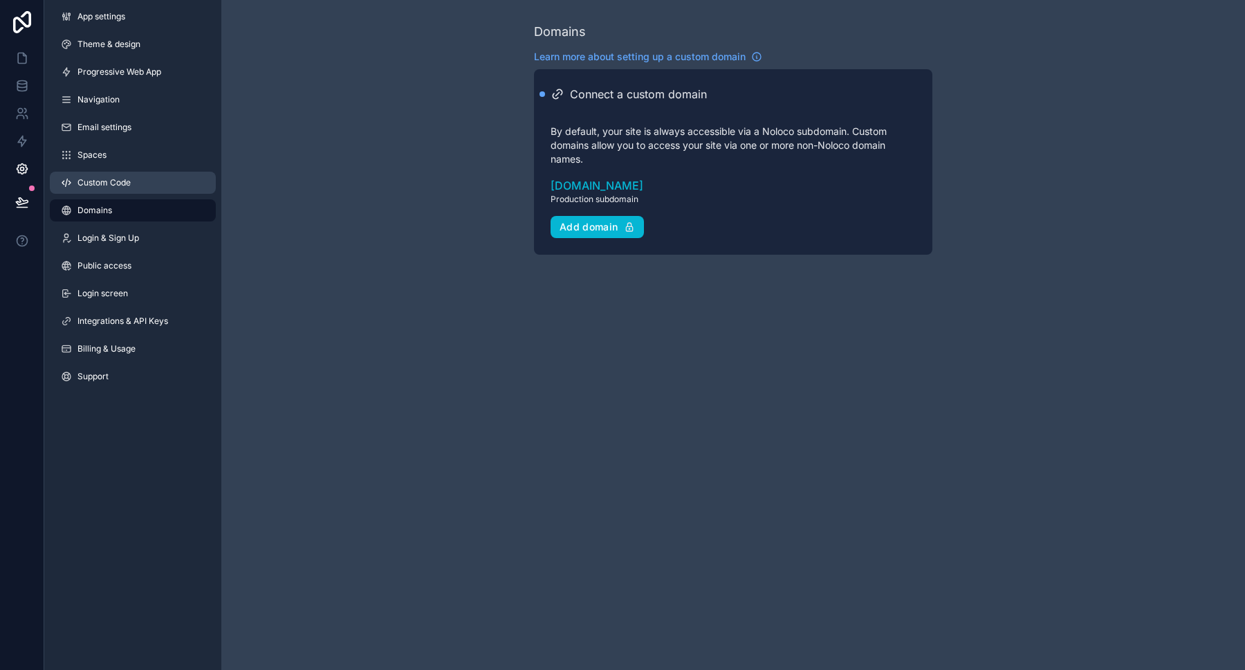
click at [110, 179] on span "Custom Code" at bounding box center [103, 182] width 53 height 11
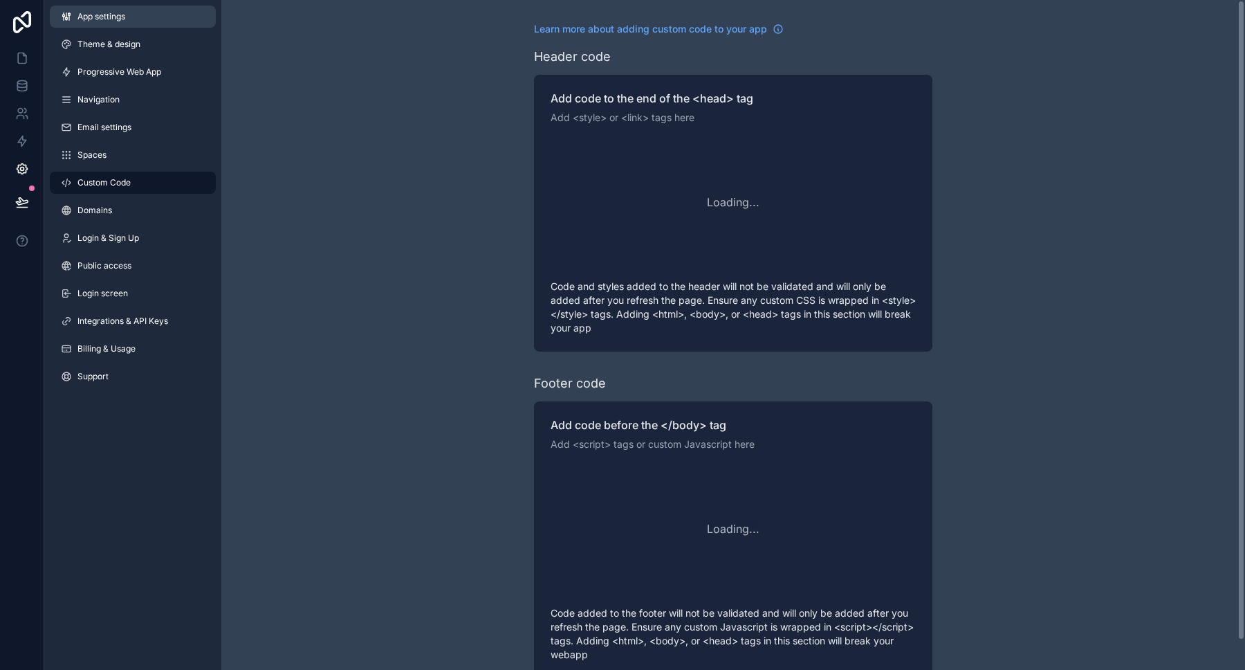
click at [102, 17] on span "App settings" at bounding box center [101, 16] width 48 height 11
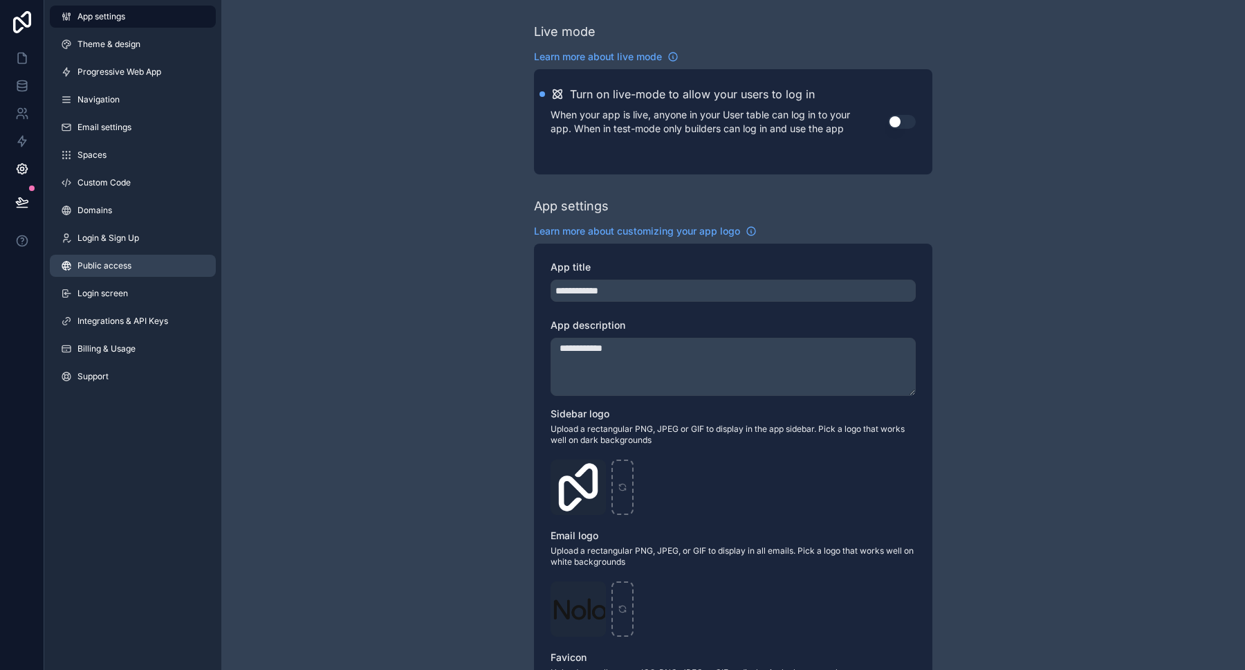
click at [105, 270] on span "Public access" at bounding box center [104, 265] width 54 height 11
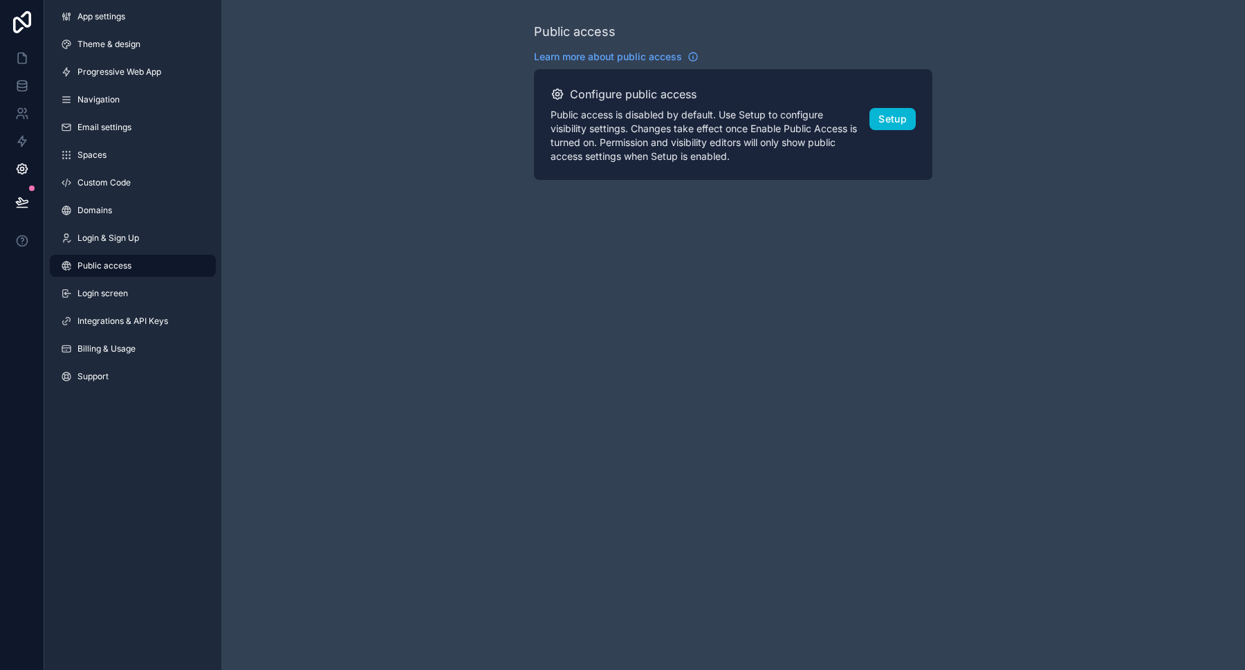
click at [105, 250] on div "App settings Theme & design Progressive Web App Navigation Email settings Space…" at bounding box center [132, 199] width 177 height 398
click at [106, 243] on link "Login & Sign Up" at bounding box center [133, 238] width 166 height 22
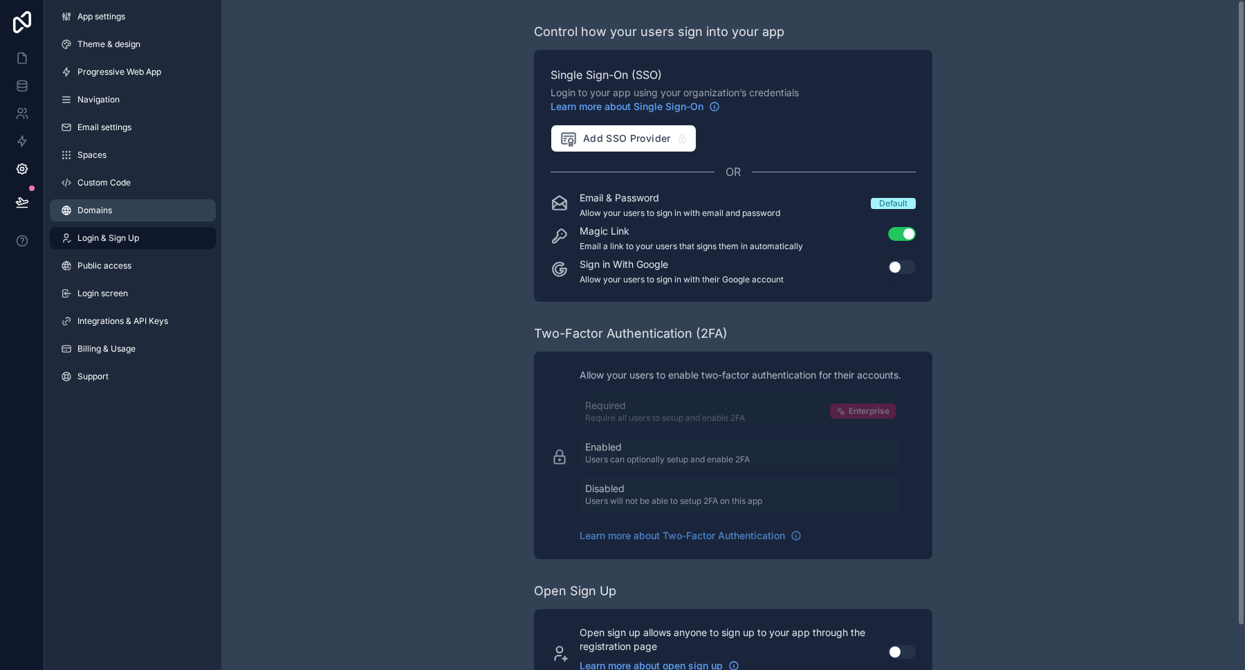
click at [97, 208] on span "Domains" at bounding box center [94, 210] width 35 height 11
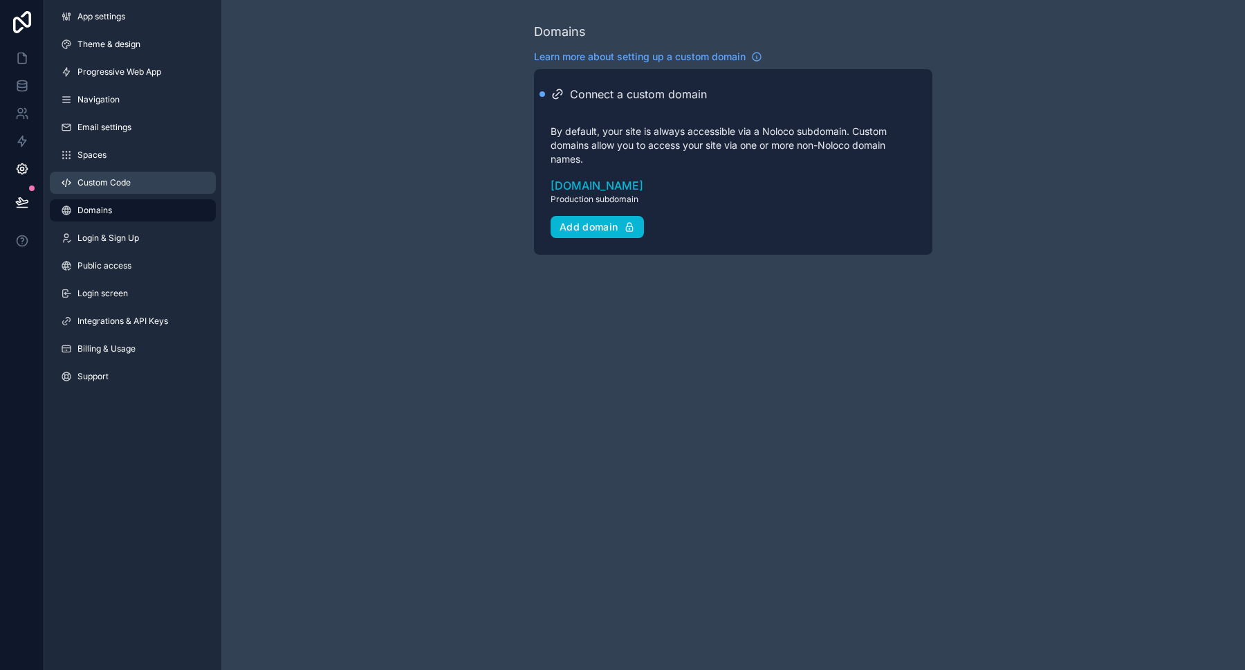
click at [91, 181] on span "Custom Code" at bounding box center [103, 182] width 53 height 11
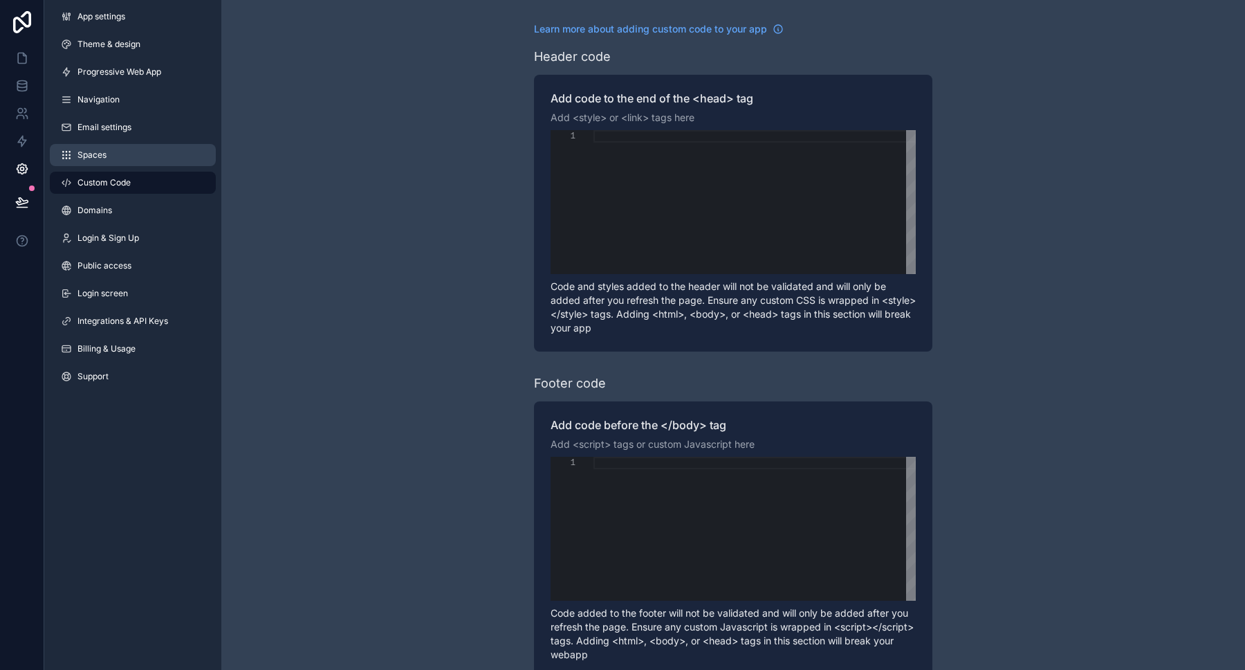
click at [91, 159] on span "Spaces" at bounding box center [91, 154] width 29 height 11
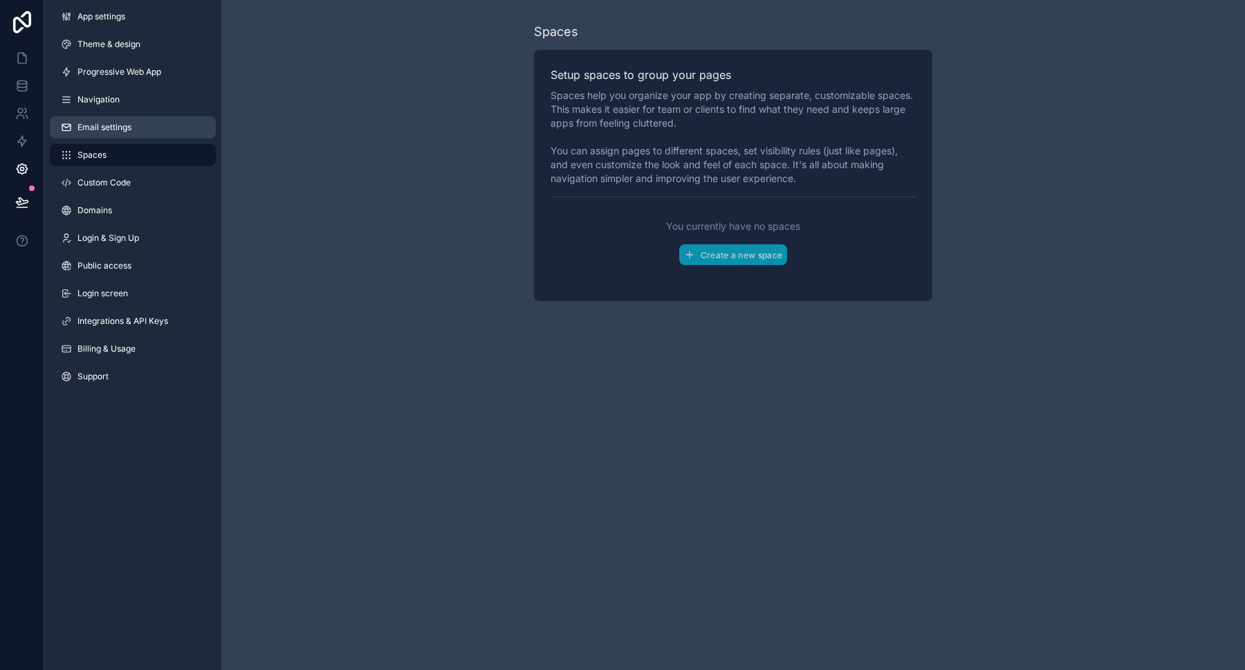
click at [100, 129] on span "Email settings" at bounding box center [104, 127] width 54 height 11
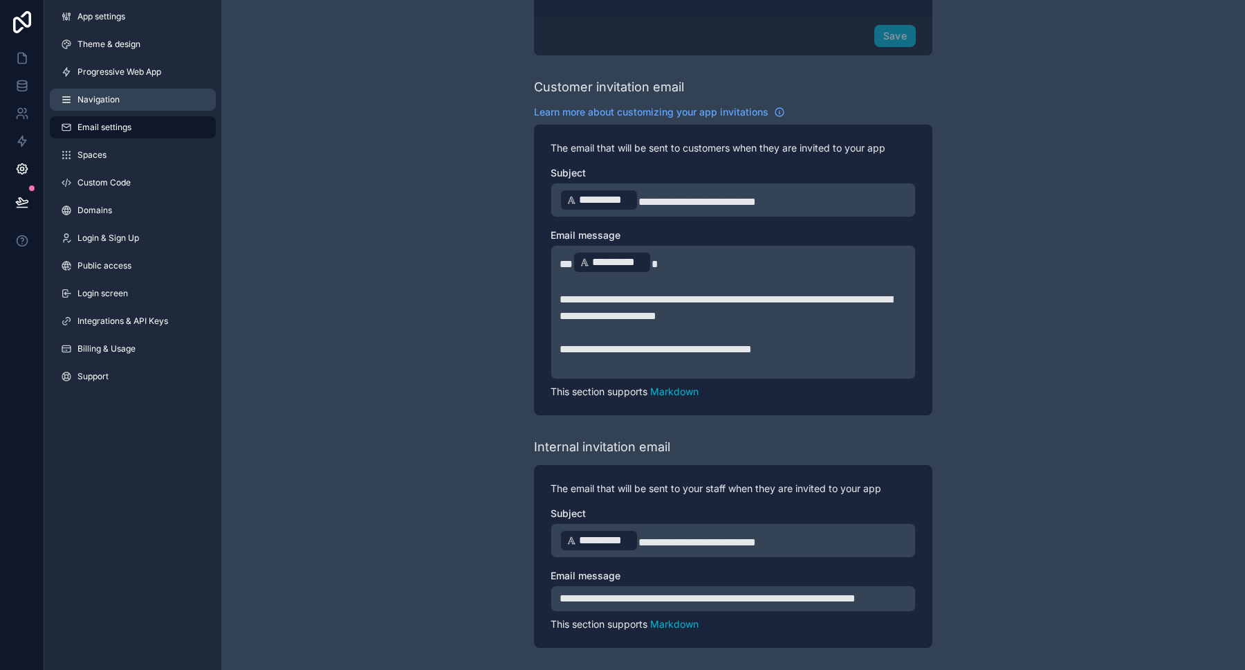
click at [106, 104] on span "Navigation" at bounding box center [98, 99] width 42 height 11
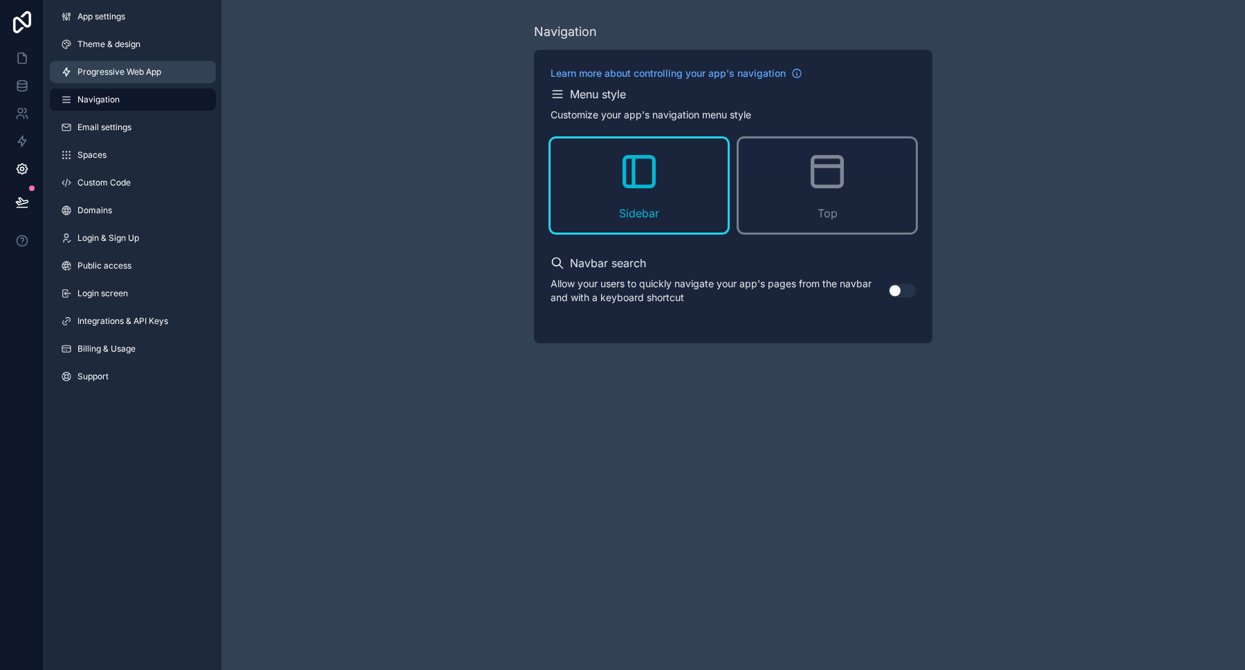
click at [113, 74] on span "Progressive Web App" at bounding box center [119, 71] width 84 height 11
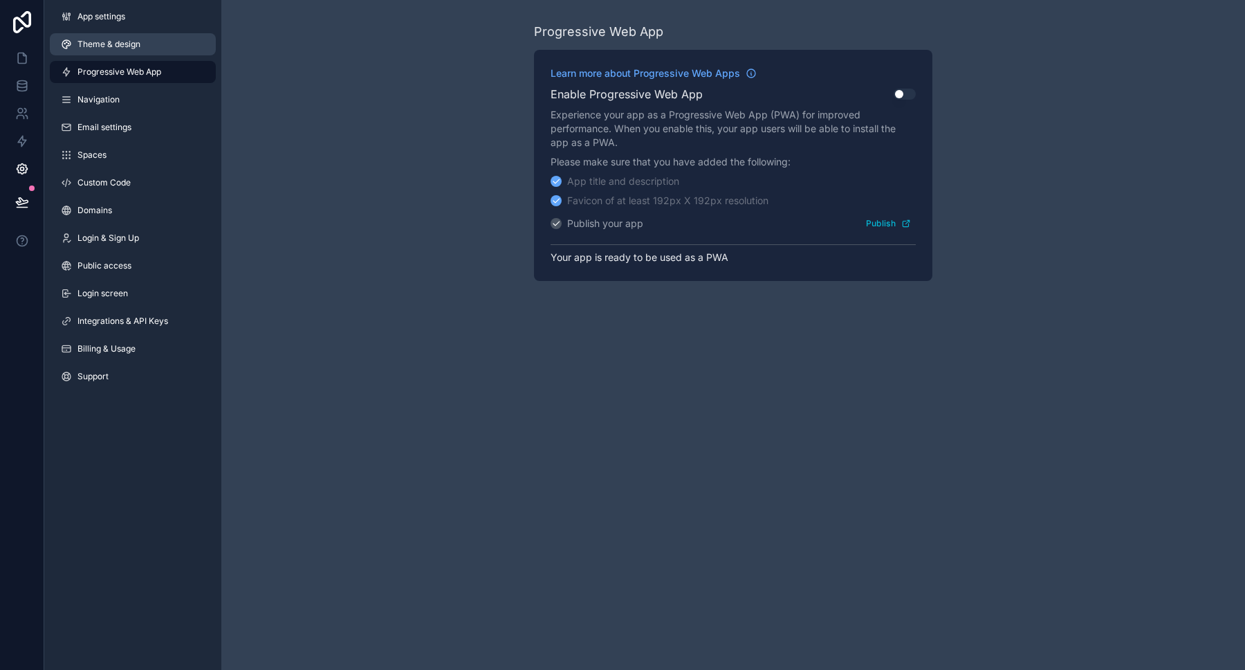
click at [124, 50] on link "Theme & design" at bounding box center [133, 44] width 166 height 22
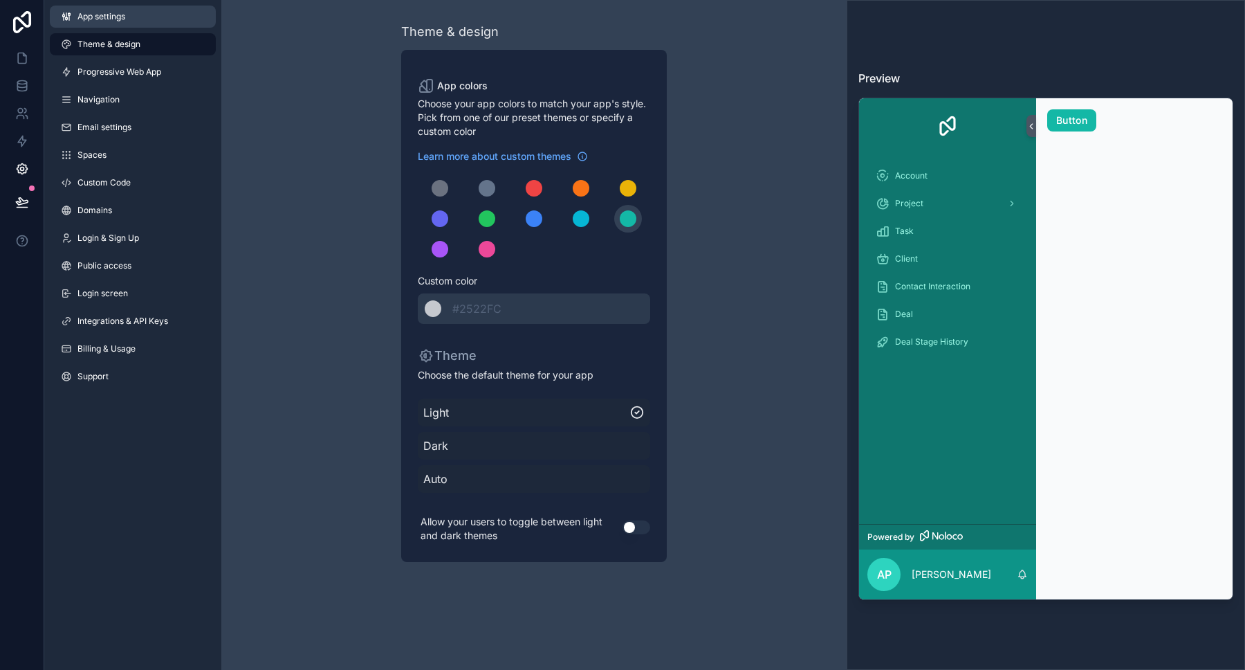
click at [118, 19] on span "App settings" at bounding box center [101, 16] width 48 height 11
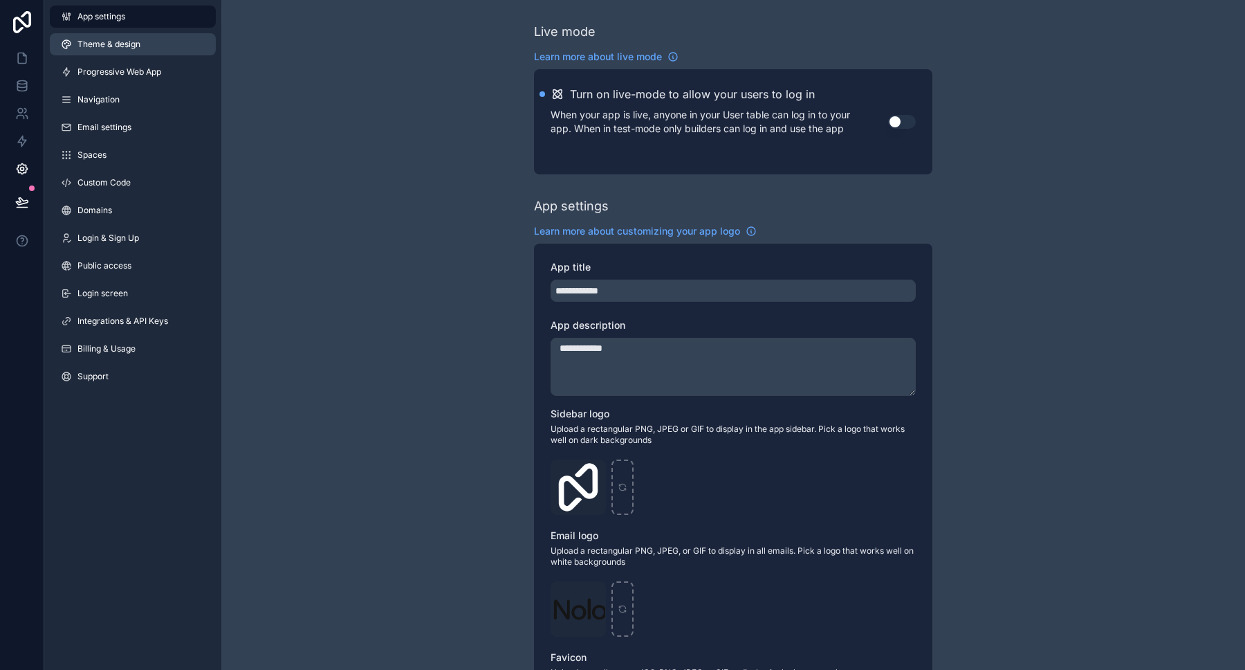
click at [118, 40] on span "Theme & design" at bounding box center [108, 44] width 63 height 11
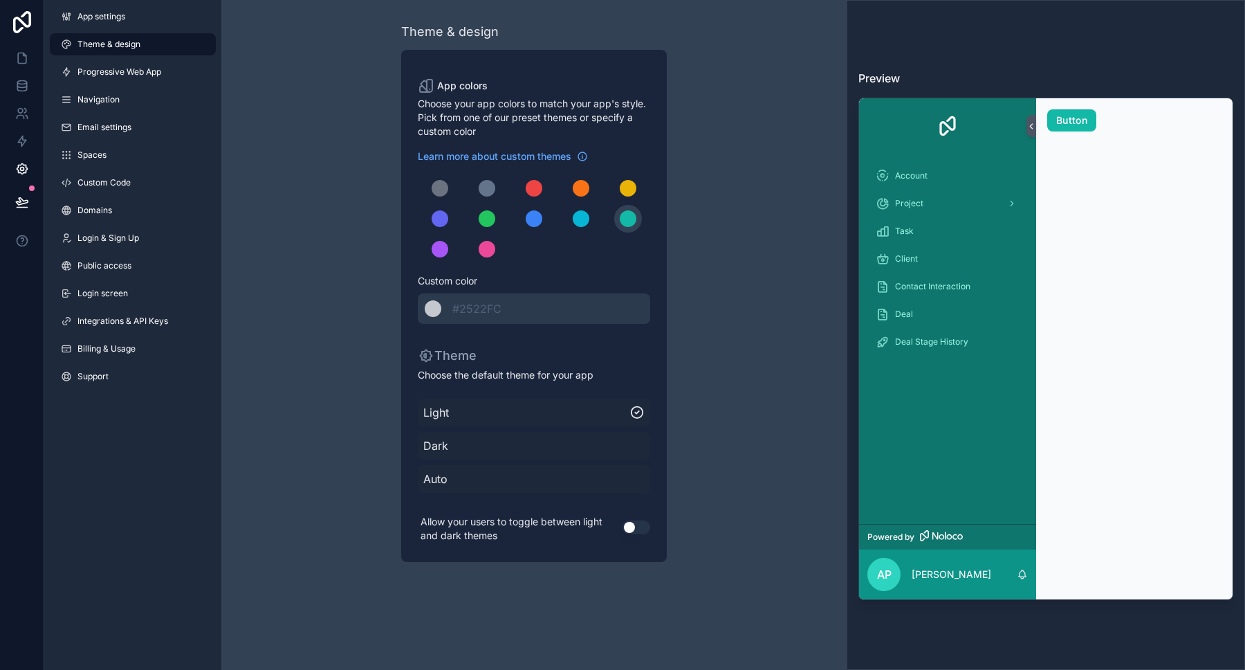
click at [459, 450] on span "Dark" at bounding box center [533, 445] width 221 height 17
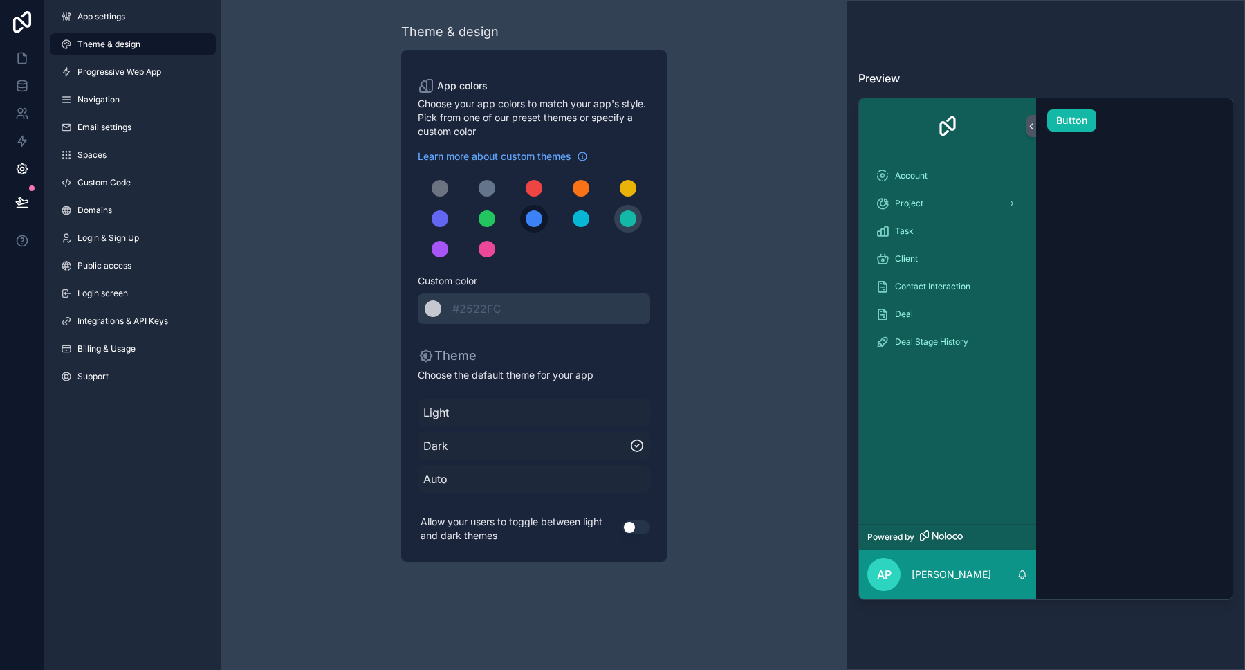
click at [535, 222] on div "scrollable content" at bounding box center [534, 218] width 17 height 17
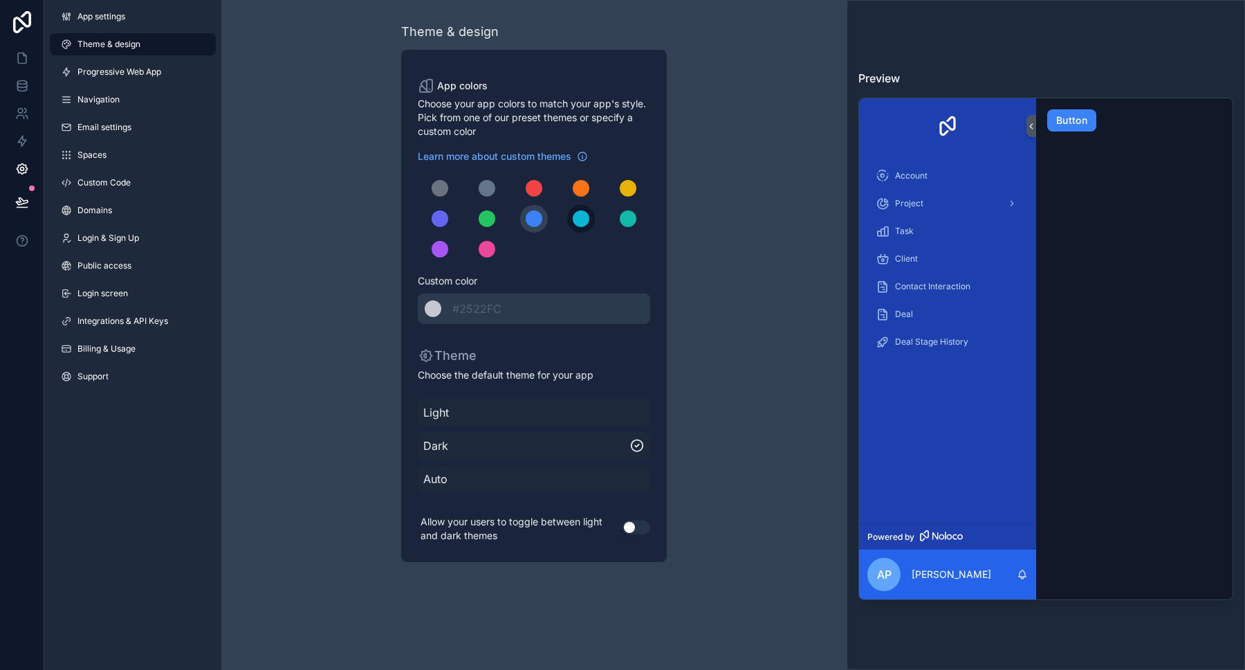
click at [594, 214] on button "scrollable content" at bounding box center [581, 219] width 28 height 28
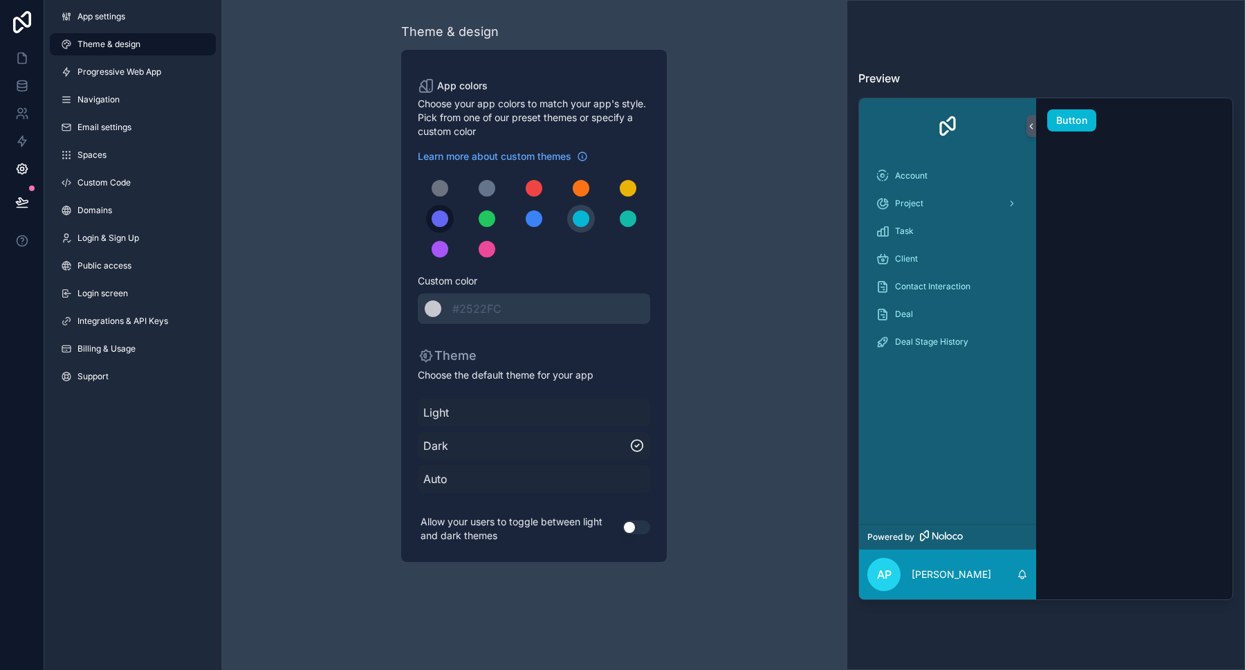
click at [439, 215] on div "scrollable content" at bounding box center [440, 218] width 17 height 17
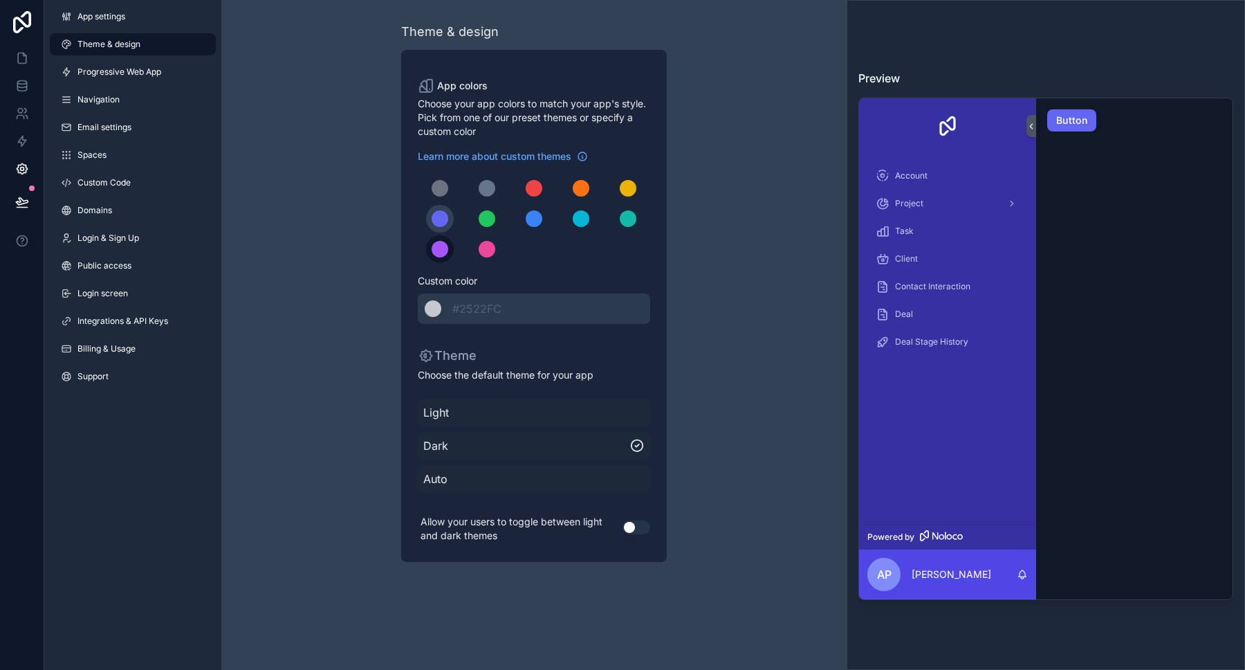
click at [437, 249] on div "scrollable content" at bounding box center [440, 249] width 17 height 17
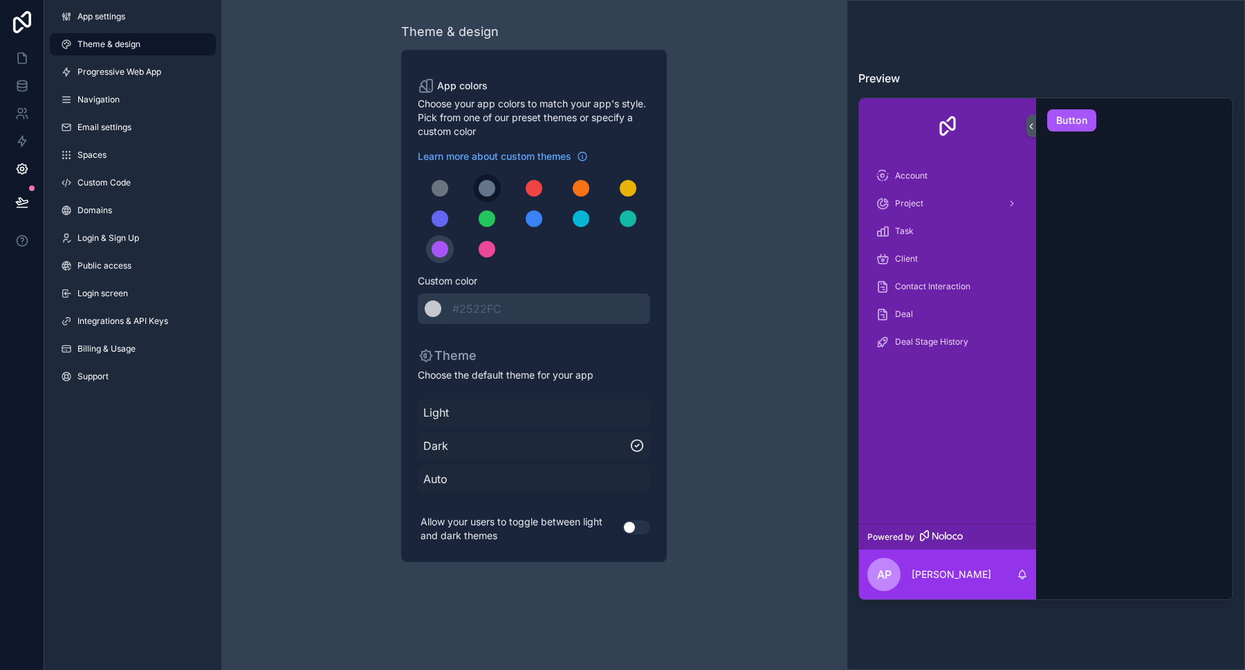
click at [483, 196] on button "scrollable content" at bounding box center [487, 188] width 28 height 28
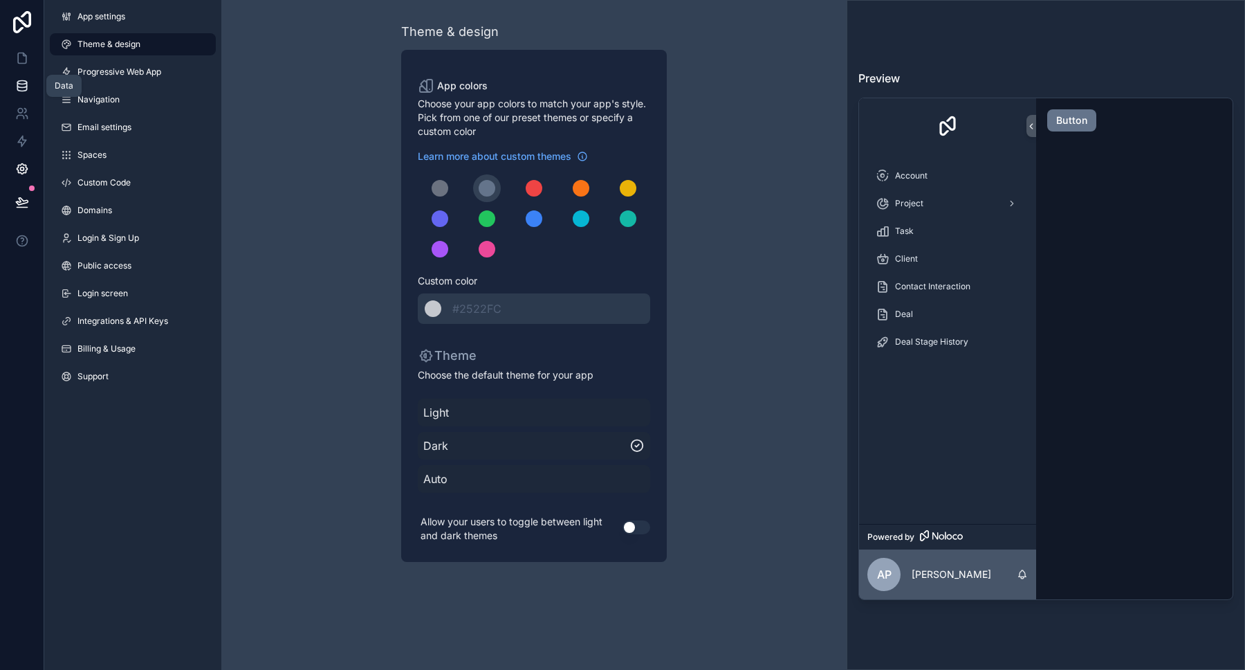
click at [20, 83] on icon at bounding box center [22, 86] width 14 height 14
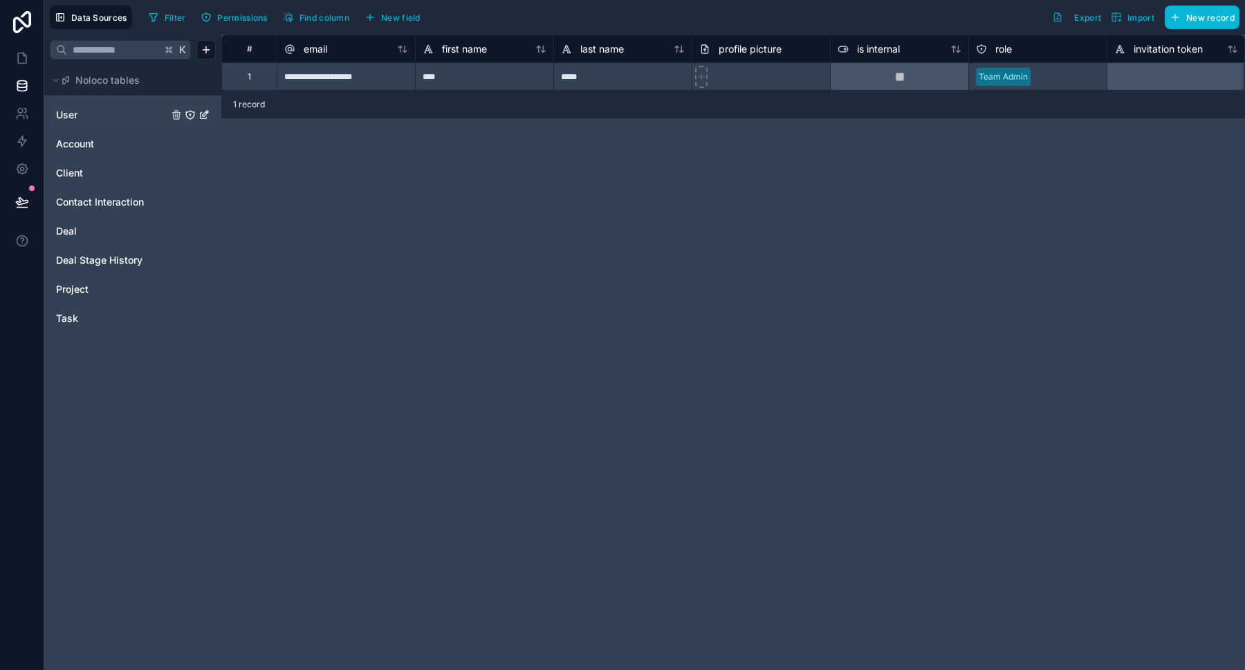
click at [93, 118] on link "User" at bounding box center [112, 115] width 112 height 14
click at [89, 139] on span "Account" at bounding box center [75, 144] width 38 height 14
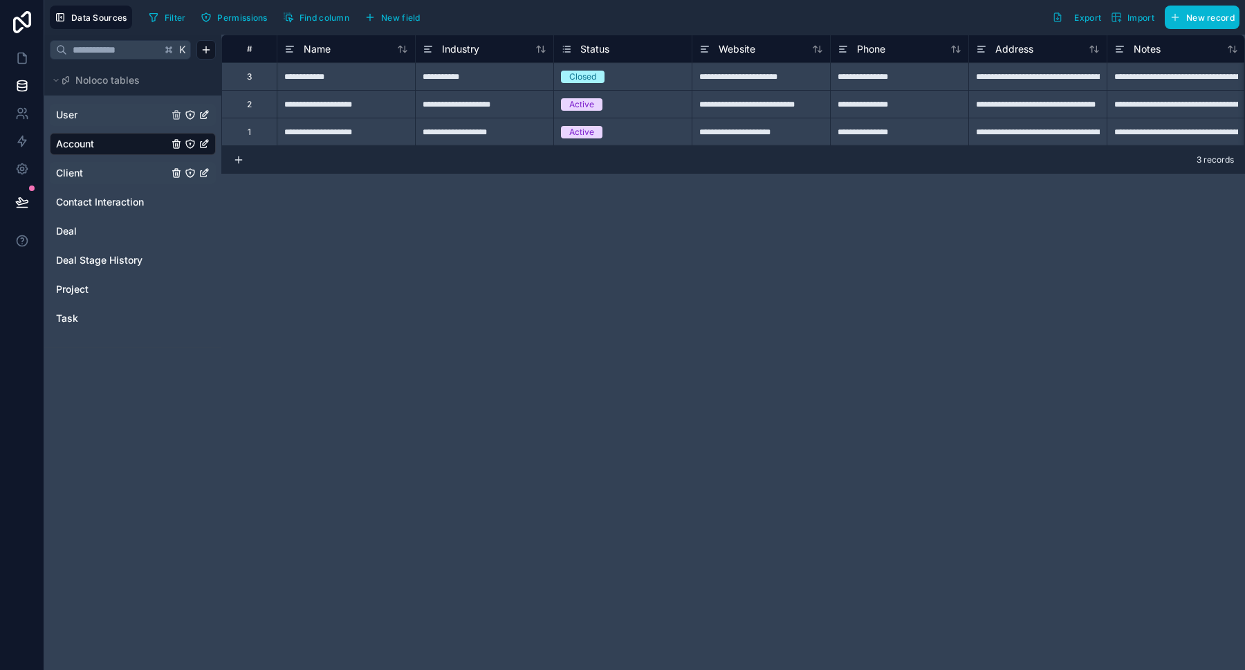
click at [91, 176] on link "Client" at bounding box center [112, 173] width 112 height 14
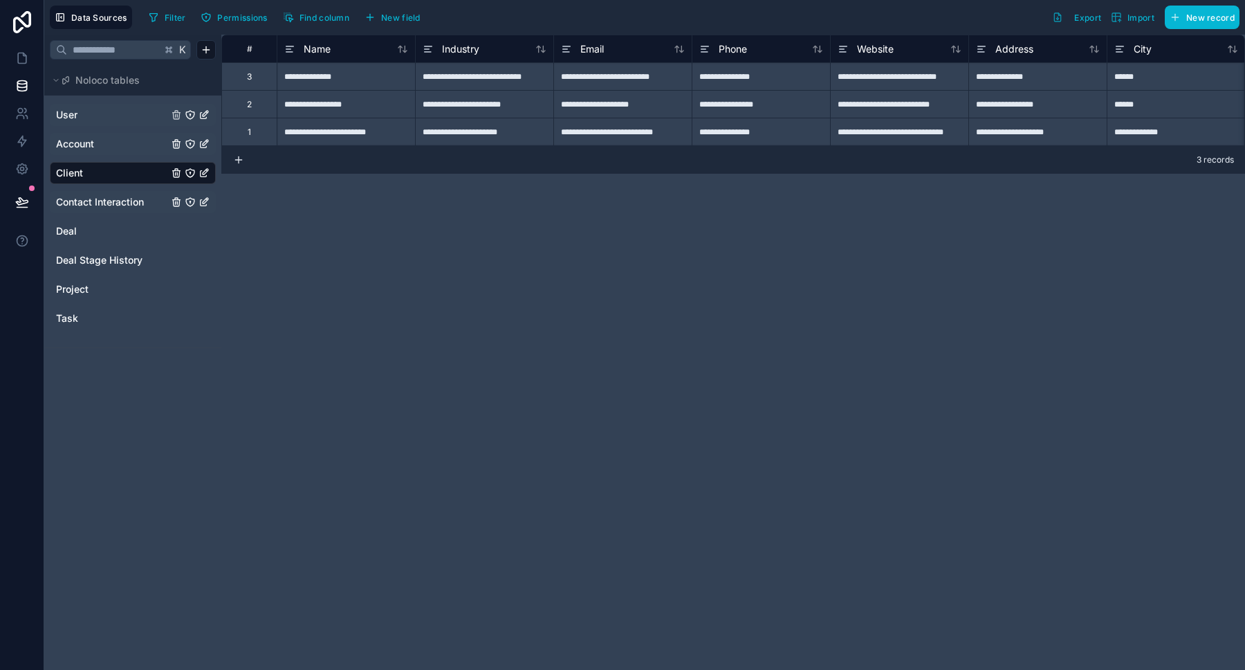
click at [87, 206] on span "Contact Interaction" at bounding box center [100, 202] width 88 height 14
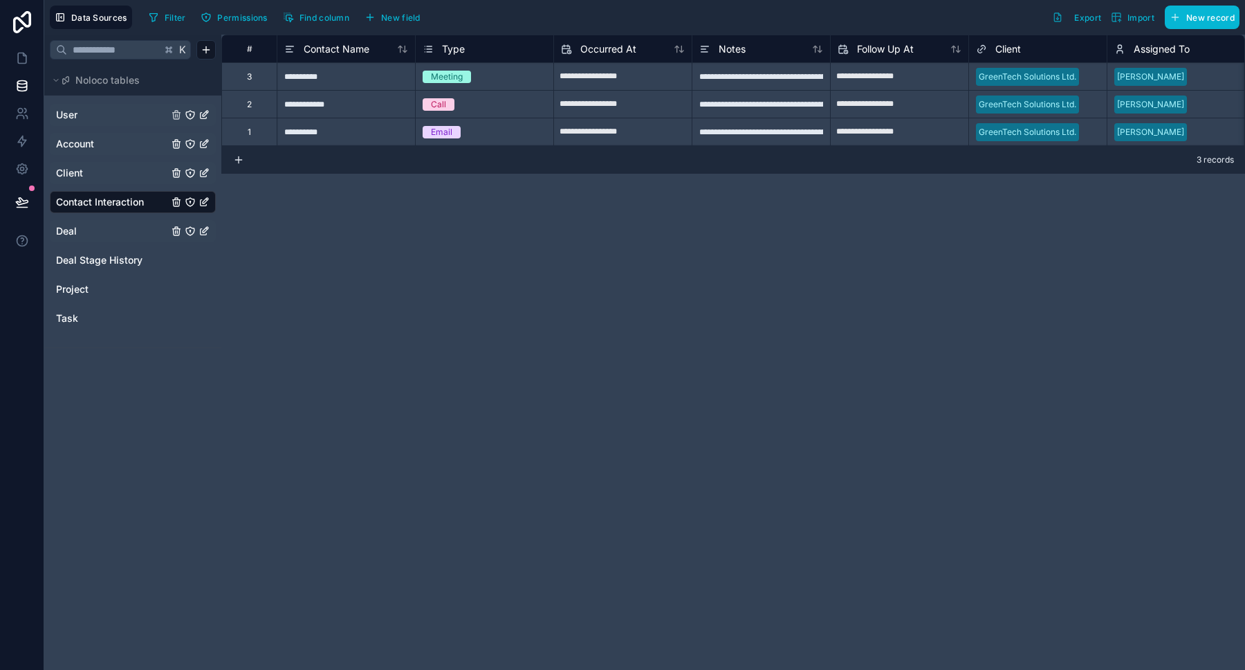
click at [82, 225] on link "Deal" at bounding box center [112, 231] width 112 height 14
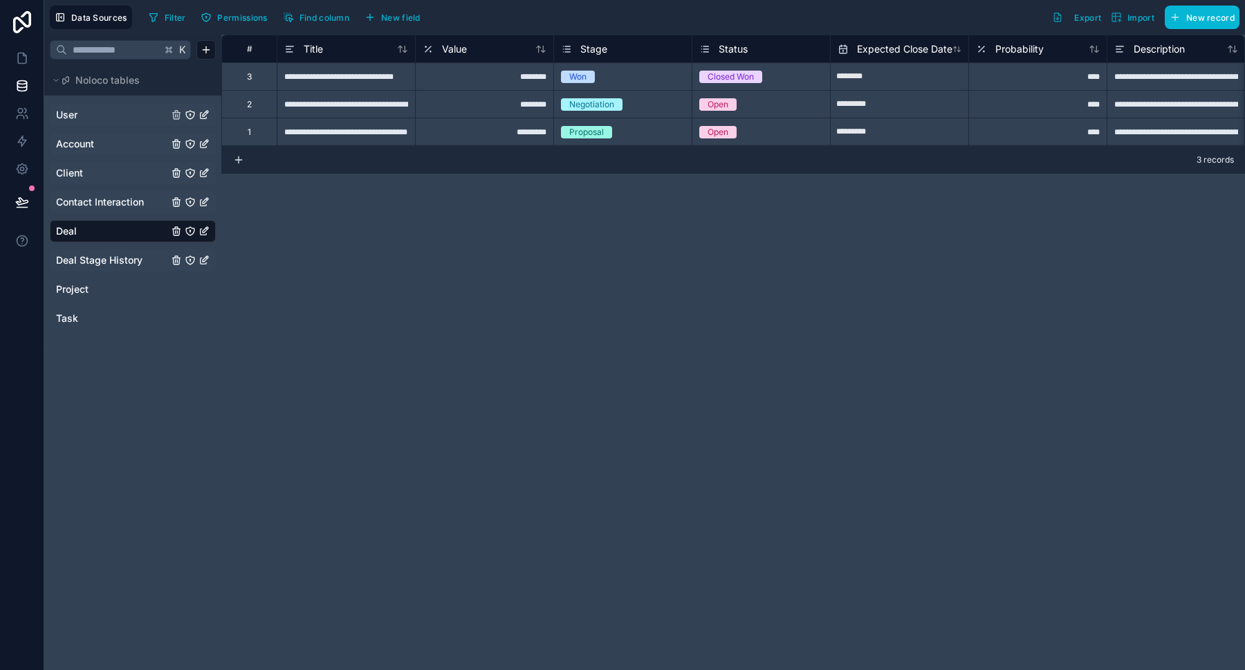
click at [82, 257] on span "Deal Stage History" at bounding box center [99, 260] width 86 height 14
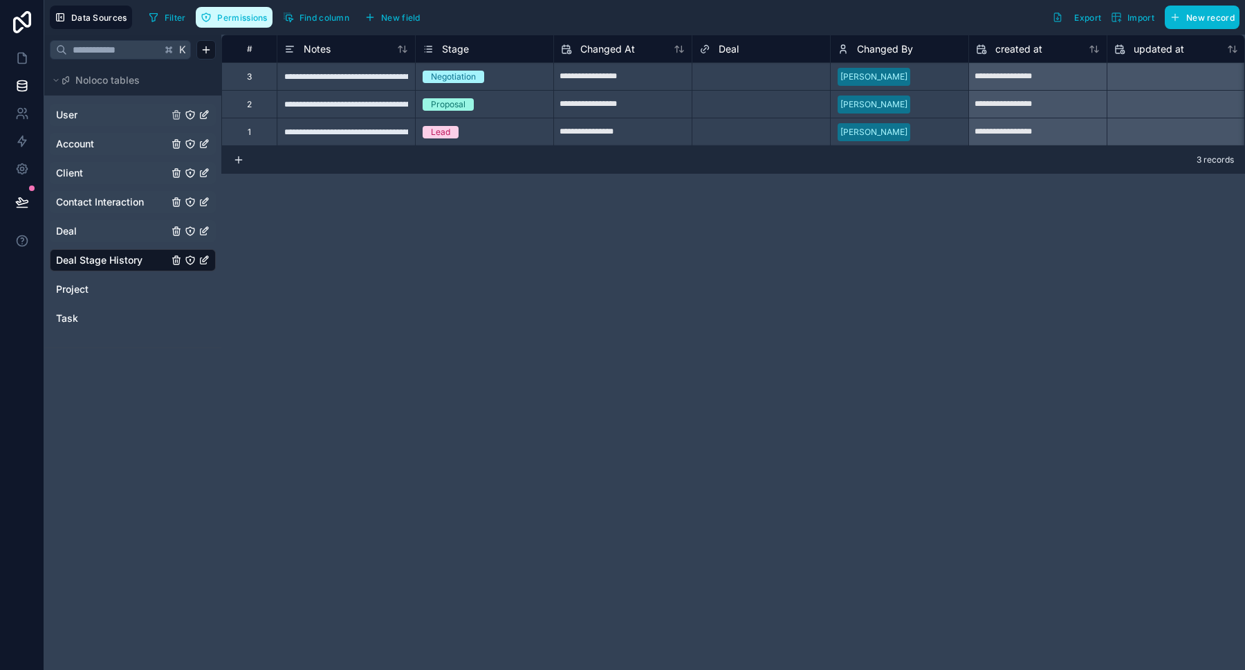
click at [241, 19] on span "Permissions" at bounding box center [242, 17] width 50 height 10
